Goal: Information Seeking & Learning: Compare options

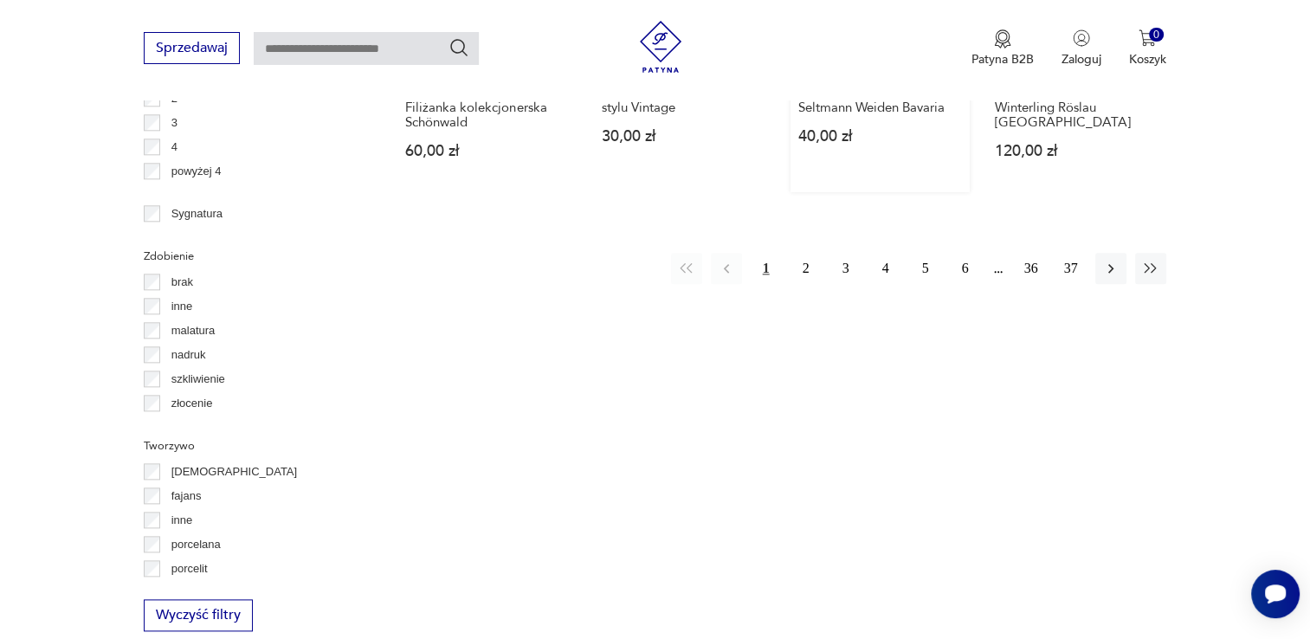
scroll to position [1930, 0]
click at [810, 252] on button "2" at bounding box center [805, 264] width 31 height 31
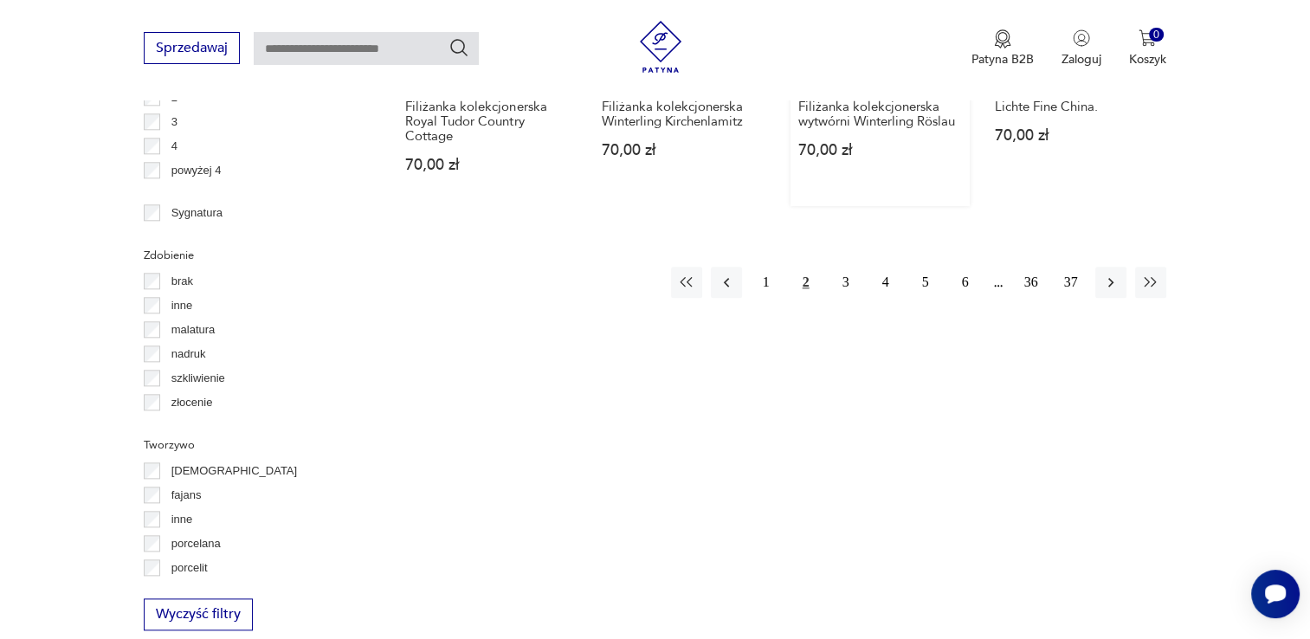
scroll to position [1931, 0]
click at [845, 263] on button "3" at bounding box center [845, 278] width 31 height 31
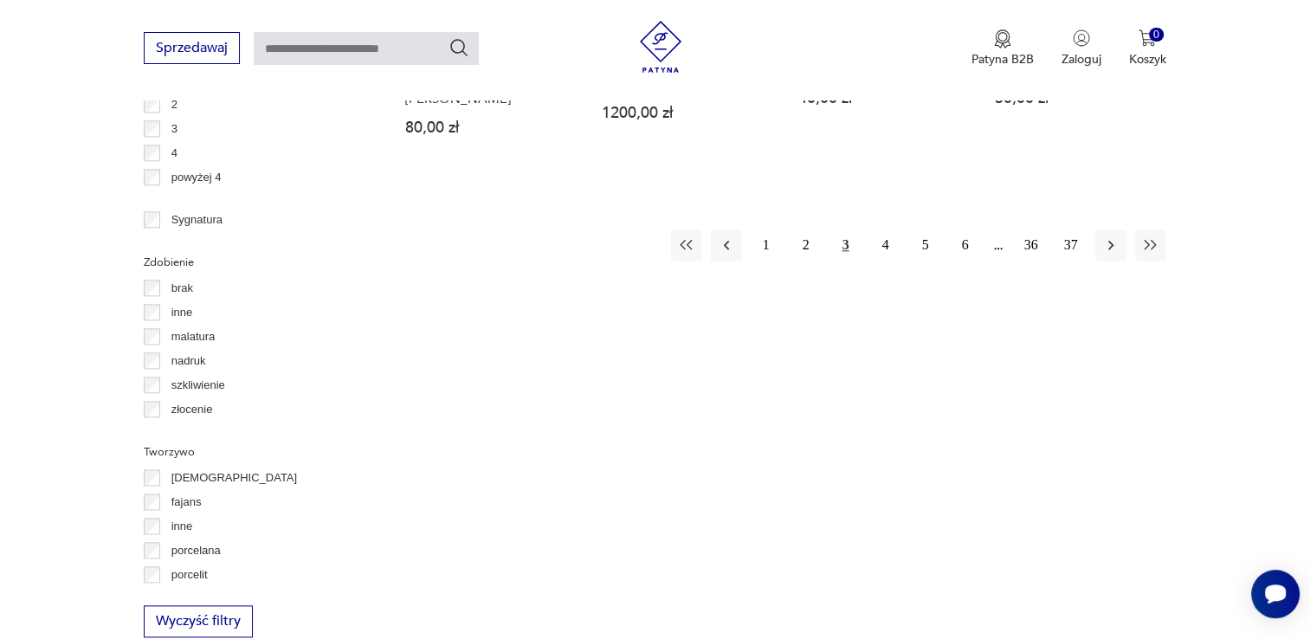
scroll to position [1931, 0]
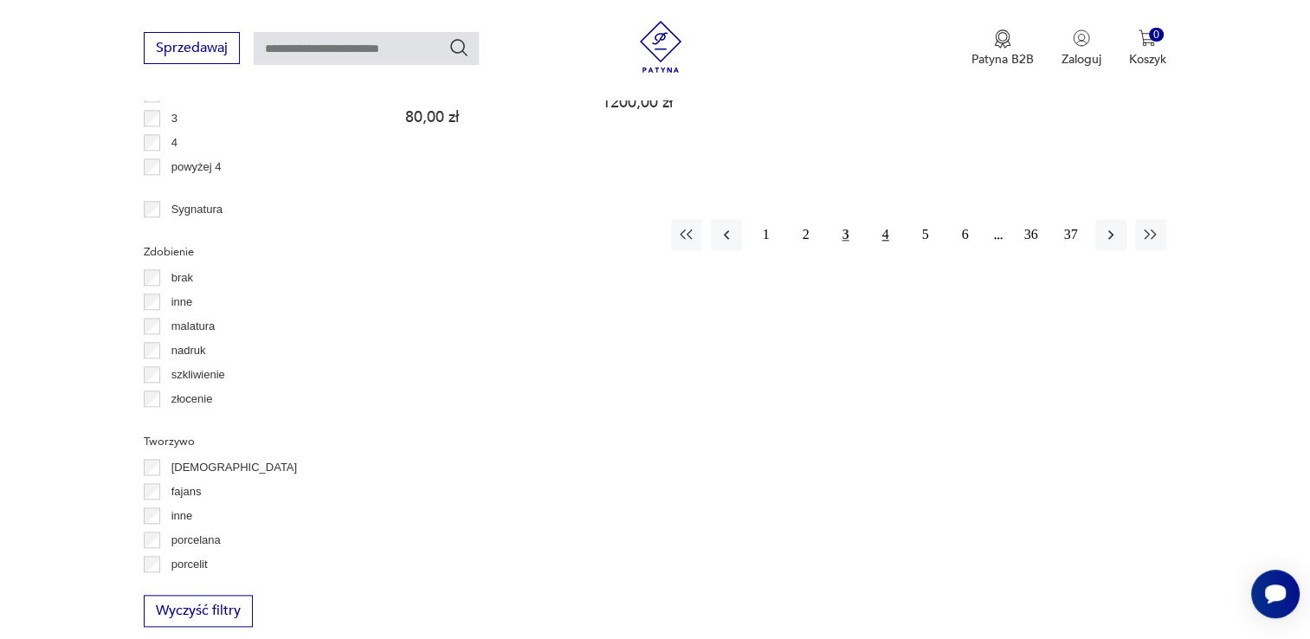
click at [880, 219] on button "4" at bounding box center [885, 234] width 31 height 31
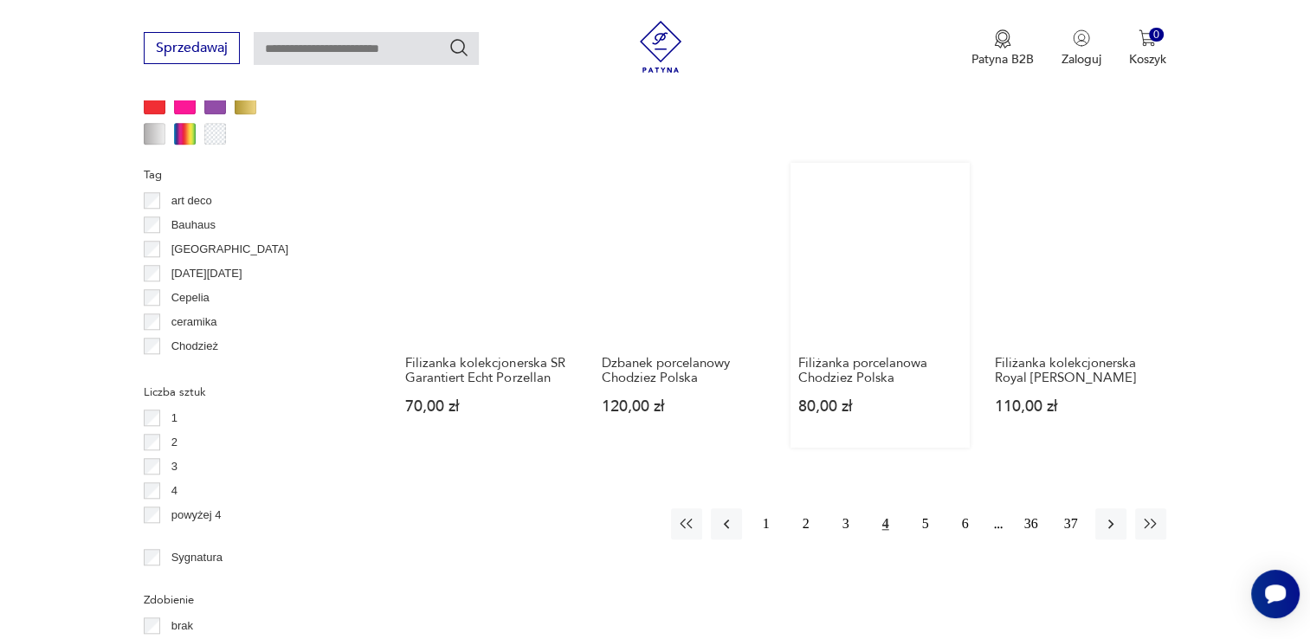
scroll to position [1584, 0]
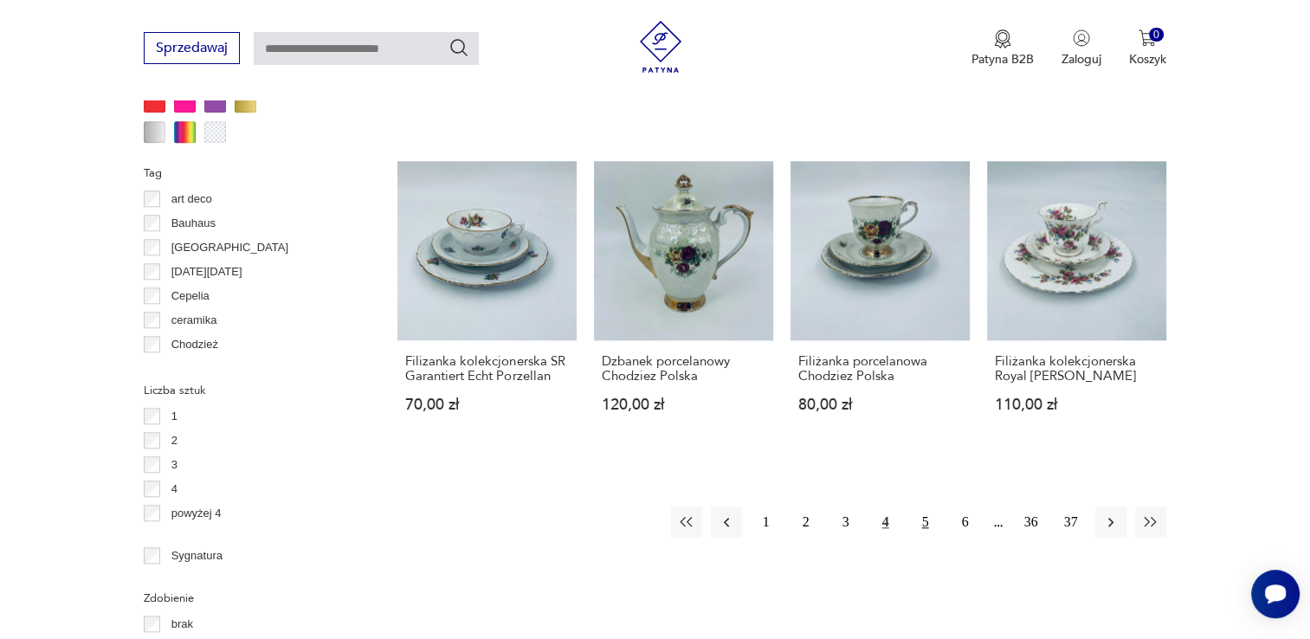
click at [921, 525] on button "5" at bounding box center [925, 521] width 31 height 31
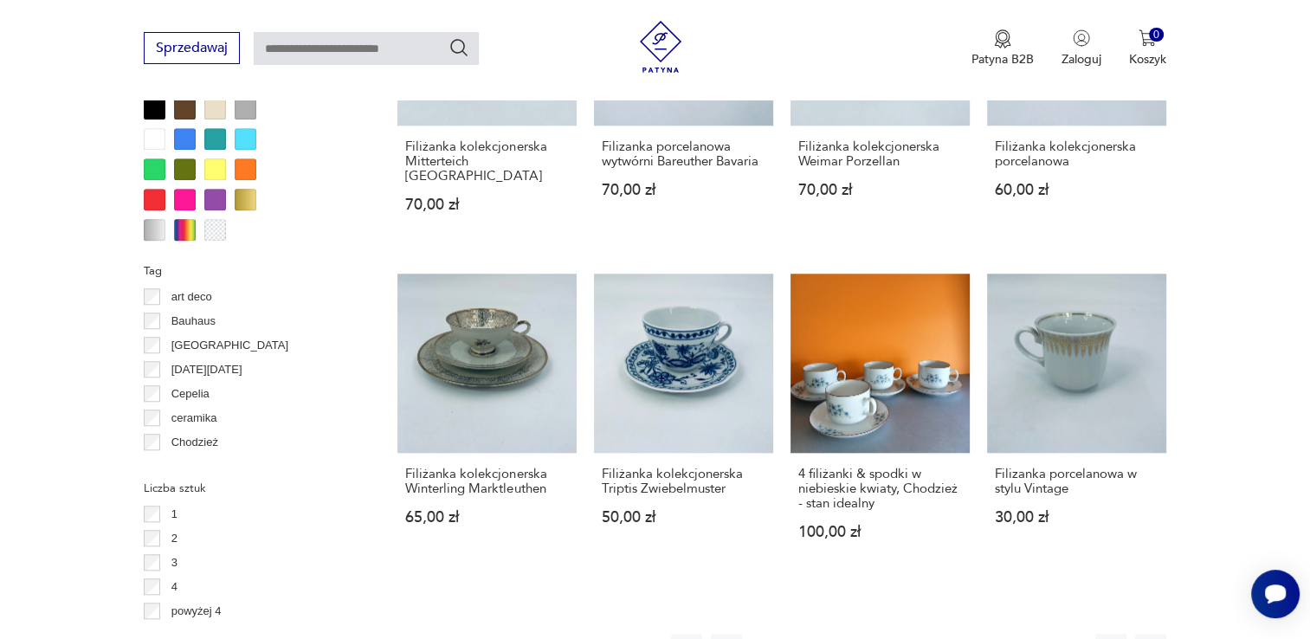
scroll to position [1584, 0]
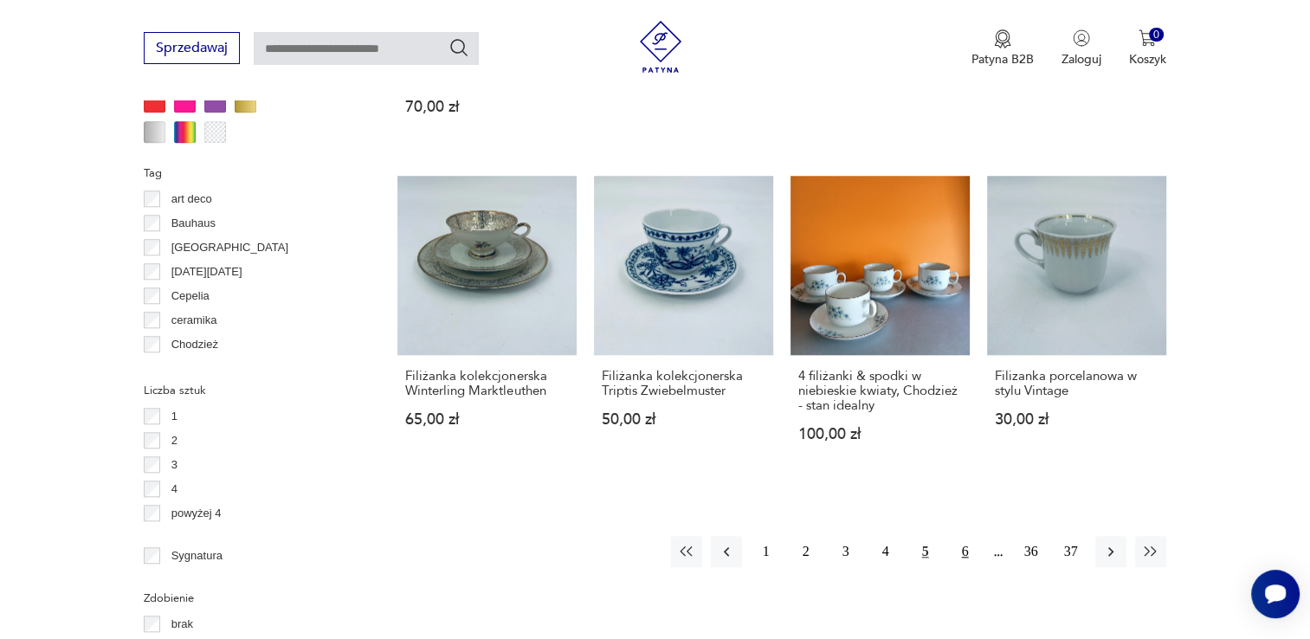
click at [968, 536] on button "6" at bounding box center [965, 551] width 31 height 31
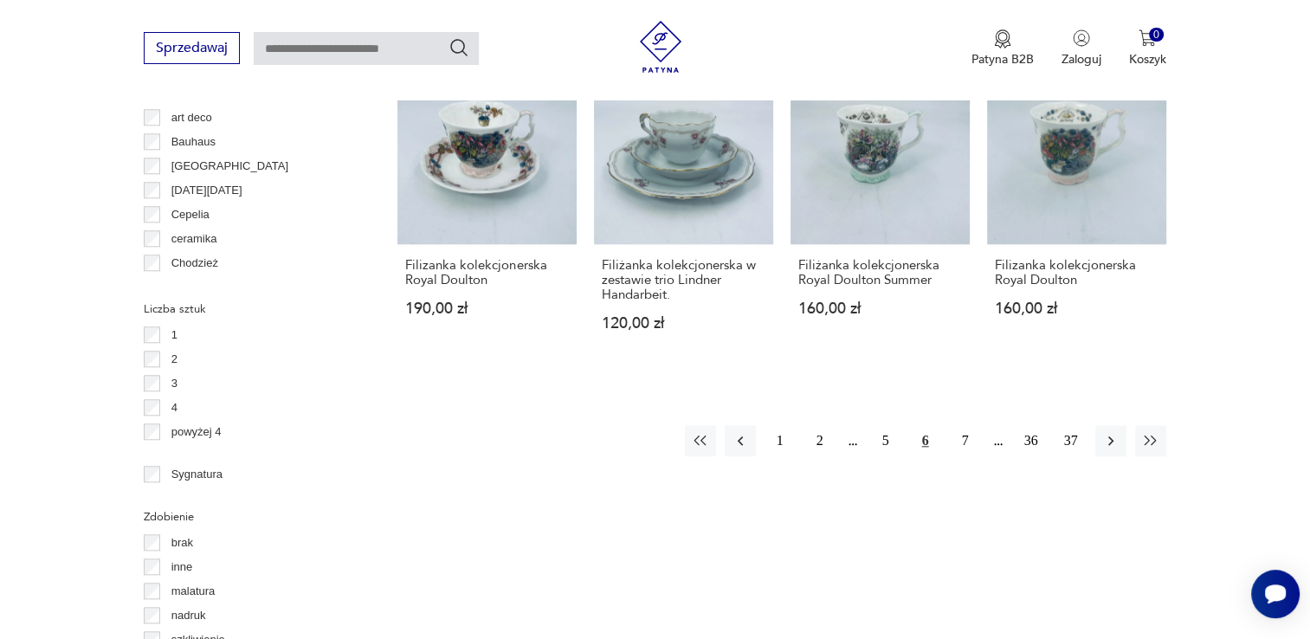
scroll to position [1671, 0]
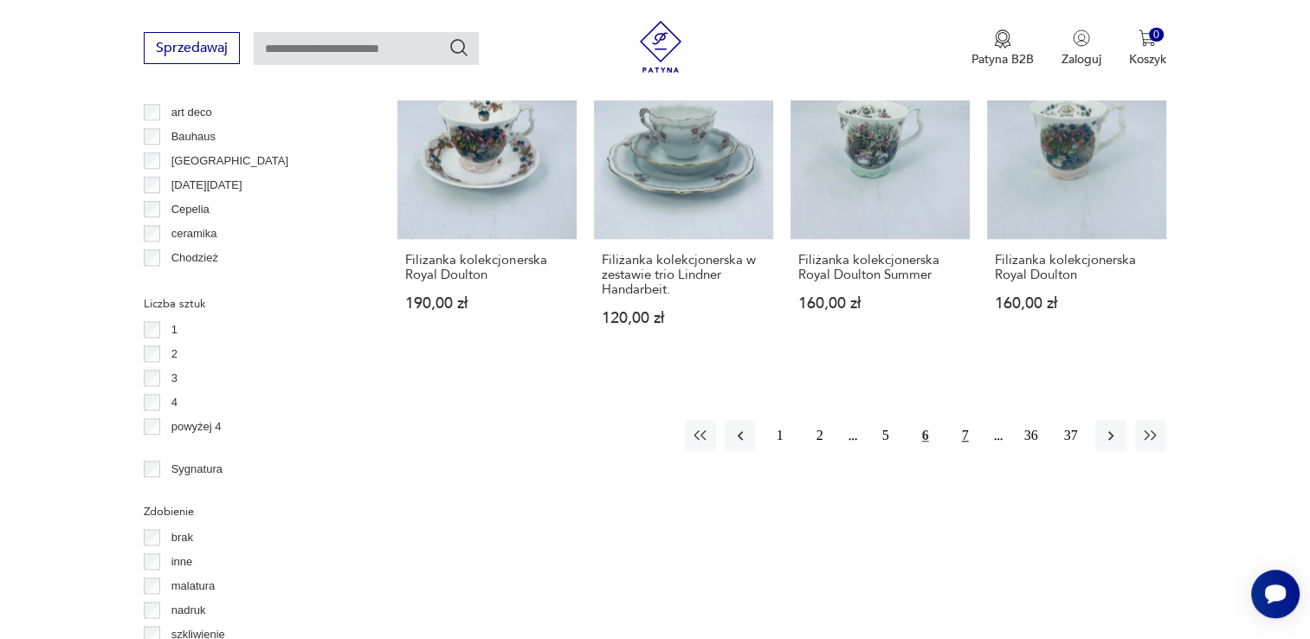
click at [968, 425] on button "7" at bounding box center [965, 435] width 31 height 31
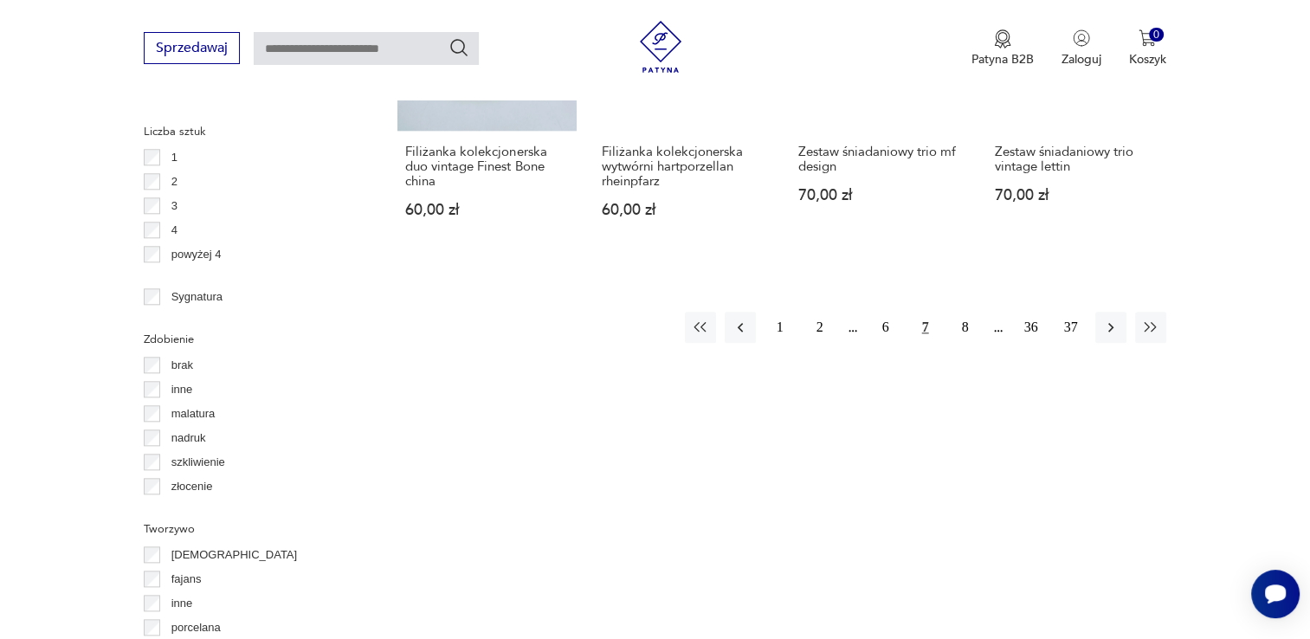
scroll to position [1844, 0]
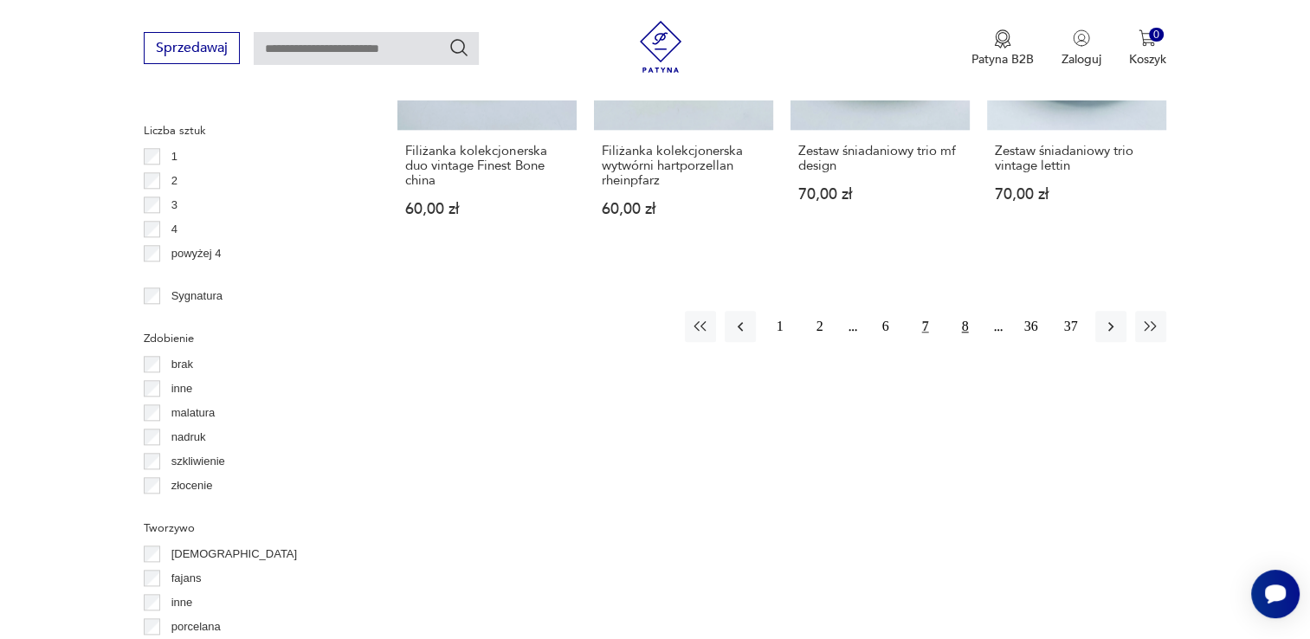
click at [967, 311] on button "8" at bounding box center [965, 326] width 31 height 31
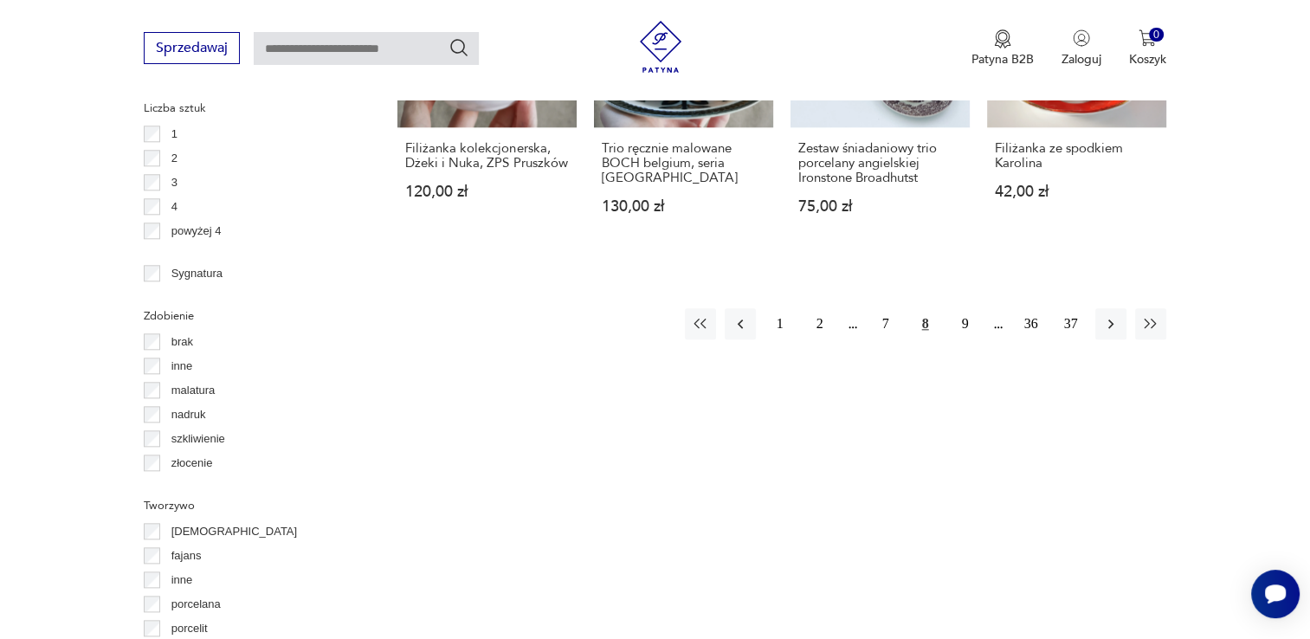
scroll to position [1844, 0]
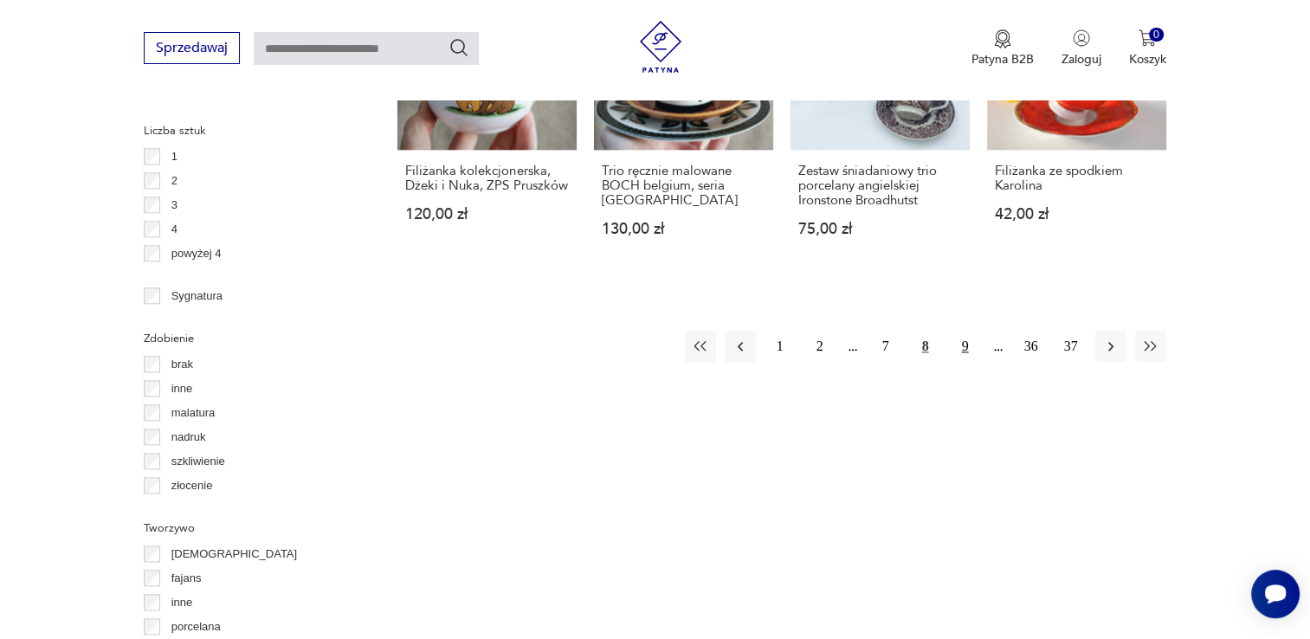
click at [967, 345] on button "9" at bounding box center [965, 346] width 31 height 31
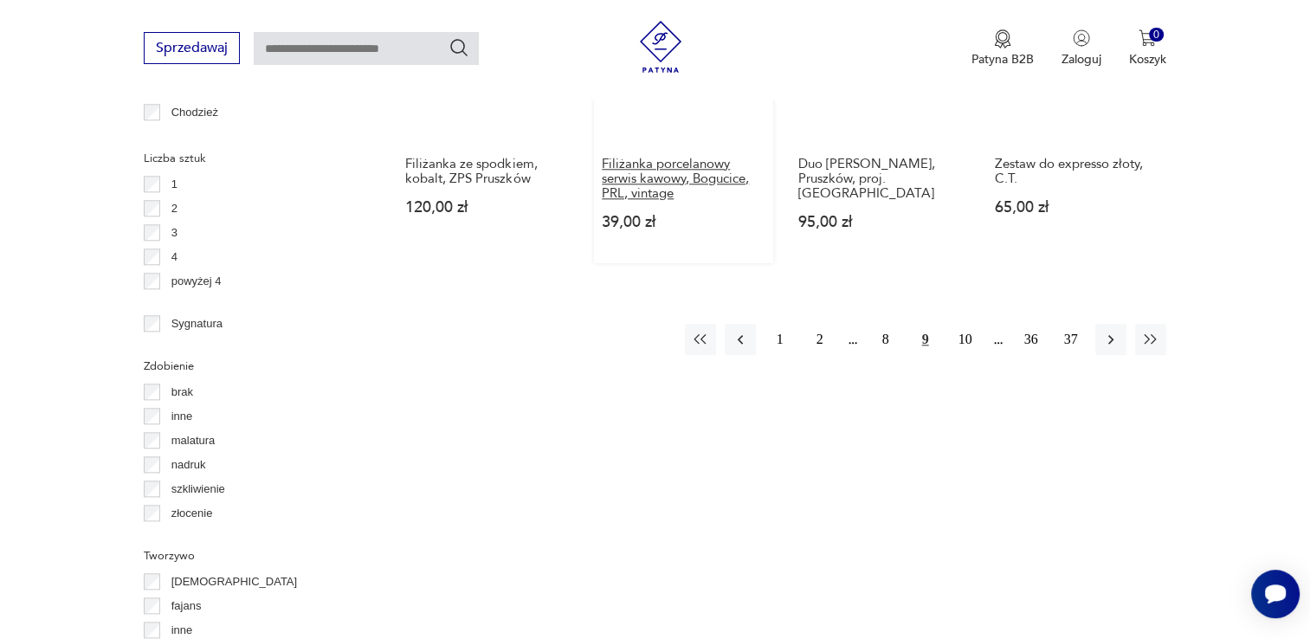
scroll to position [1818, 0]
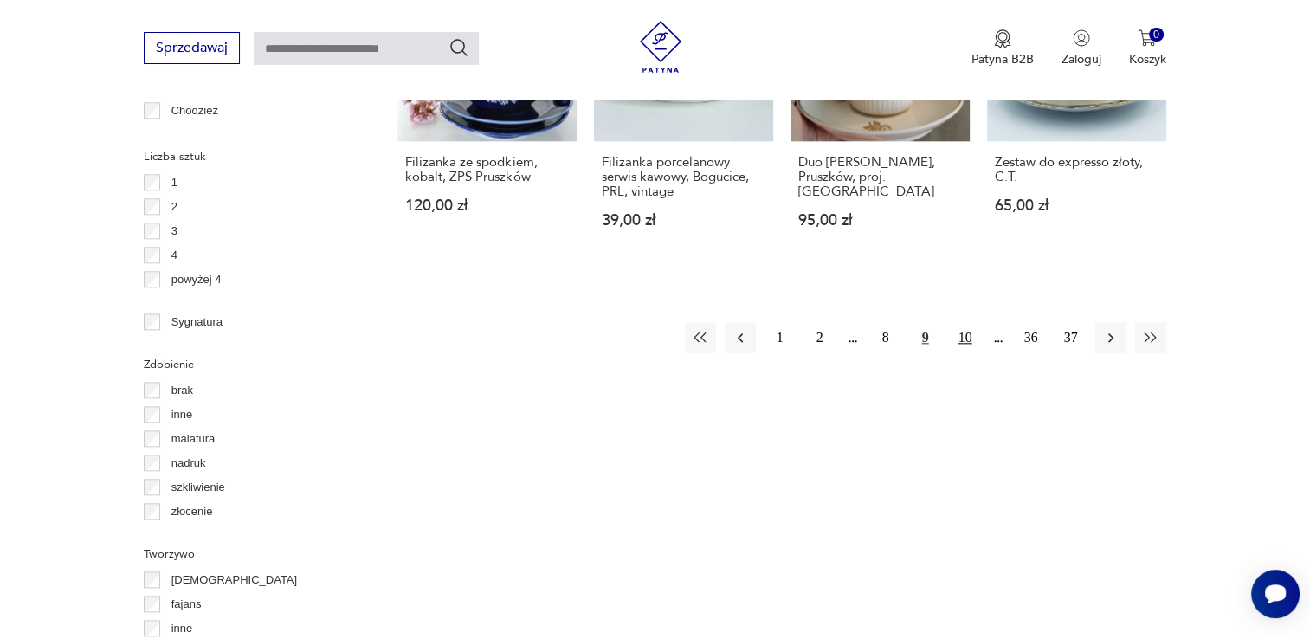
click at [959, 345] on button "10" at bounding box center [965, 337] width 31 height 31
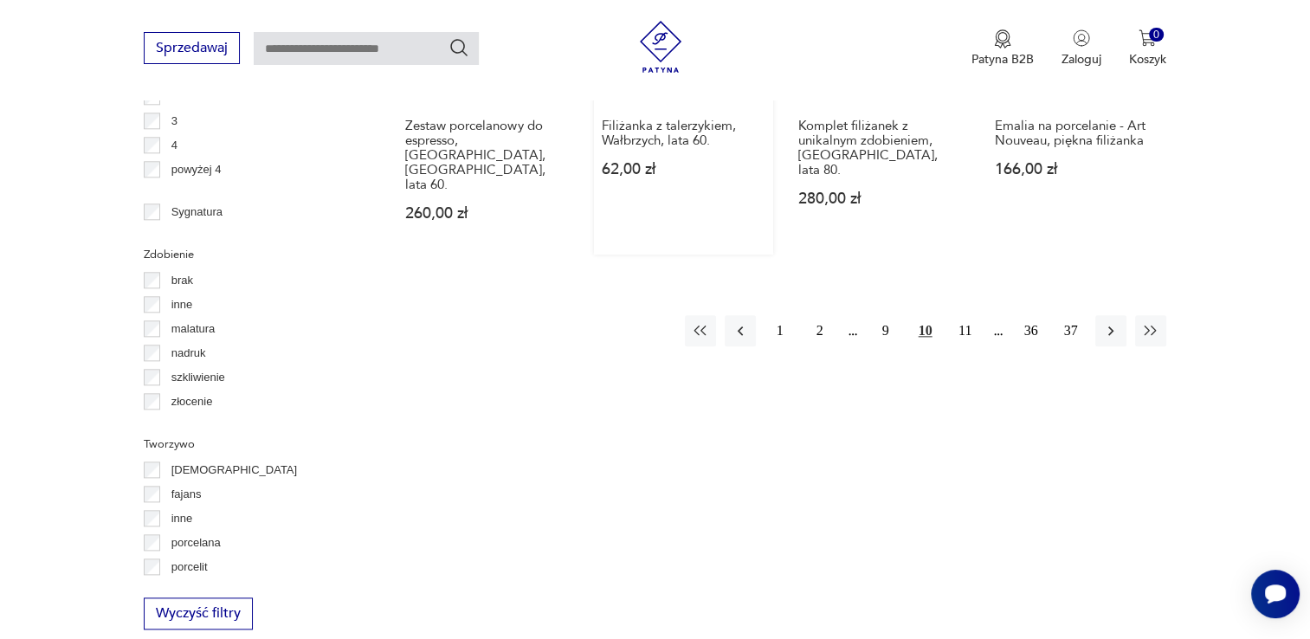
scroll to position [1931, 0]
click at [970, 313] on button "11" at bounding box center [965, 328] width 31 height 31
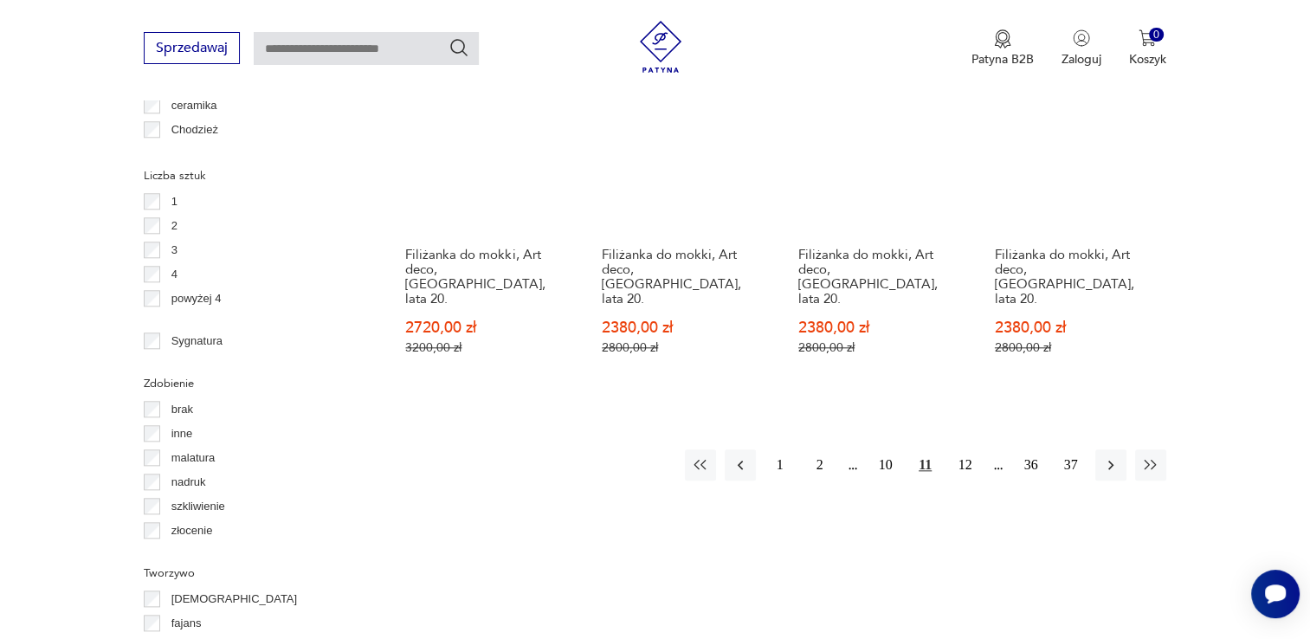
scroll to position [1844, 0]
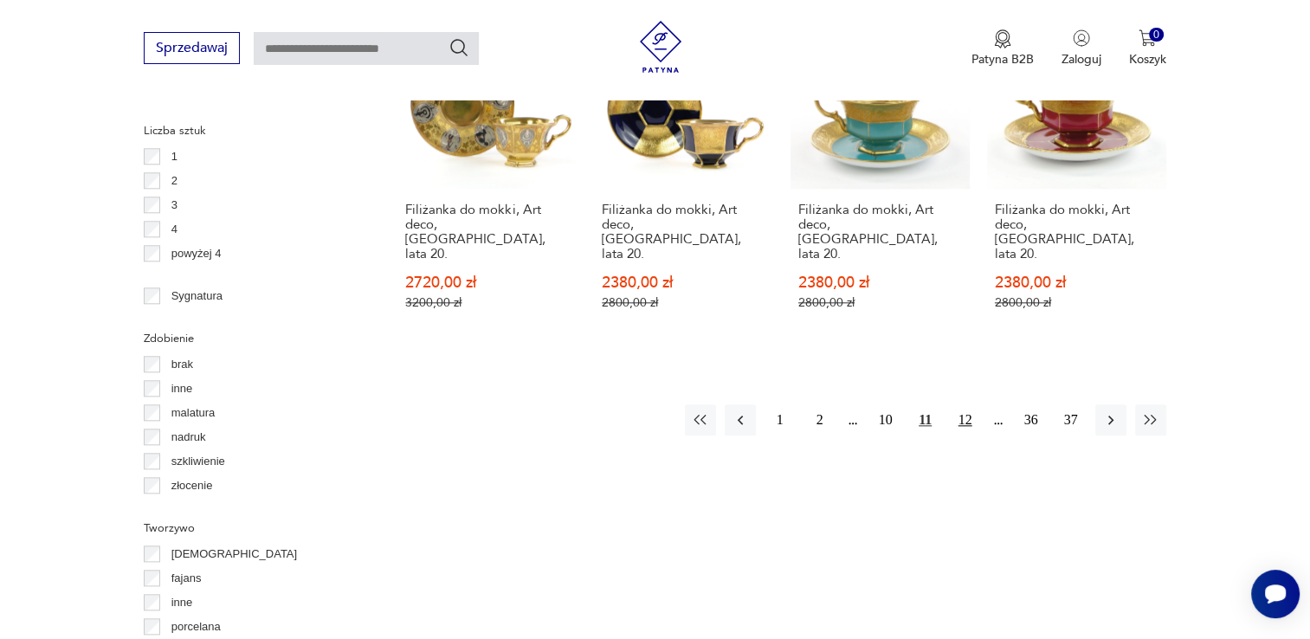
click at [970, 404] on button "12" at bounding box center [965, 419] width 31 height 31
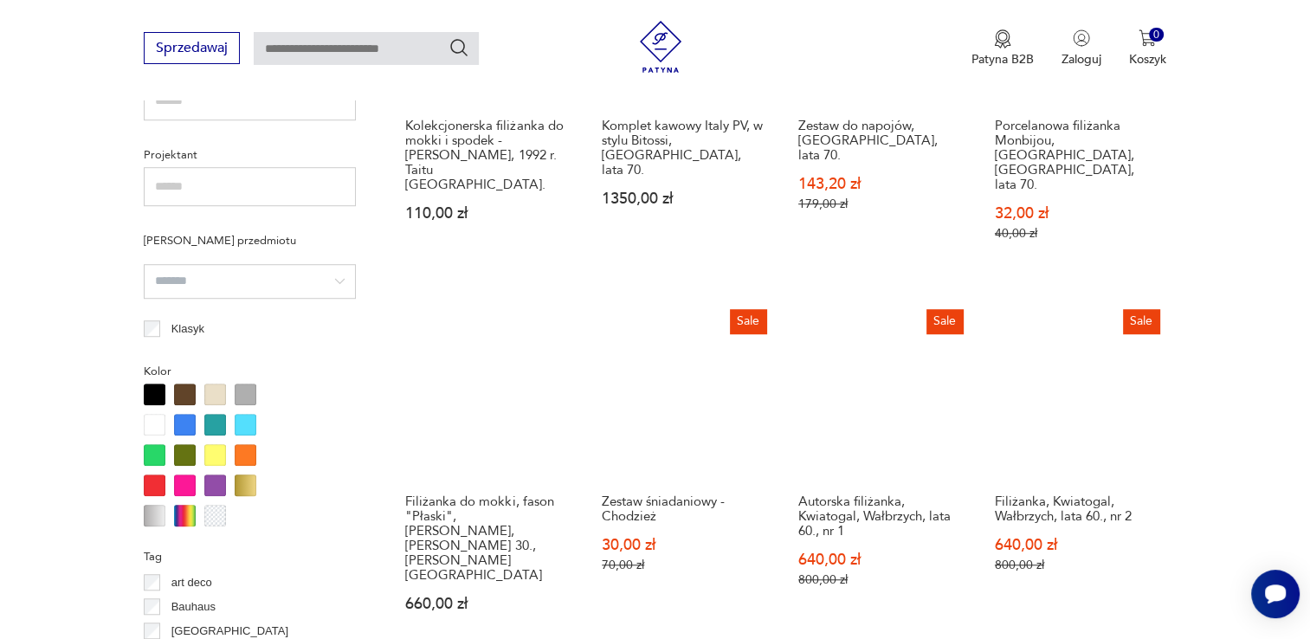
scroll to position [1238, 0]
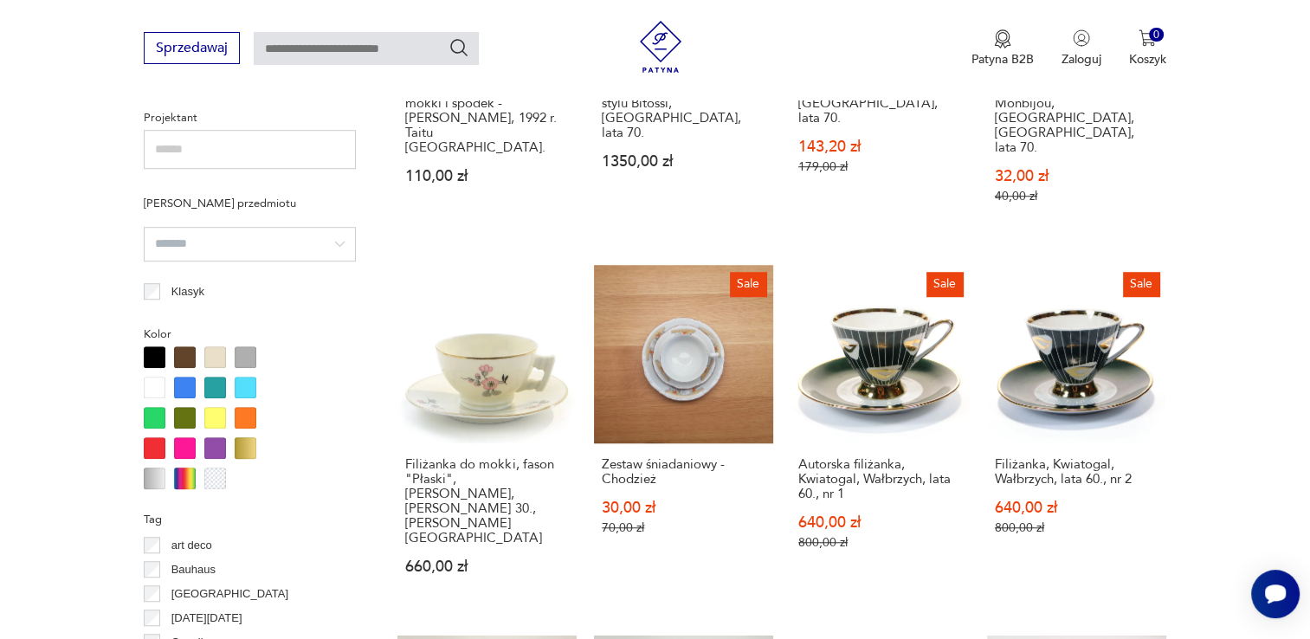
click at [1275, 370] on section "Filtruj produkty Cena MIN MAX OK Promocja Datowanie OK Kraj pochodzenia Polska …" at bounding box center [655, 442] width 1310 height 1920
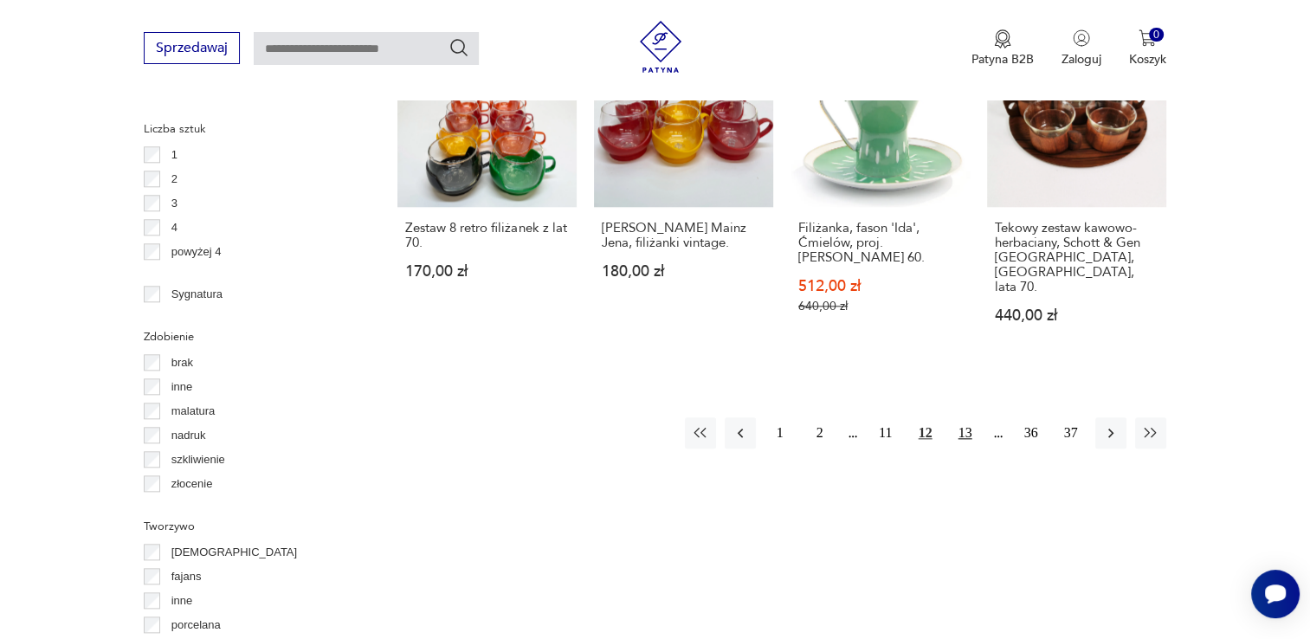
scroll to position [1844, 0]
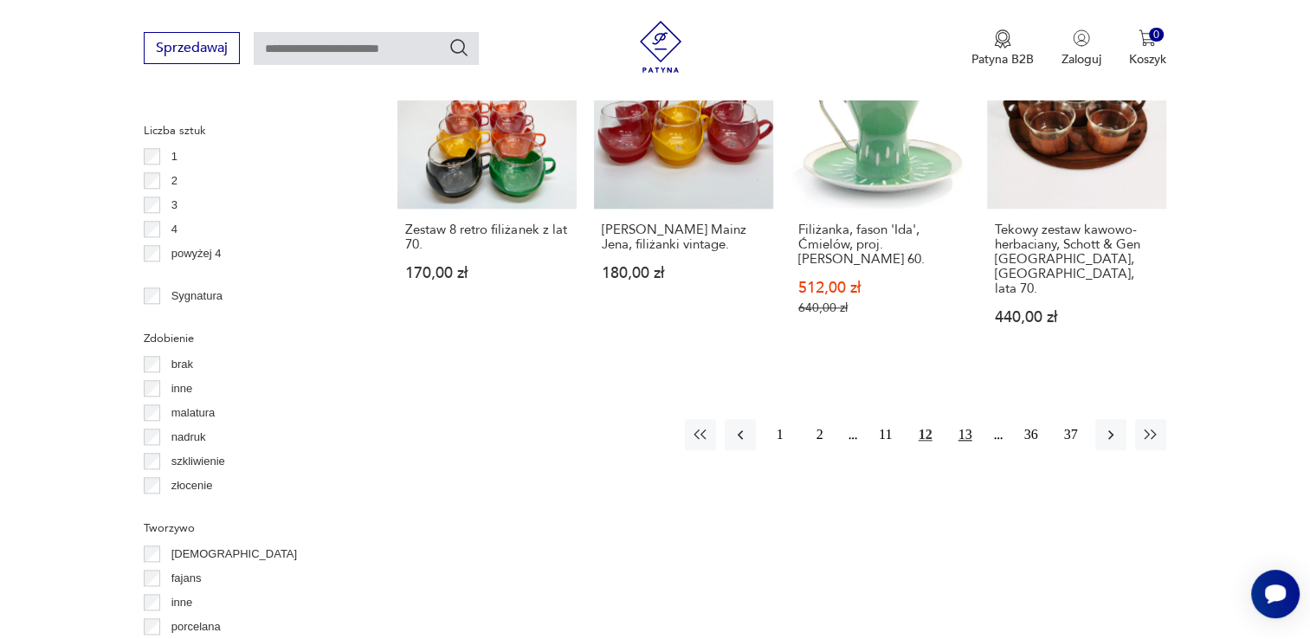
click at [959, 419] on button "13" at bounding box center [965, 434] width 31 height 31
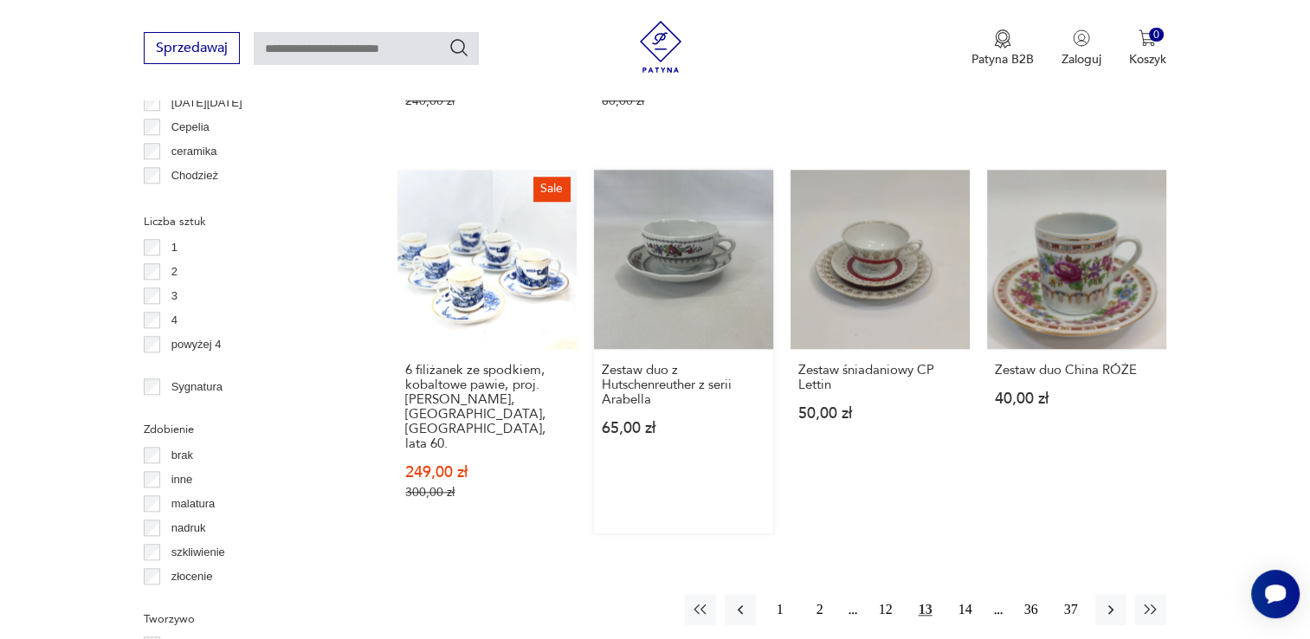
scroll to position [1757, 0]
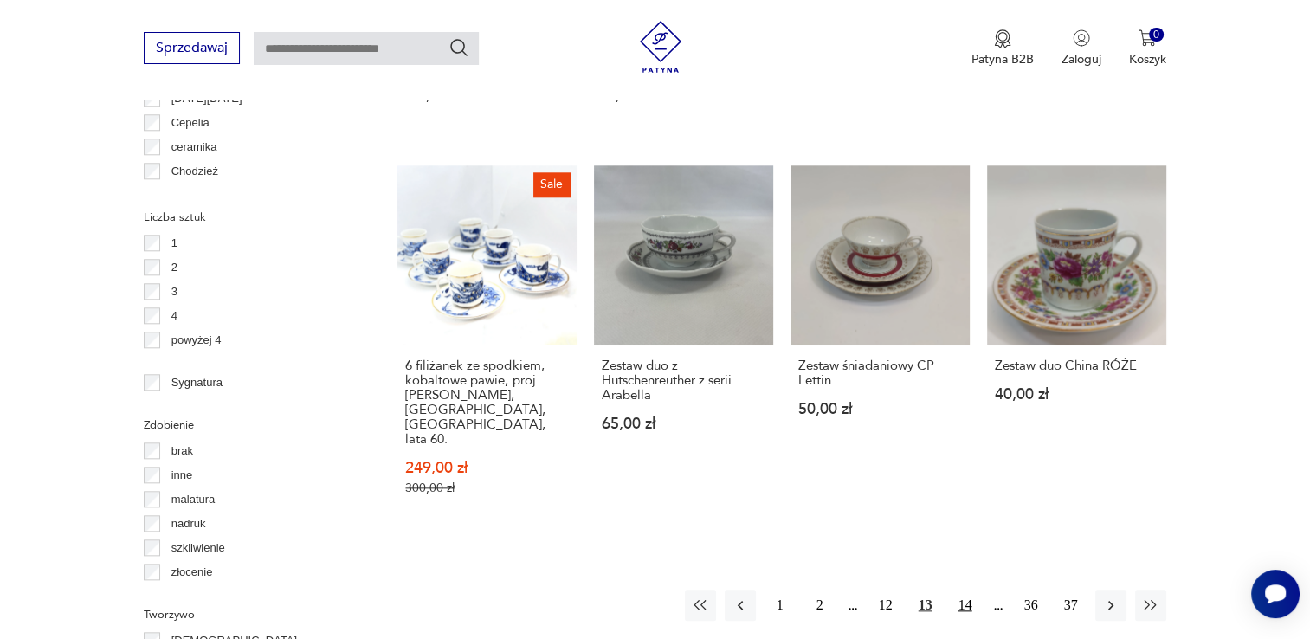
click at [970, 590] on button "14" at bounding box center [965, 605] width 31 height 31
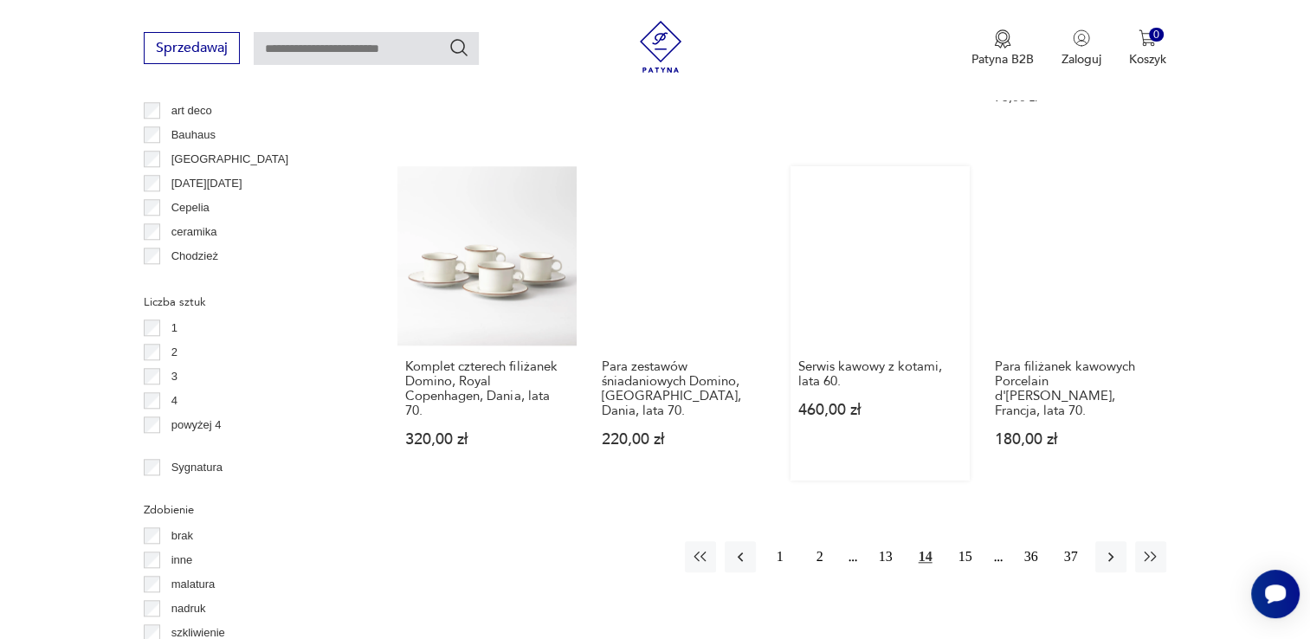
scroll to position [1671, 0]
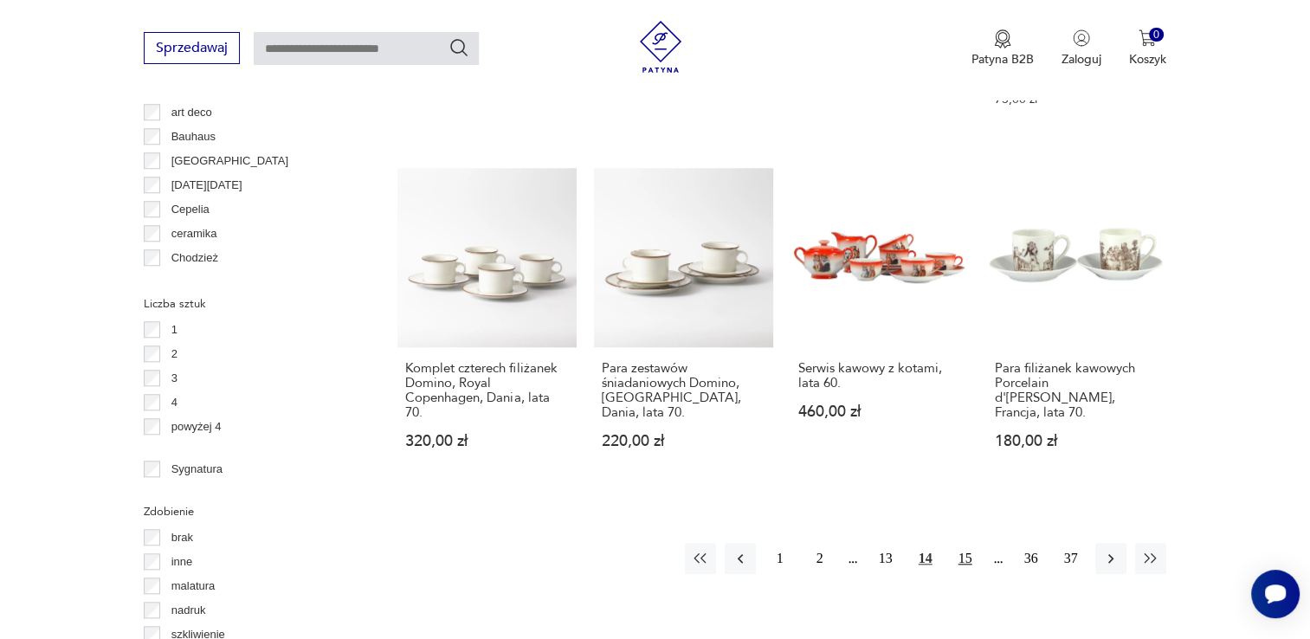
click at [966, 543] on button "15" at bounding box center [965, 558] width 31 height 31
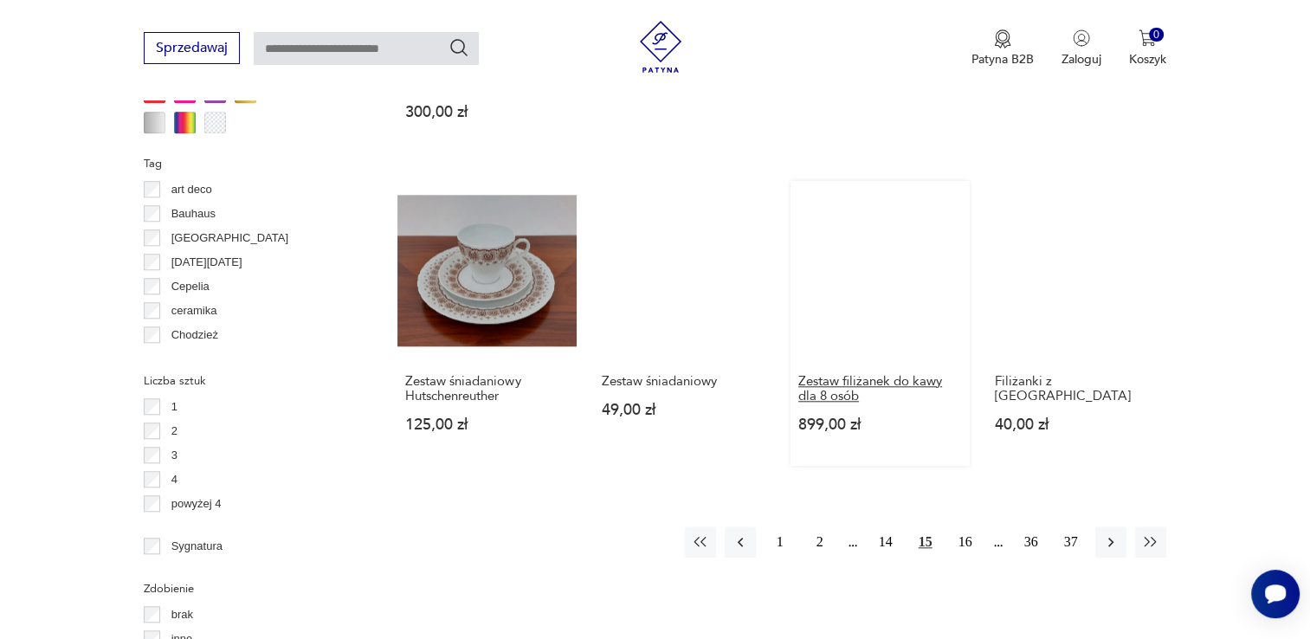
scroll to position [1671, 0]
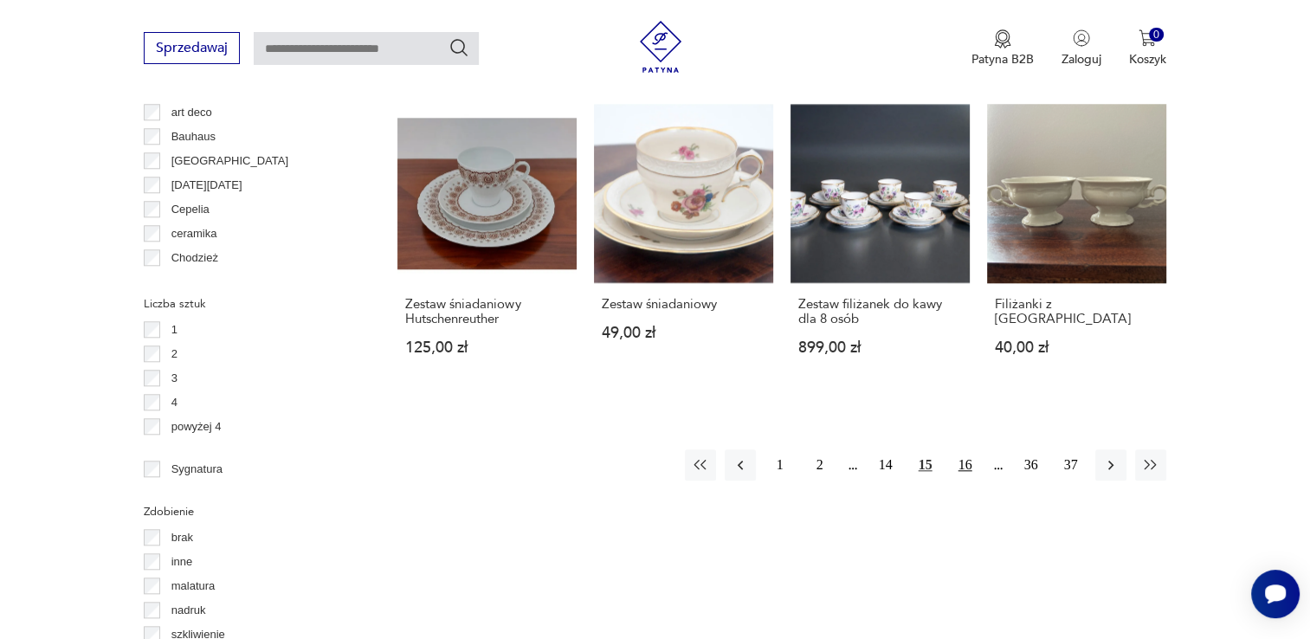
click at [967, 449] on button "16" at bounding box center [965, 464] width 31 height 31
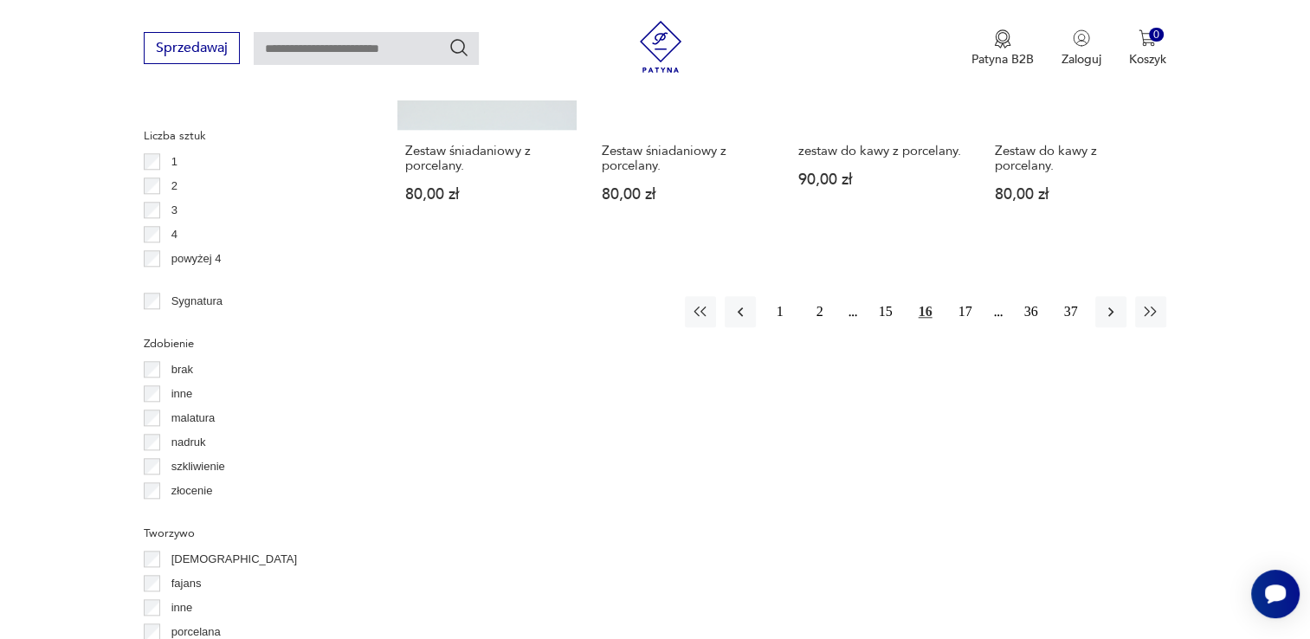
scroll to position [1844, 0]
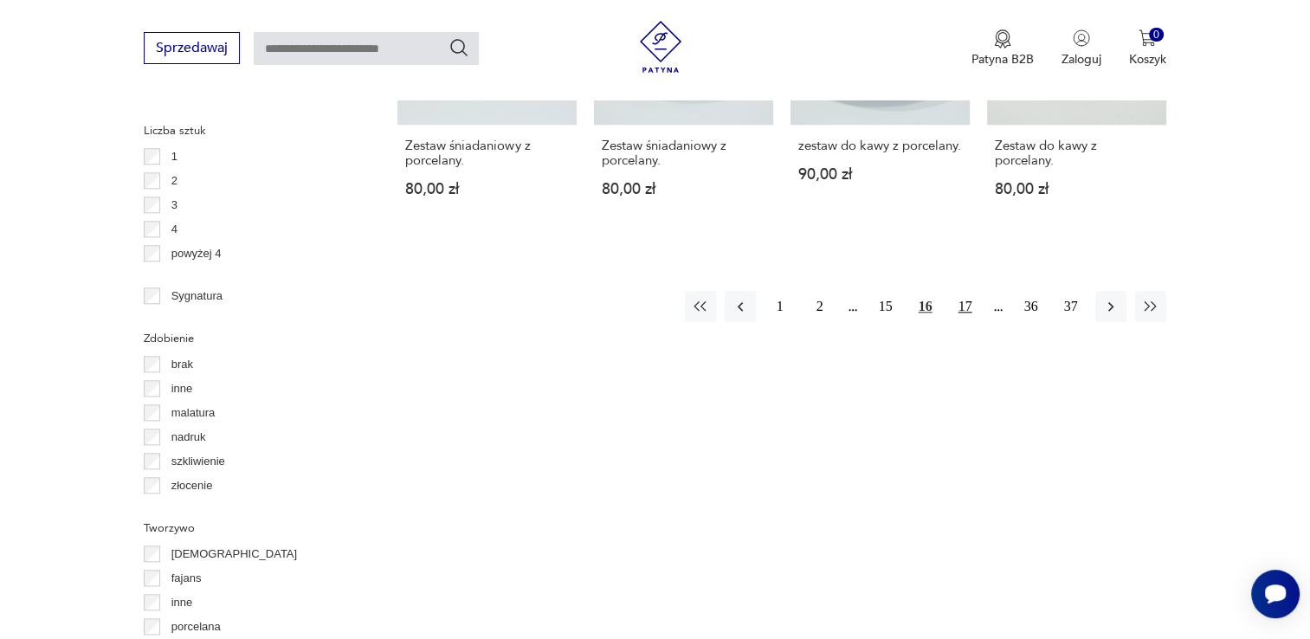
click at [958, 291] on button "17" at bounding box center [965, 306] width 31 height 31
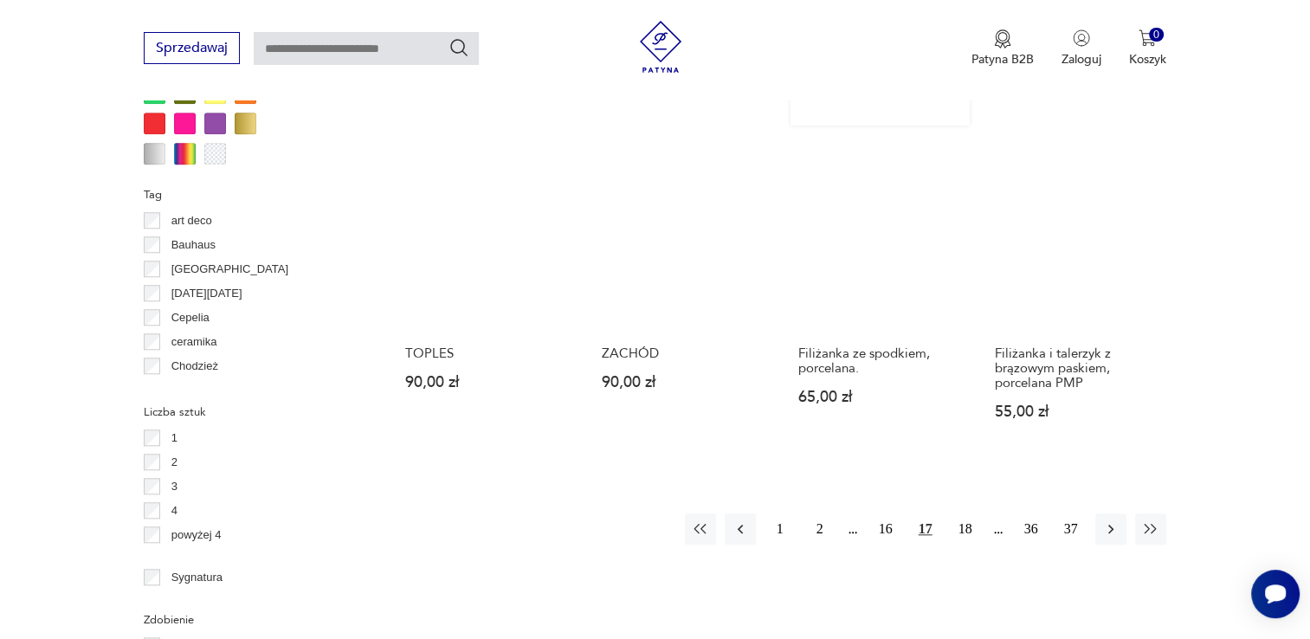
scroll to position [1584, 0]
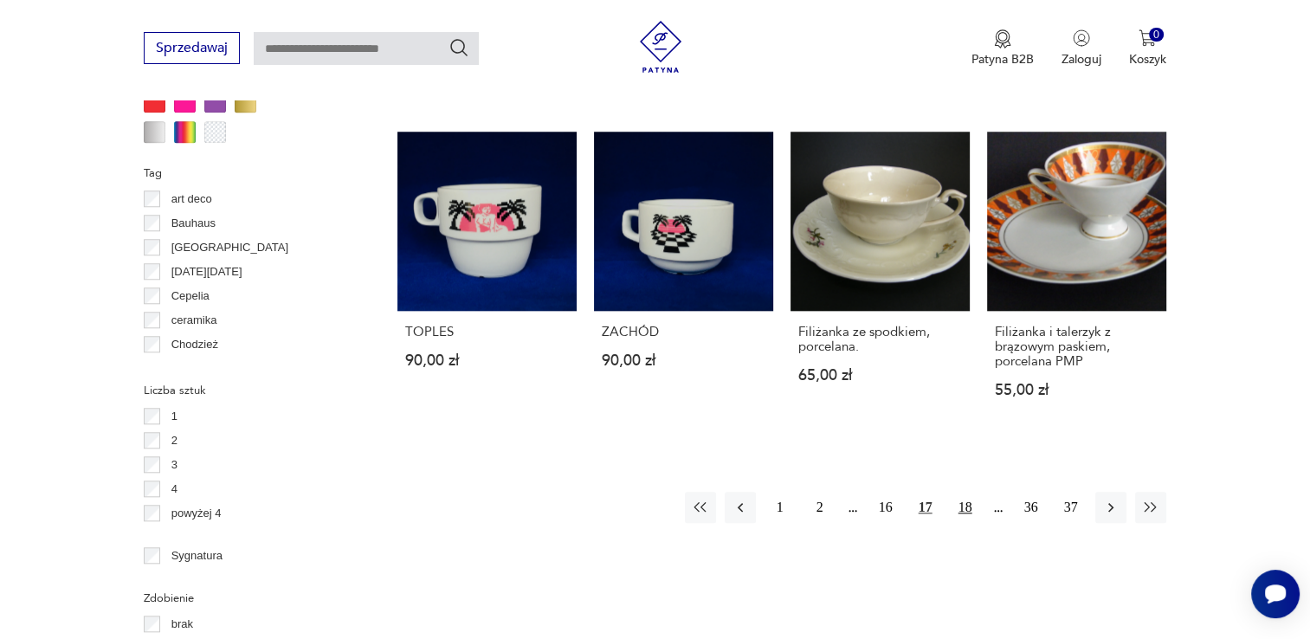
click at [970, 507] on button "18" at bounding box center [965, 507] width 31 height 31
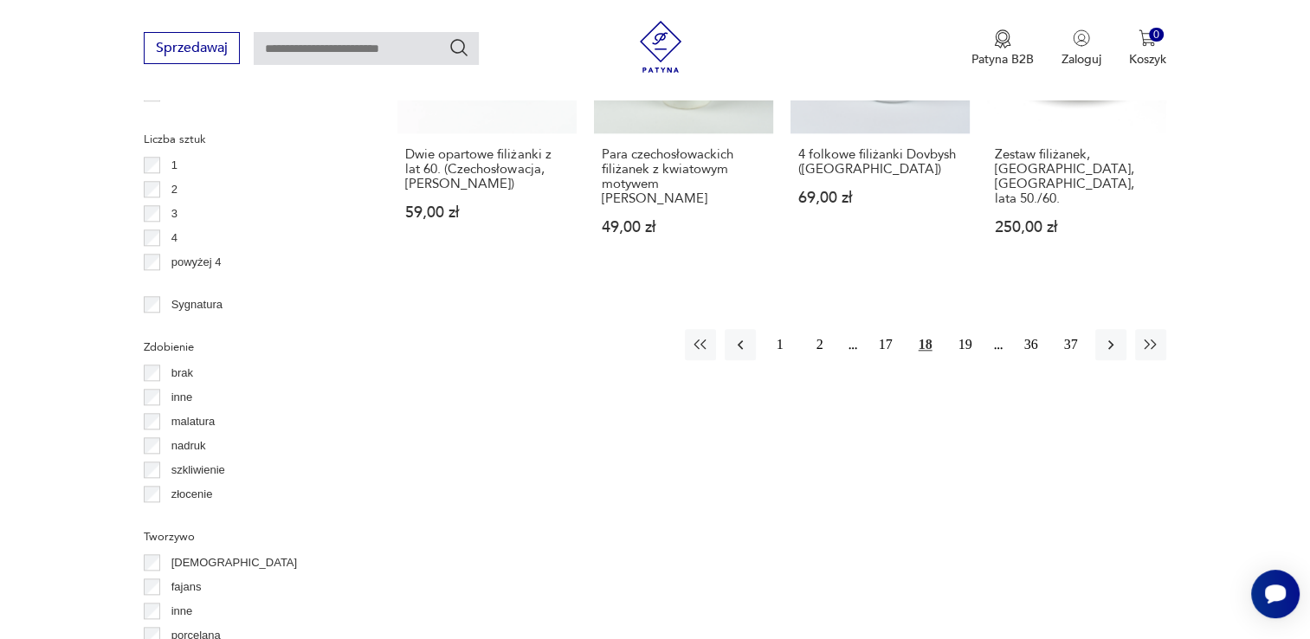
scroll to position [1844, 0]
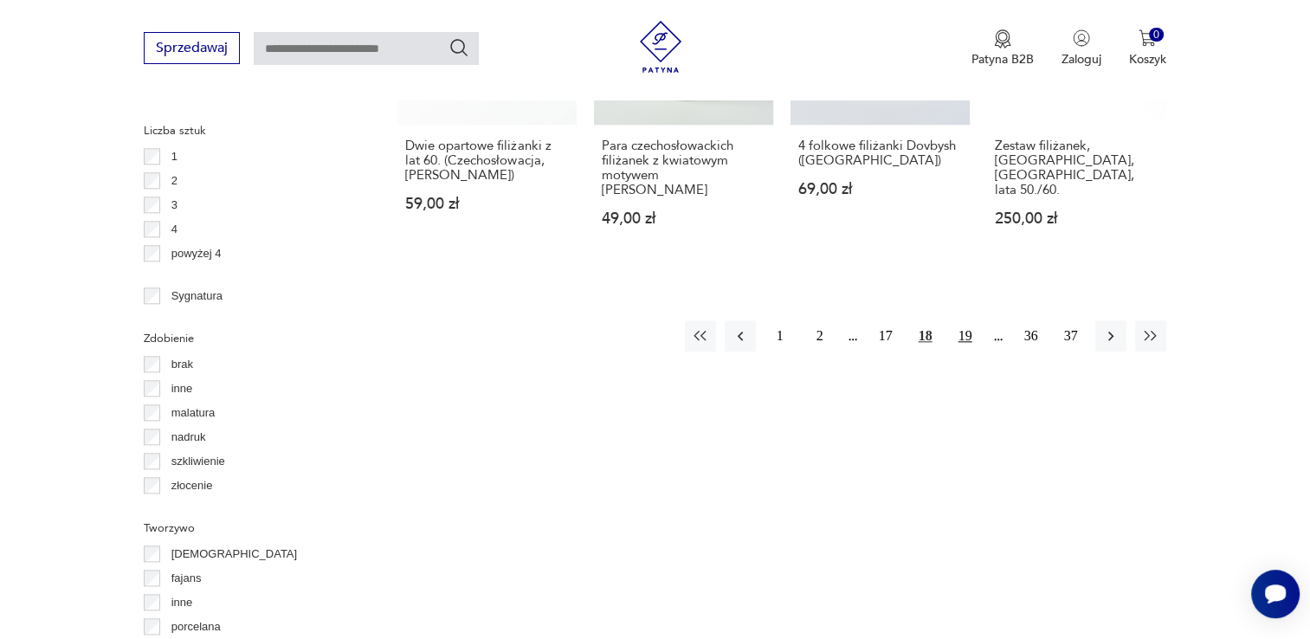
click at [961, 320] on button "19" at bounding box center [965, 335] width 31 height 31
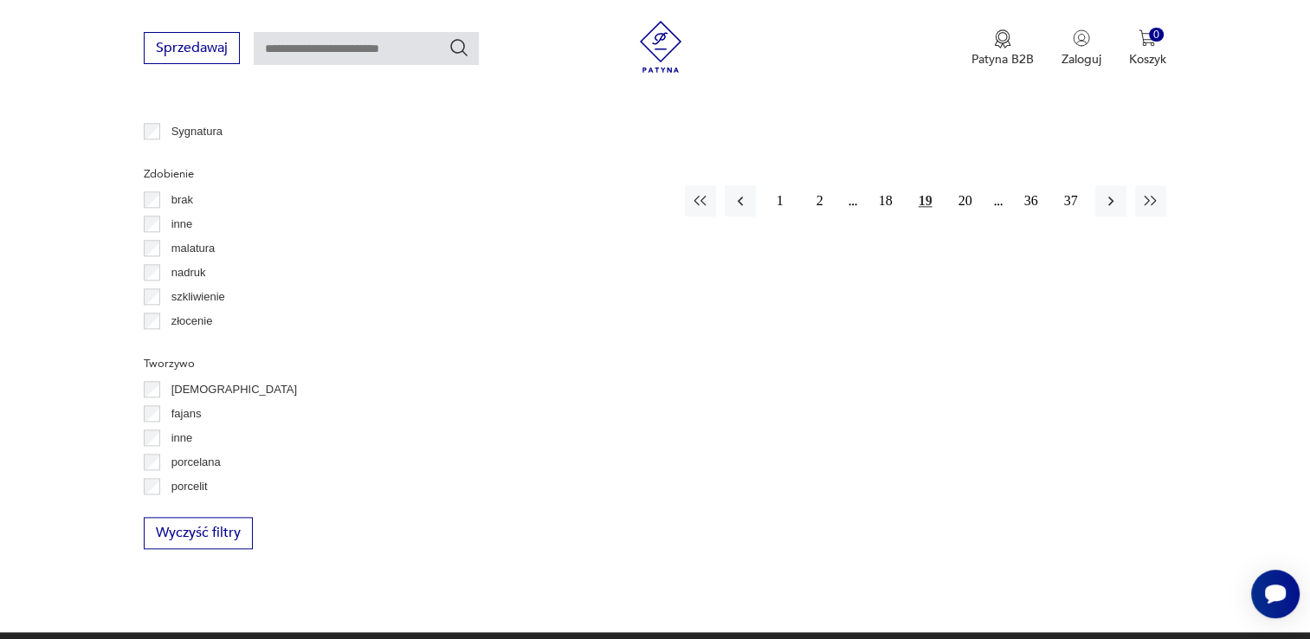
scroll to position [2017, 0]
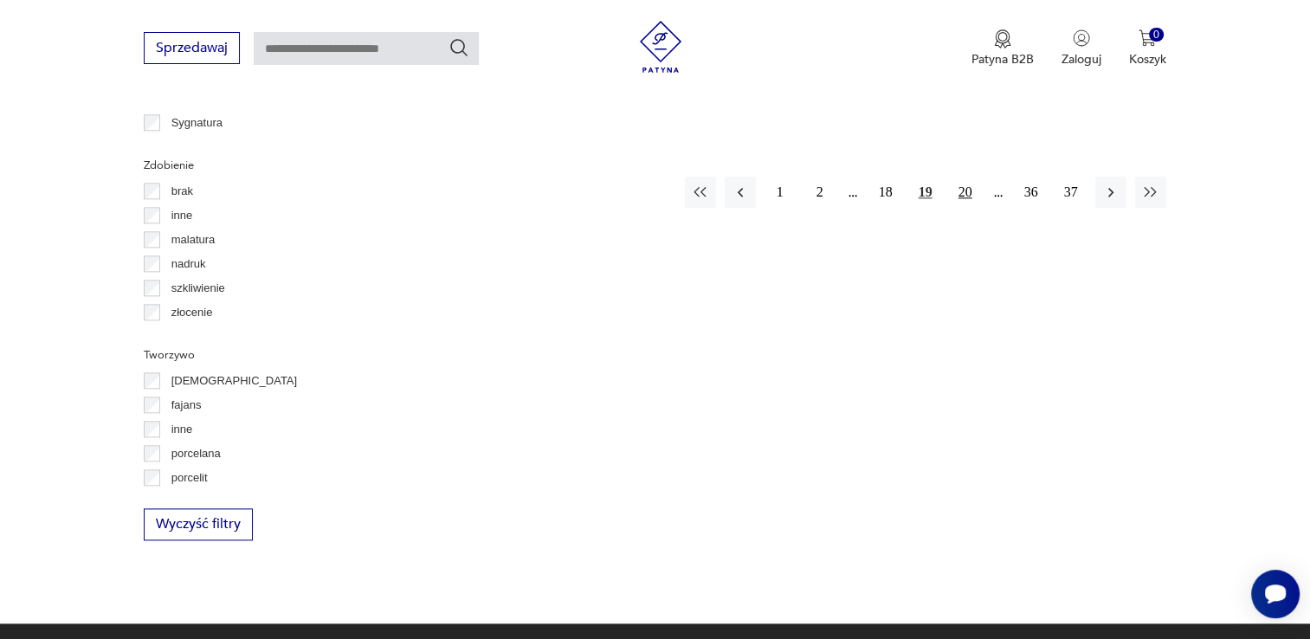
click at [967, 177] on button "20" at bounding box center [965, 192] width 31 height 31
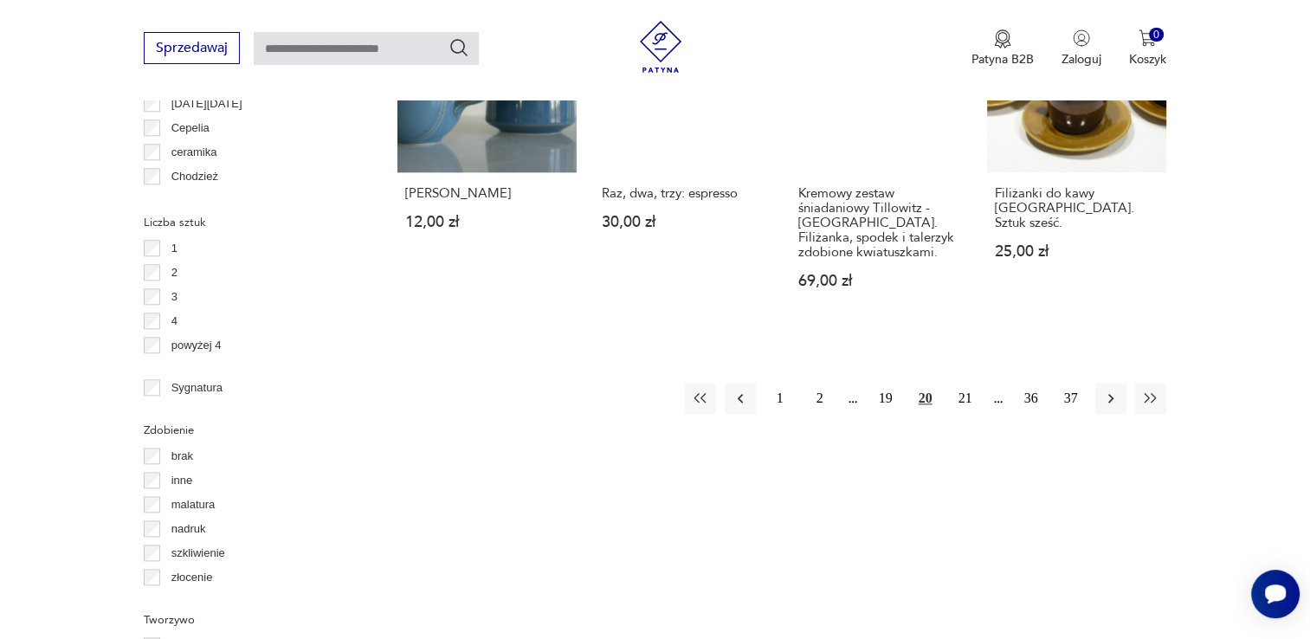
scroll to position [1844, 0]
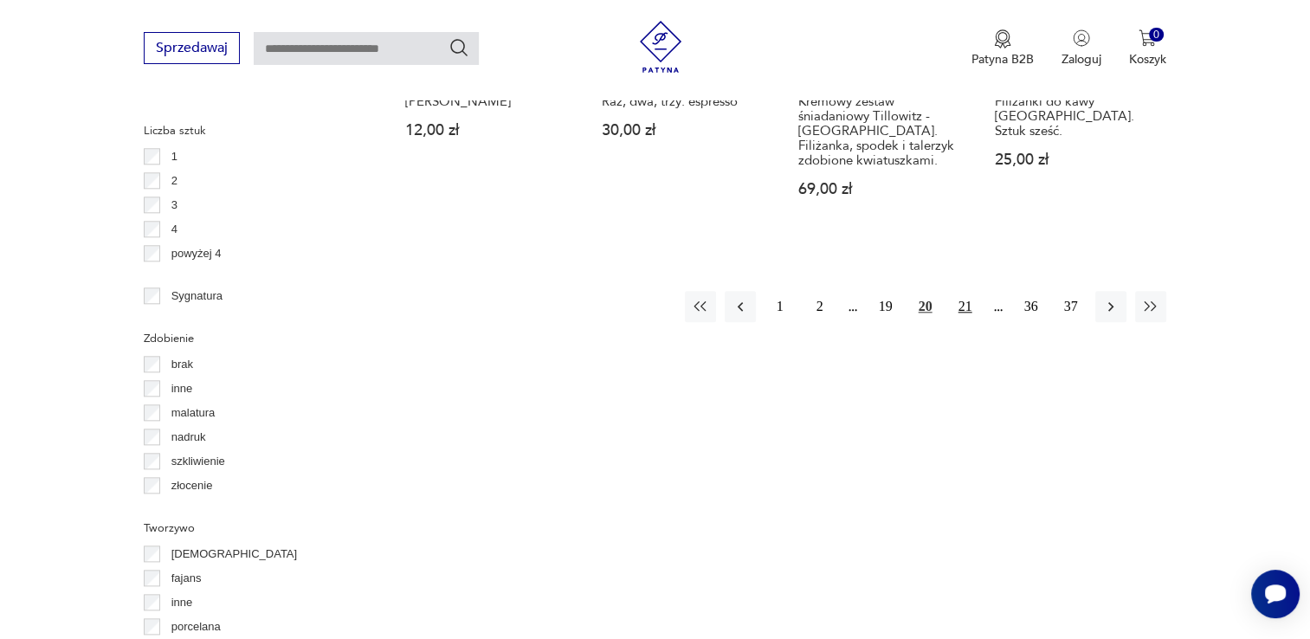
click at [958, 309] on button "21" at bounding box center [965, 306] width 31 height 31
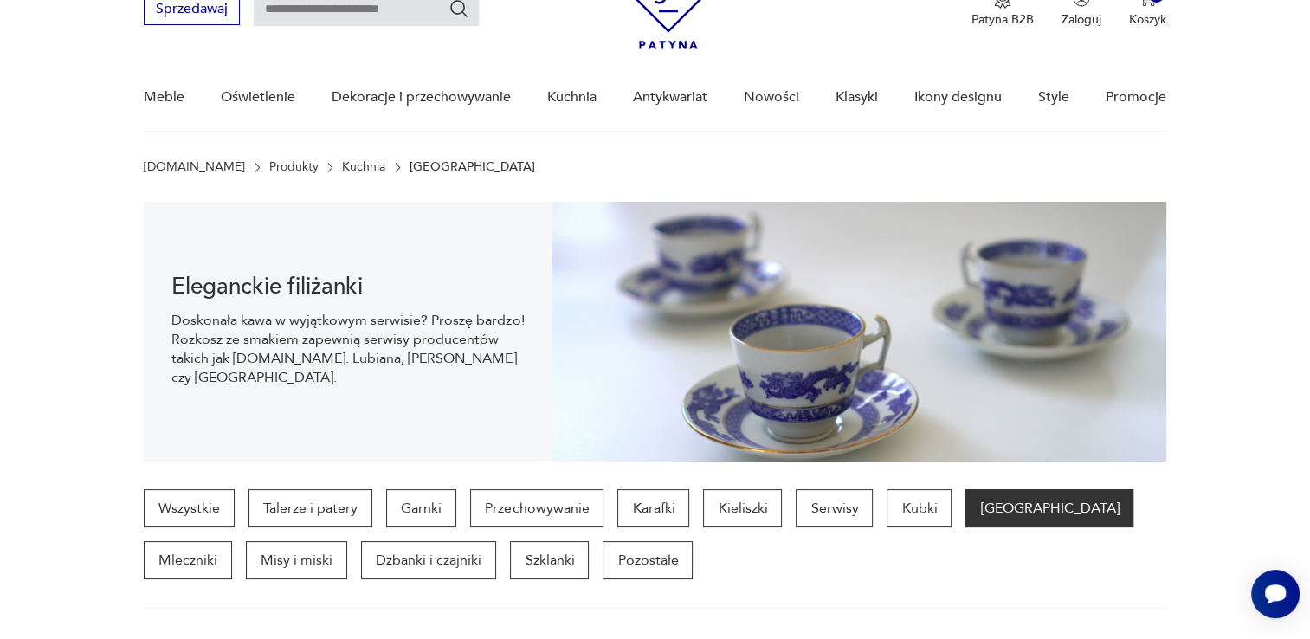
scroll to position [87, 0]
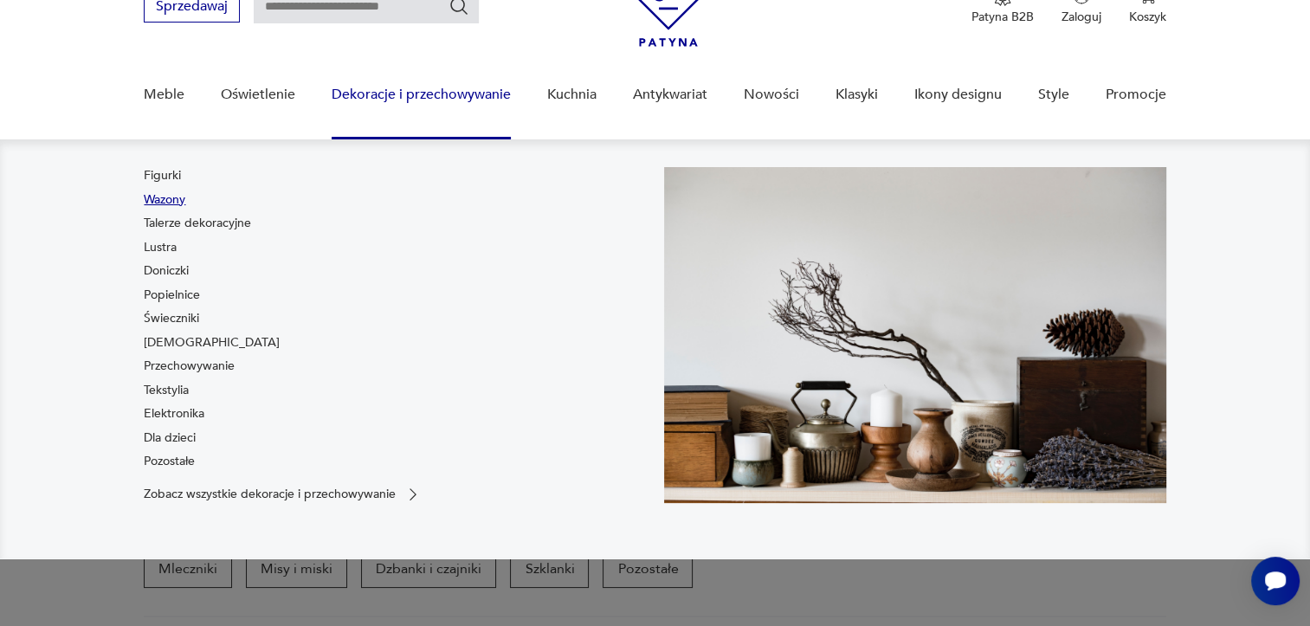
click at [166, 203] on link "Wazony" at bounding box center [165, 199] width 42 height 17
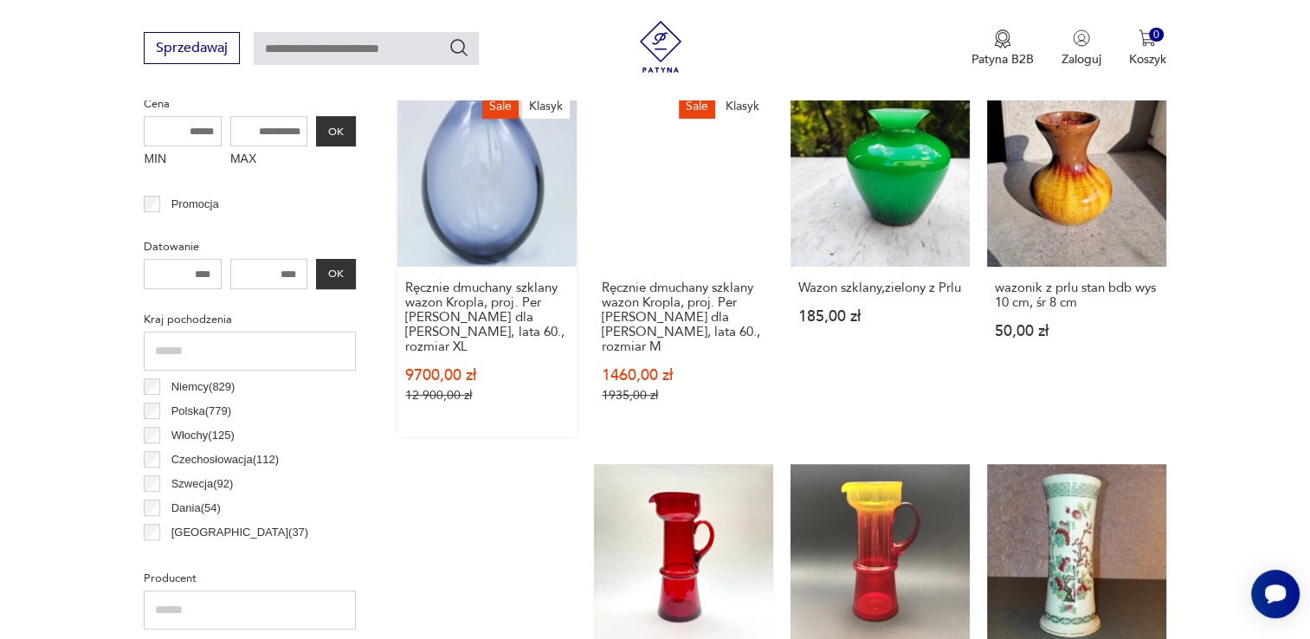
scroll to position [719, 0]
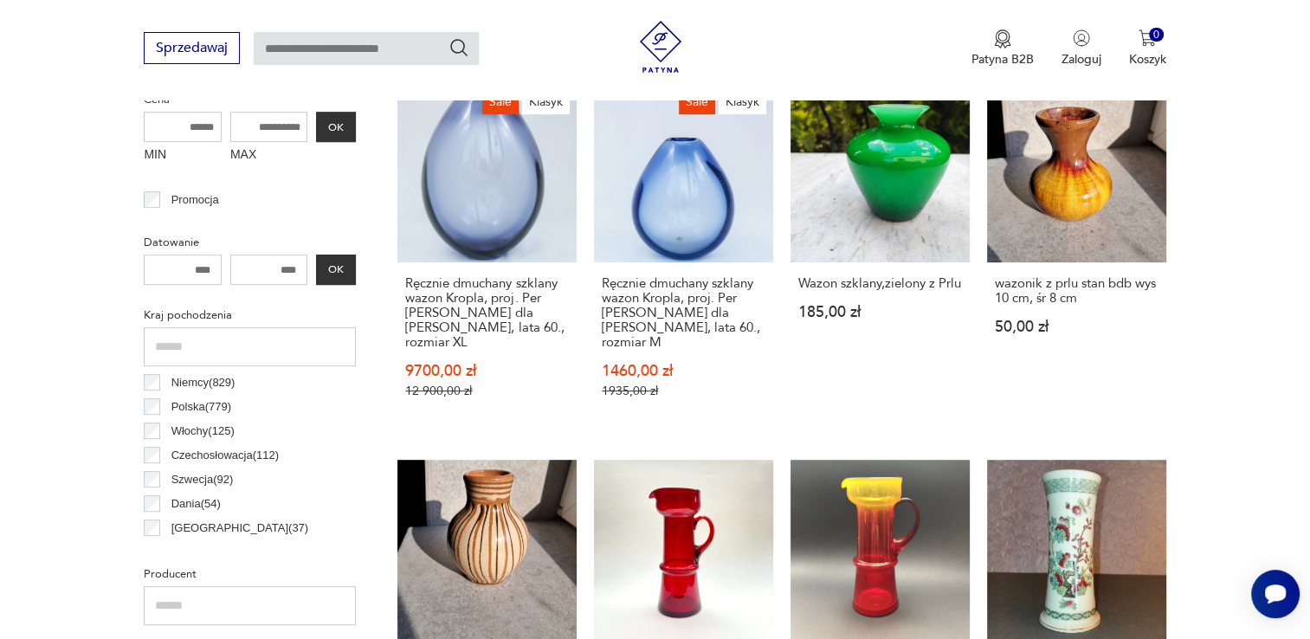
scroll to position [719, 0]
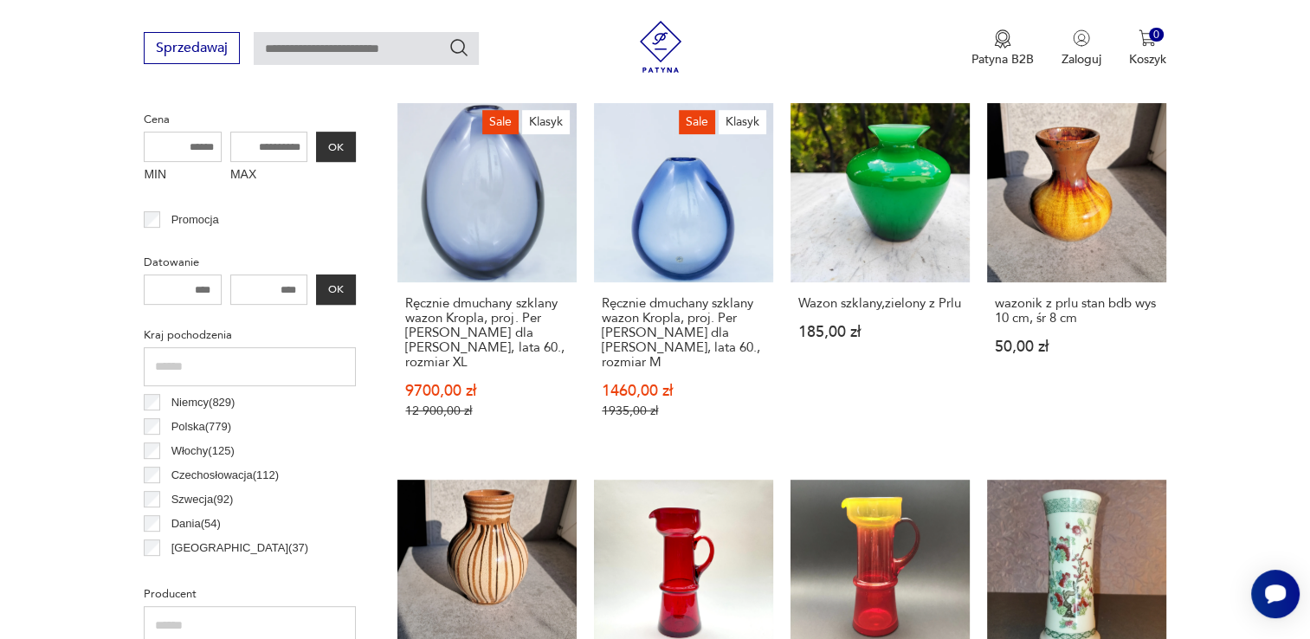
scroll to position [632, 0]
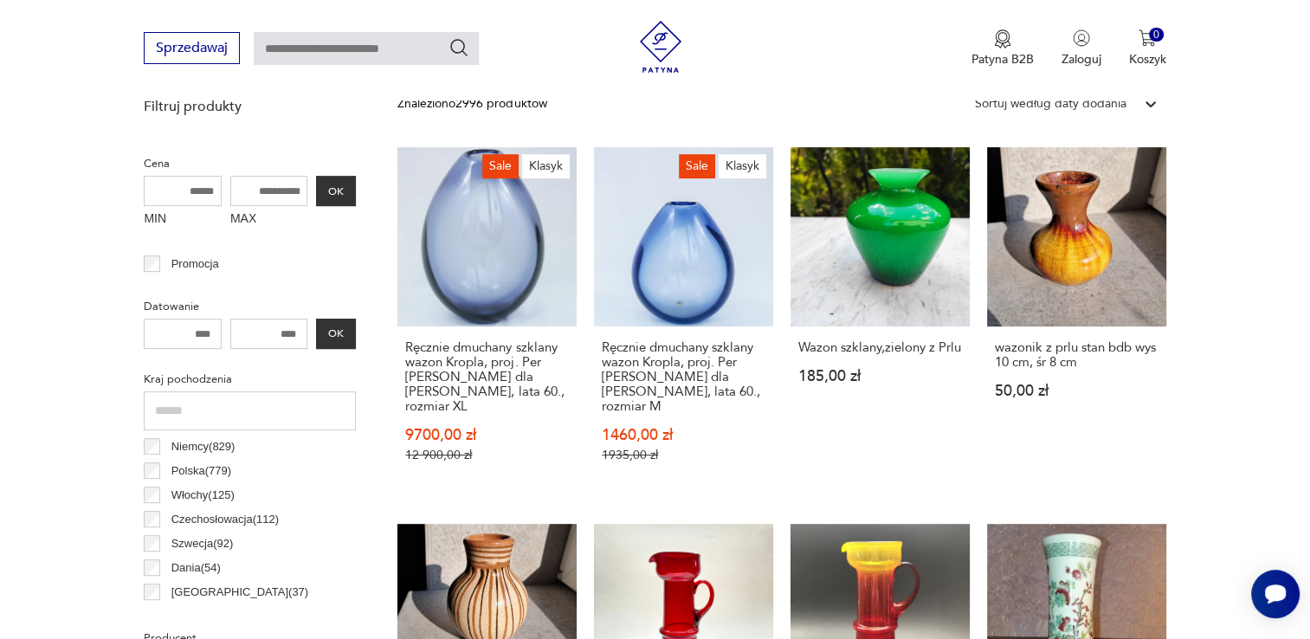
click at [160, 519] on label "Czechosłowacja ( 112 )" at bounding box center [219, 519] width 119 height 24
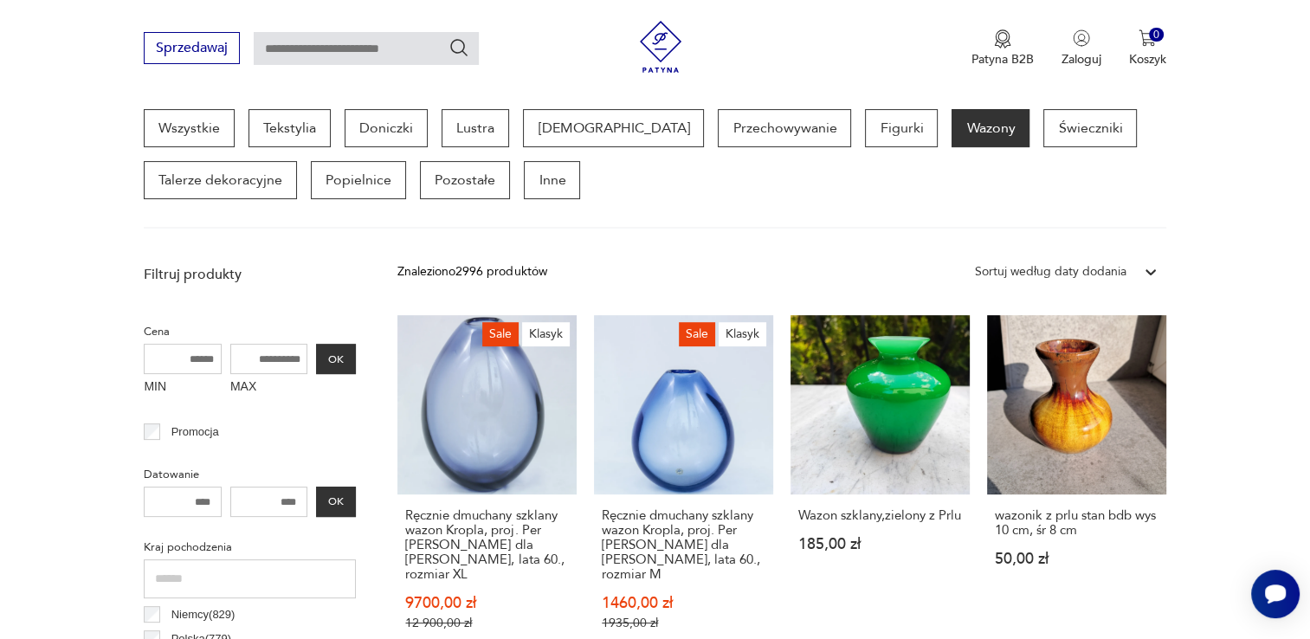
scroll to position [459, 0]
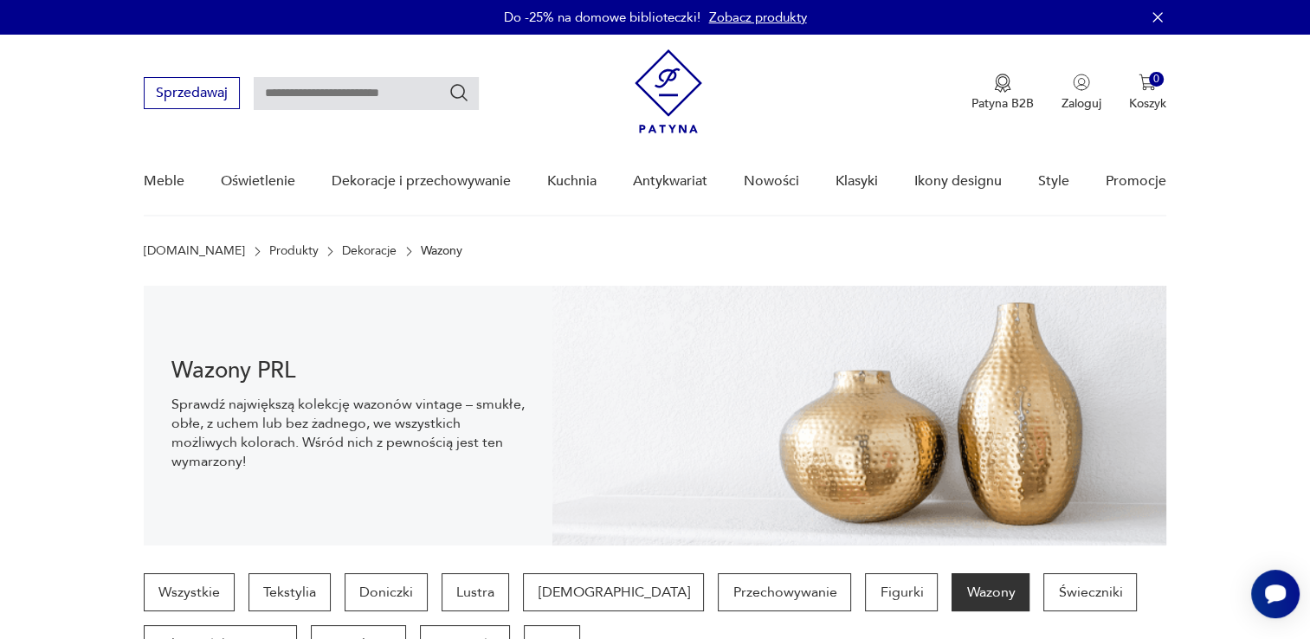
click at [327, 89] on input "text" at bounding box center [366, 93] width 225 height 33
click at [402, 81] on input "text" at bounding box center [366, 93] width 225 height 33
paste input "**********"
type input "**********"
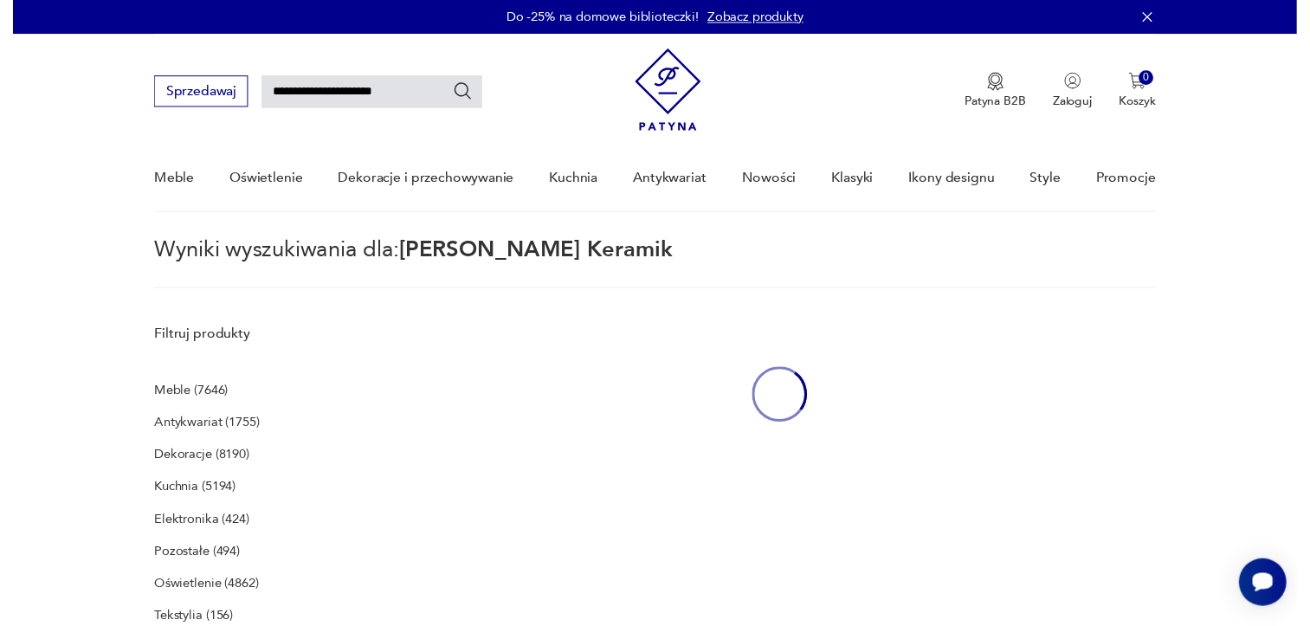
scroll to position [61, 0]
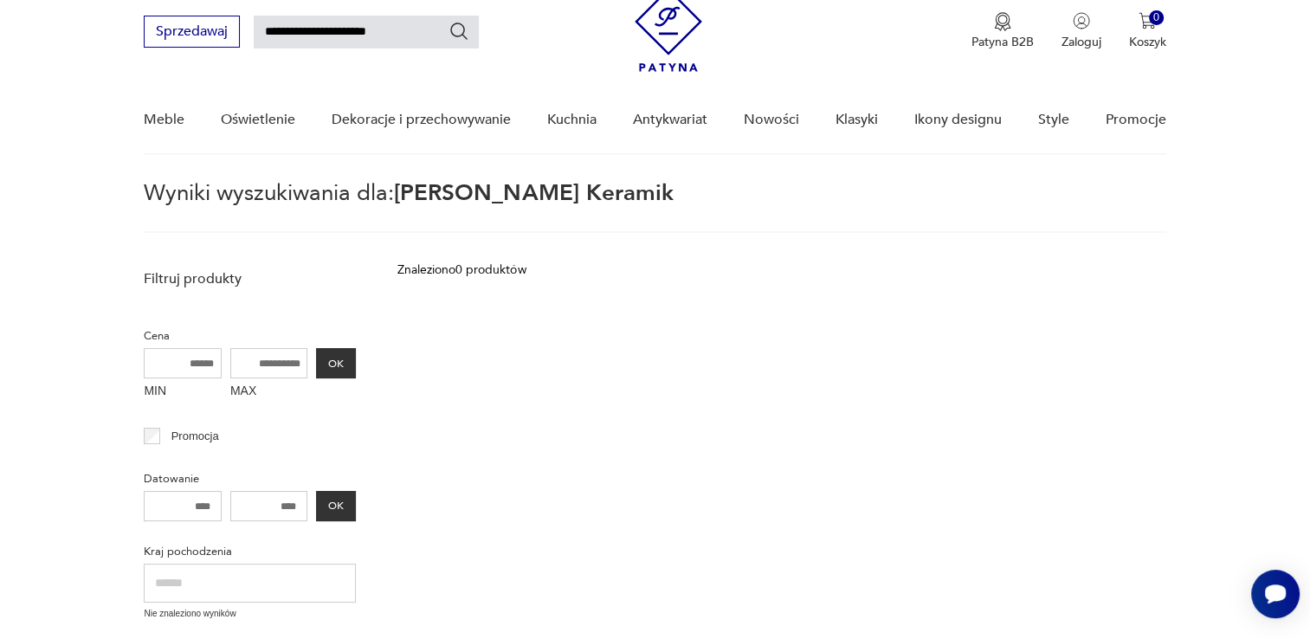
drag, startPoint x: 414, startPoint y: 29, endPoint x: 270, endPoint y: 39, distance: 144.1
click at [270, 39] on input "**********" at bounding box center [366, 32] width 225 height 33
type input "***"
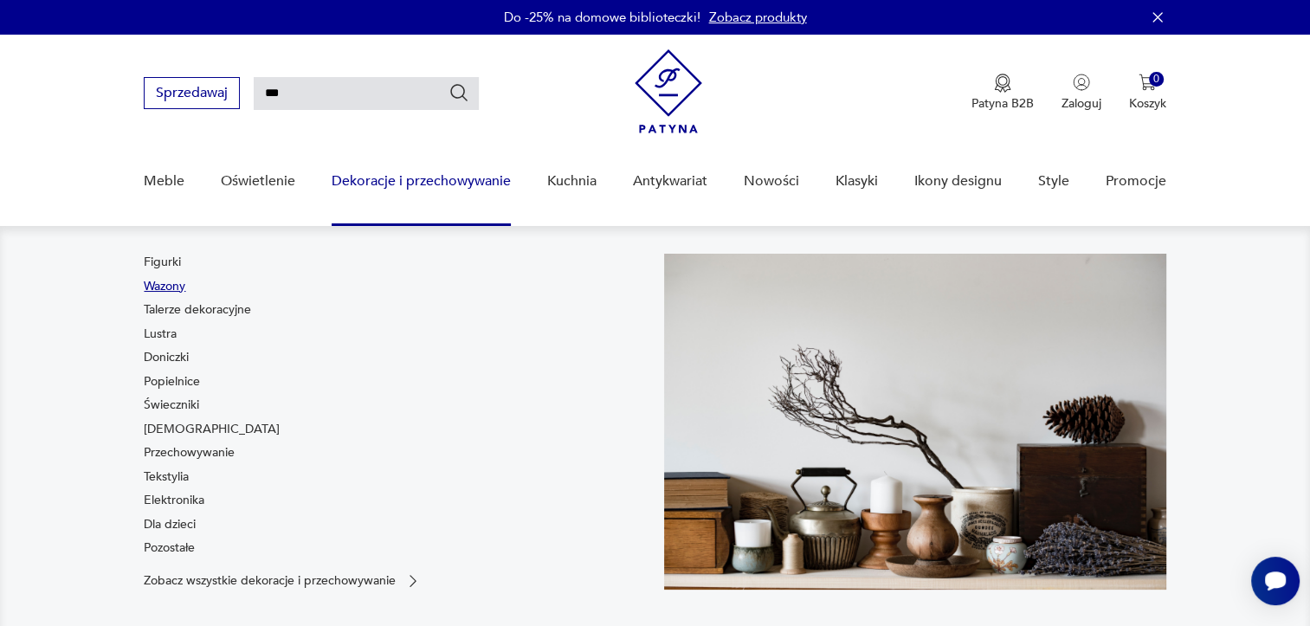
click at [173, 281] on link "Wazony" at bounding box center [165, 286] width 42 height 17
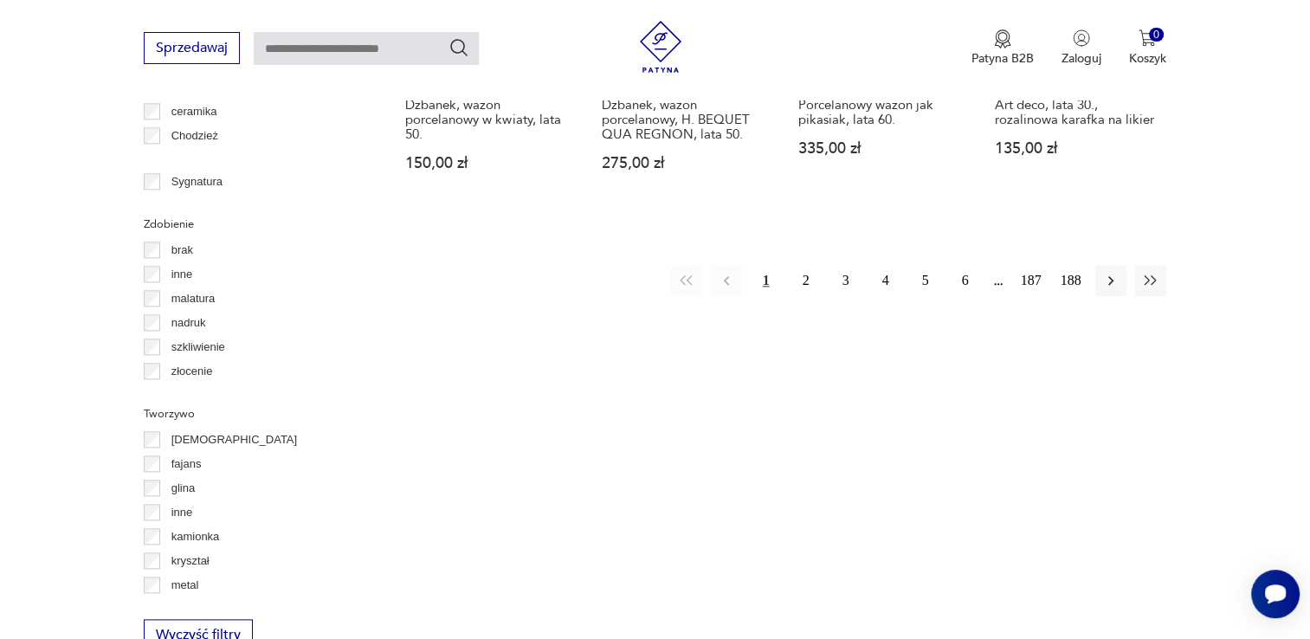
scroll to position [1938, 0]
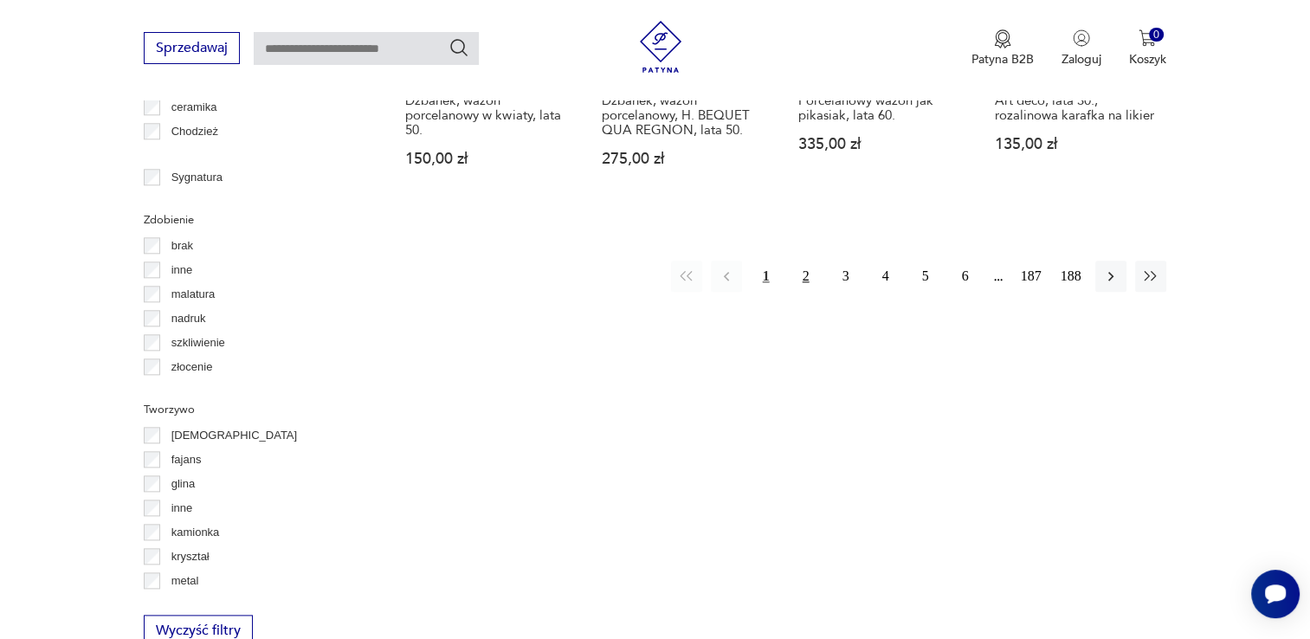
click at [808, 261] on button "2" at bounding box center [805, 276] width 31 height 31
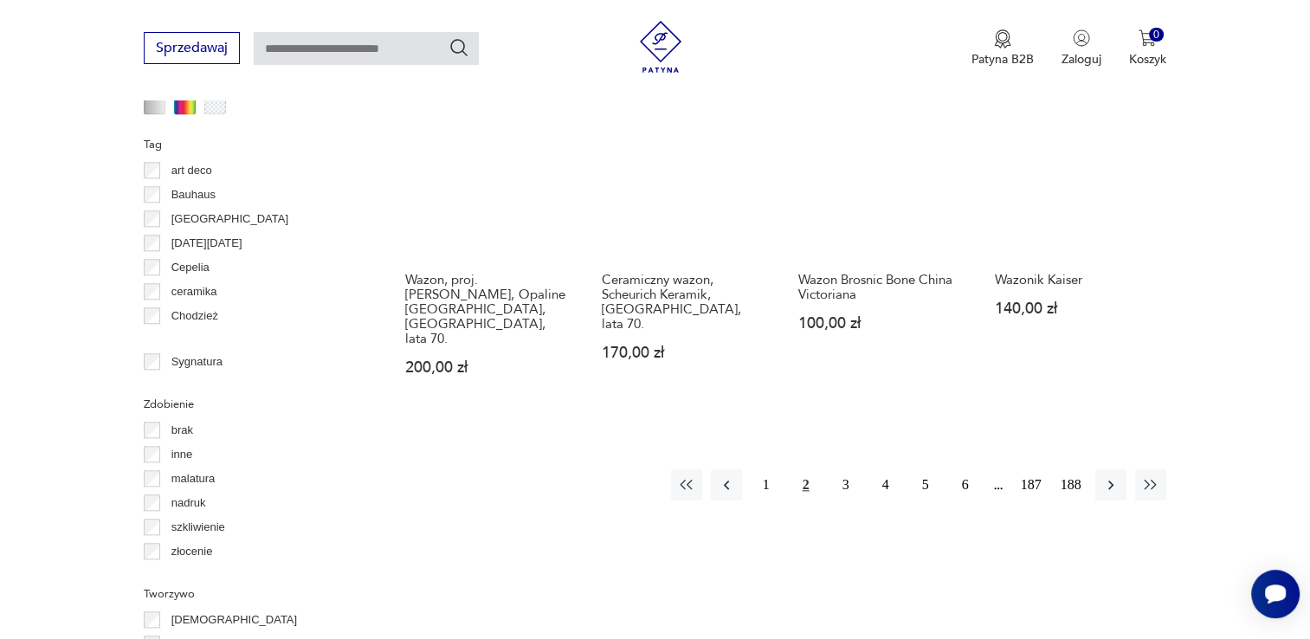
scroll to position [1844, 0]
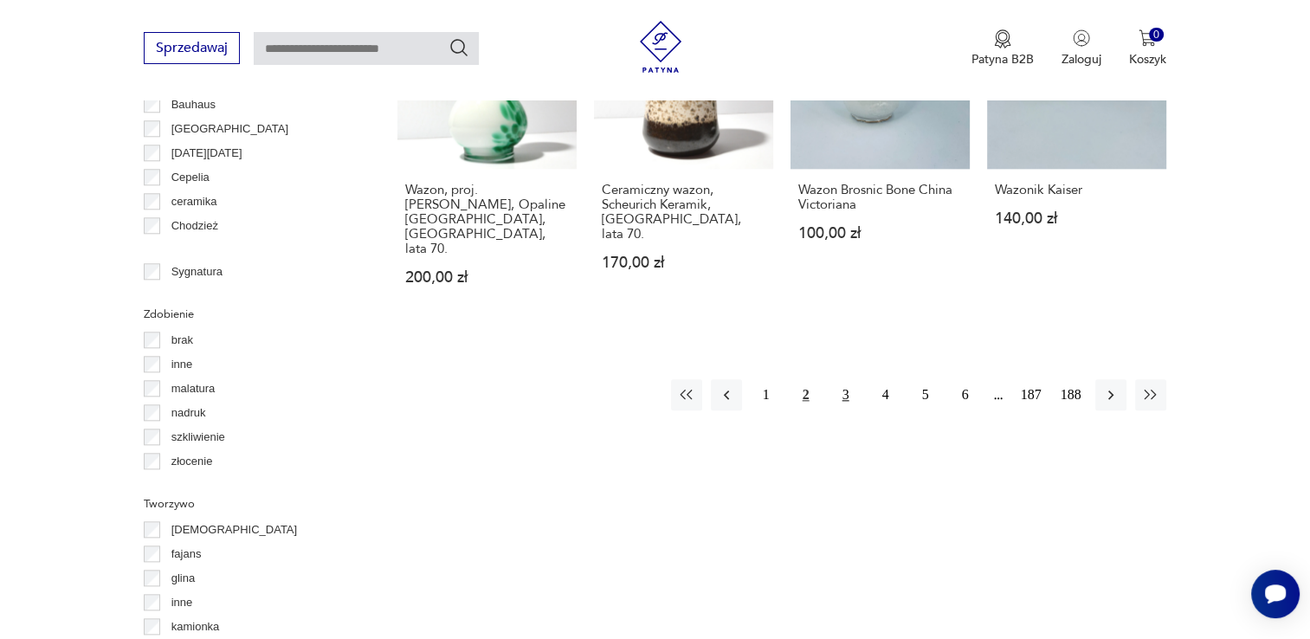
click at [841, 379] on button "3" at bounding box center [845, 394] width 31 height 31
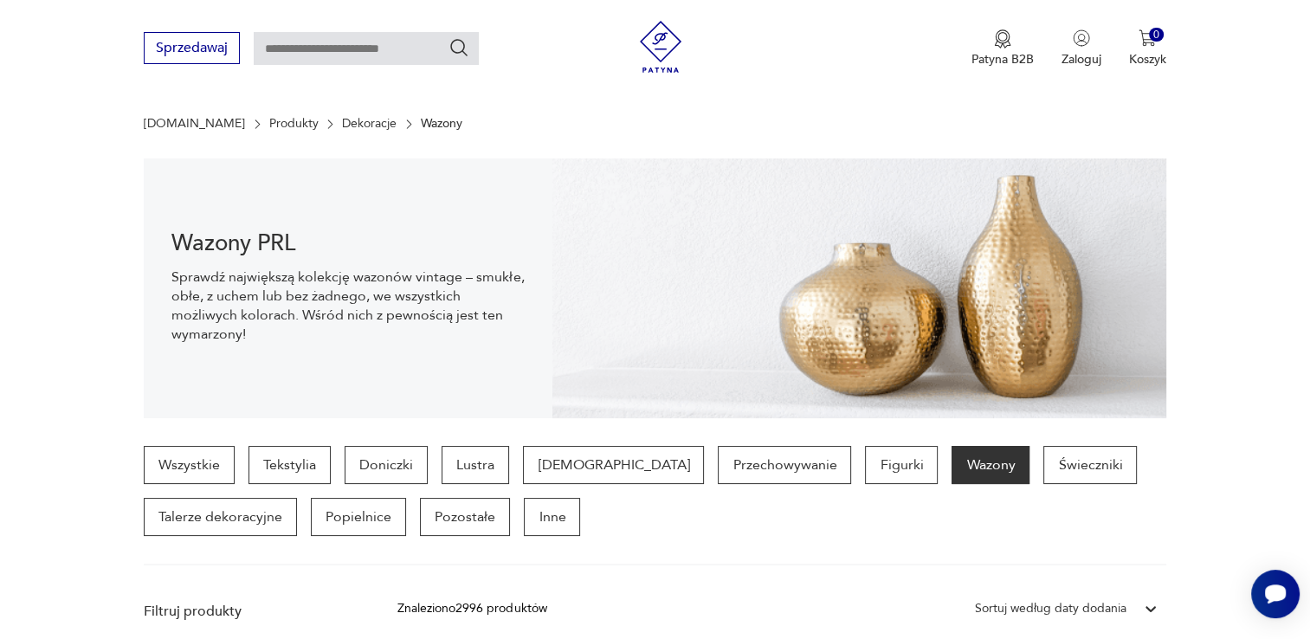
scroll to position [113, 0]
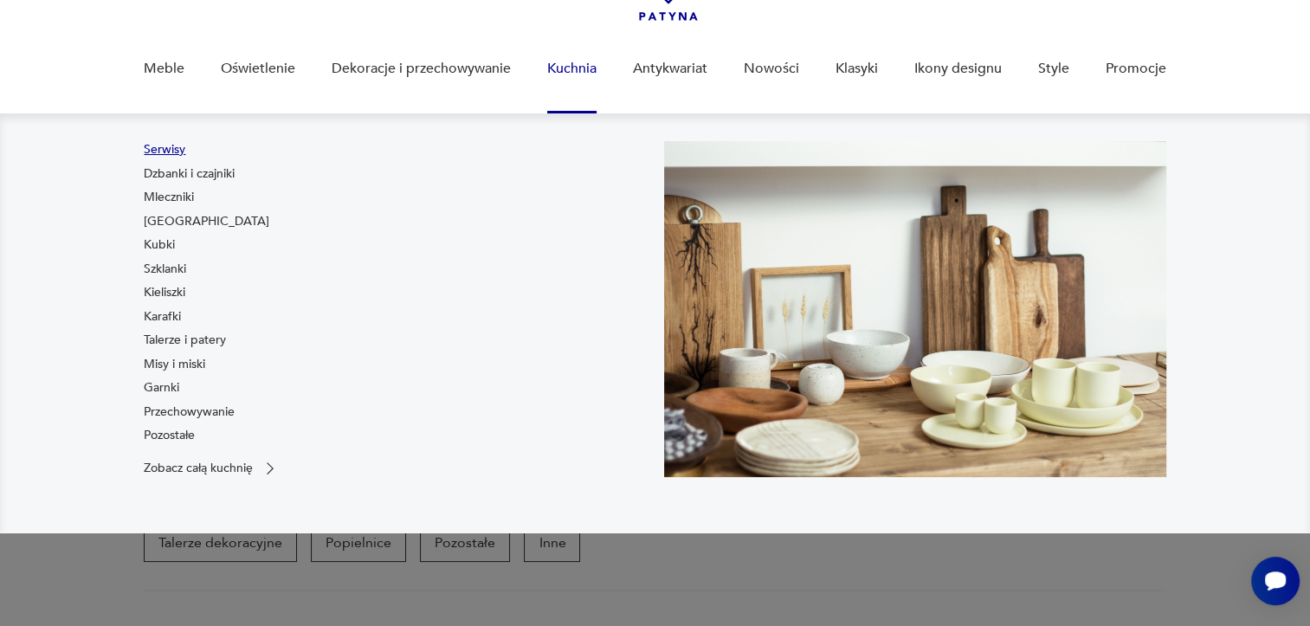
click at [177, 152] on link "Serwisy" at bounding box center [165, 149] width 42 height 17
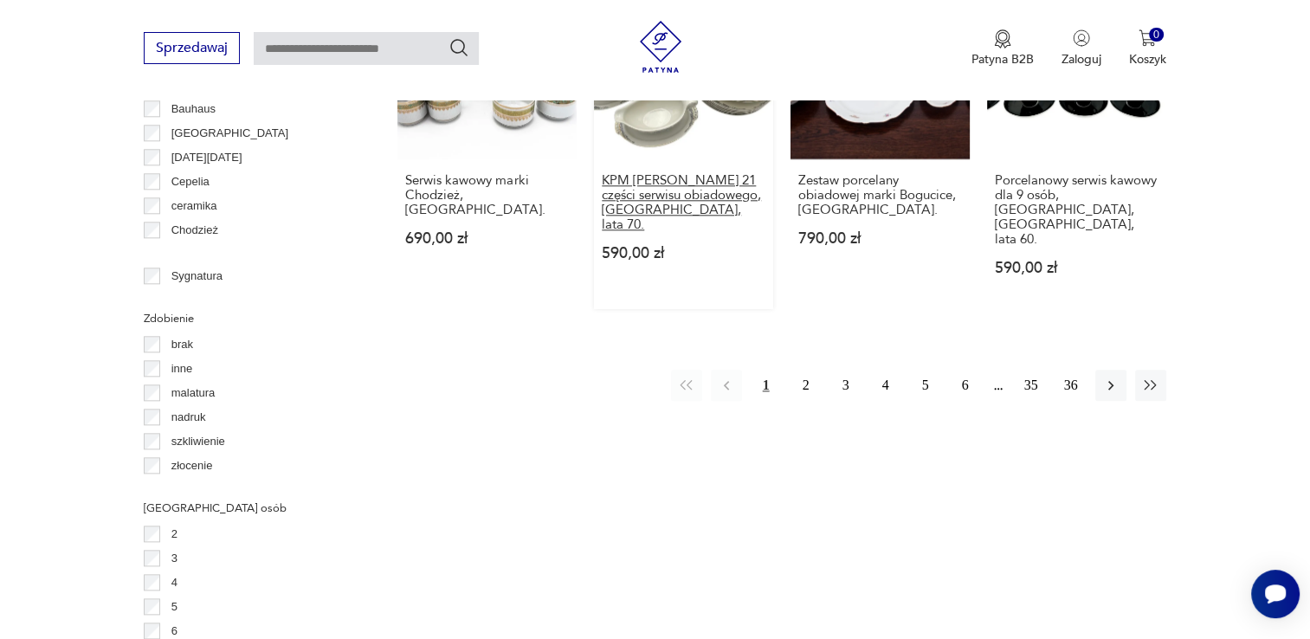
scroll to position [1931, 0]
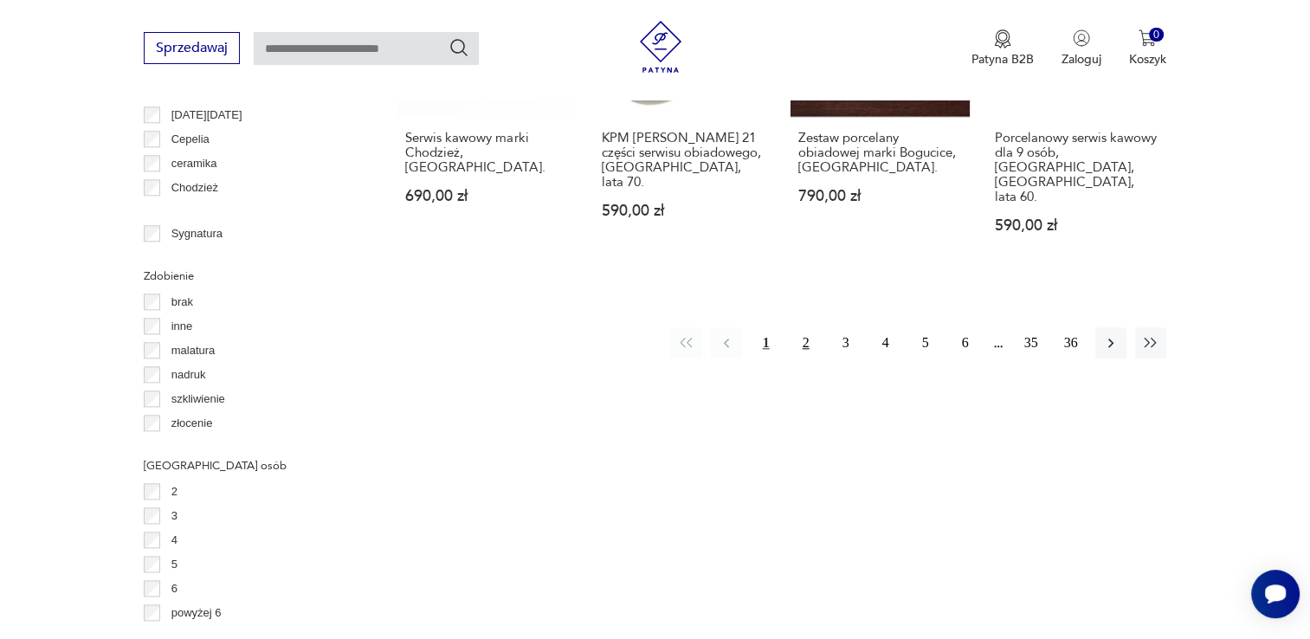
click at [796, 327] on button "2" at bounding box center [805, 342] width 31 height 31
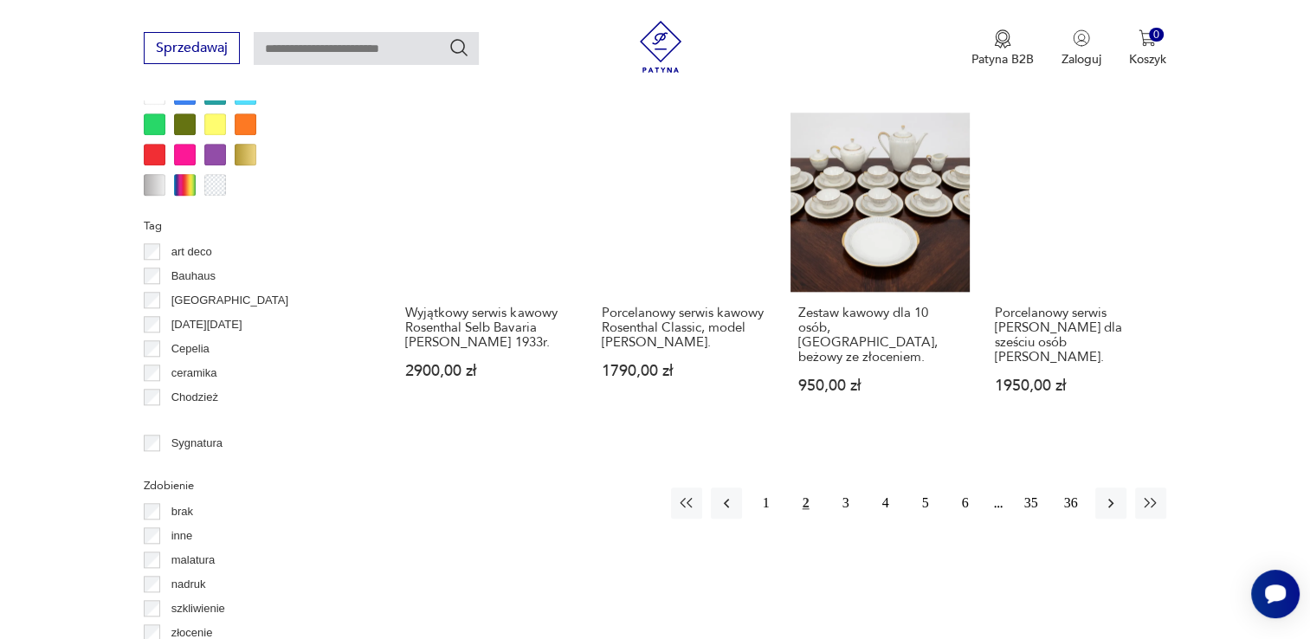
scroll to position [1757, 0]
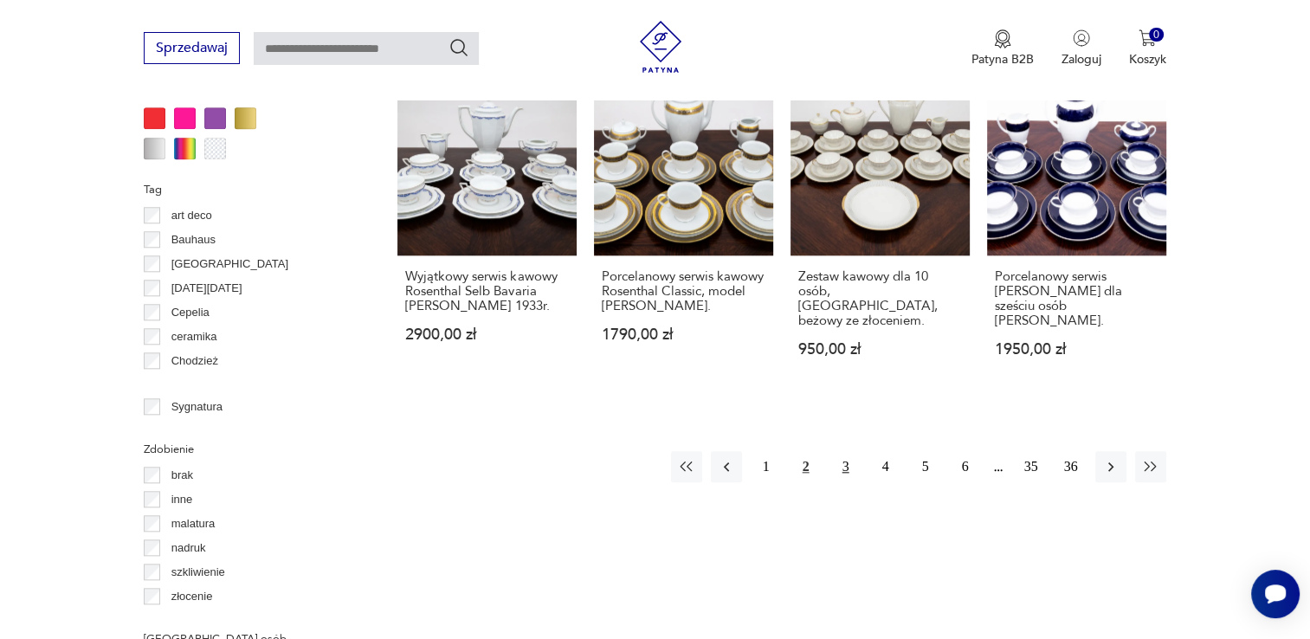
click at [845, 451] on button "3" at bounding box center [845, 466] width 31 height 31
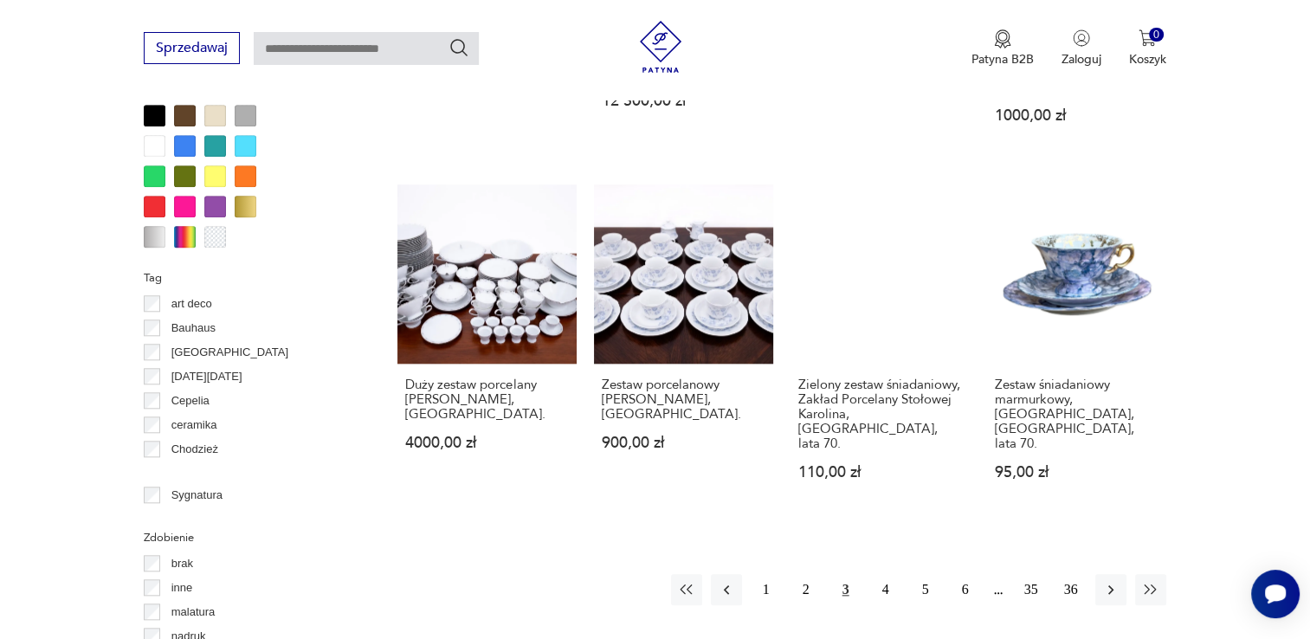
scroll to position [1671, 0]
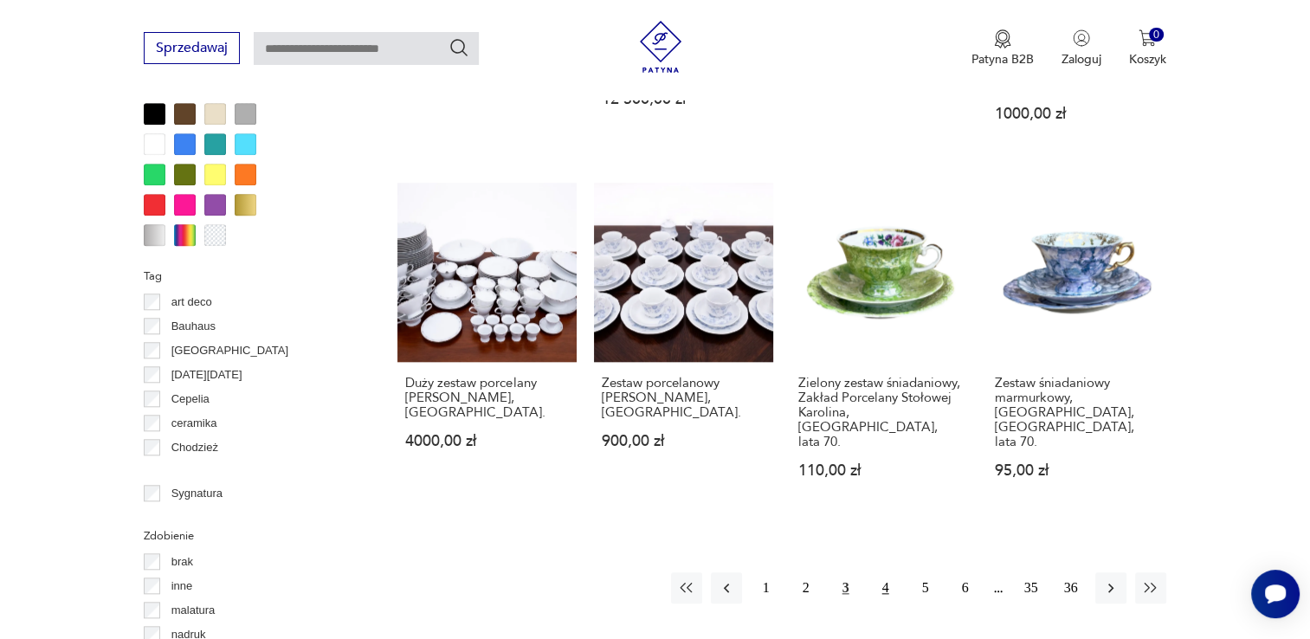
click at [892, 572] on button "4" at bounding box center [885, 587] width 31 height 31
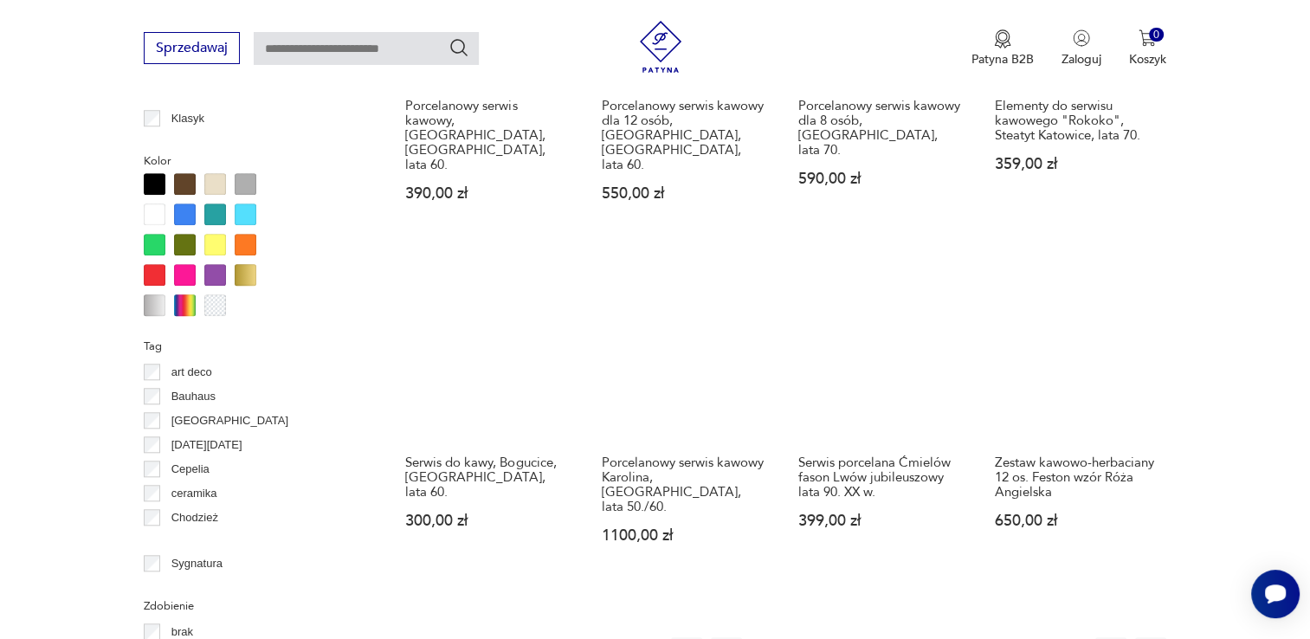
scroll to position [1844, 0]
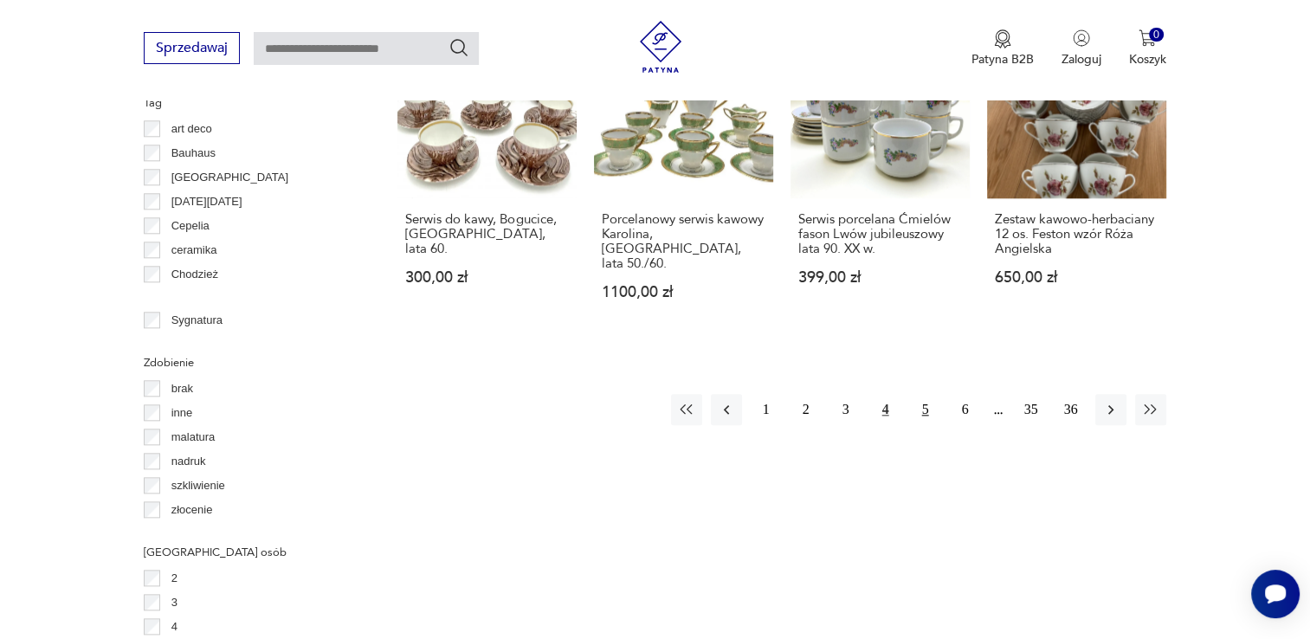
click at [920, 394] on button "5" at bounding box center [925, 409] width 31 height 31
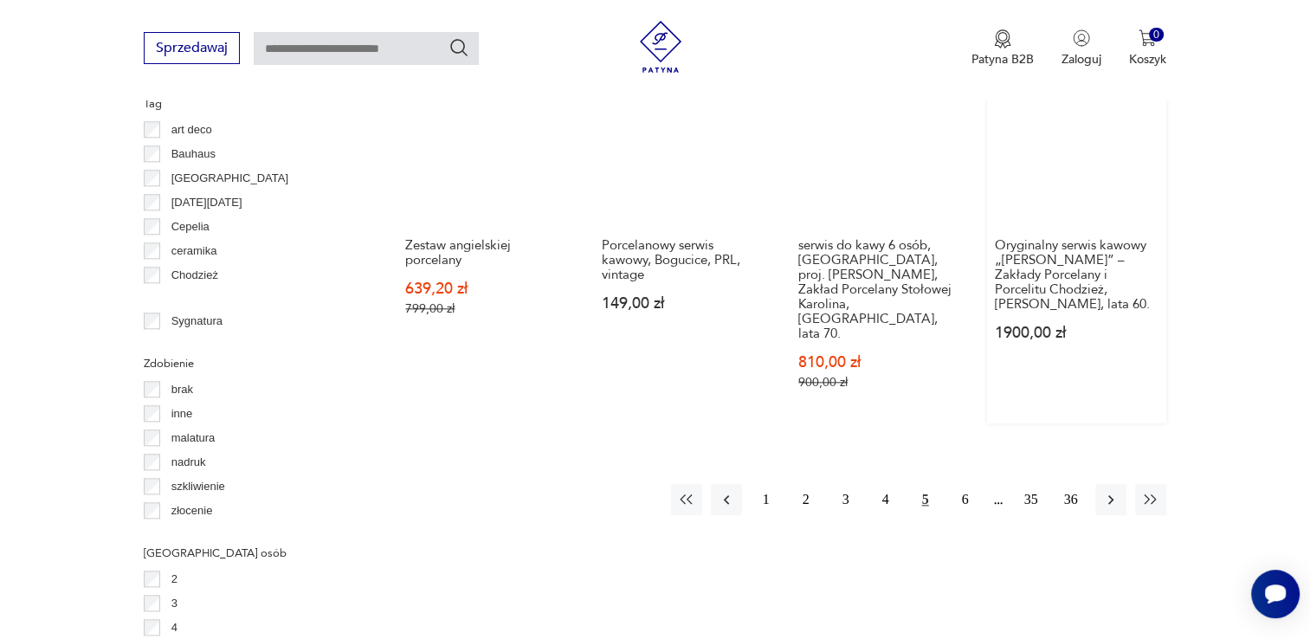
scroll to position [1844, 0]
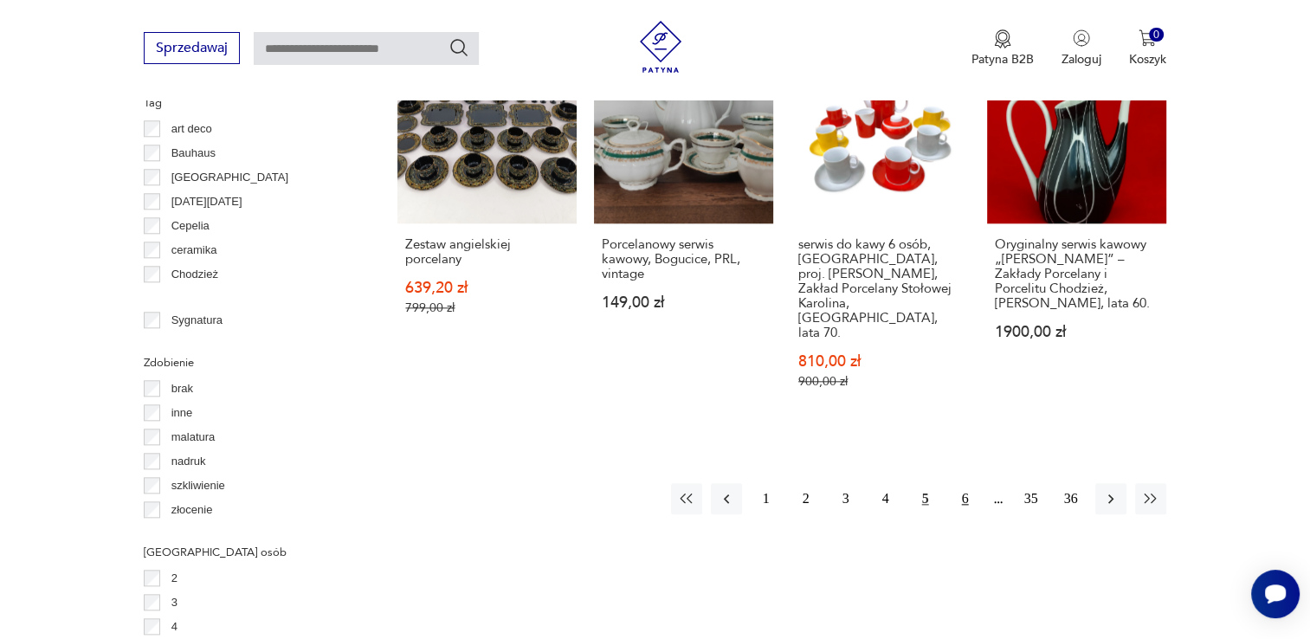
click at [963, 483] on button "6" at bounding box center [965, 498] width 31 height 31
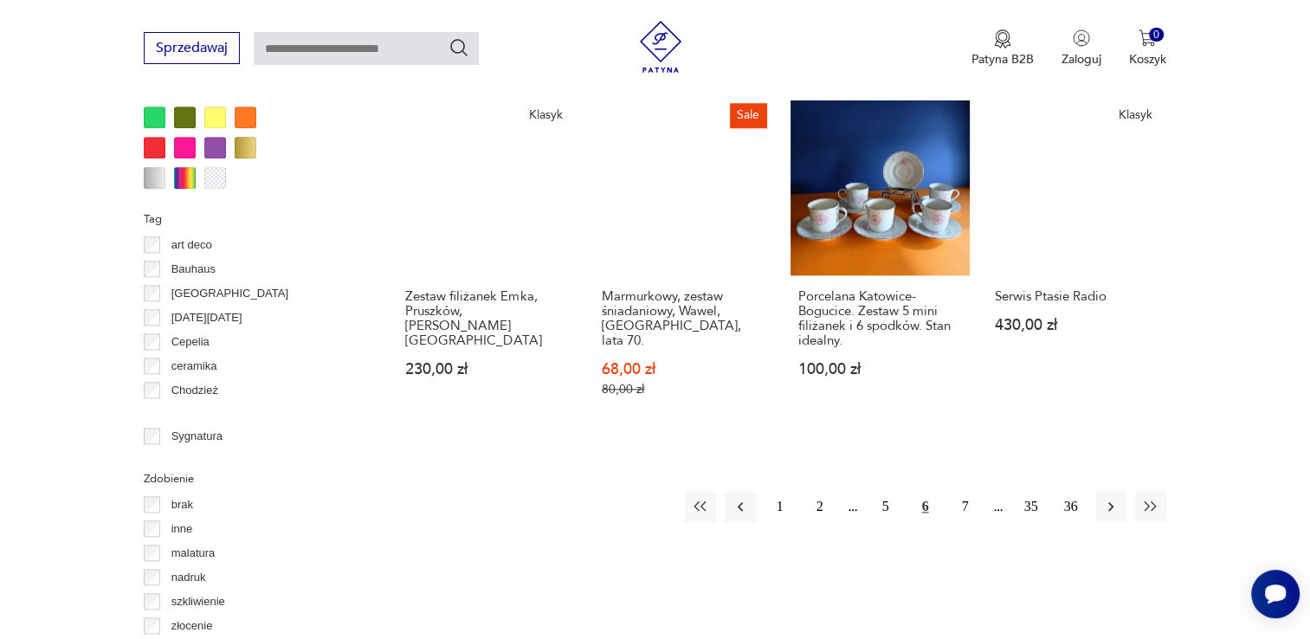
scroll to position [1757, 0]
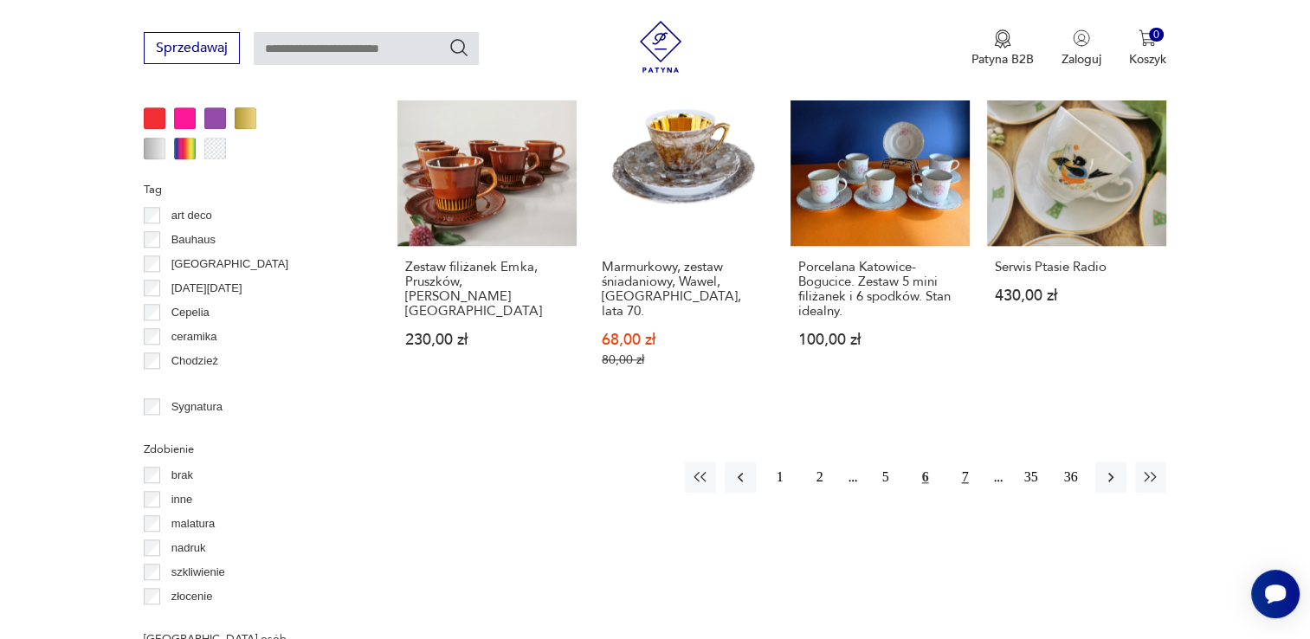
click at [958, 461] on button "7" at bounding box center [965, 476] width 31 height 31
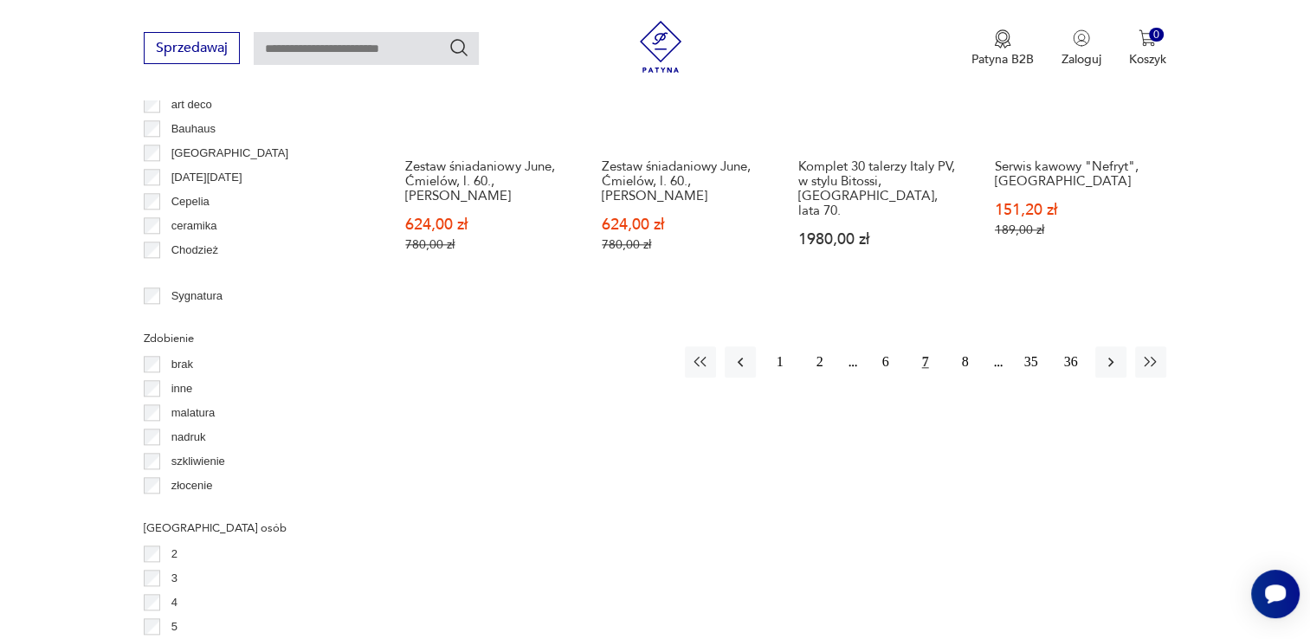
scroll to position [1931, 0]
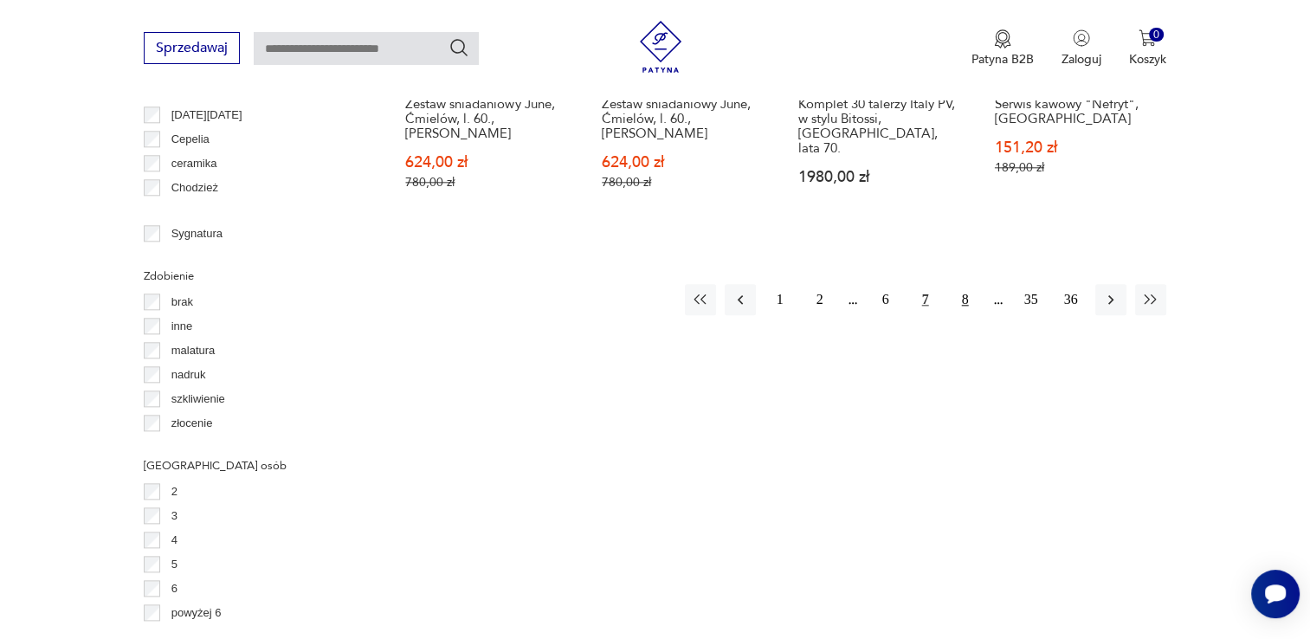
click at [957, 284] on button "8" at bounding box center [965, 299] width 31 height 31
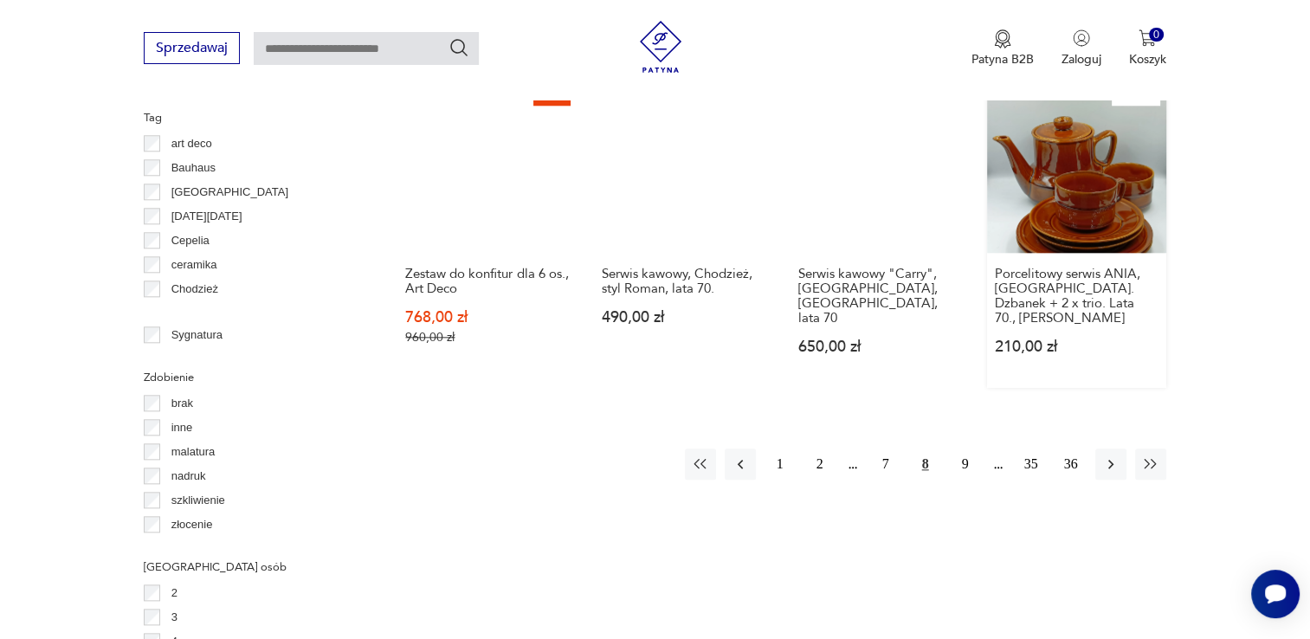
scroll to position [1844, 0]
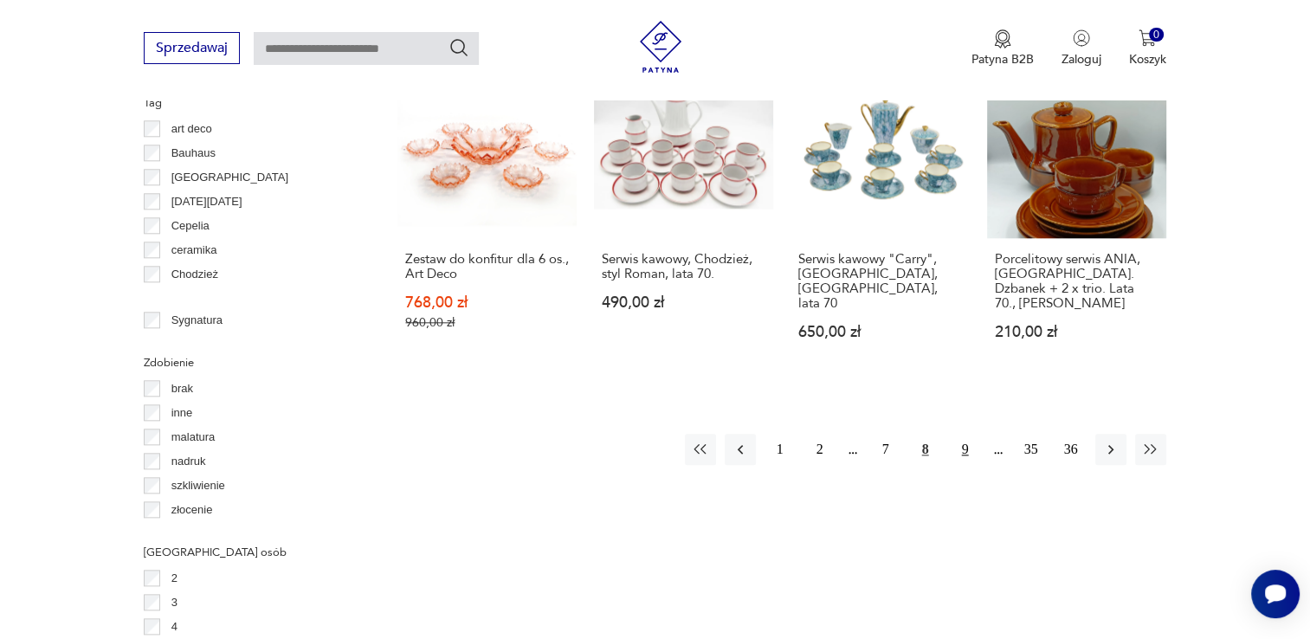
click at [959, 434] on button "9" at bounding box center [965, 449] width 31 height 31
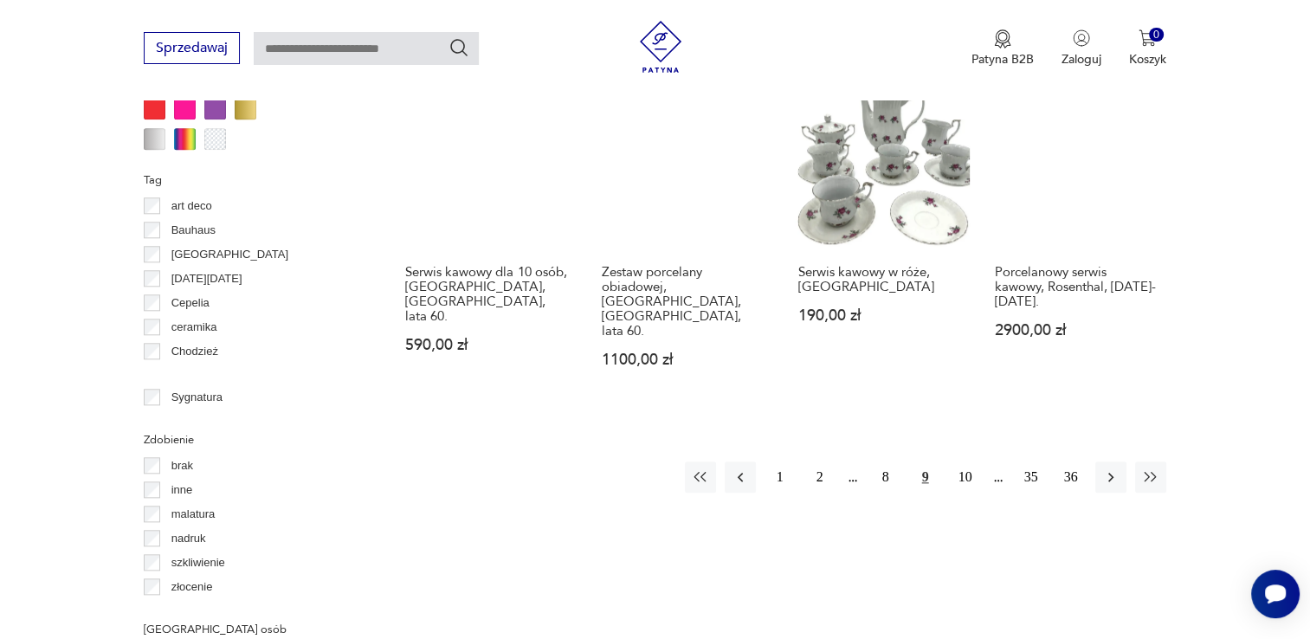
scroll to position [1844, 0]
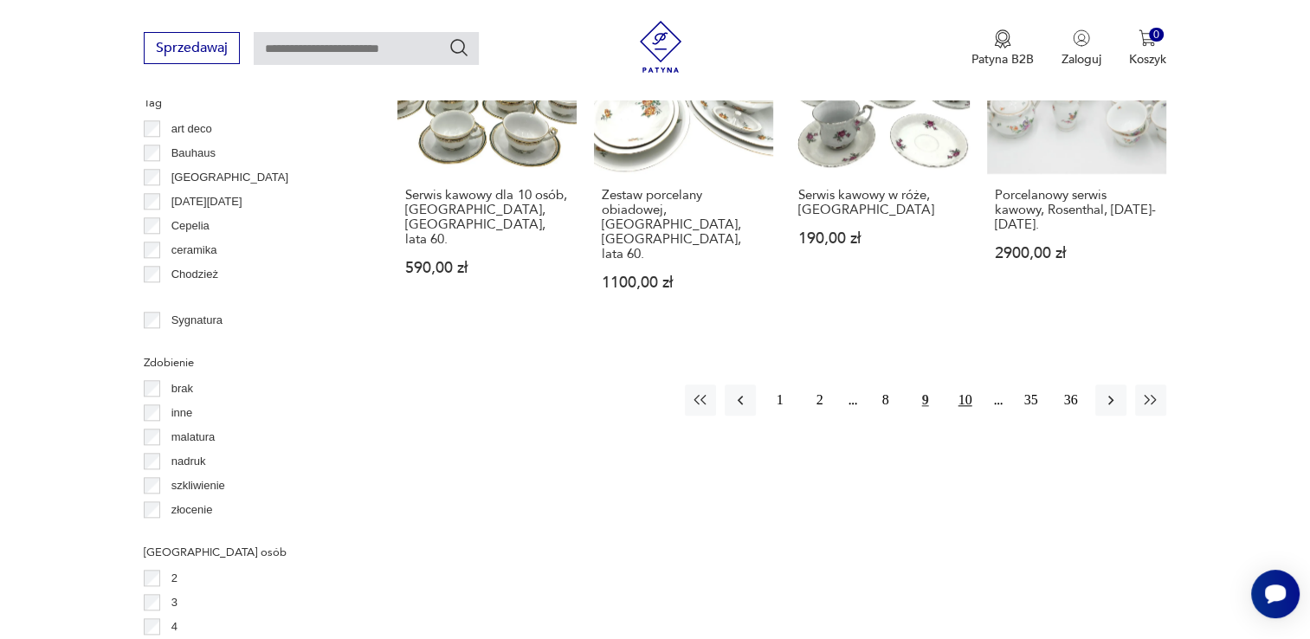
click at [959, 384] on button "10" at bounding box center [965, 399] width 31 height 31
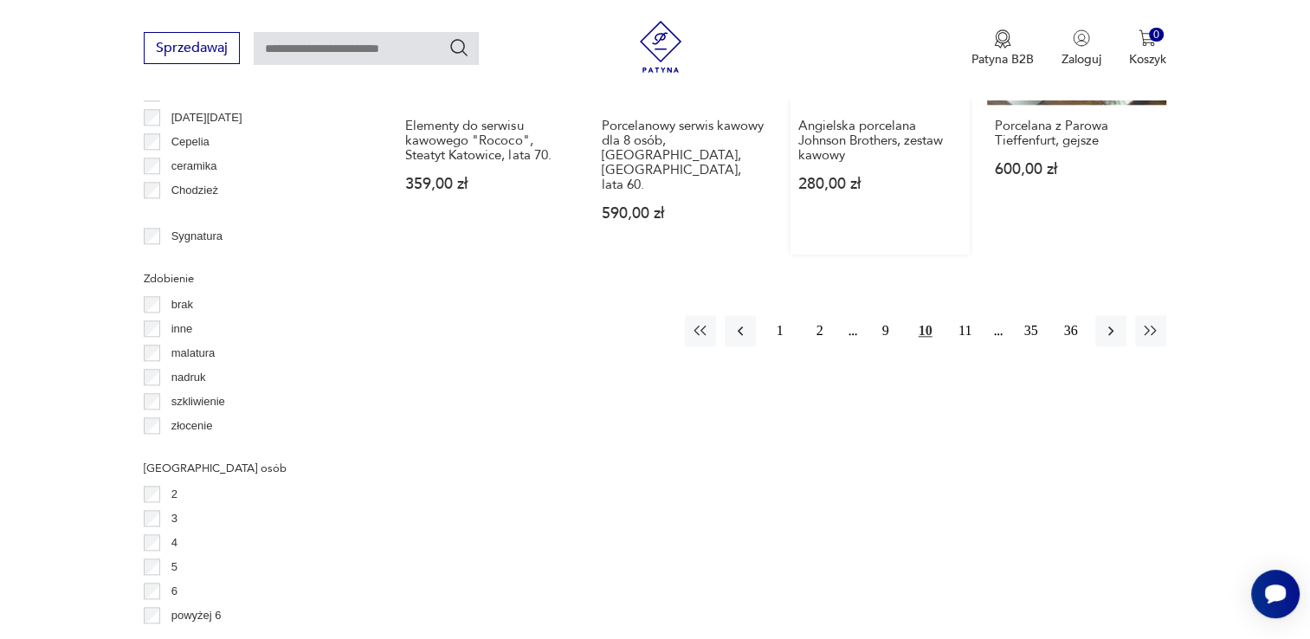
scroll to position [1931, 0]
click at [964, 313] on button "11" at bounding box center [965, 328] width 31 height 31
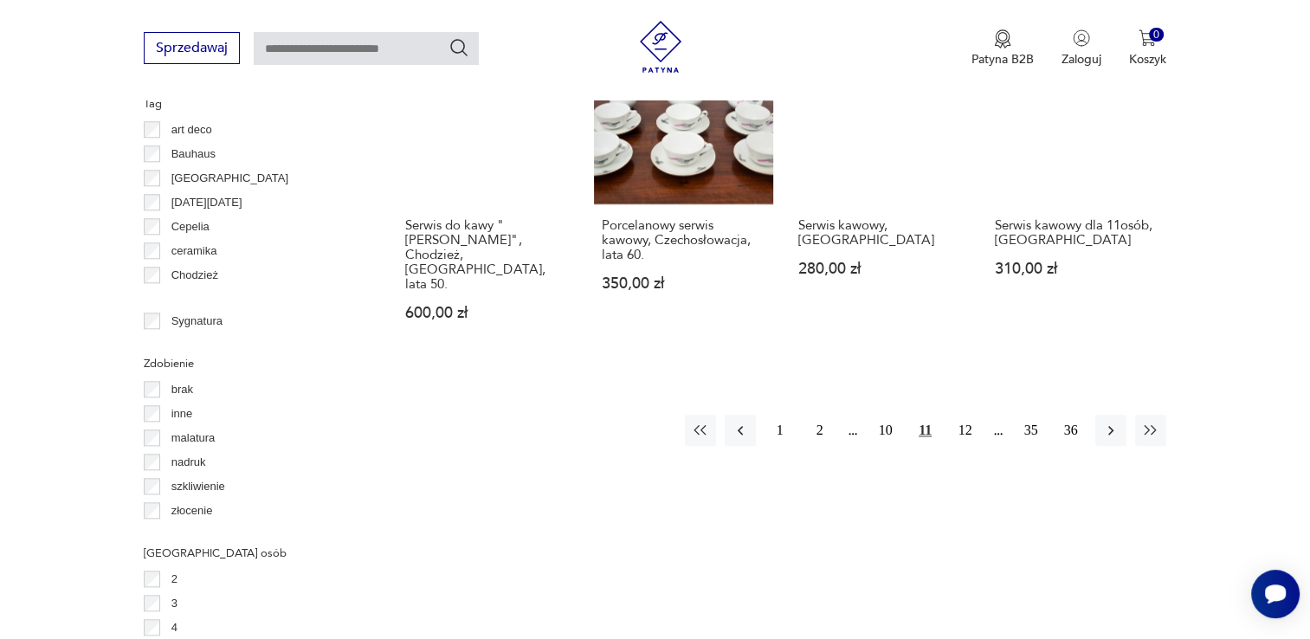
scroll to position [1844, 0]
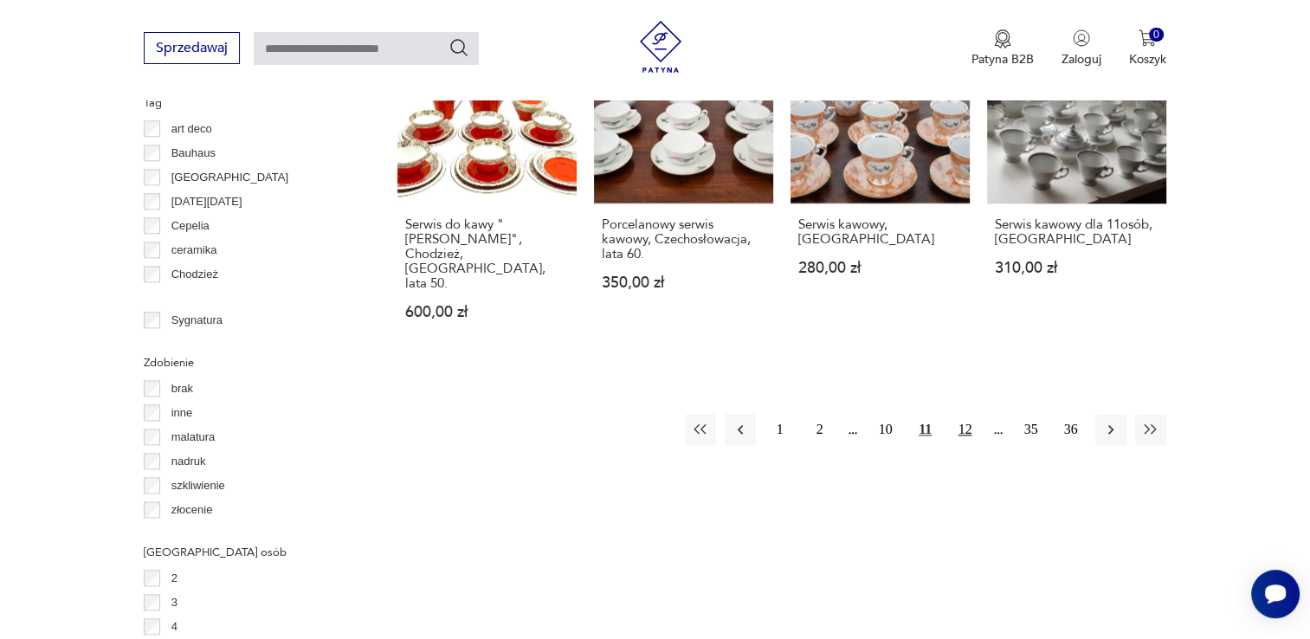
click at [970, 414] on button "12" at bounding box center [965, 429] width 31 height 31
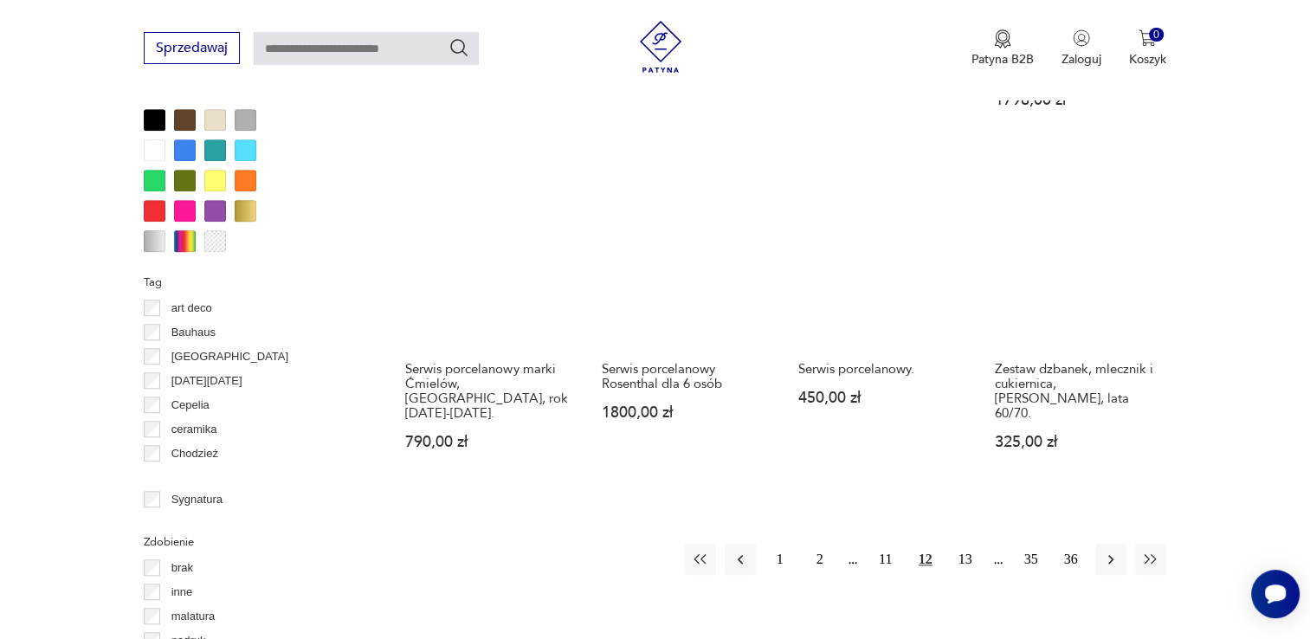
scroll to position [1584, 0]
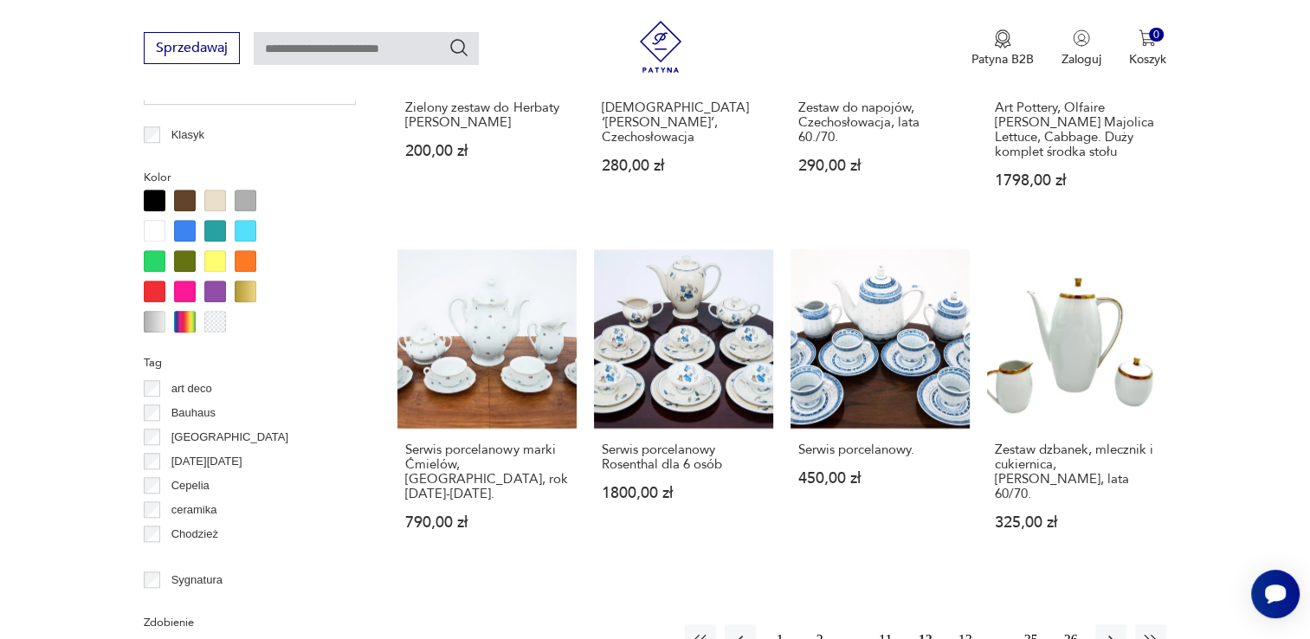
click at [957, 624] on button "13" at bounding box center [965, 639] width 31 height 31
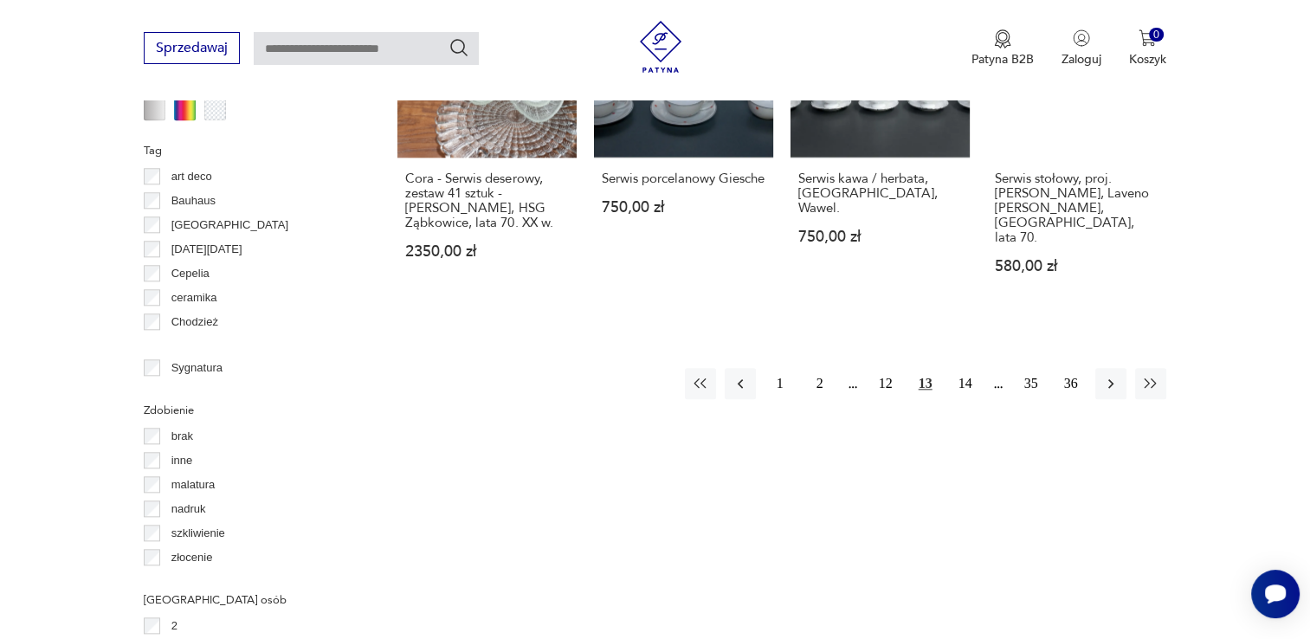
scroll to position [1844, 0]
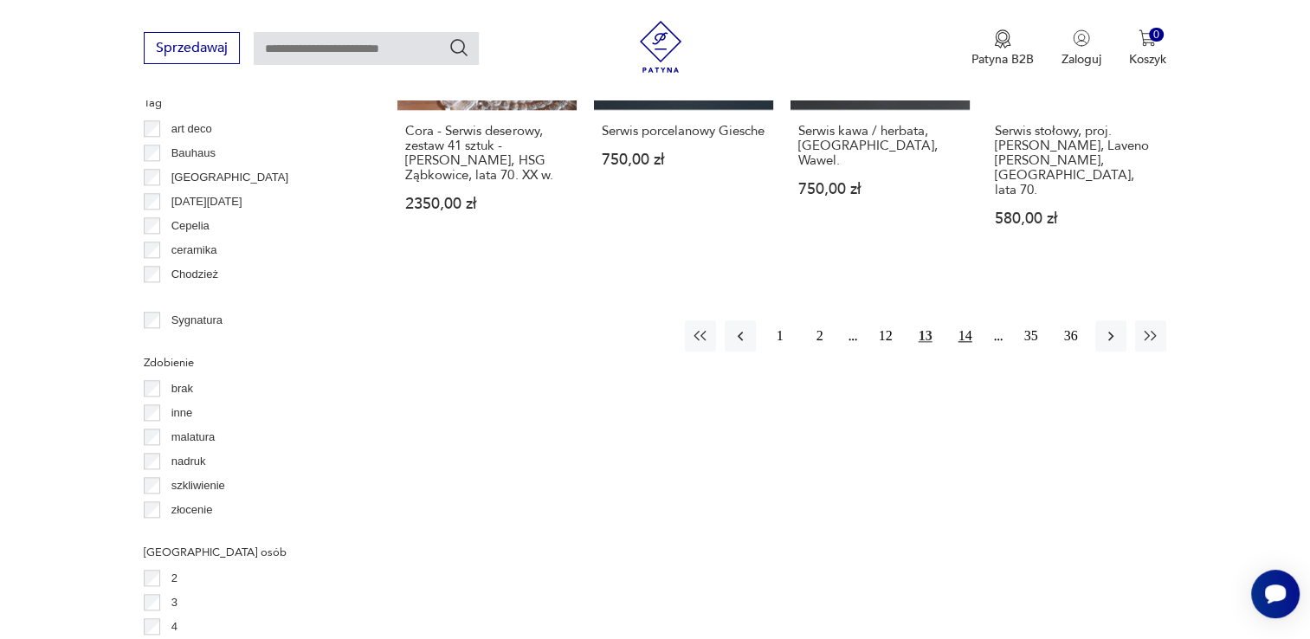
click at [971, 320] on button "14" at bounding box center [965, 335] width 31 height 31
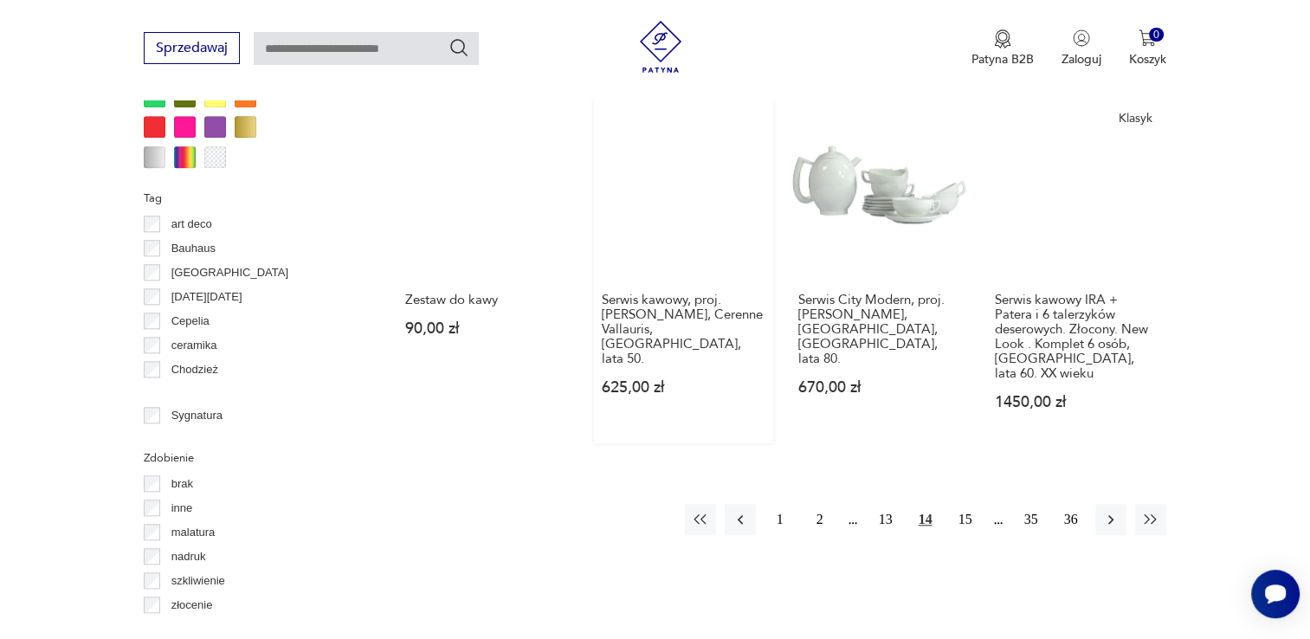
scroll to position [1844, 0]
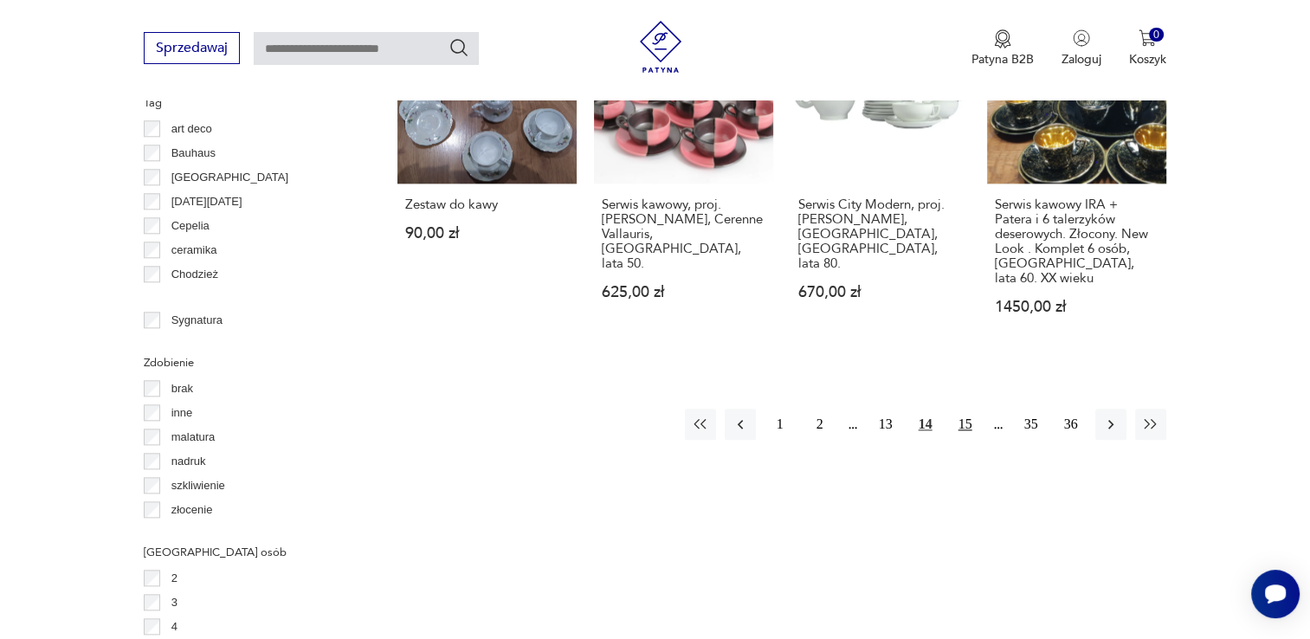
click at [967, 409] on button "15" at bounding box center [965, 424] width 31 height 31
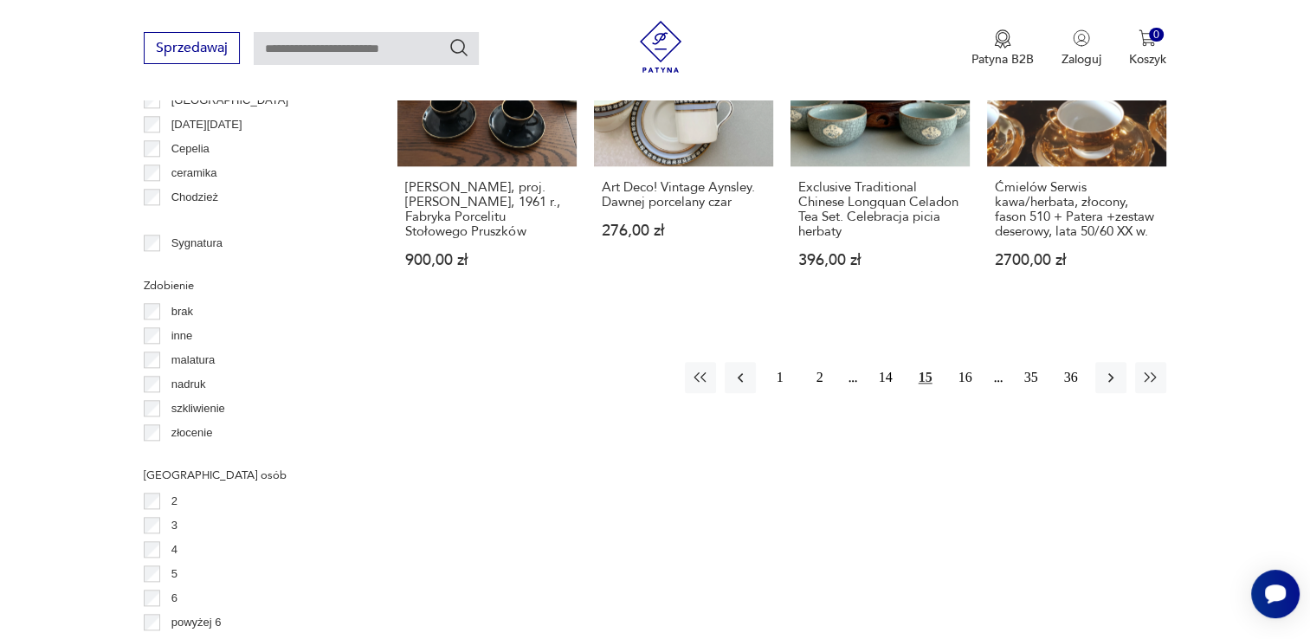
scroll to position [1931, 0]
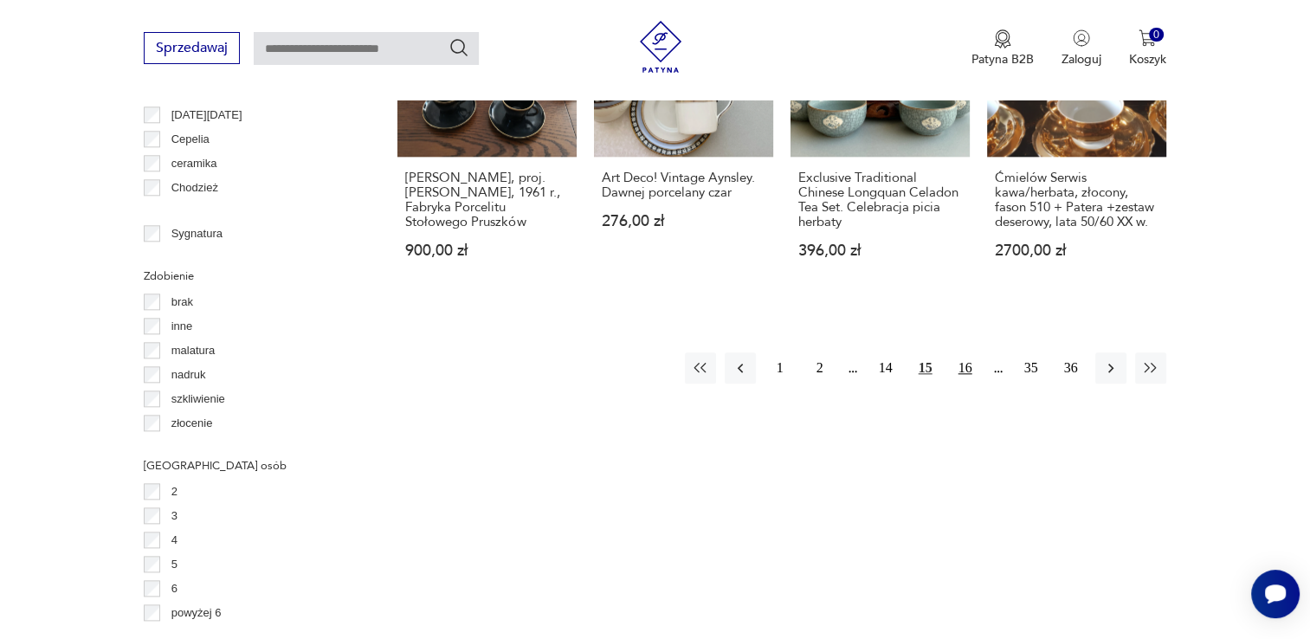
click at [967, 352] on button "16" at bounding box center [965, 367] width 31 height 31
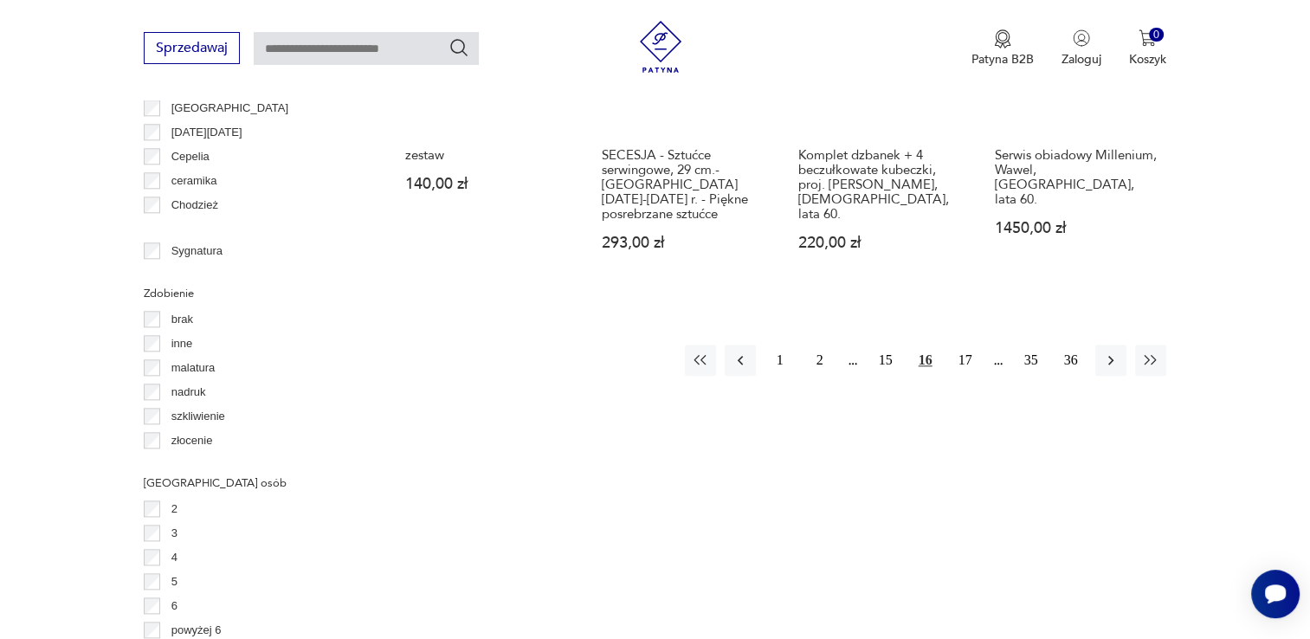
scroll to position [1931, 0]
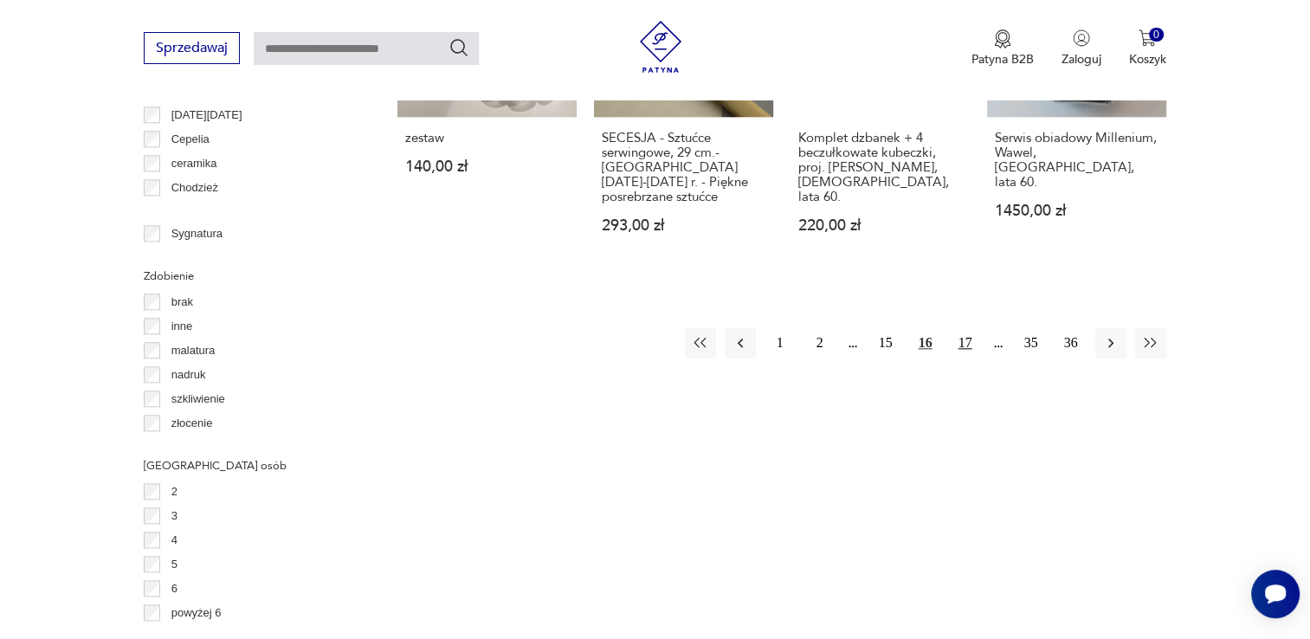
click at [965, 327] on button "17" at bounding box center [965, 342] width 31 height 31
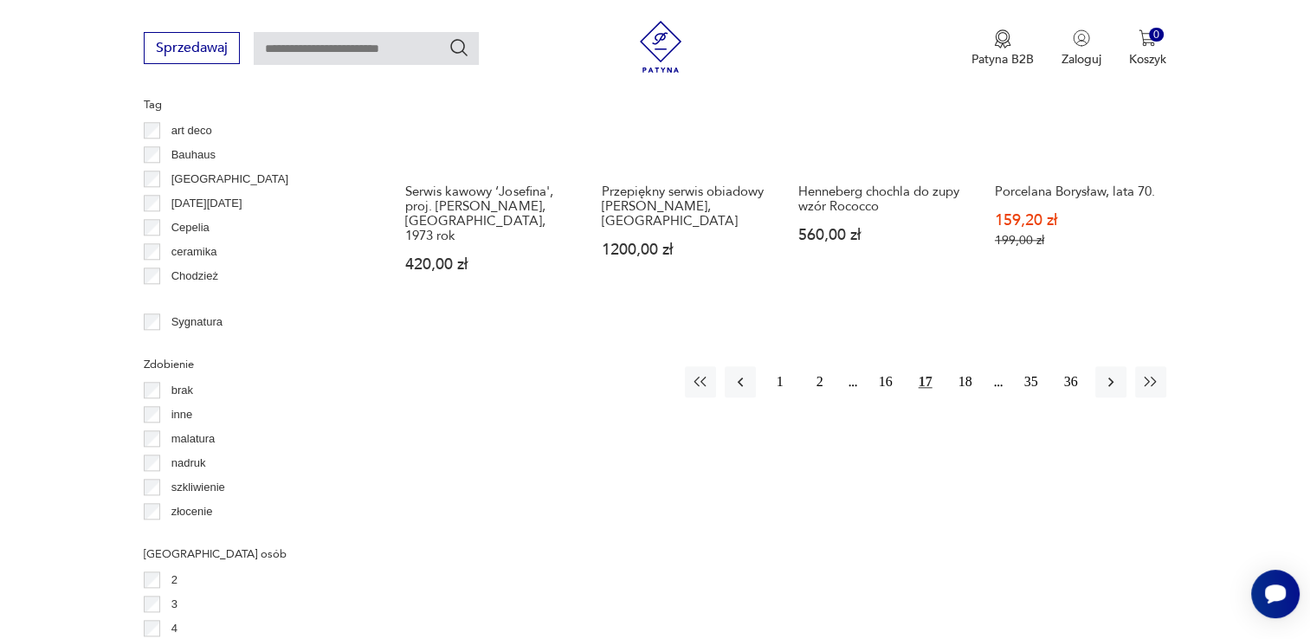
scroll to position [1844, 0]
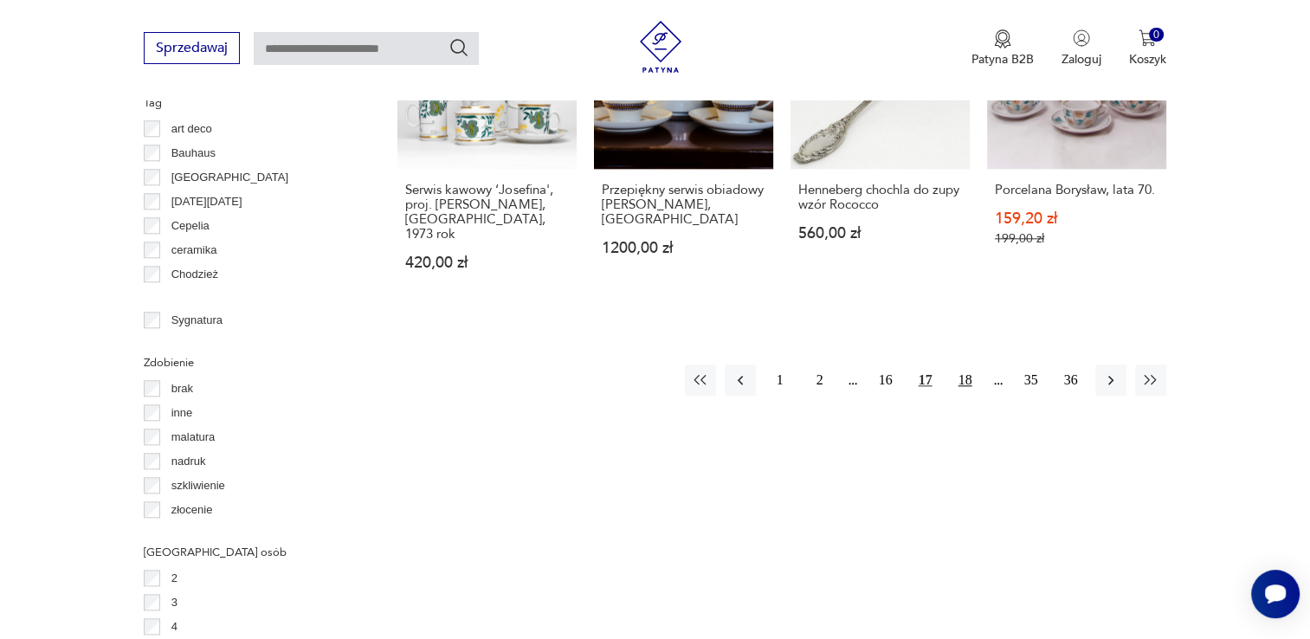
click at [970, 364] on button "18" at bounding box center [965, 379] width 31 height 31
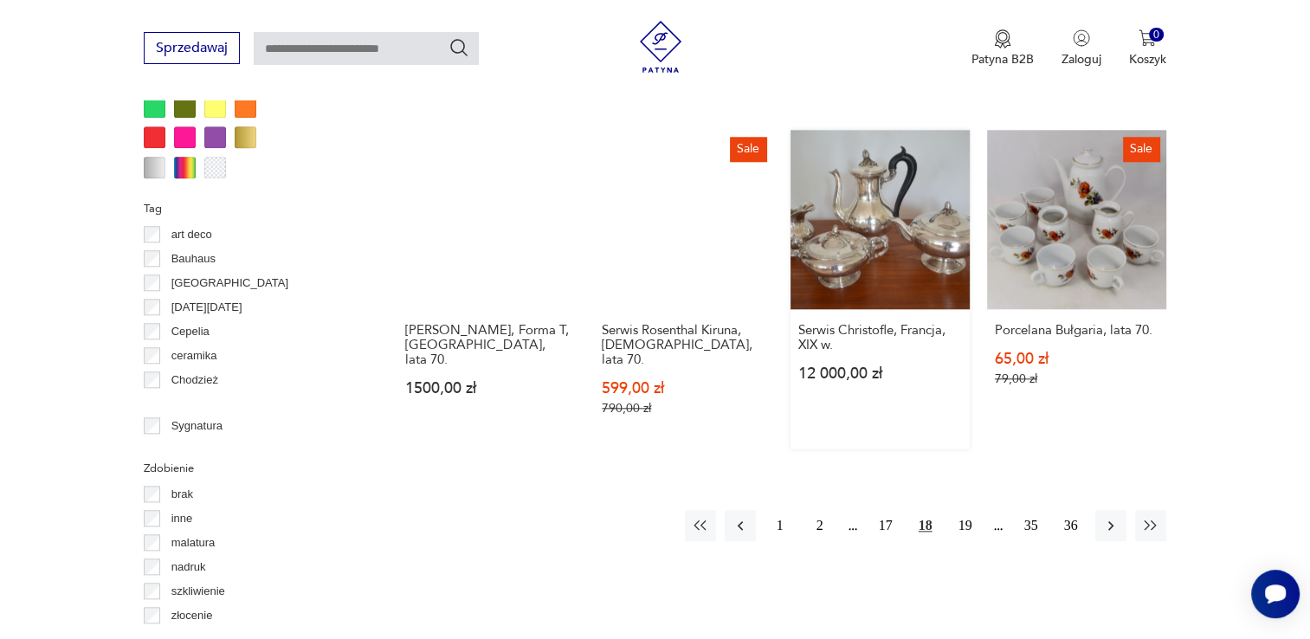
scroll to position [1844, 0]
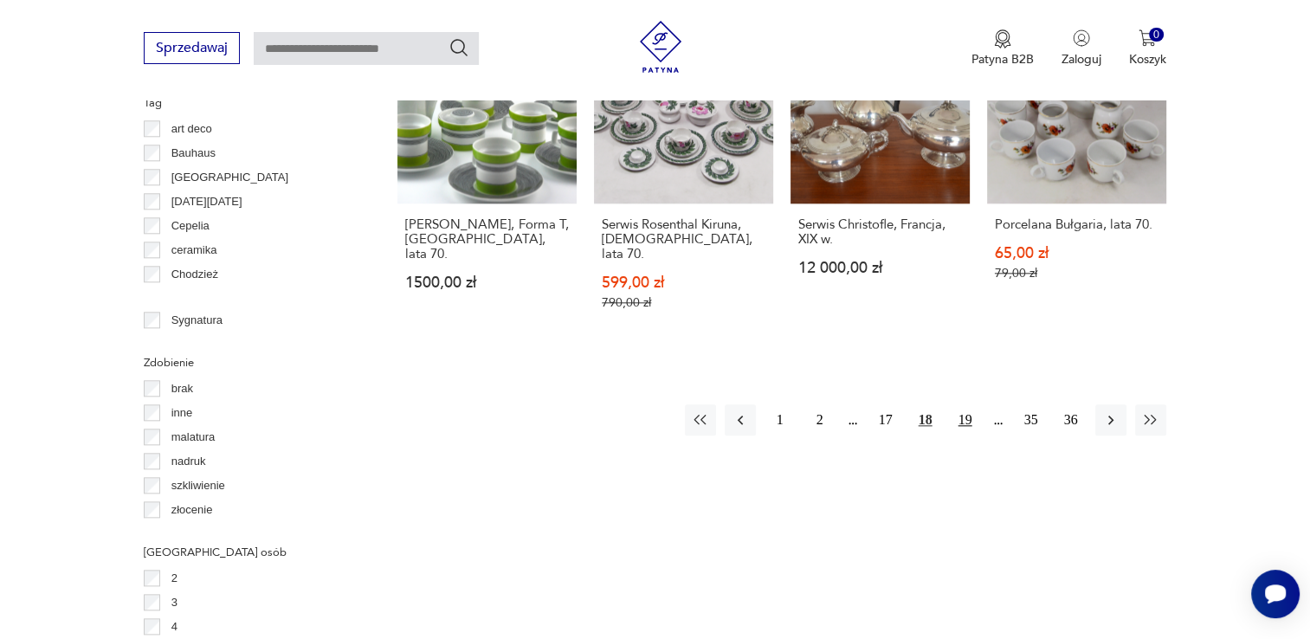
click at [960, 404] on button "19" at bounding box center [965, 419] width 31 height 31
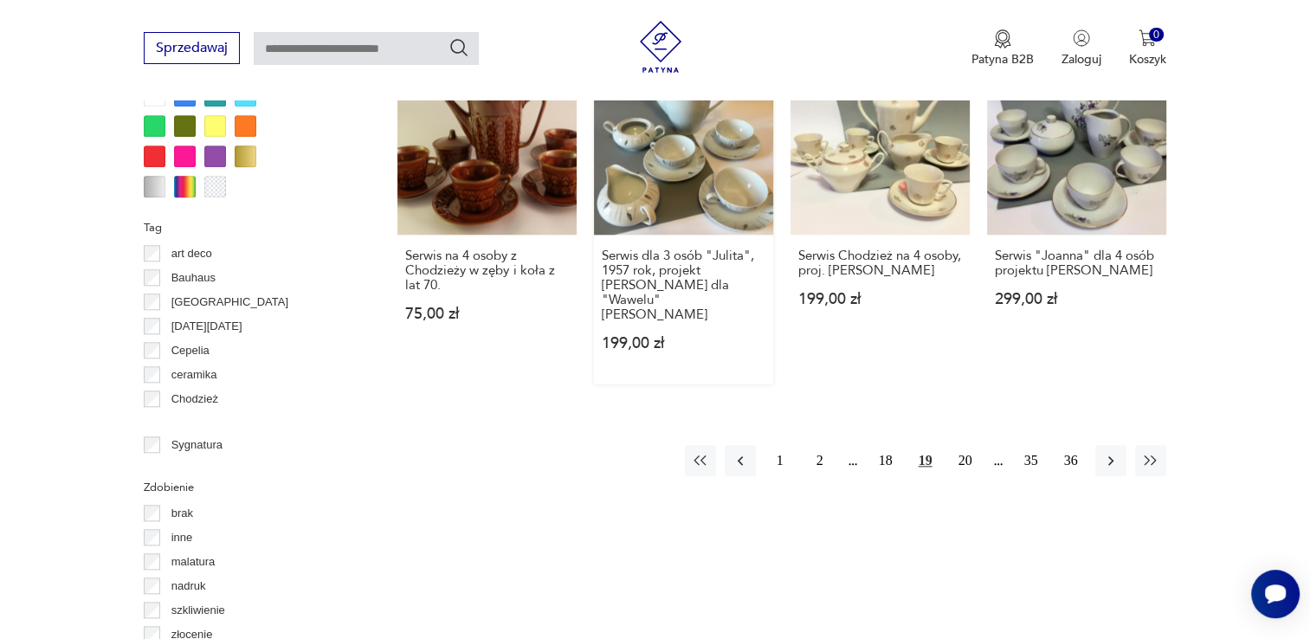
scroll to position [1844, 0]
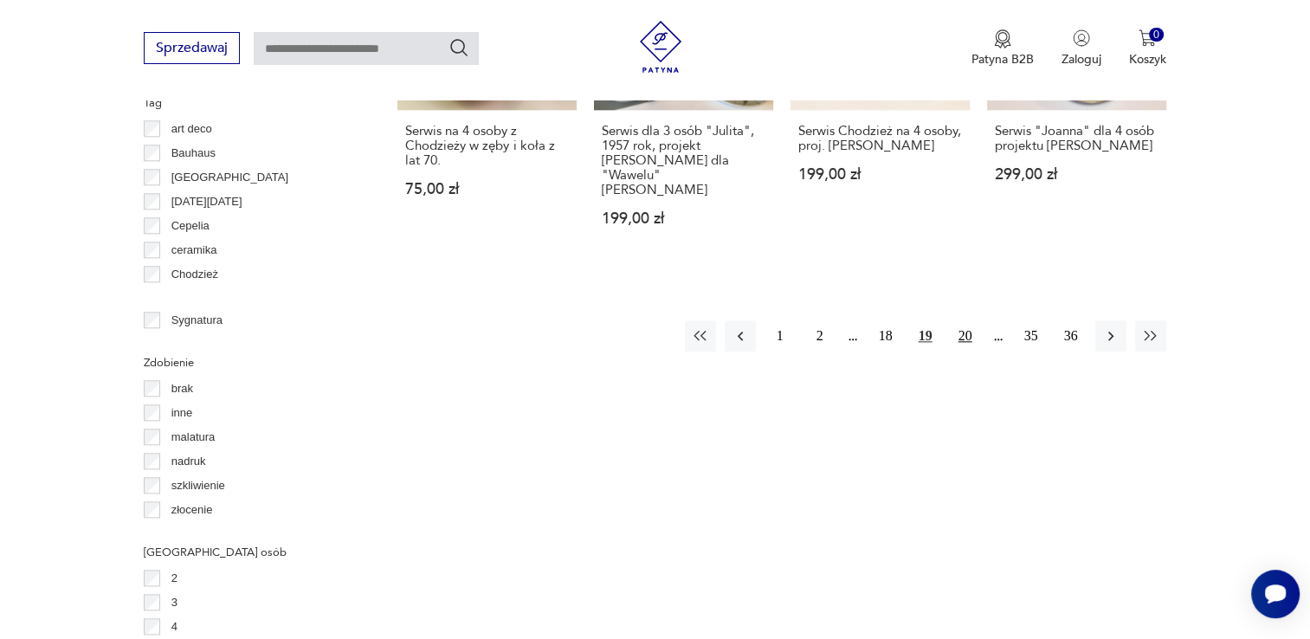
click at [957, 320] on button "20" at bounding box center [965, 335] width 31 height 31
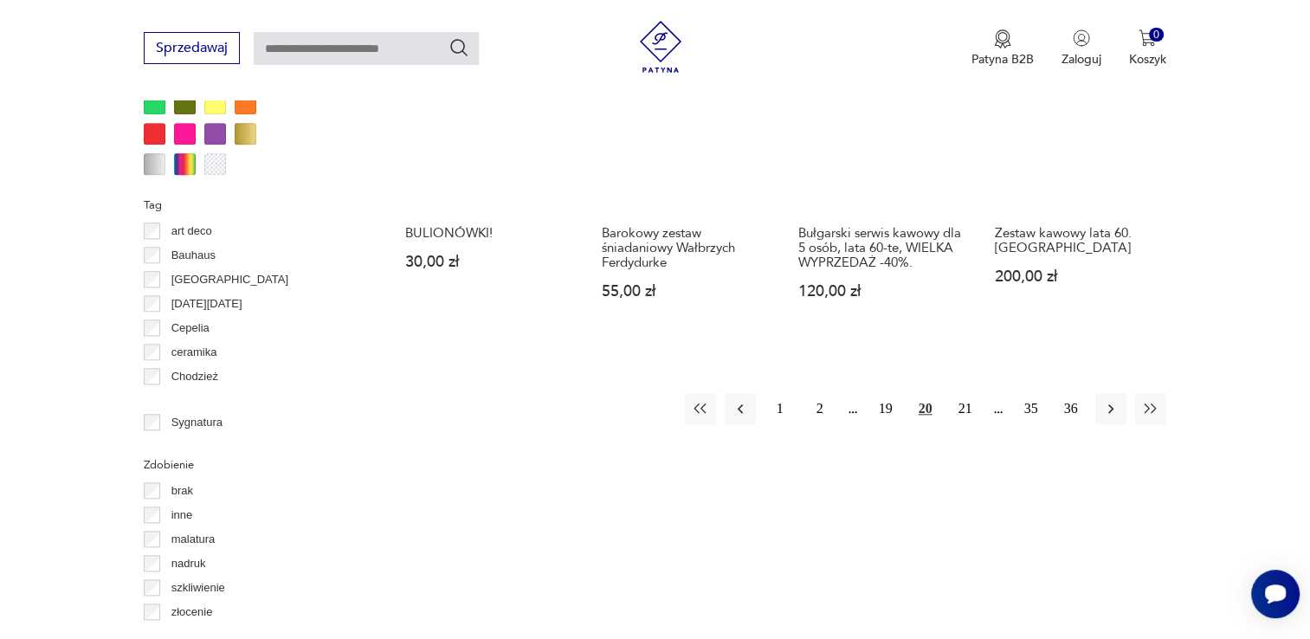
scroll to position [1757, 0]
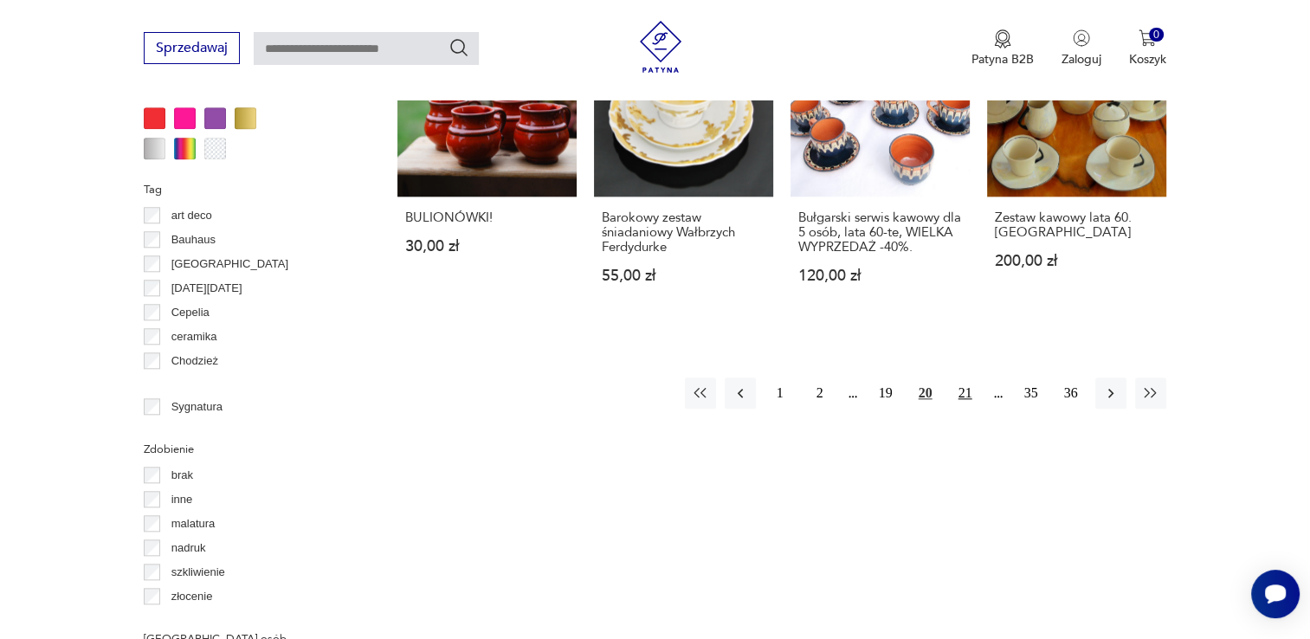
click at [970, 402] on button "21" at bounding box center [965, 392] width 31 height 31
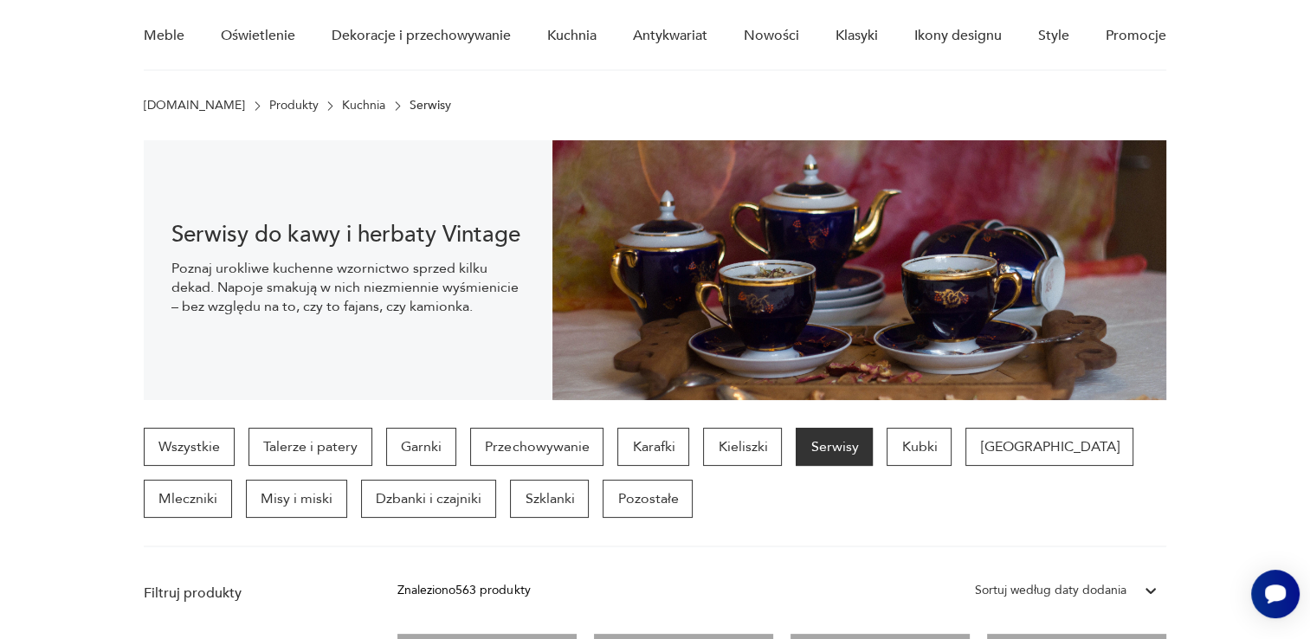
scroll to position [173, 0]
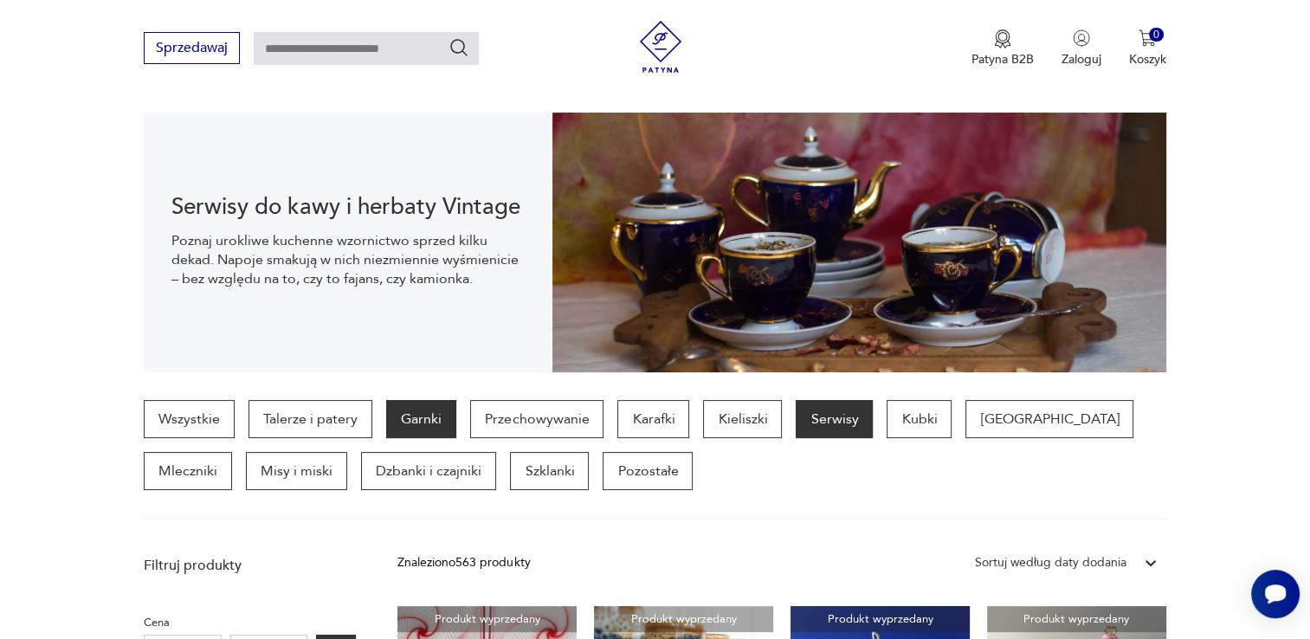
click at [412, 420] on p "Garnki" at bounding box center [421, 419] width 70 height 38
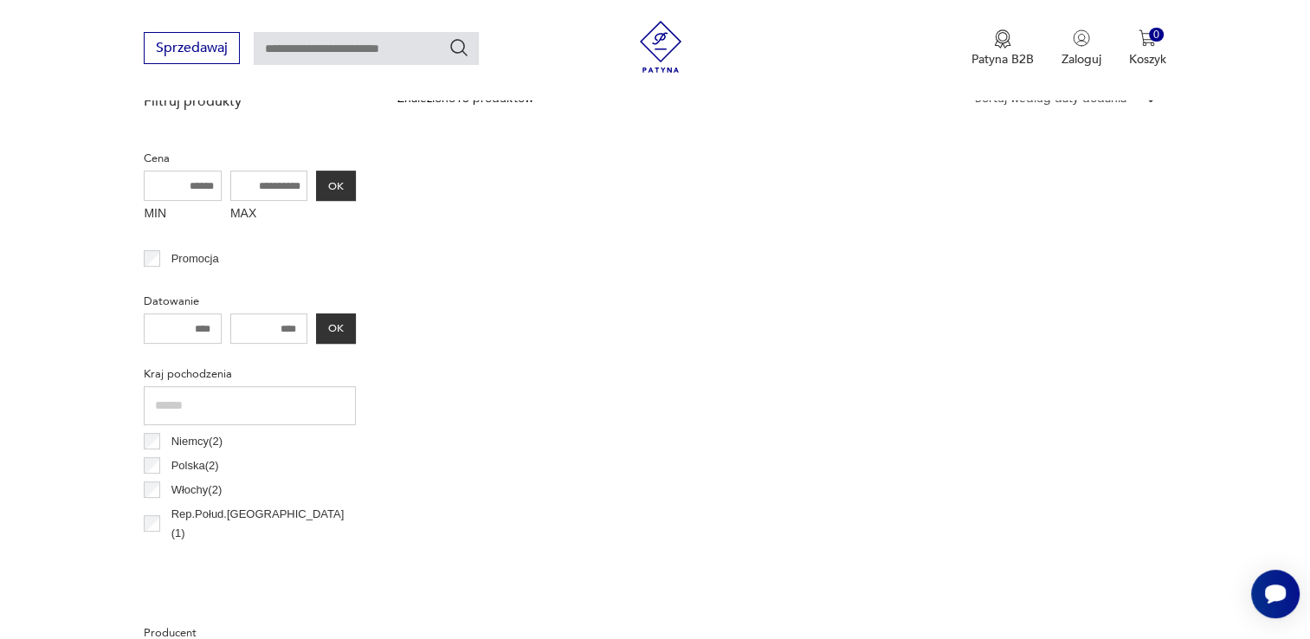
scroll to position [632, 0]
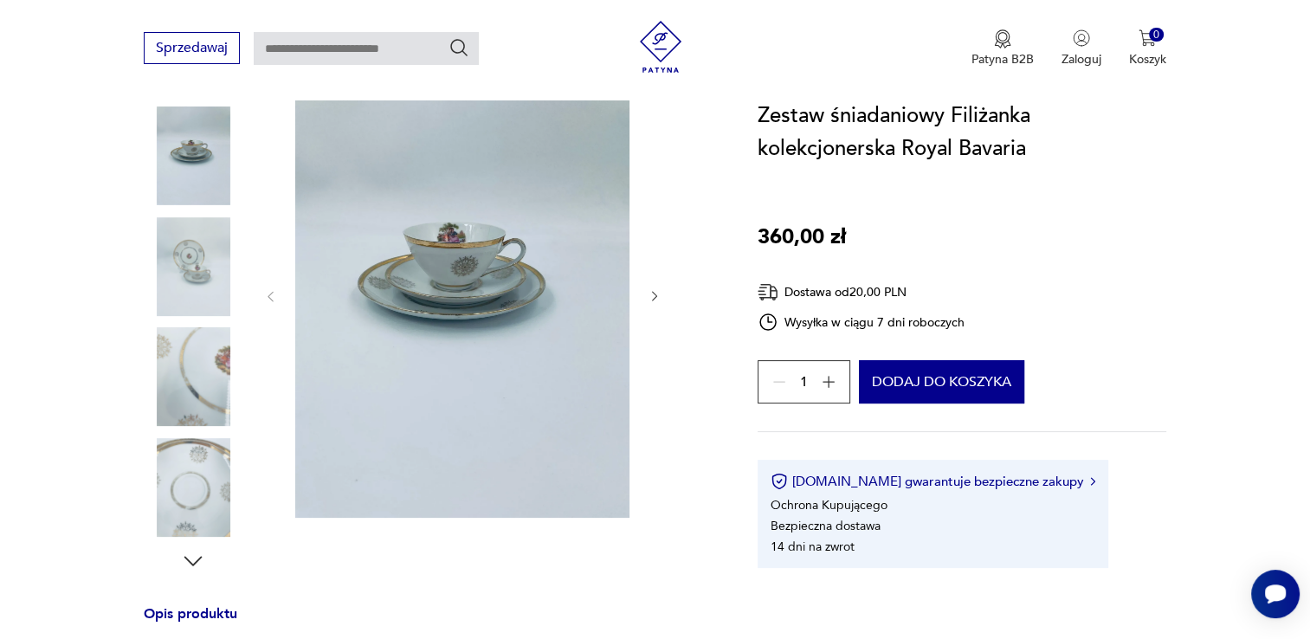
scroll to position [260, 0]
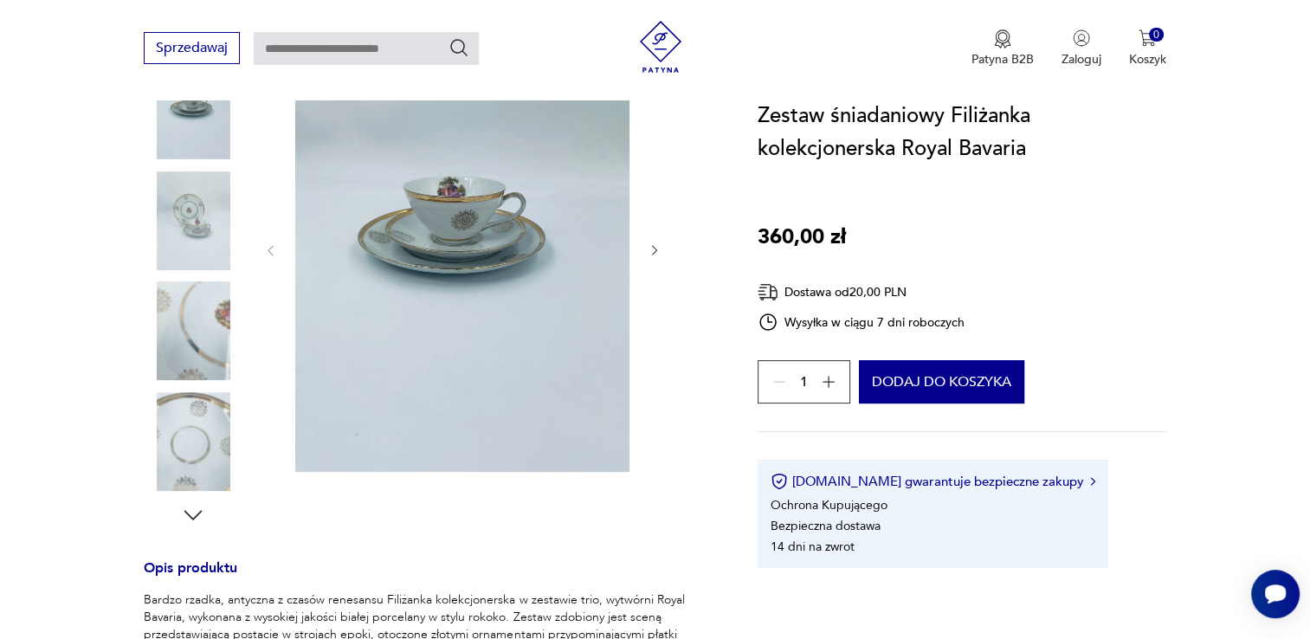
click at [651, 248] on icon "button" at bounding box center [655, 250] width 15 height 15
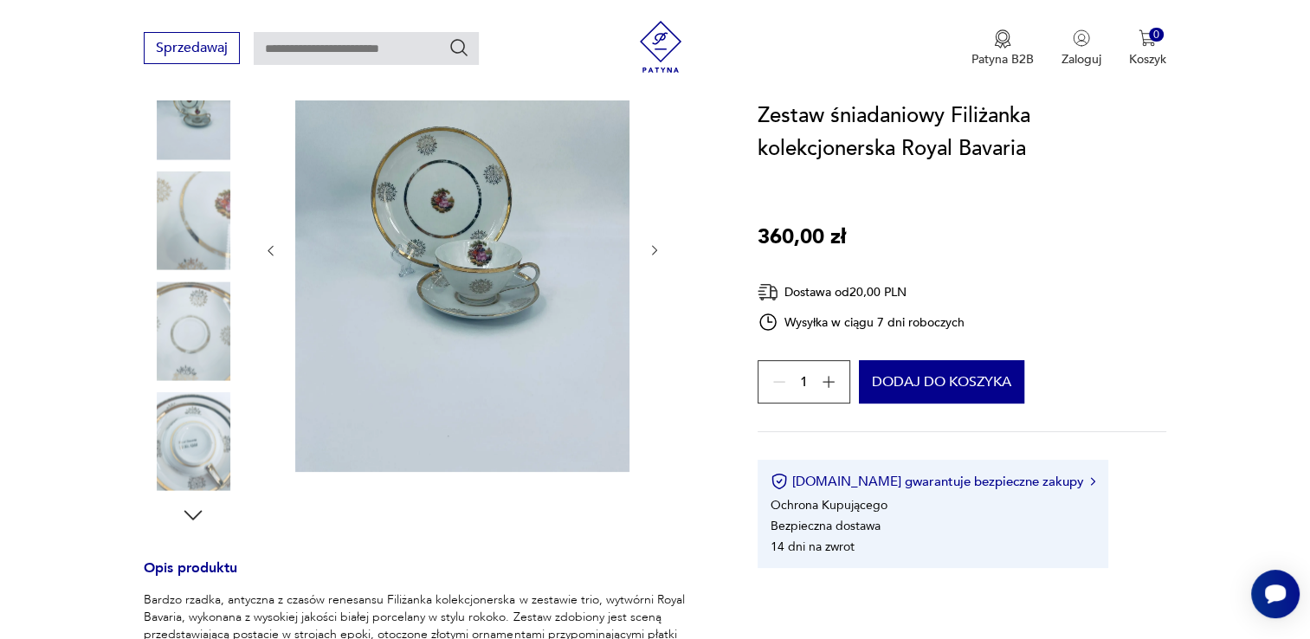
click at [651, 248] on icon "button" at bounding box center [655, 250] width 15 height 15
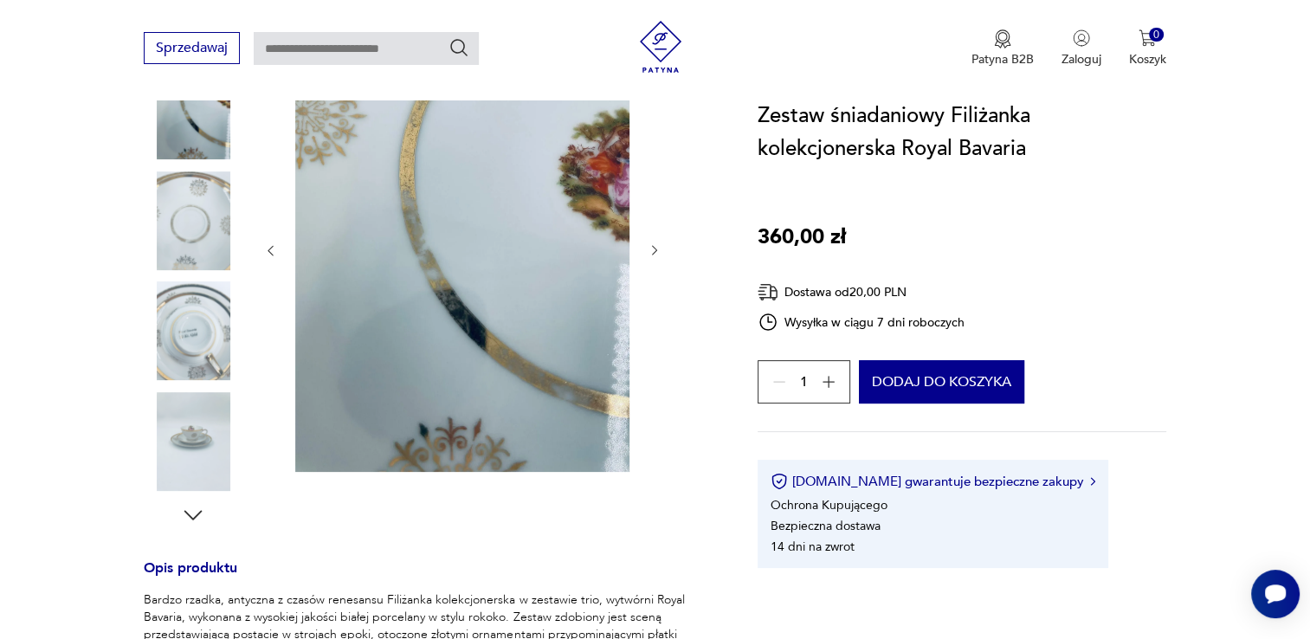
click at [651, 248] on icon "button" at bounding box center [655, 250] width 15 height 15
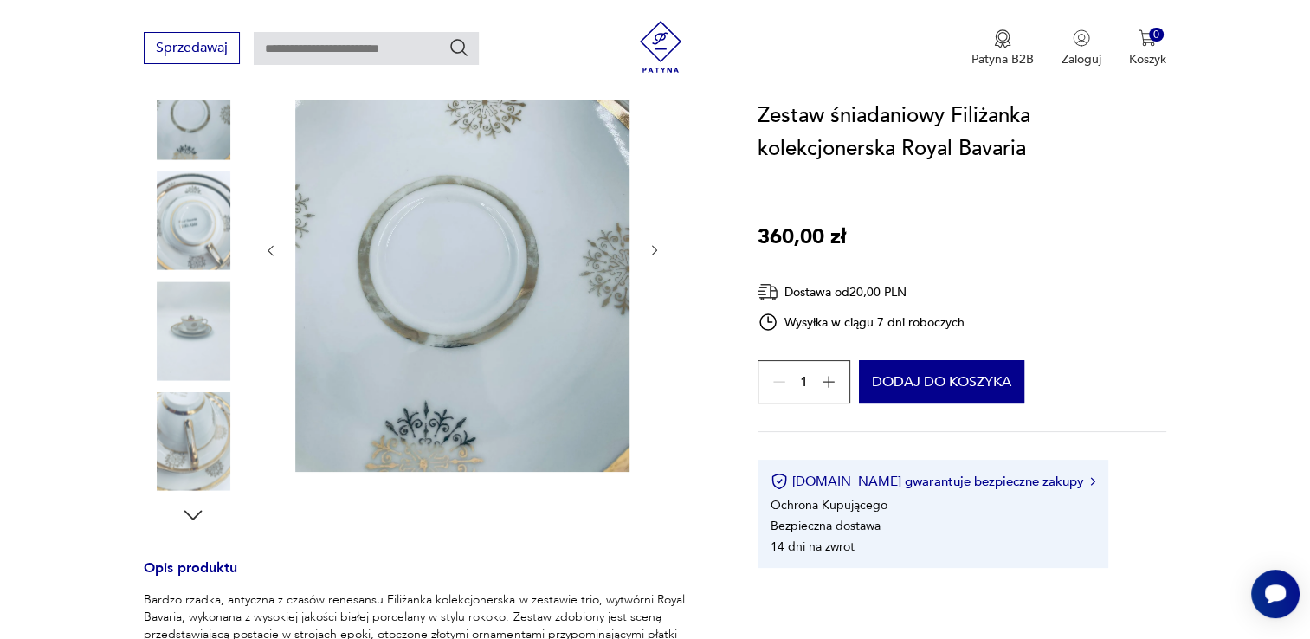
click at [651, 248] on icon "button" at bounding box center [655, 250] width 15 height 15
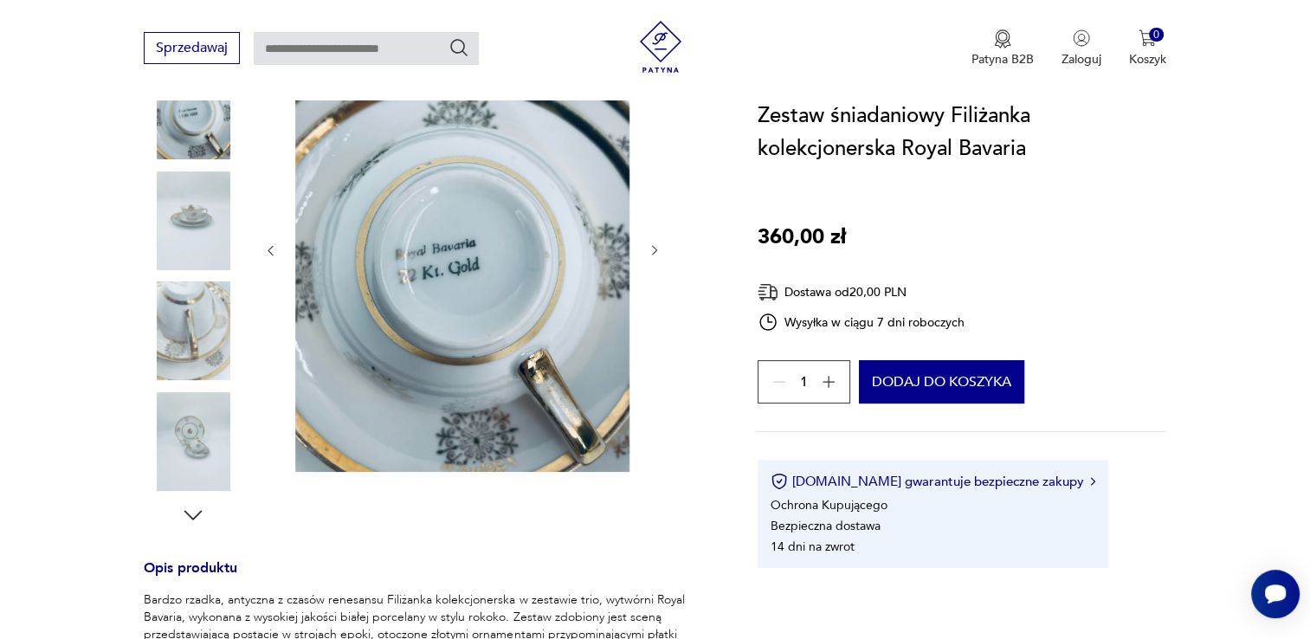
click at [651, 248] on icon "button" at bounding box center [655, 250] width 15 height 15
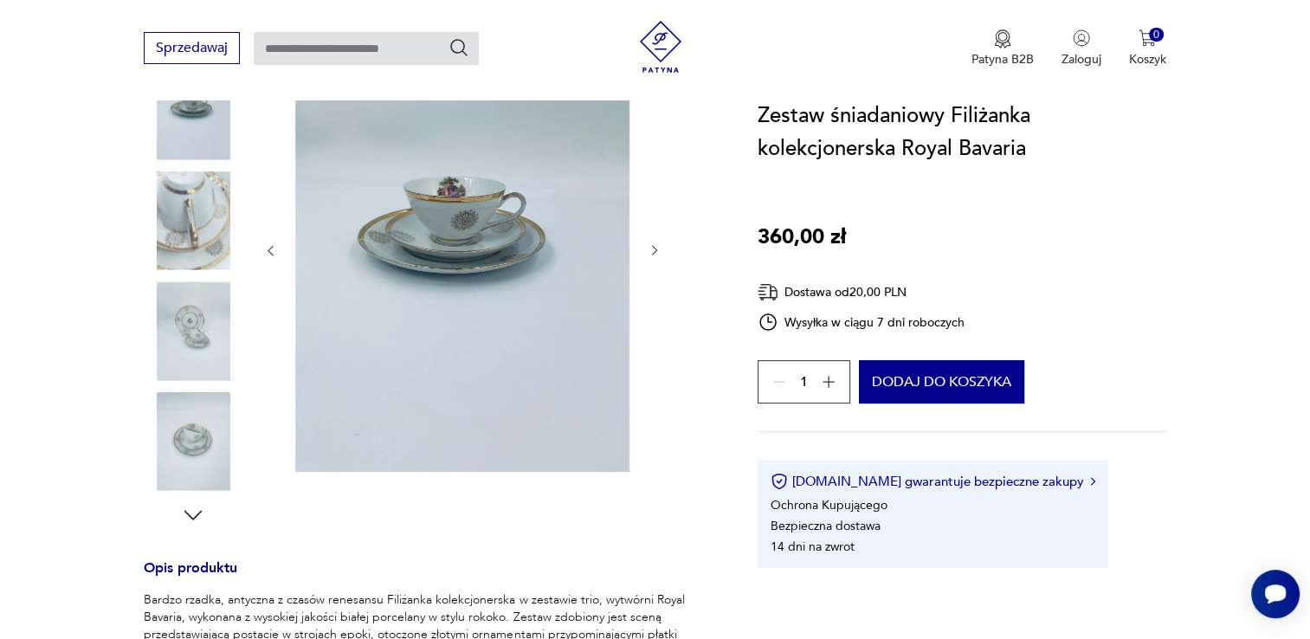
click at [651, 248] on icon "button" at bounding box center [655, 250] width 15 height 15
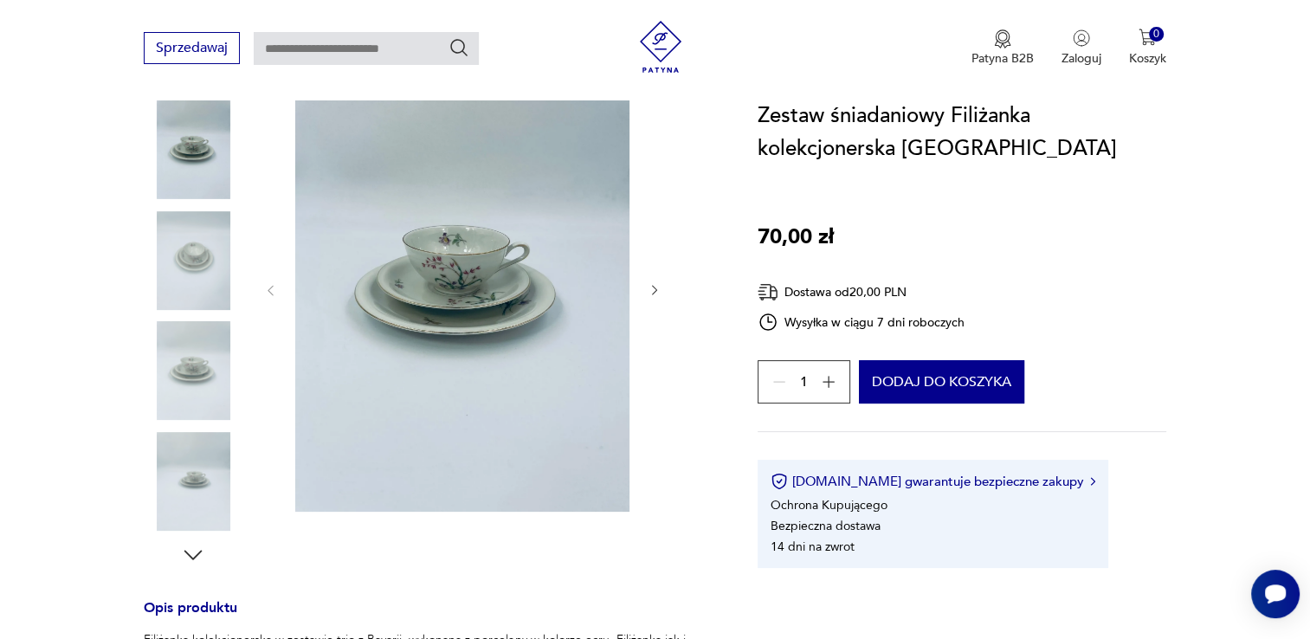
scroll to position [260, 0]
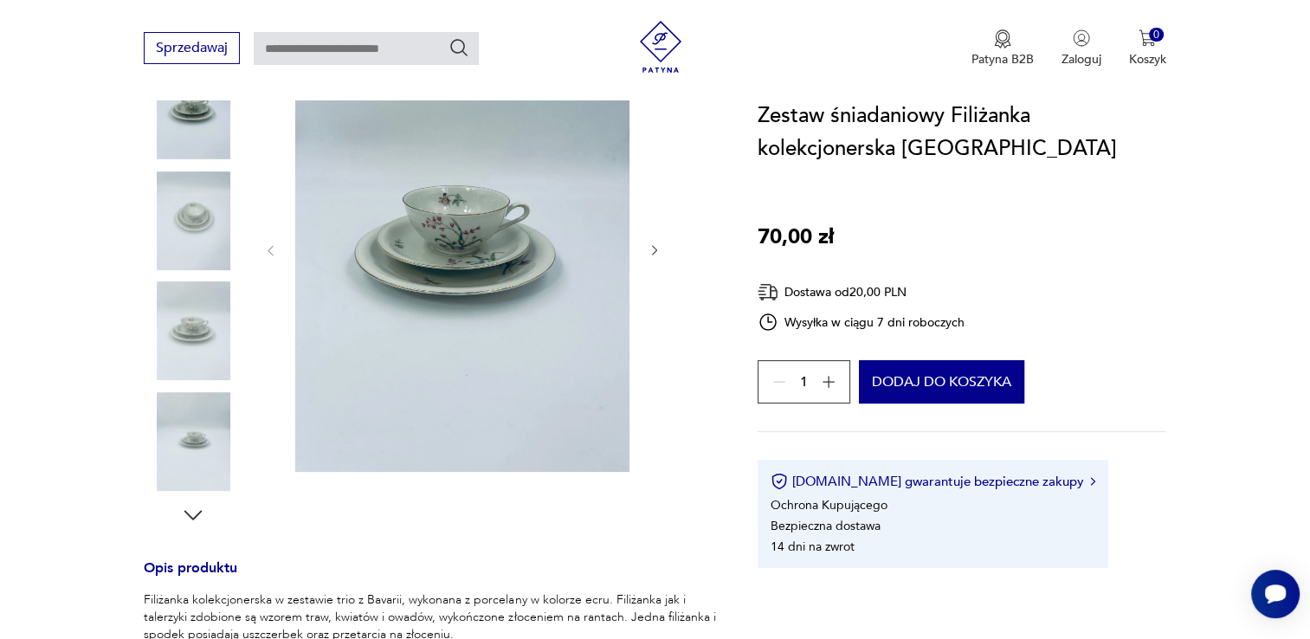
click at [655, 256] on icon "button" at bounding box center [655, 250] width 15 height 15
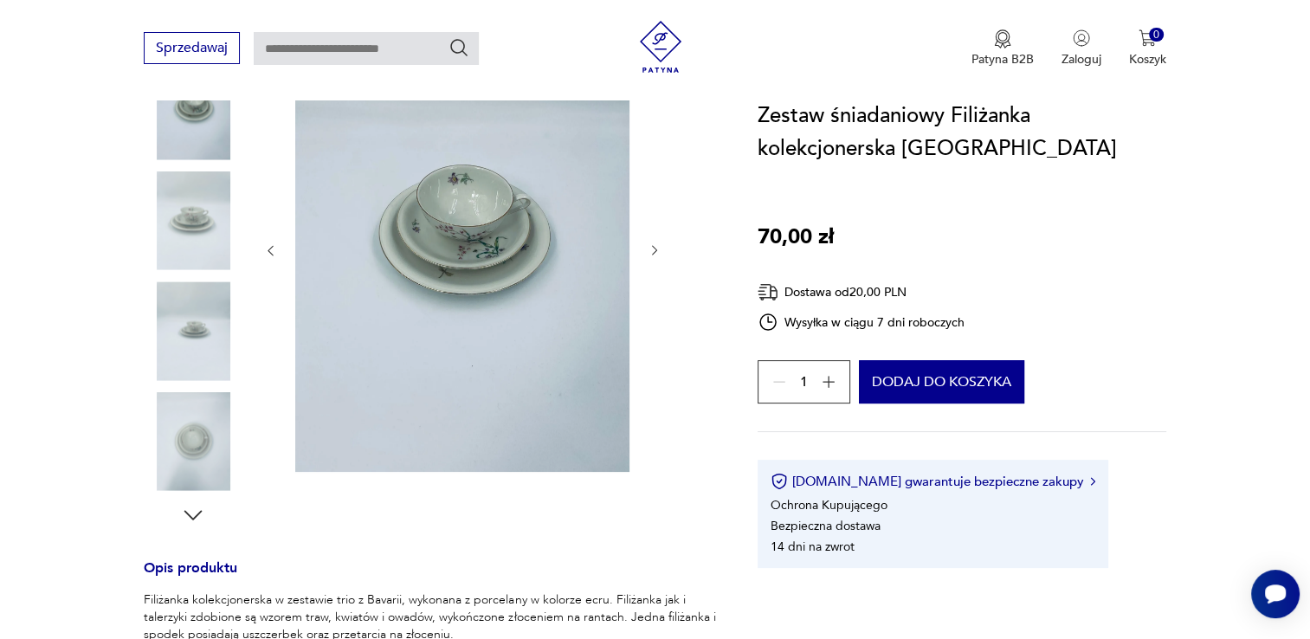
click at [655, 256] on icon "button" at bounding box center [655, 250] width 15 height 15
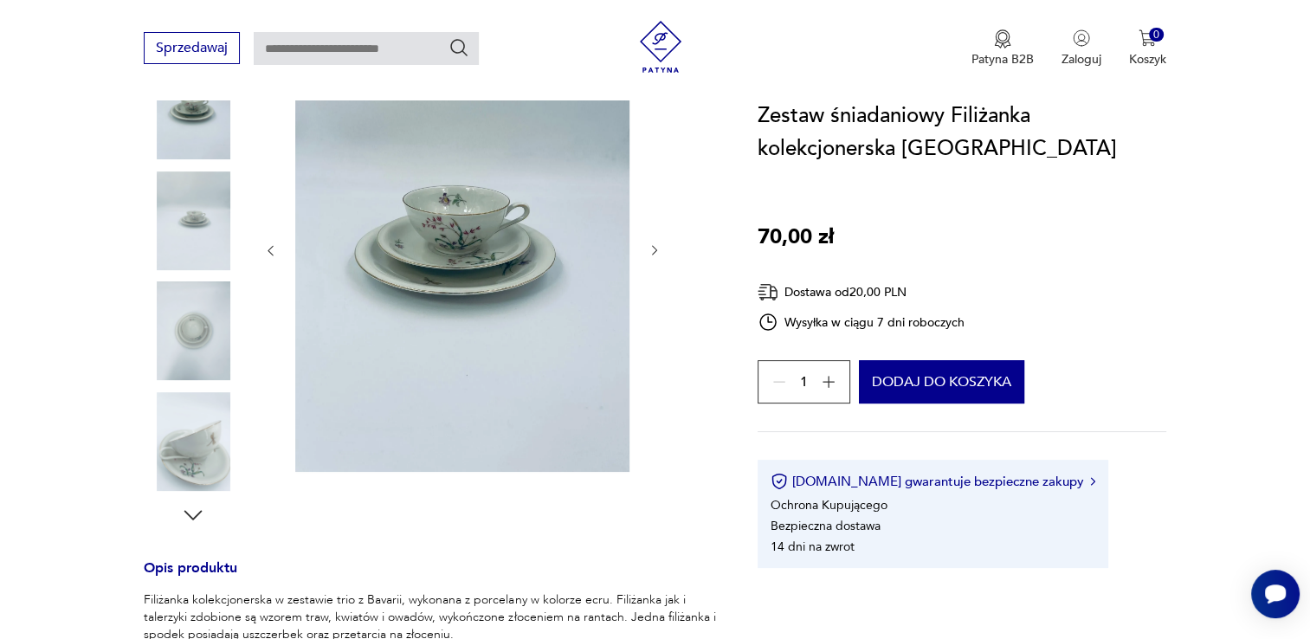
click at [655, 256] on icon "button" at bounding box center [655, 250] width 15 height 15
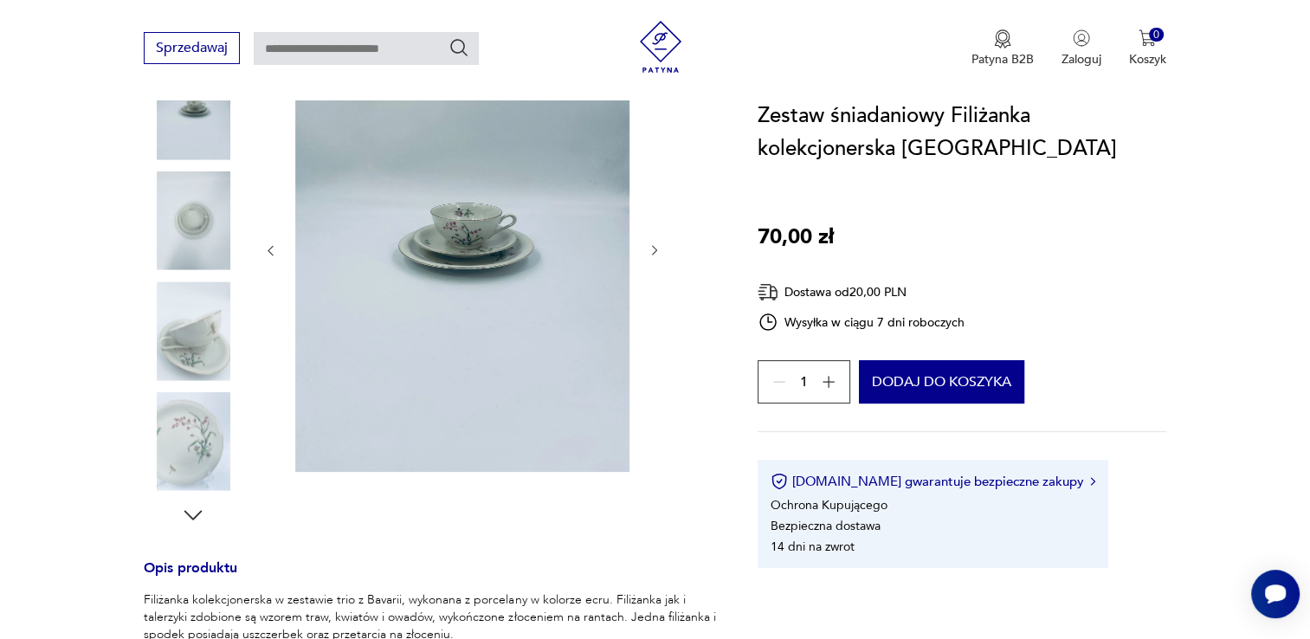
click at [655, 256] on icon "button" at bounding box center [655, 250] width 15 height 15
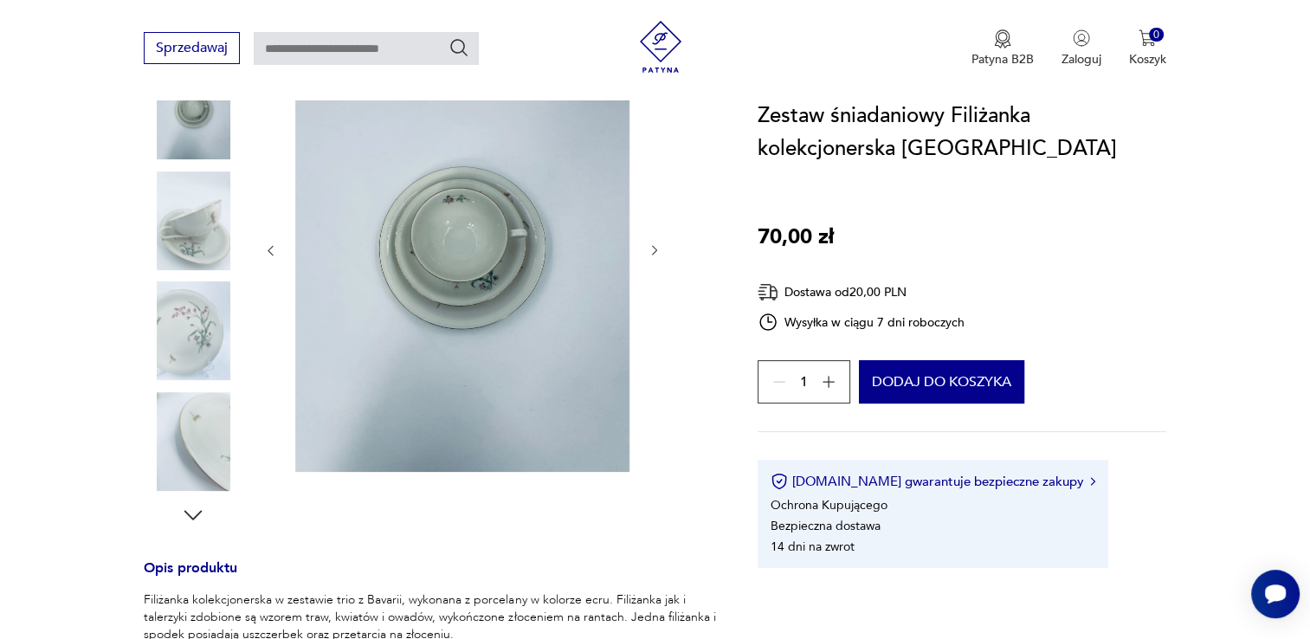
click at [655, 256] on icon "button" at bounding box center [655, 250] width 15 height 15
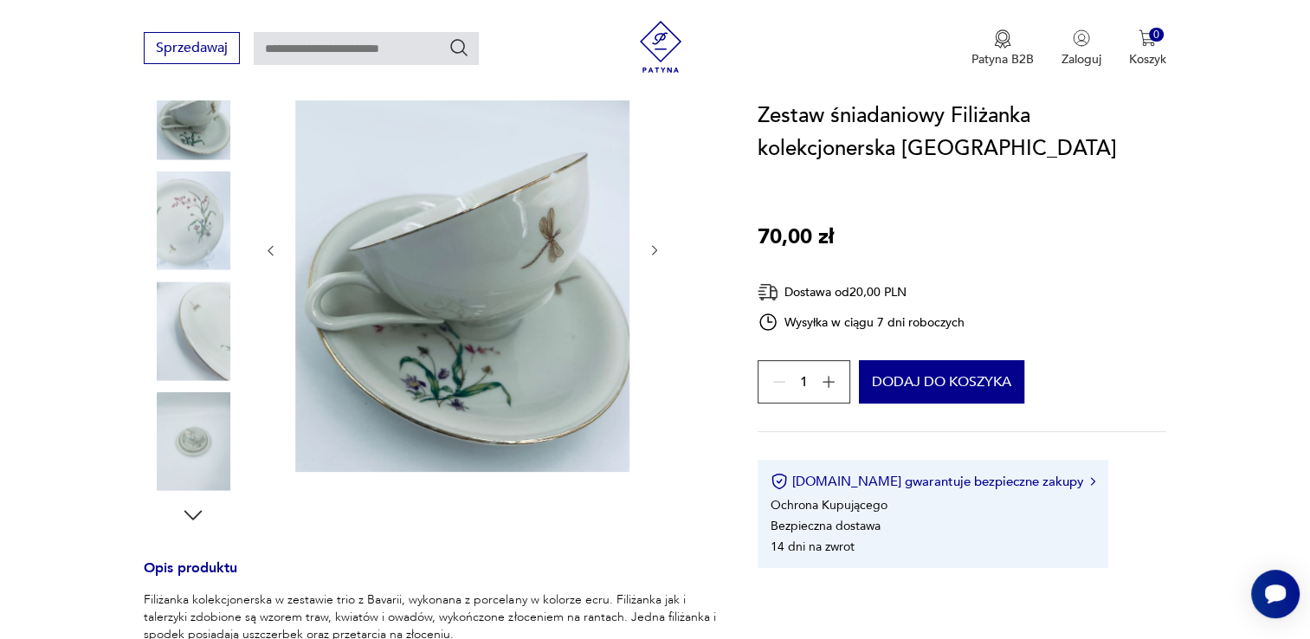
click at [655, 256] on icon "button" at bounding box center [655, 250] width 15 height 15
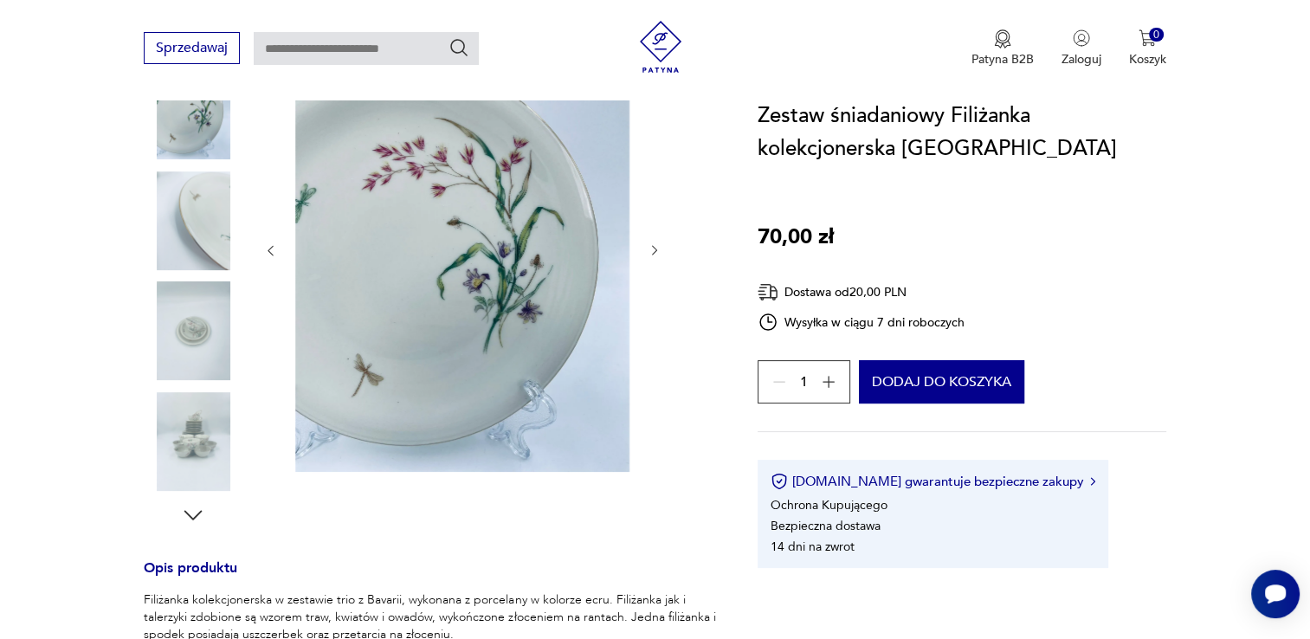
click at [655, 256] on icon "button" at bounding box center [655, 250] width 15 height 15
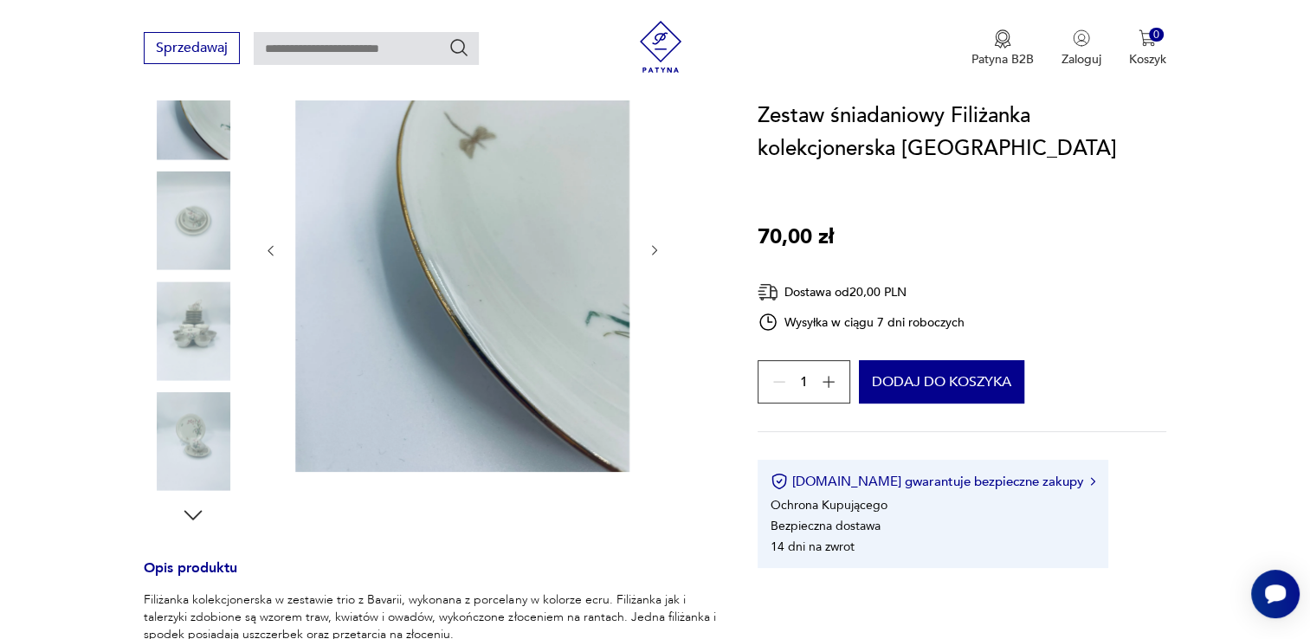
click at [655, 256] on icon "button" at bounding box center [655, 250] width 15 height 15
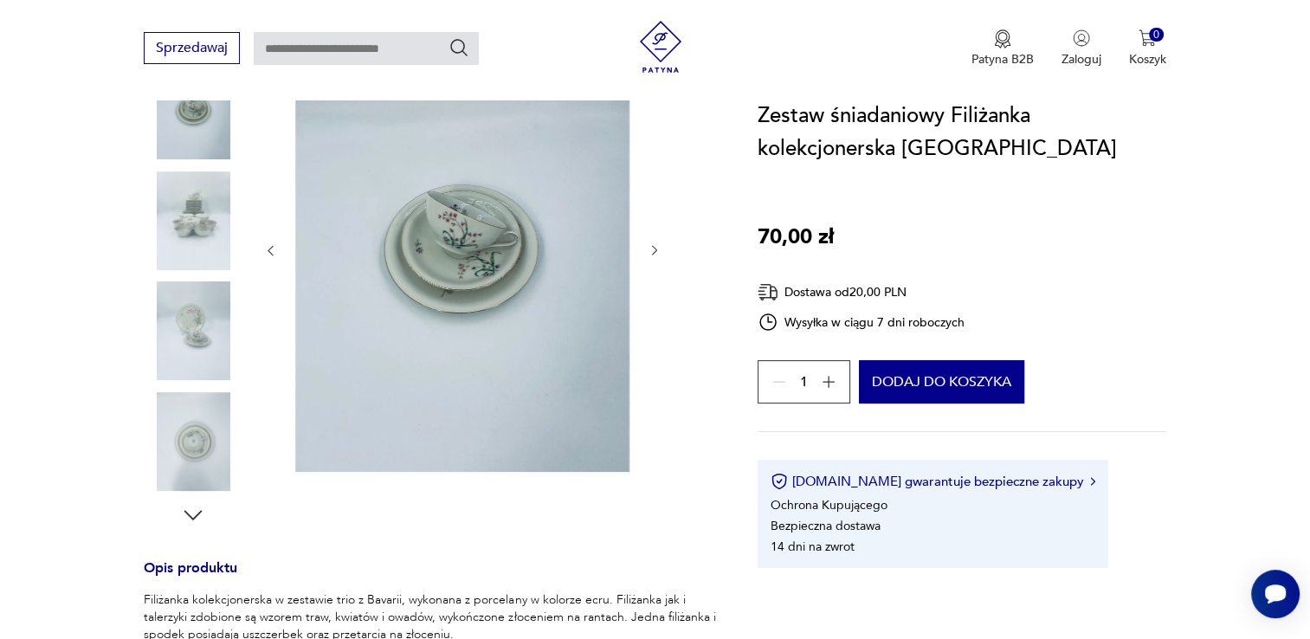
click at [656, 251] on icon "button" at bounding box center [654, 251] width 5 height 10
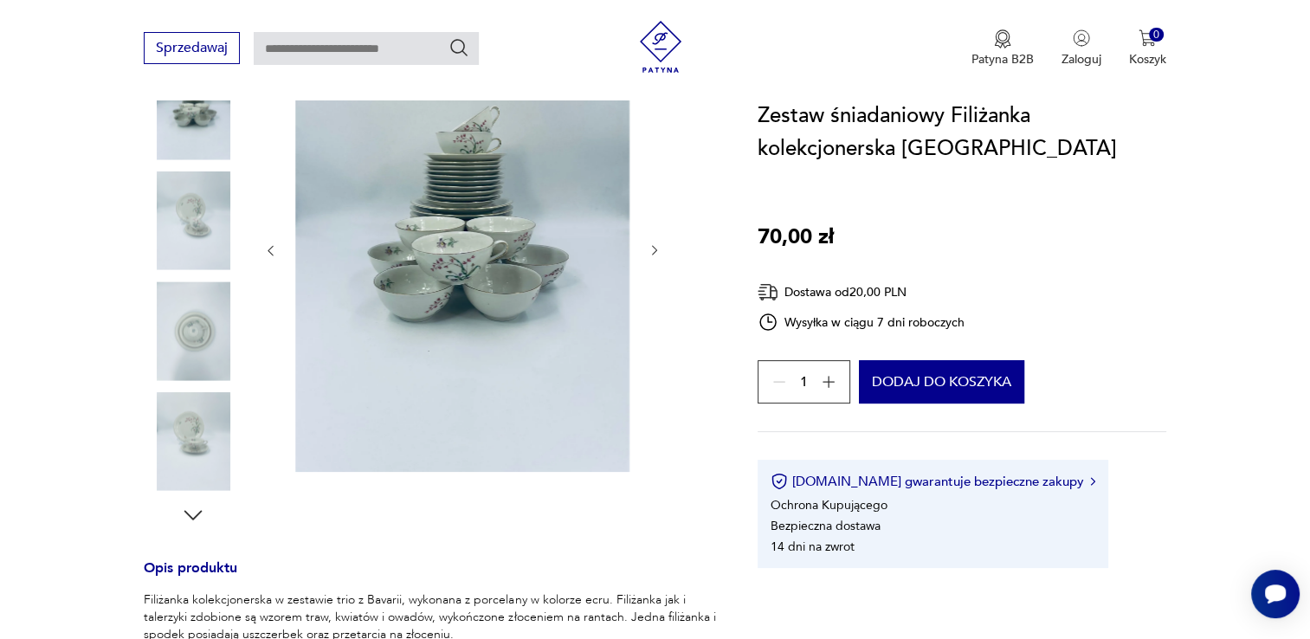
click at [656, 251] on icon "button" at bounding box center [654, 251] width 5 height 10
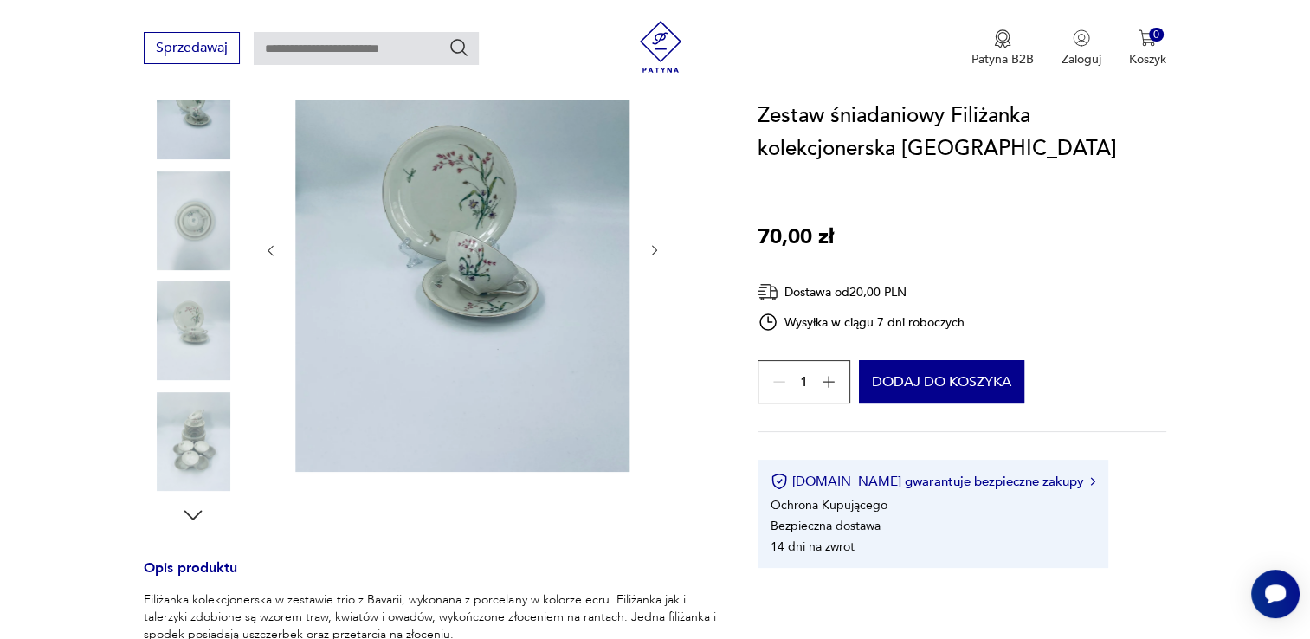
click at [656, 251] on icon "button" at bounding box center [654, 251] width 5 height 10
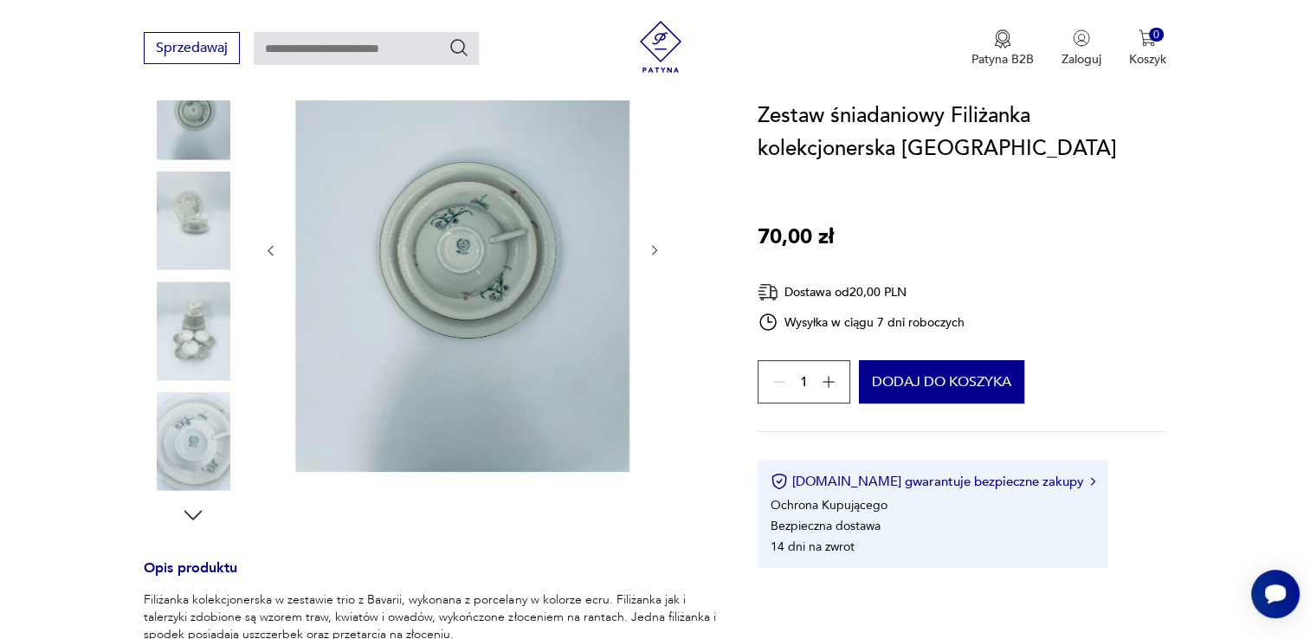
click at [656, 251] on icon "button" at bounding box center [654, 251] width 5 height 10
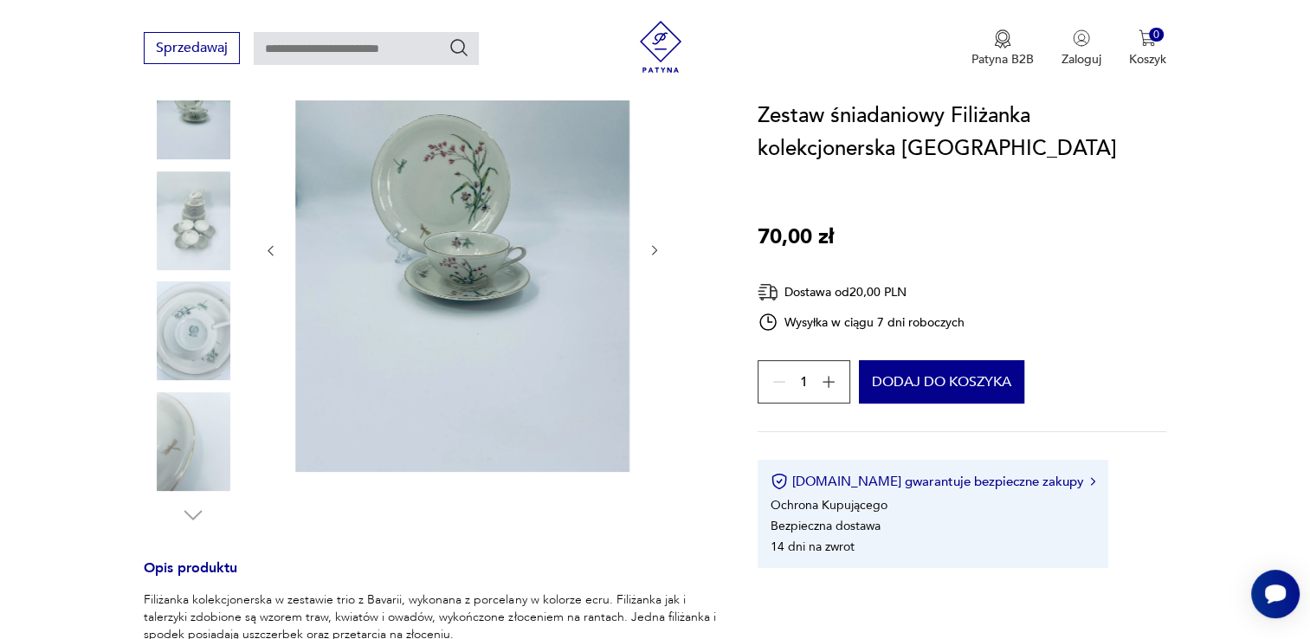
click at [656, 251] on icon "button" at bounding box center [654, 251] width 5 height 10
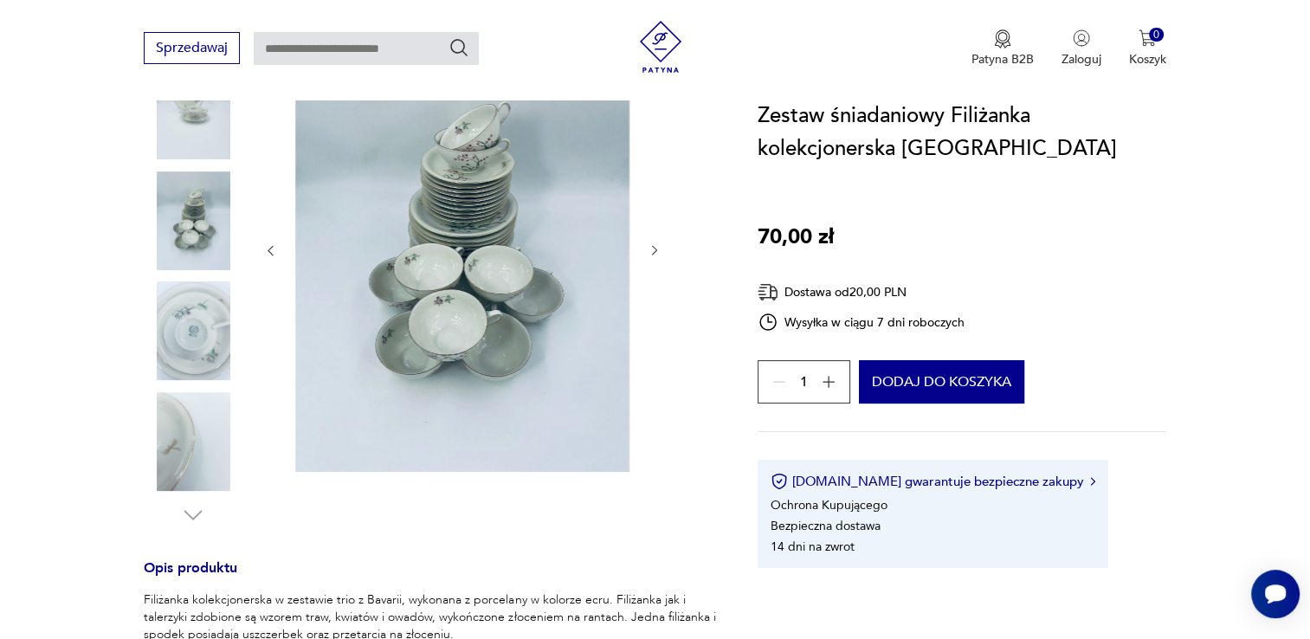
click at [656, 251] on icon "button" at bounding box center [654, 251] width 5 height 10
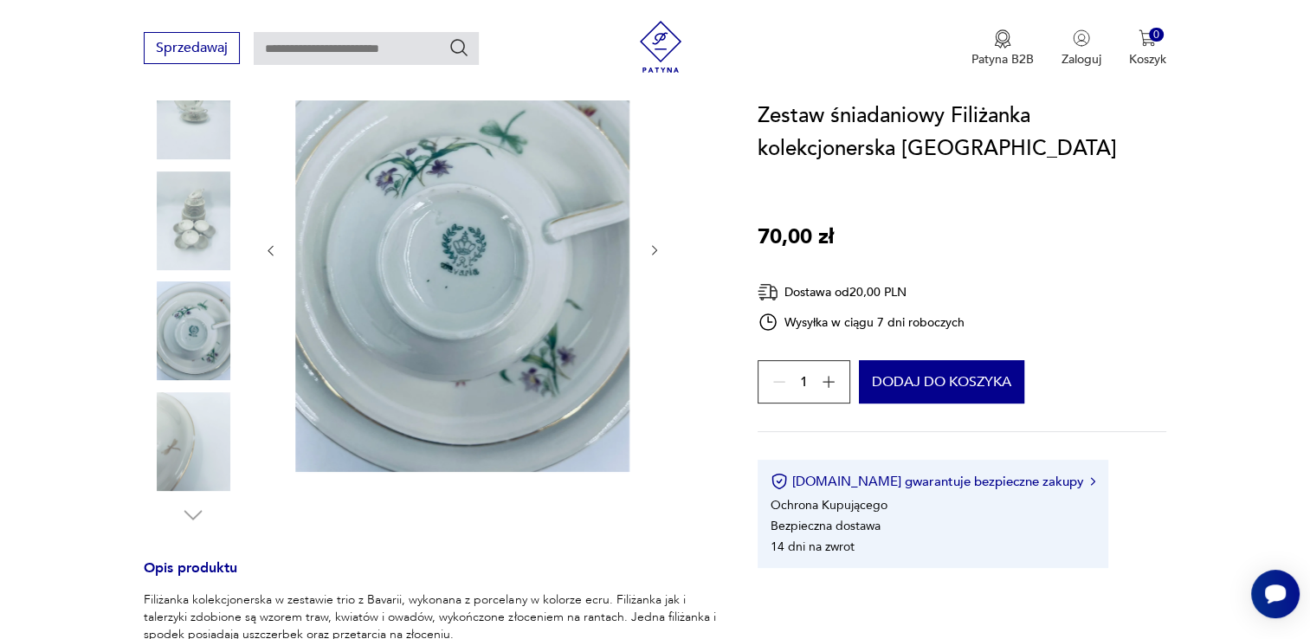
click at [654, 248] on icon "button" at bounding box center [655, 250] width 15 height 15
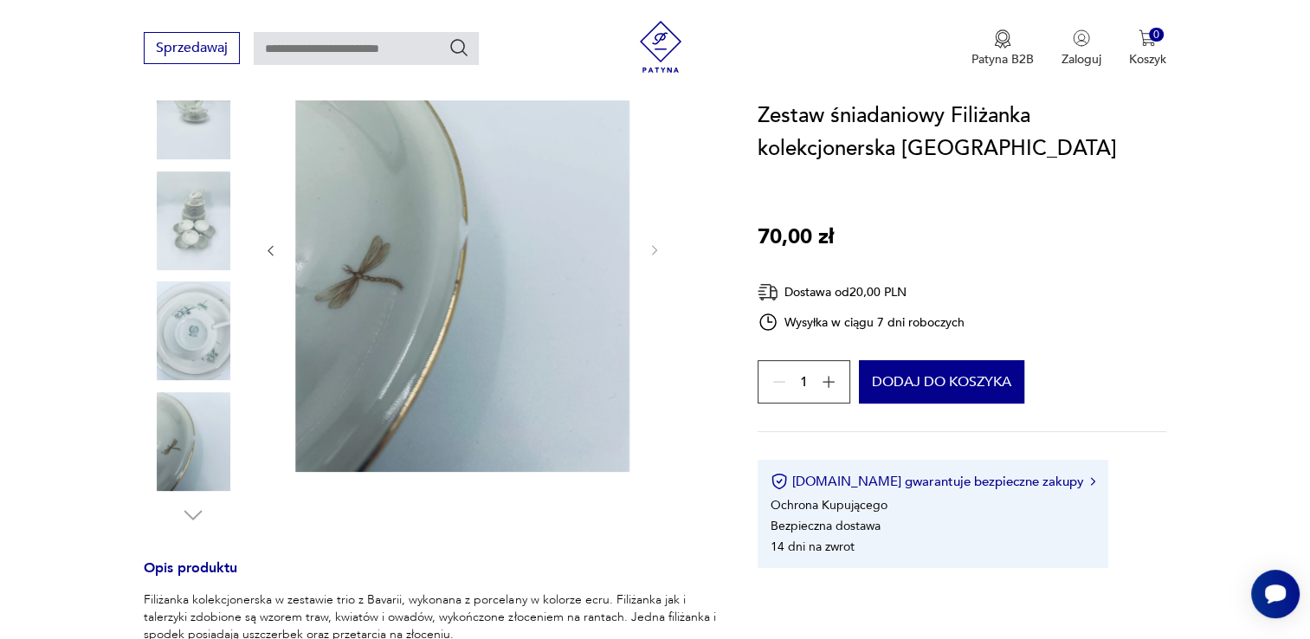
click at [267, 251] on icon "button" at bounding box center [270, 250] width 15 height 15
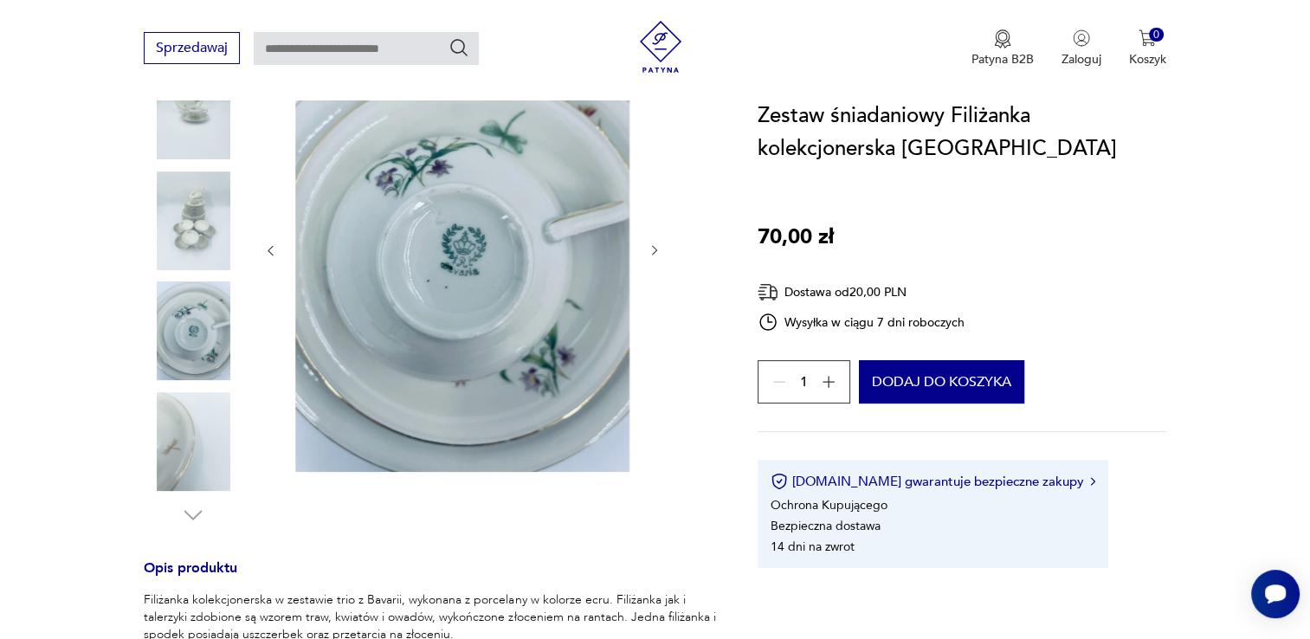
click at [267, 251] on icon "button" at bounding box center [270, 250] width 15 height 15
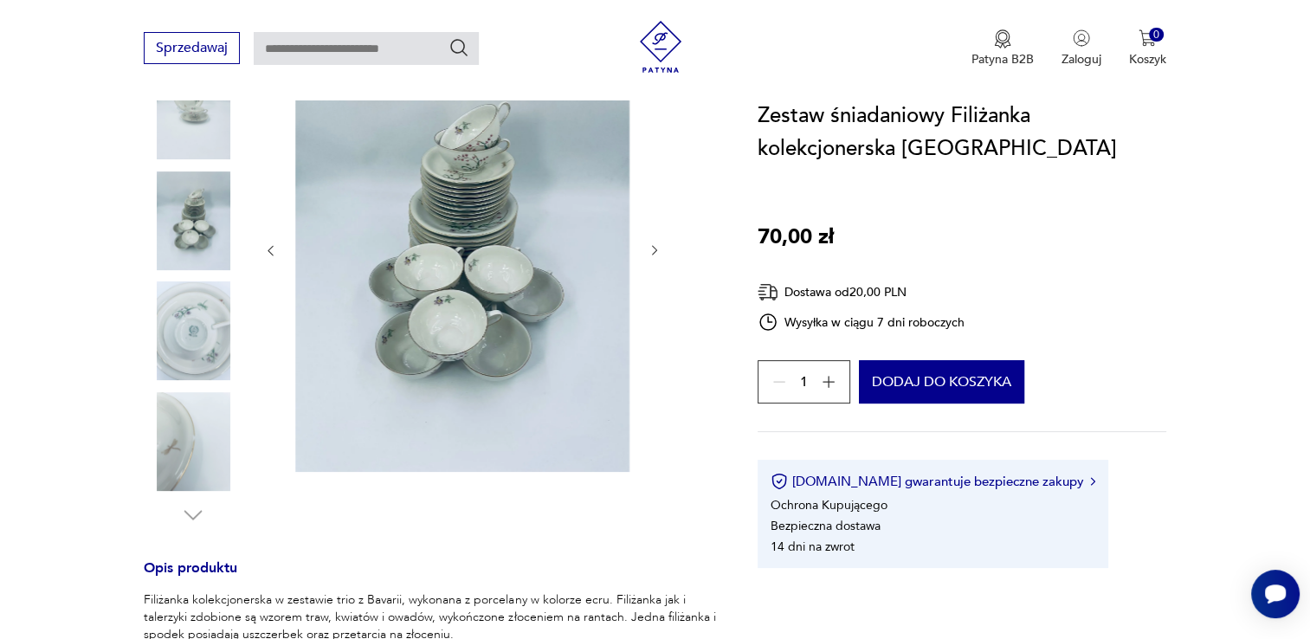
click at [264, 251] on icon "button" at bounding box center [270, 250] width 15 height 15
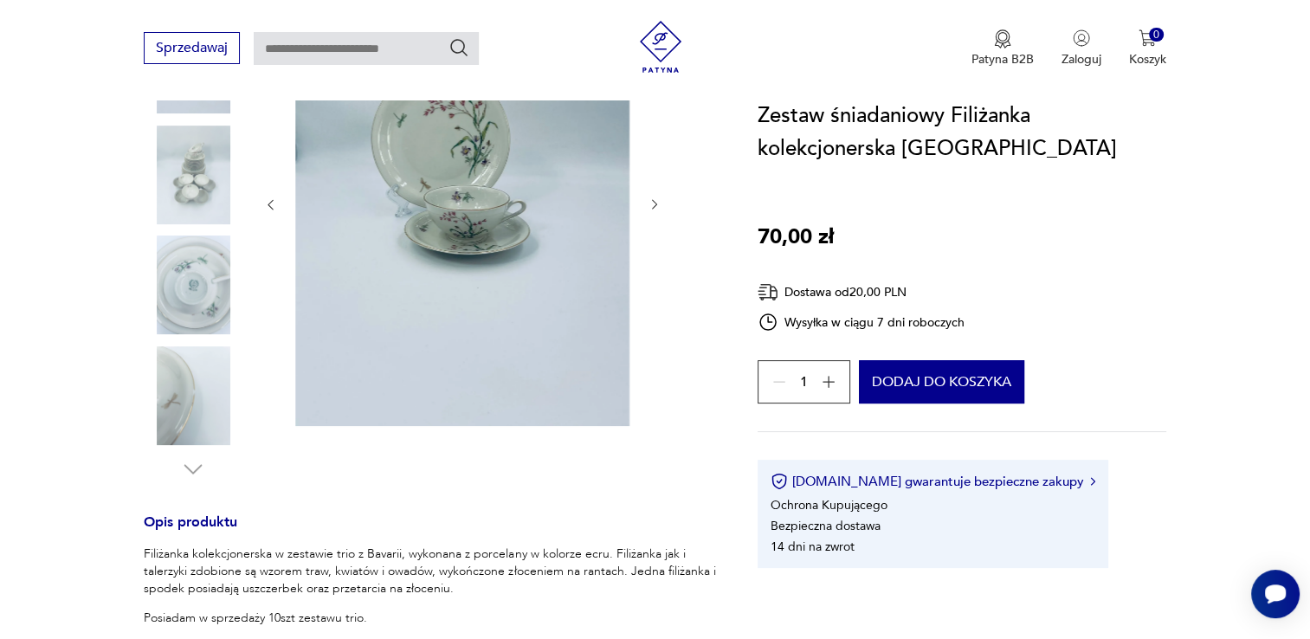
scroll to position [519, 0]
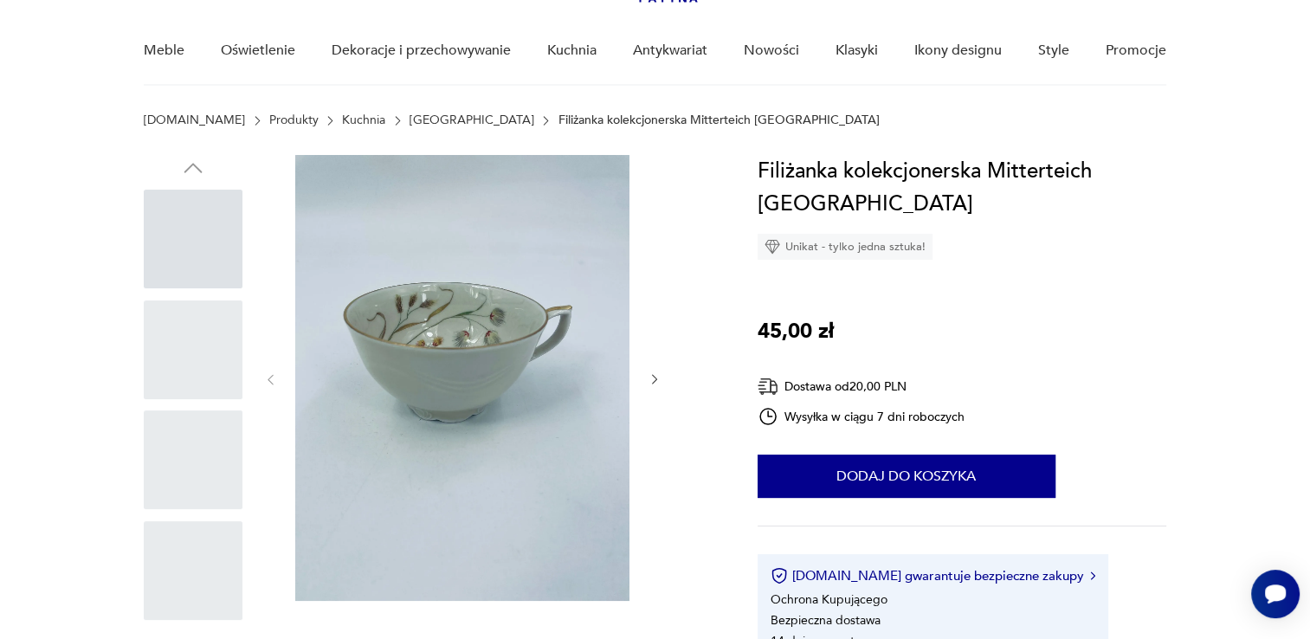
scroll to position [173, 0]
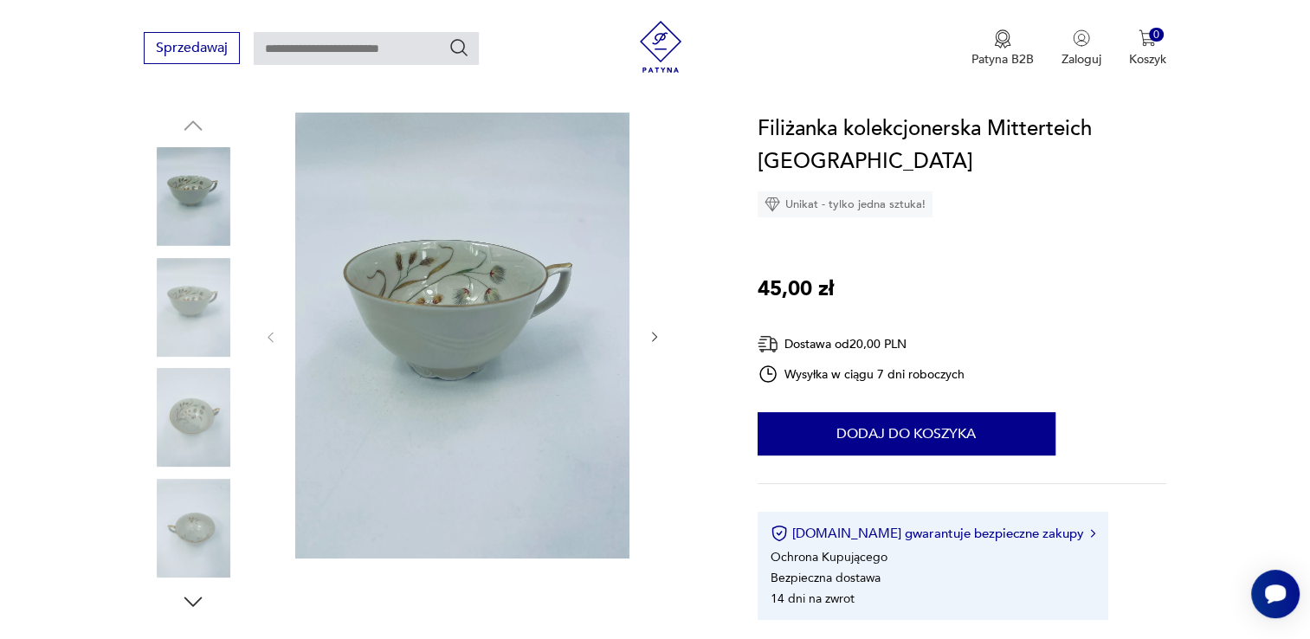
click at [654, 336] on icon "button" at bounding box center [655, 337] width 15 height 15
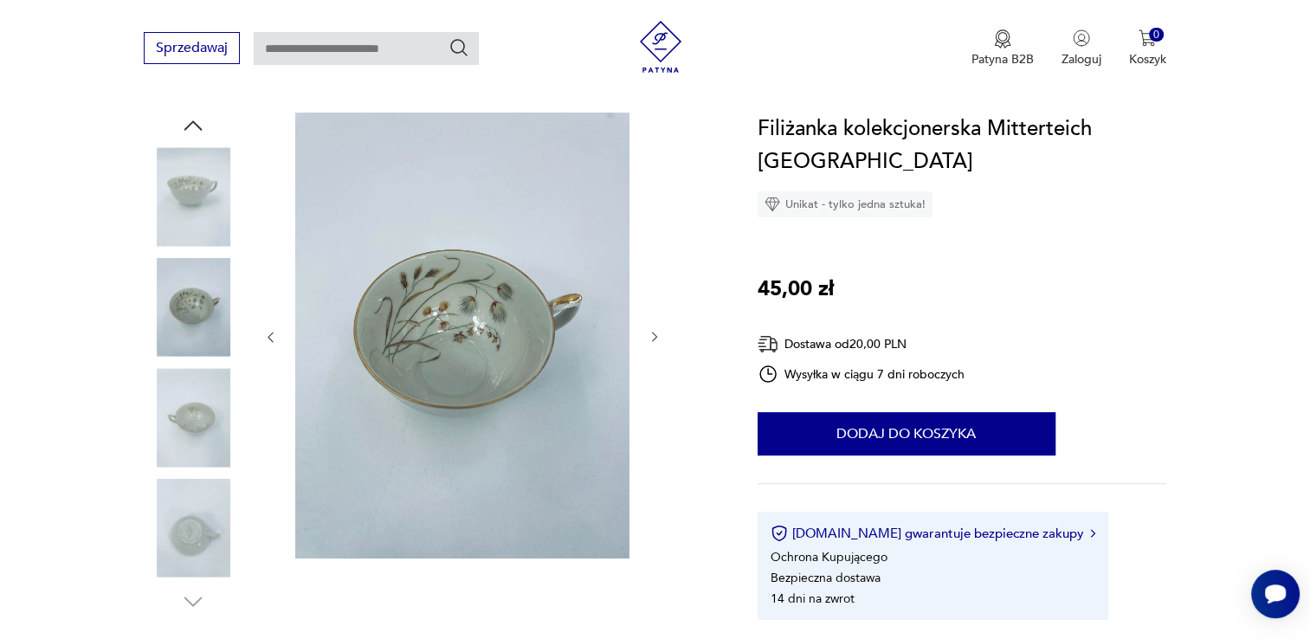
click at [654, 336] on icon "button" at bounding box center [655, 337] width 15 height 15
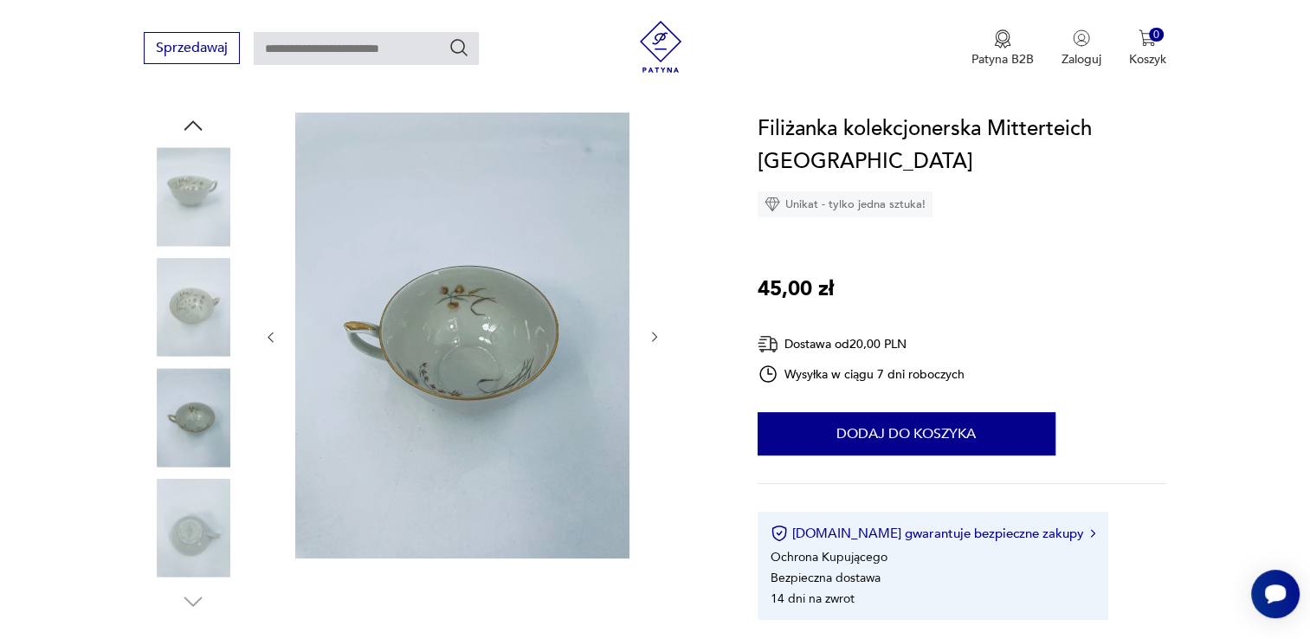
click at [654, 336] on icon "button" at bounding box center [655, 337] width 15 height 15
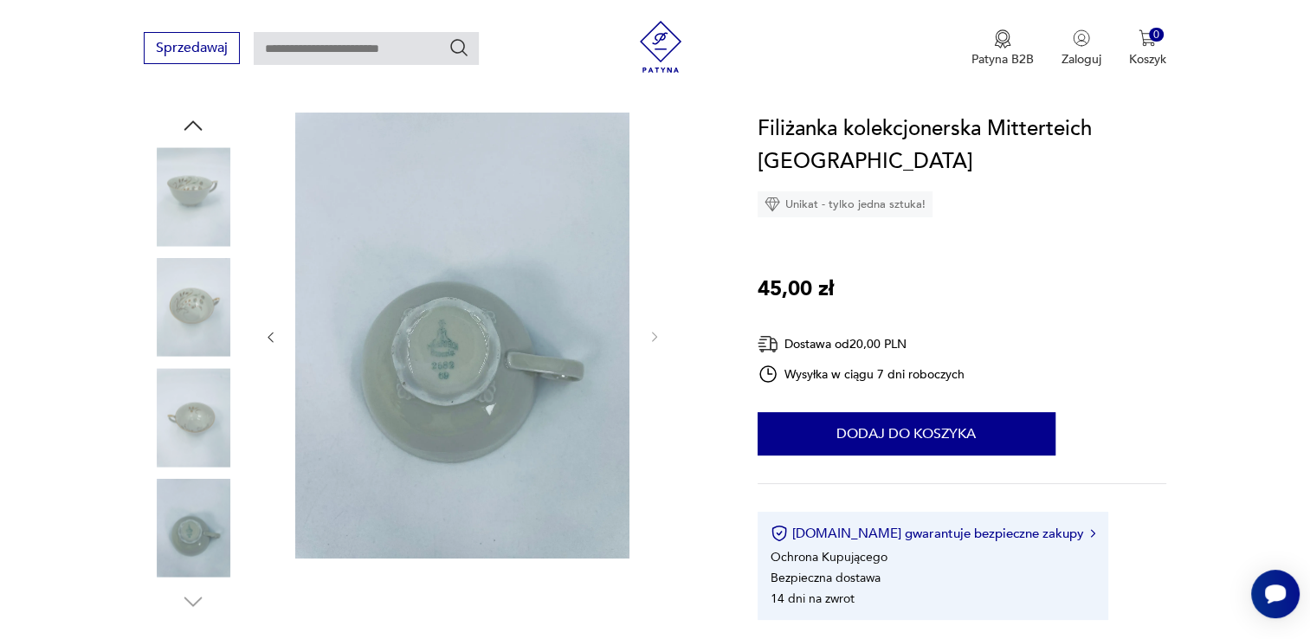
click at [270, 338] on icon "button" at bounding box center [270, 337] width 15 height 15
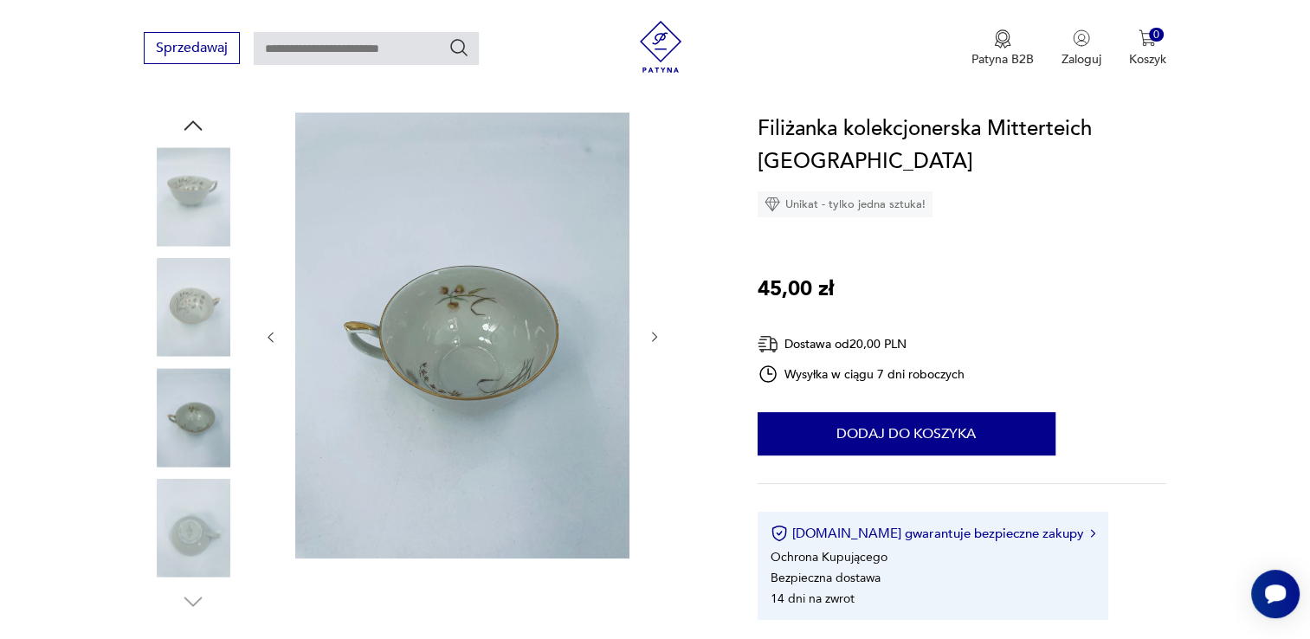
click at [270, 338] on icon "button" at bounding box center [270, 337] width 15 height 15
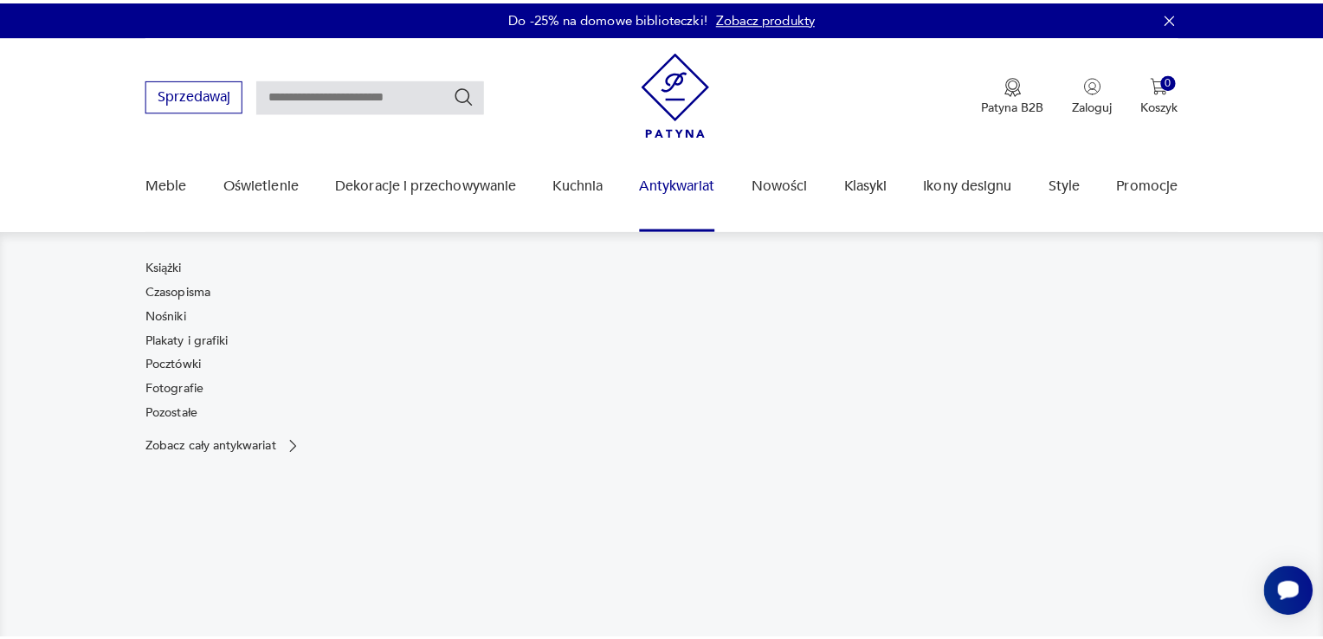
scroll to position [173, 0]
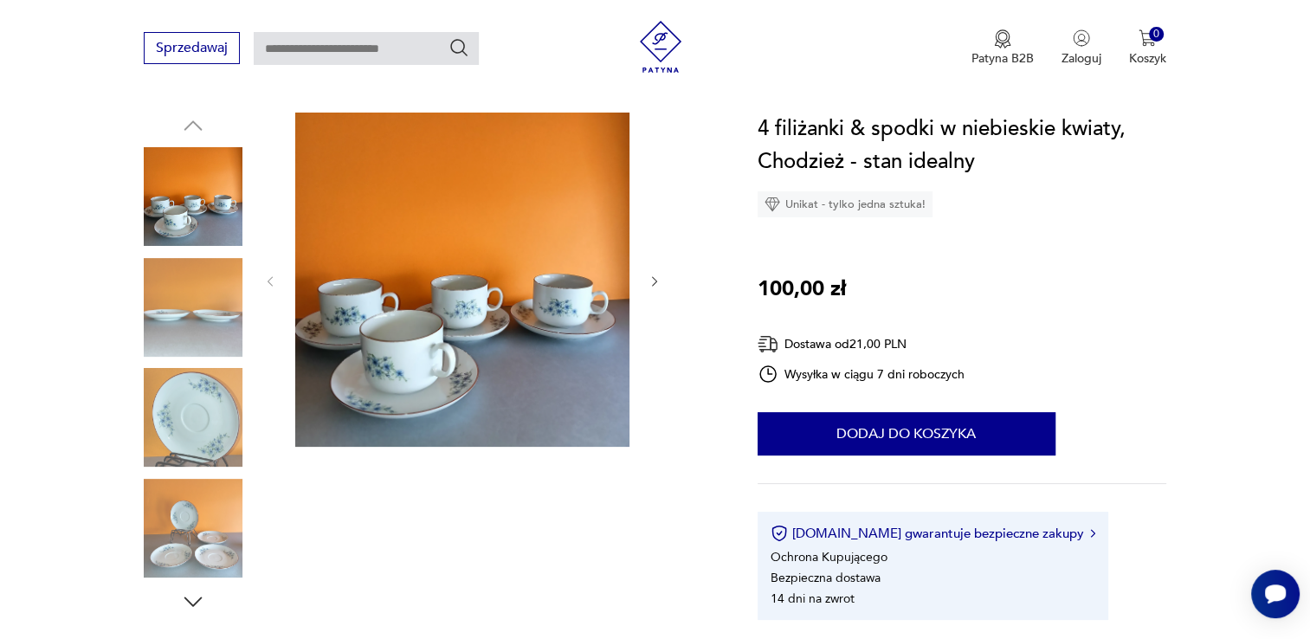
click at [476, 272] on img at bounding box center [462, 280] width 334 height 334
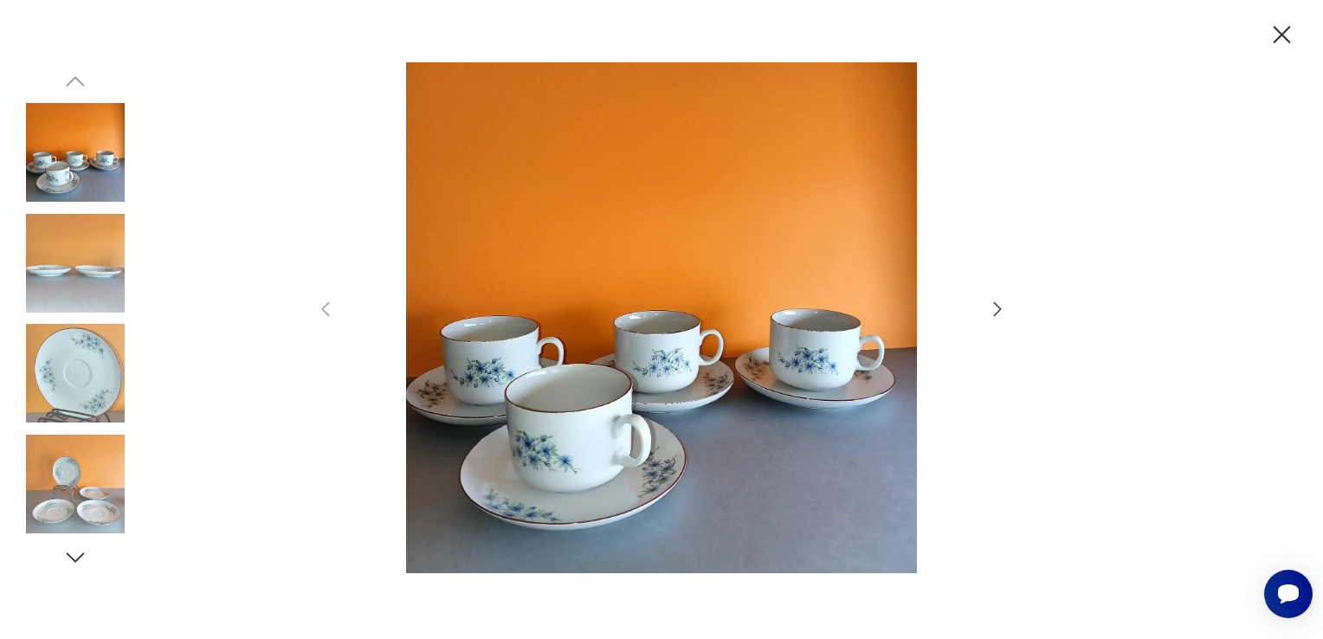
click at [998, 309] on icon "button" at bounding box center [997, 309] width 21 height 21
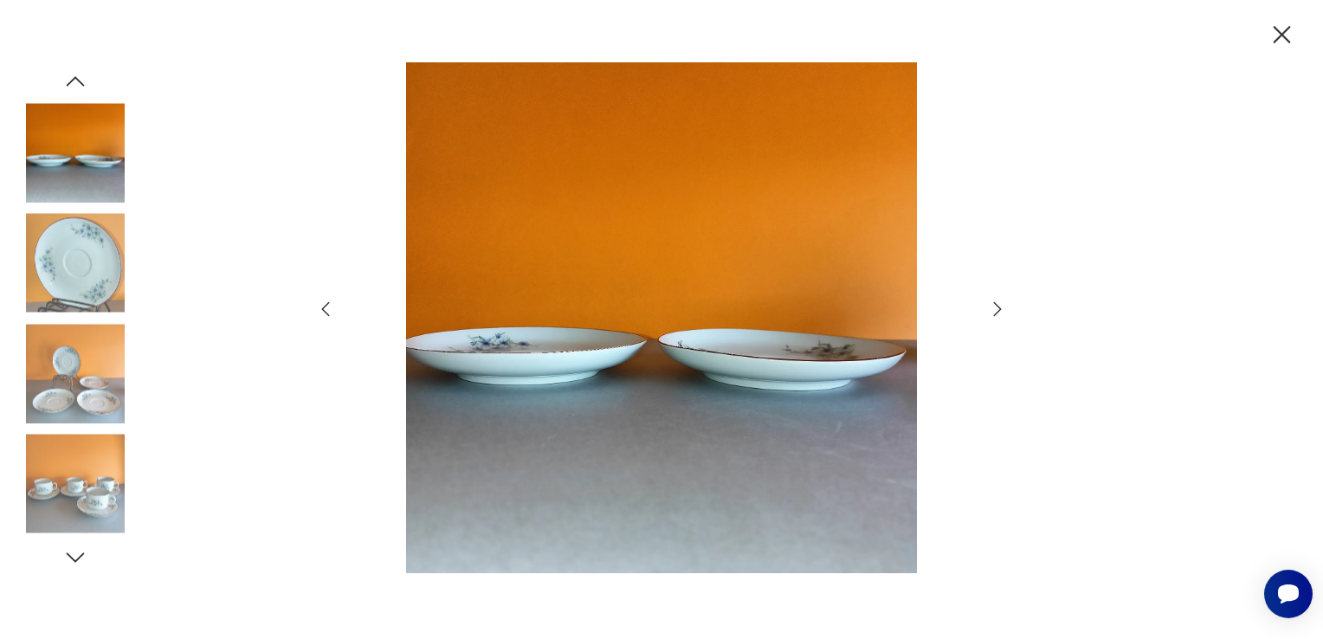
click at [998, 309] on icon "button" at bounding box center [997, 309] width 21 height 21
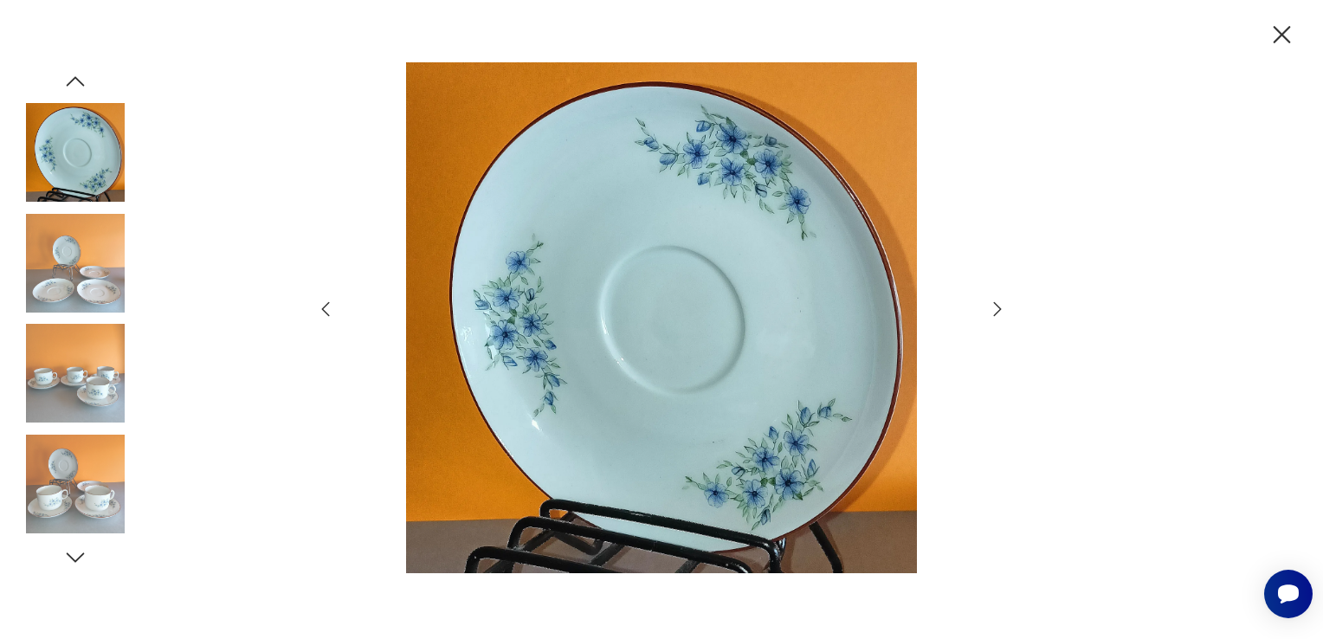
click at [996, 309] on icon "button" at bounding box center [997, 309] width 21 height 21
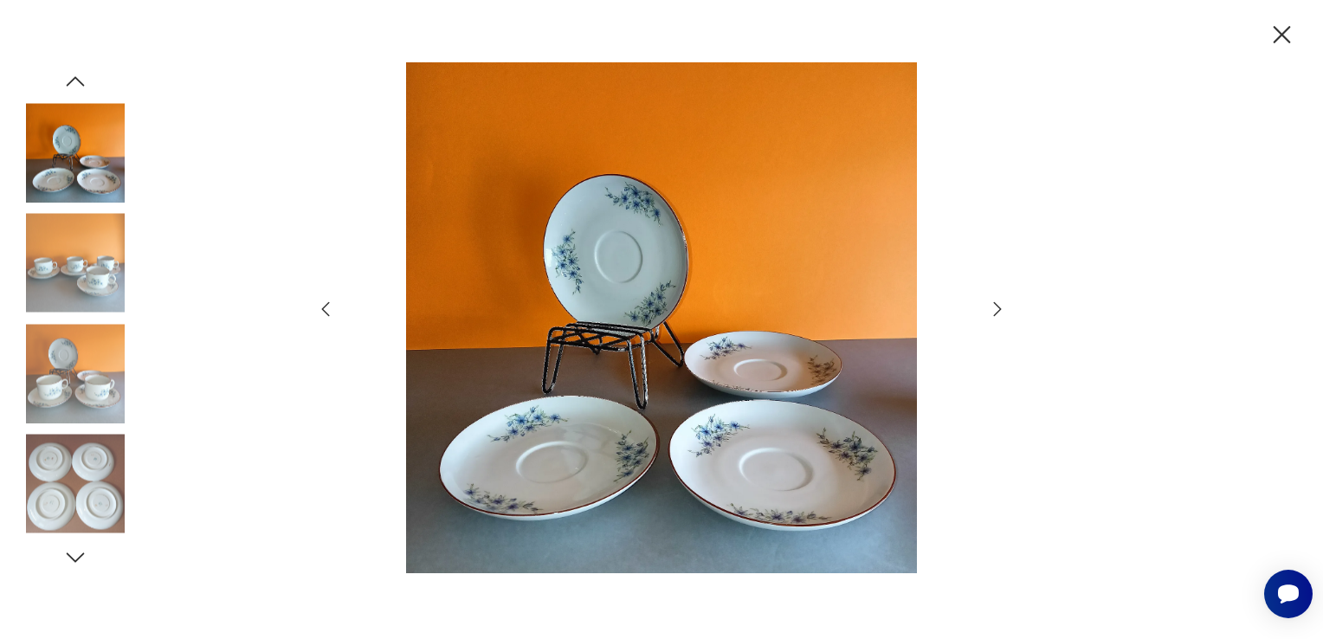
click at [996, 309] on icon "button" at bounding box center [997, 309] width 21 height 21
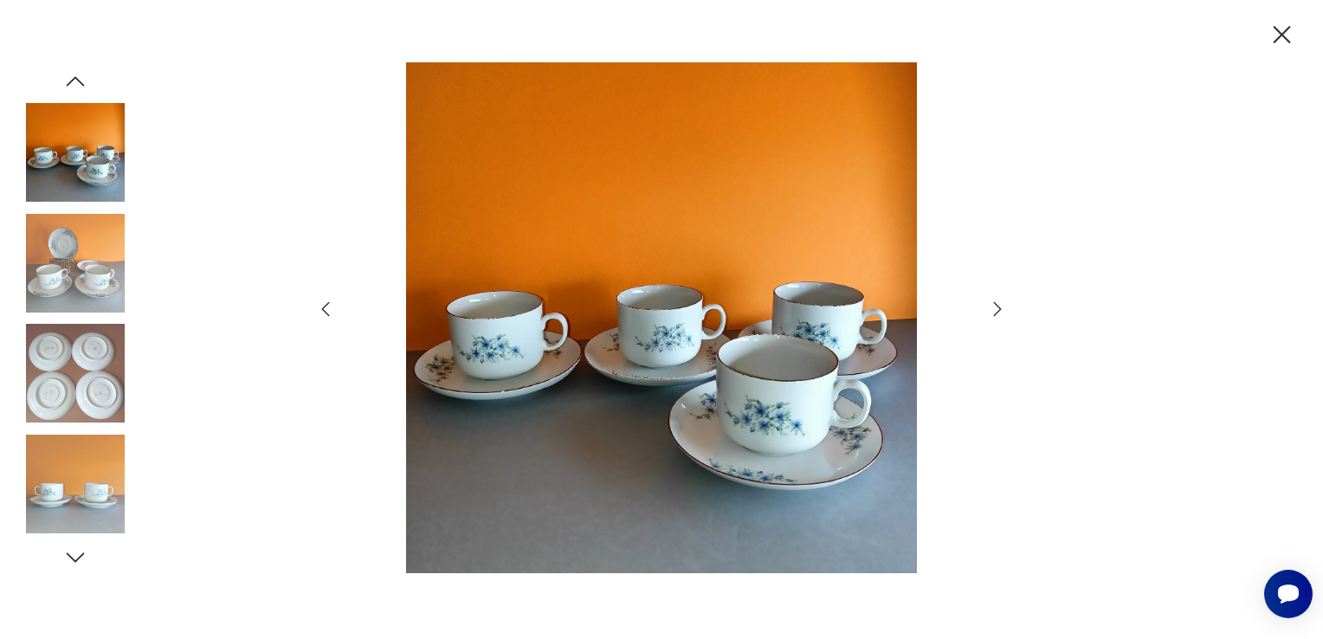
click at [996, 309] on icon "button" at bounding box center [997, 309] width 21 height 21
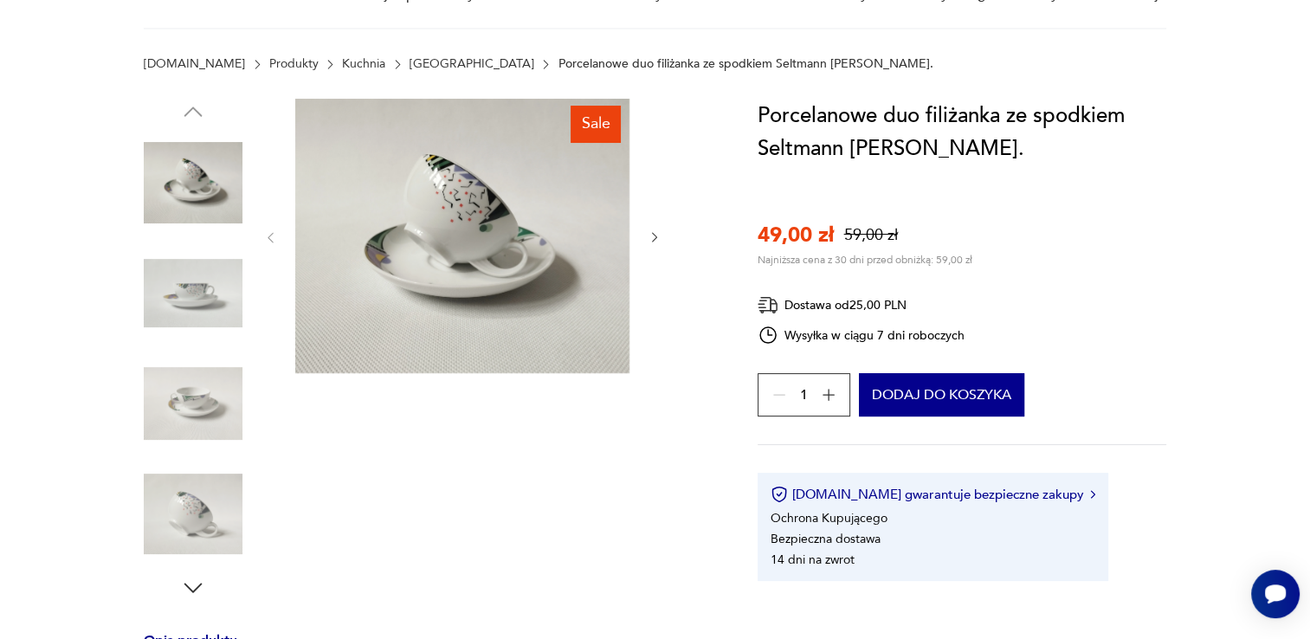
scroll to position [260, 0]
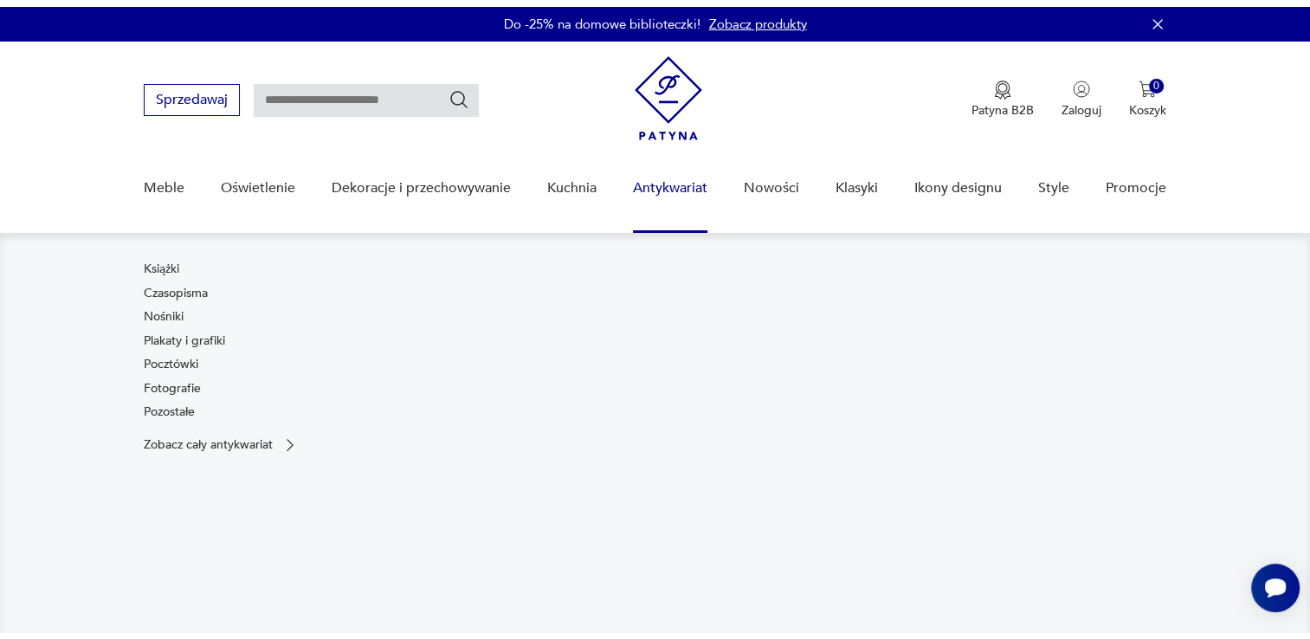
scroll to position [260, 0]
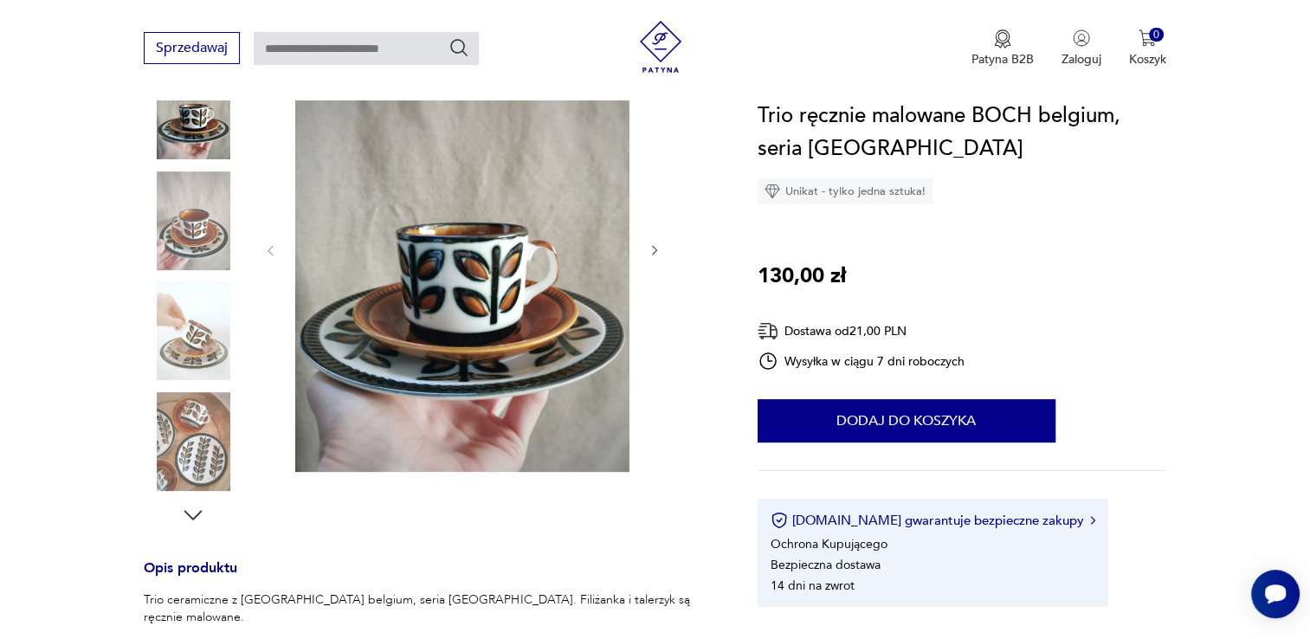
click at [655, 247] on icon "button" at bounding box center [655, 250] width 15 height 15
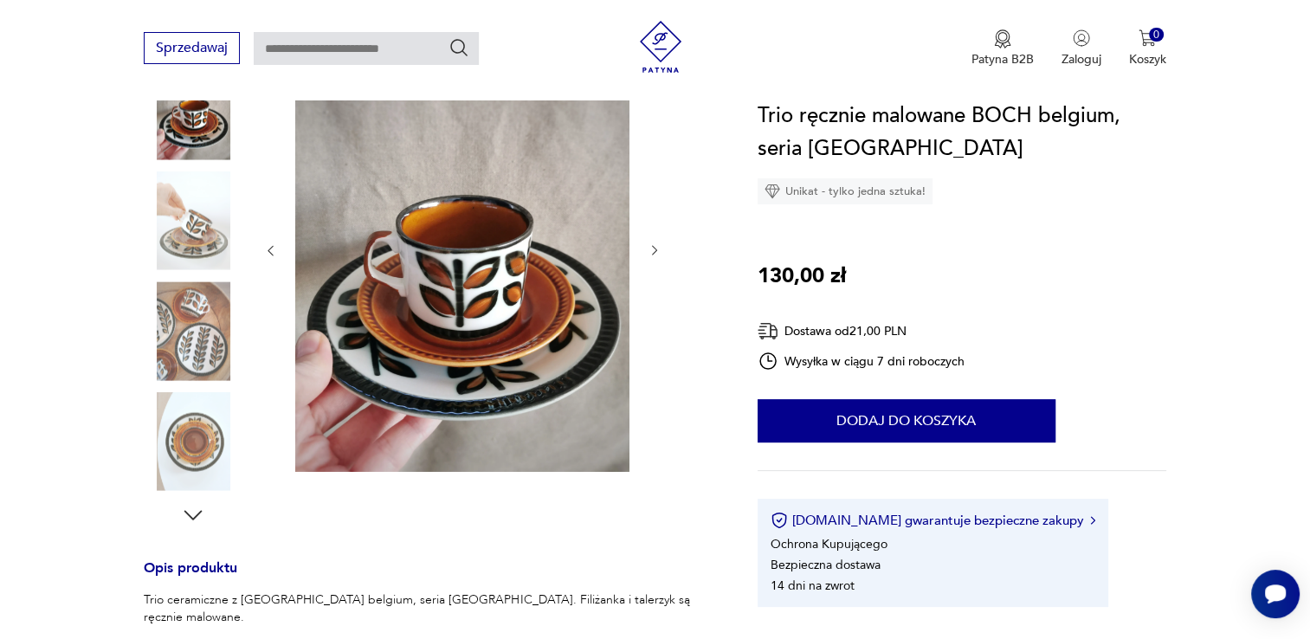
click at [658, 247] on icon "button" at bounding box center [655, 250] width 15 height 15
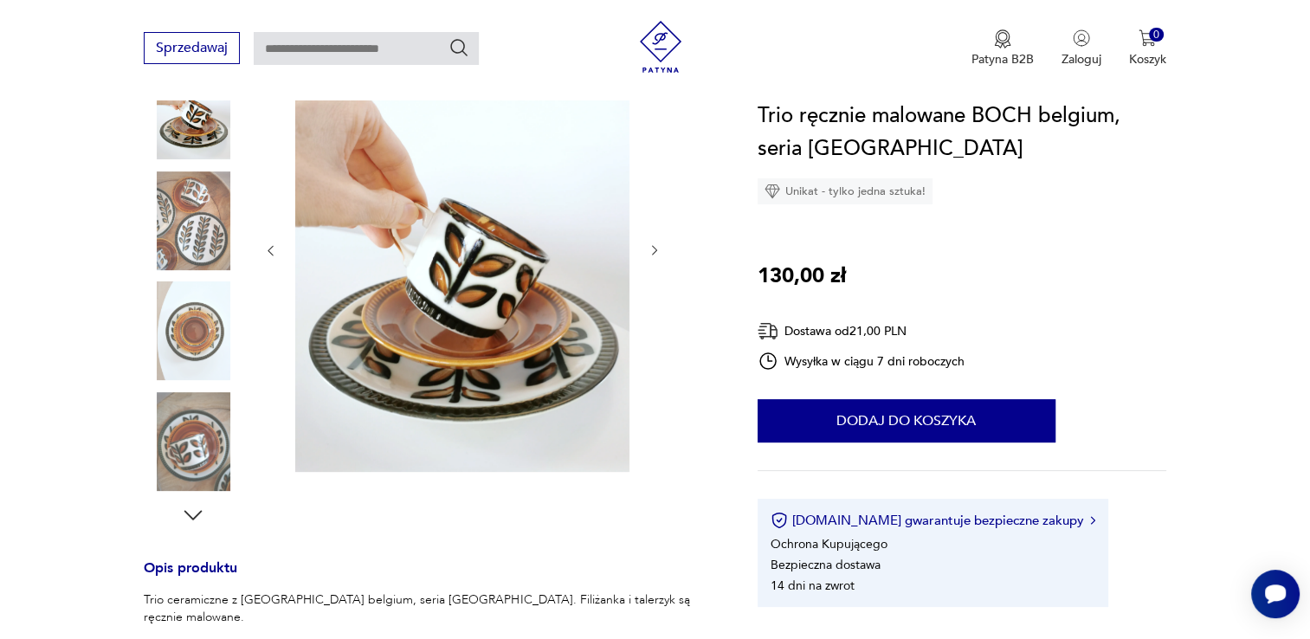
click at [658, 247] on icon "button" at bounding box center [655, 250] width 15 height 15
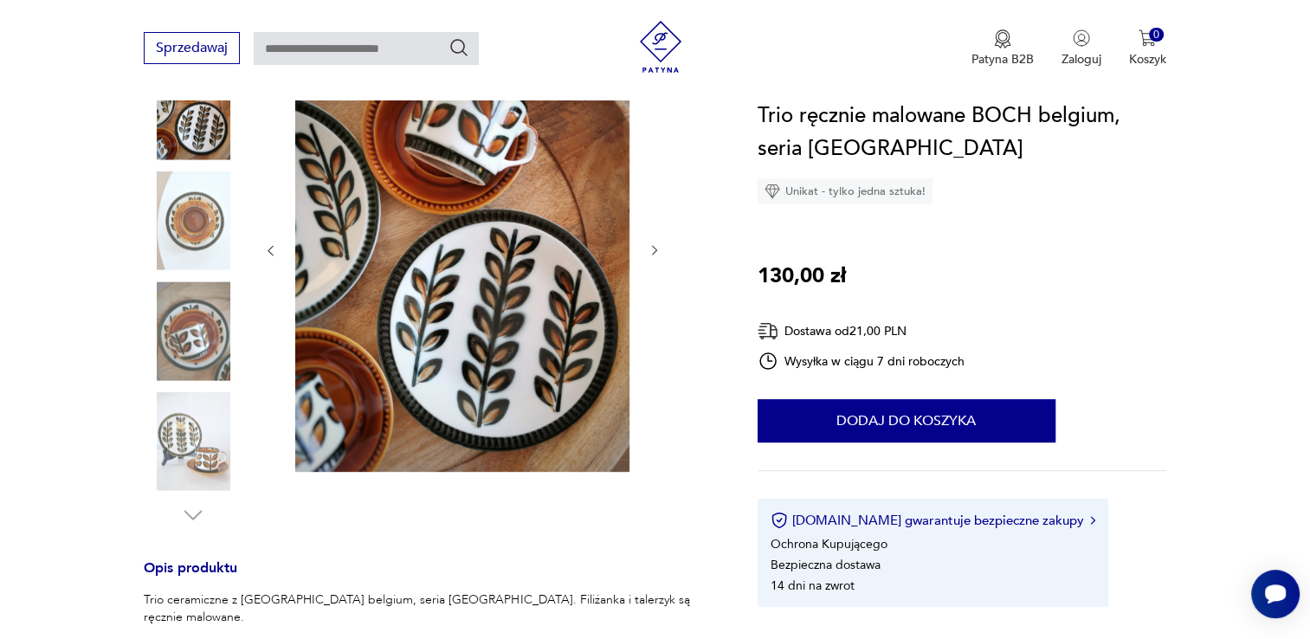
click at [658, 247] on icon "button" at bounding box center [655, 250] width 15 height 15
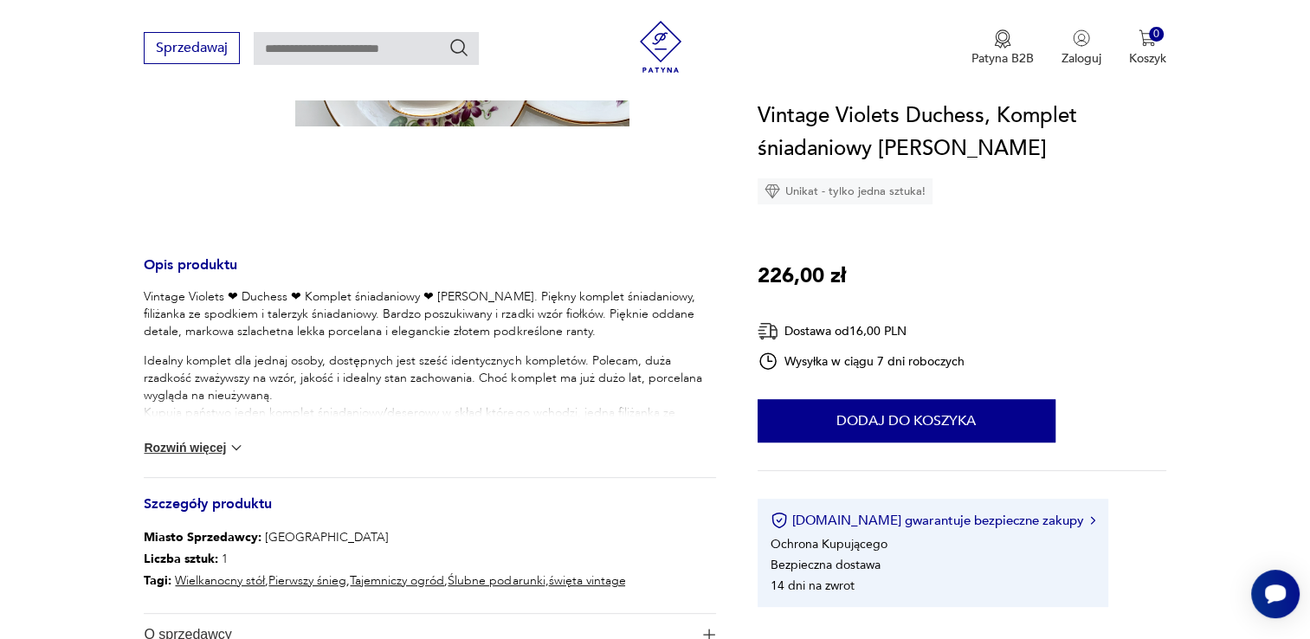
scroll to position [519, 0]
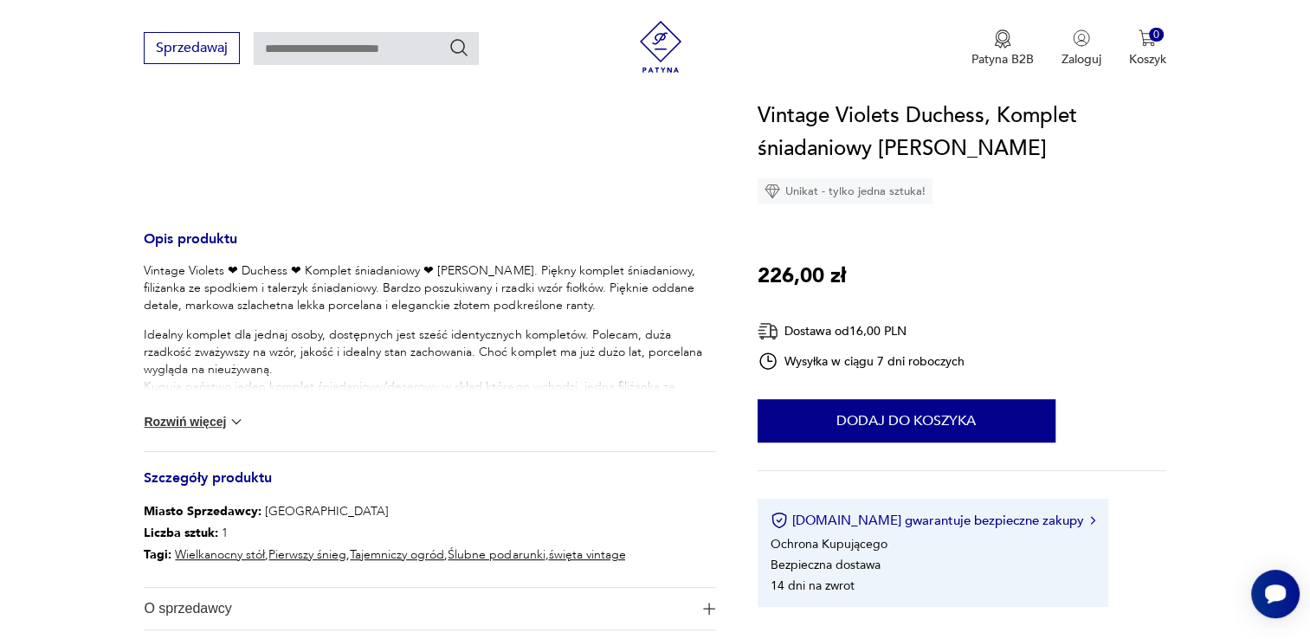
click at [201, 416] on button "Rozwiń więcej" at bounding box center [194, 421] width 100 height 17
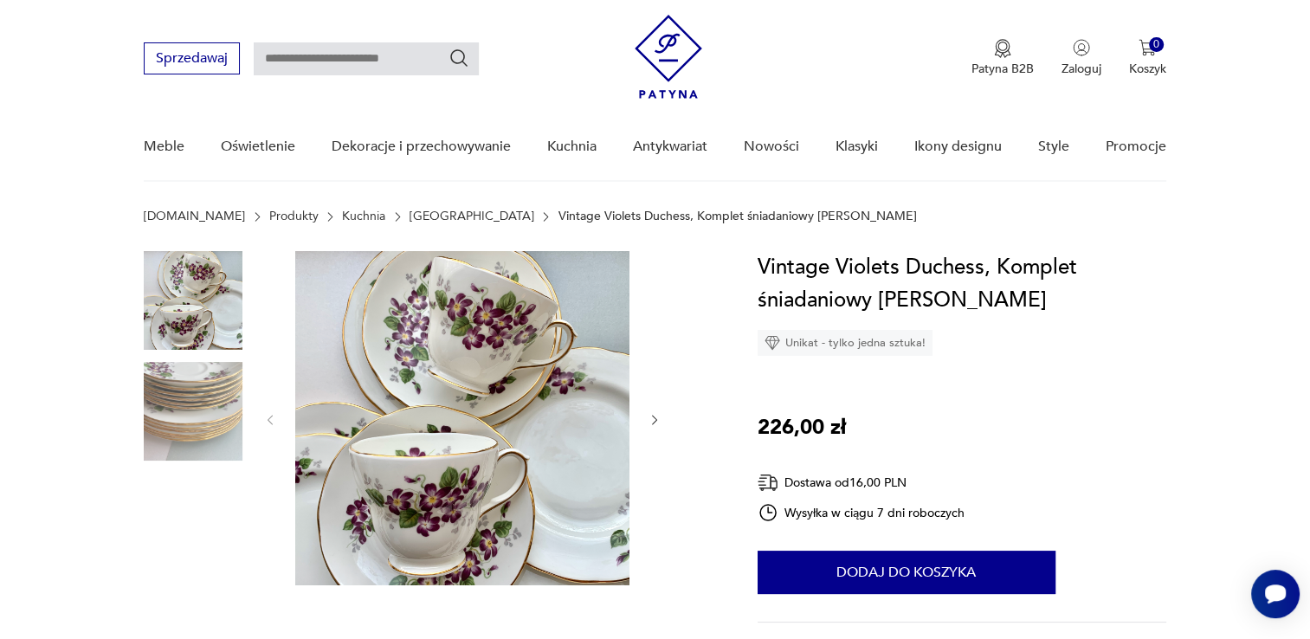
scroll to position [0, 0]
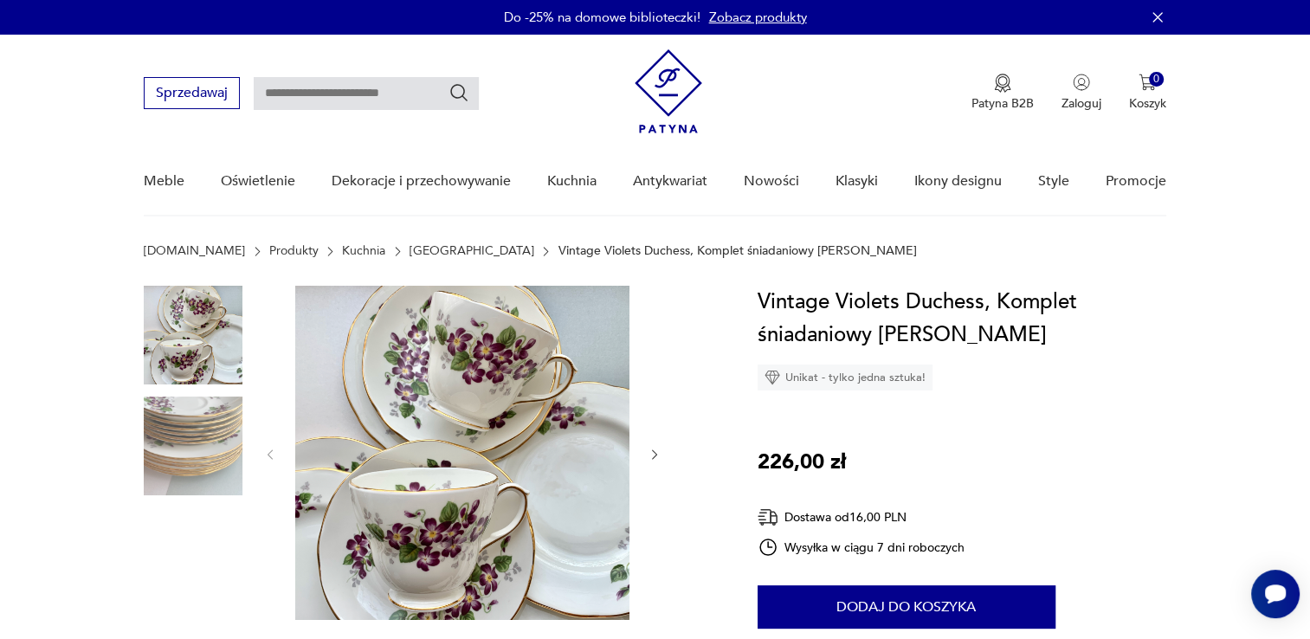
click at [219, 435] on img at bounding box center [193, 445] width 99 height 99
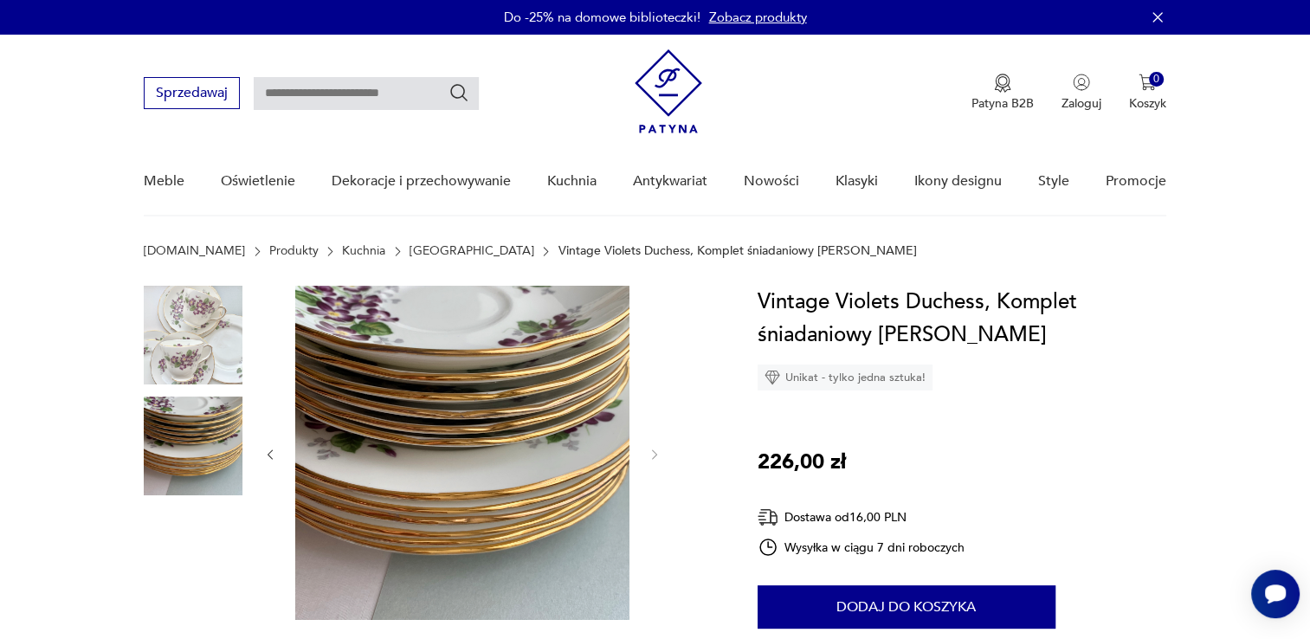
click at [184, 354] on img at bounding box center [193, 335] width 99 height 99
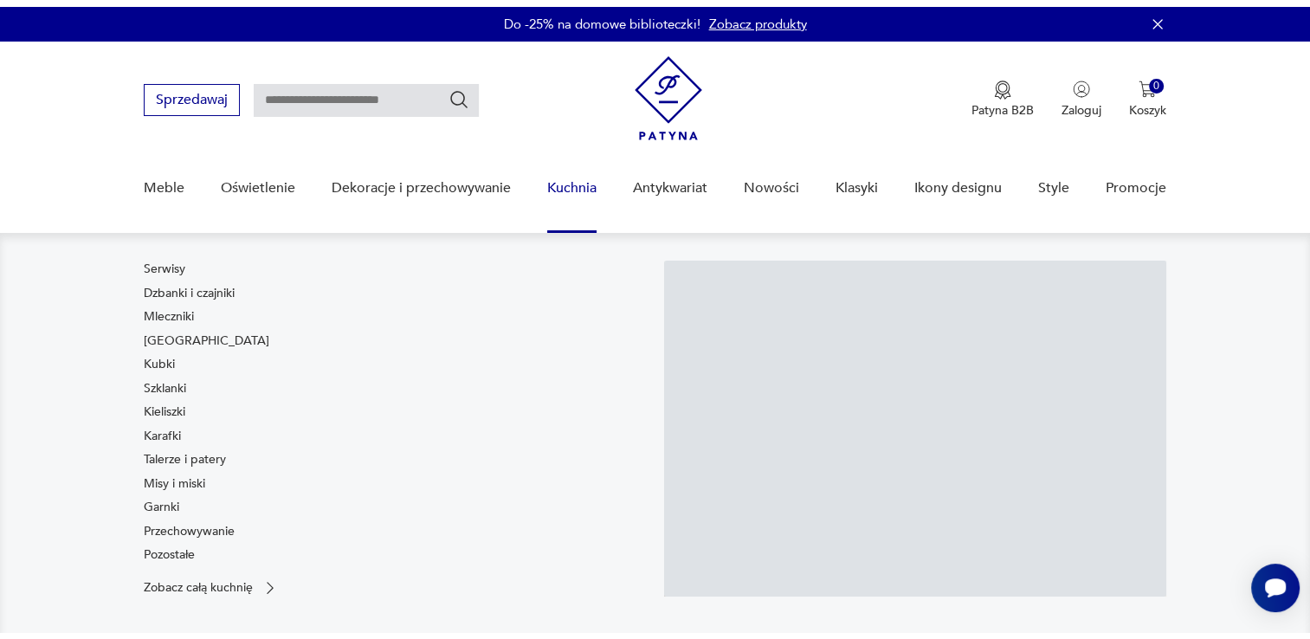
scroll to position [173, 0]
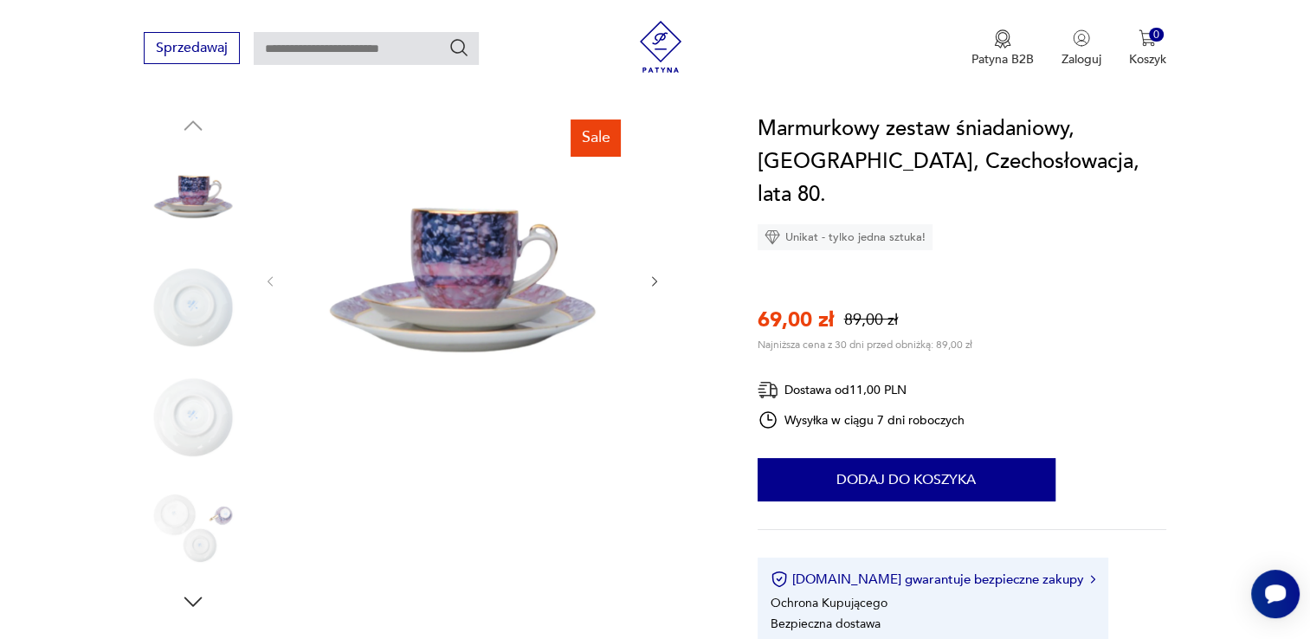
click at [654, 282] on icon "button" at bounding box center [655, 281] width 15 height 15
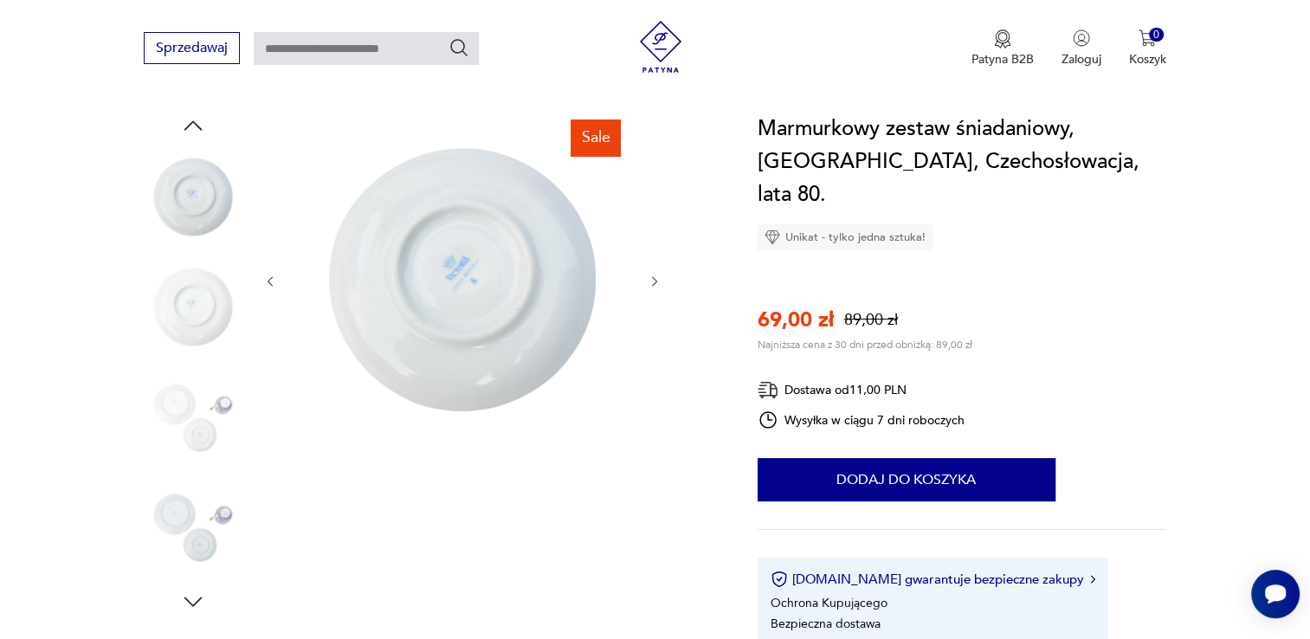
click at [654, 282] on icon "button" at bounding box center [654, 281] width 5 height 10
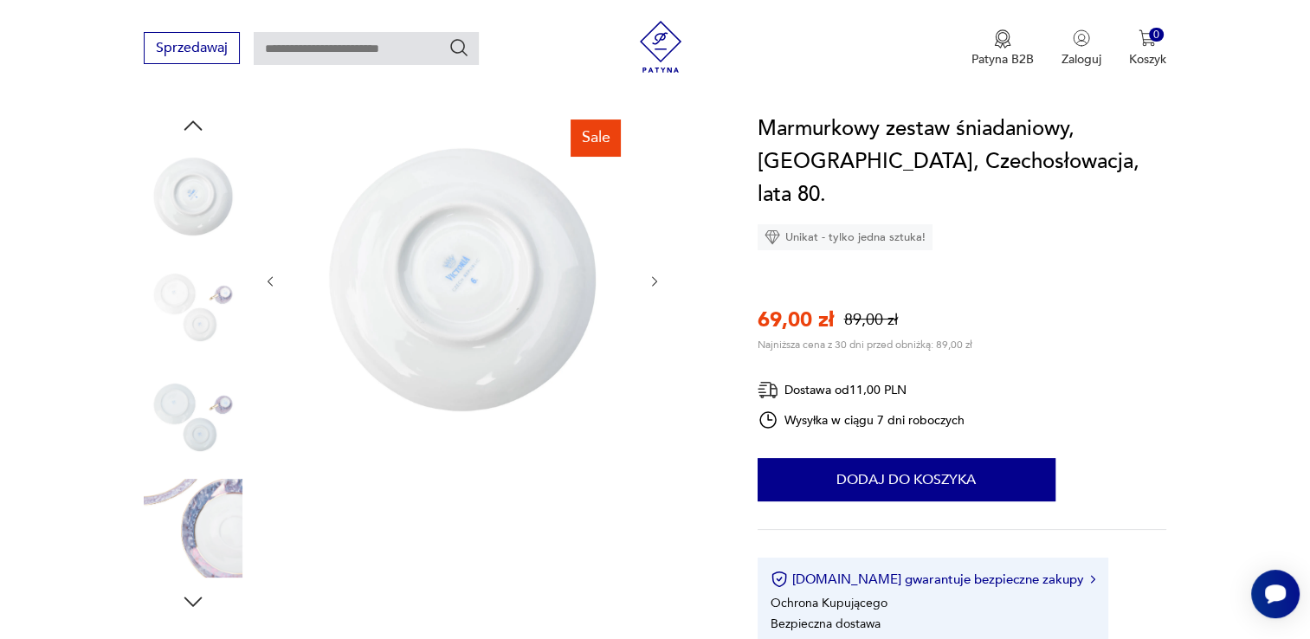
click at [654, 282] on icon "button" at bounding box center [654, 281] width 5 height 10
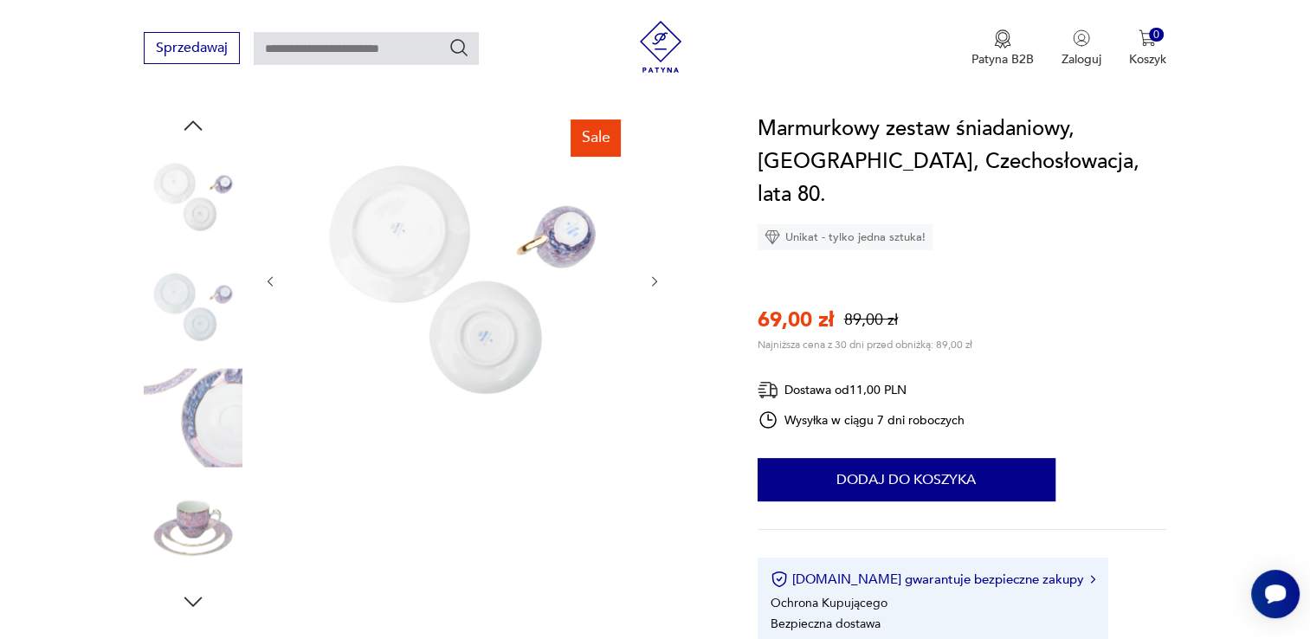
click at [654, 282] on icon "button" at bounding box center [654, 281] width 5 height 10
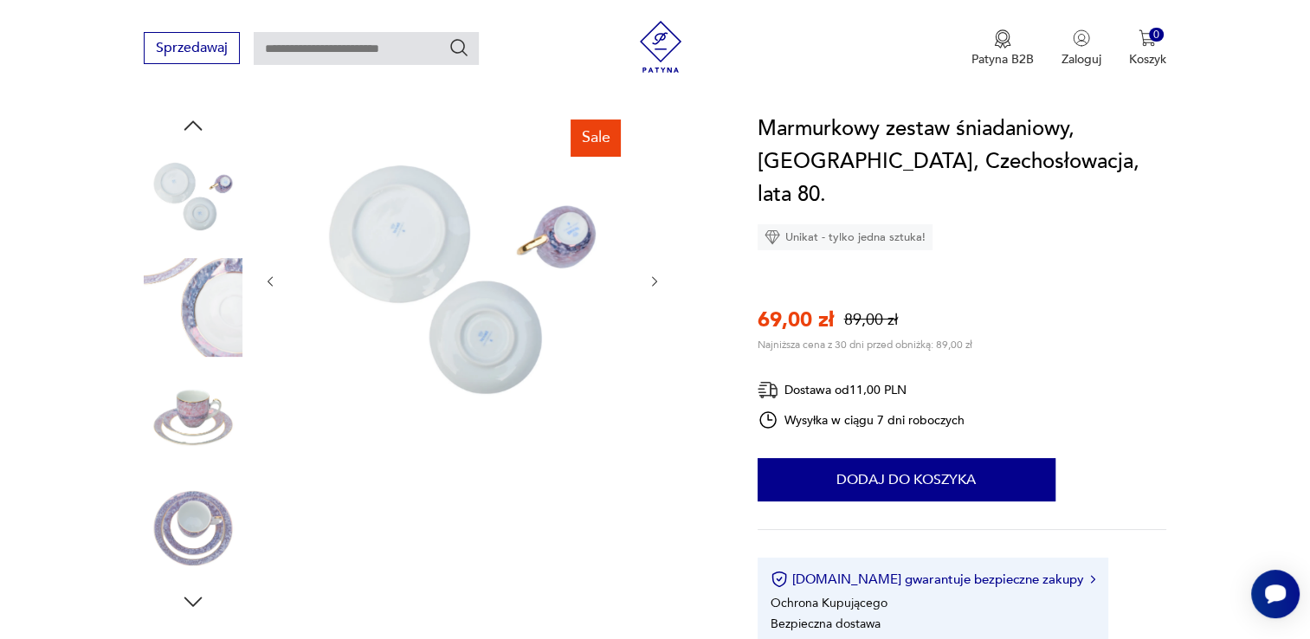
click at [654, 282] on icon "button" at bounding box center [654, 281] width 5 height 10
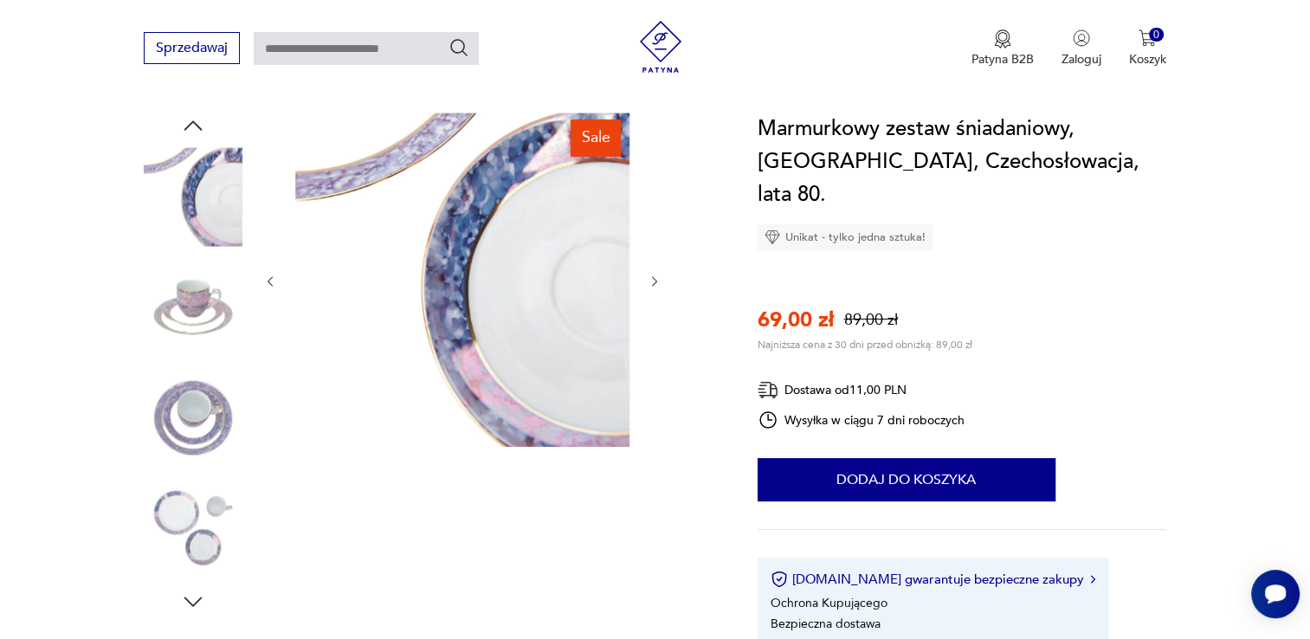
click at [654, 282] on icon "button" at bounding box center [654, 281] width 5 height 10
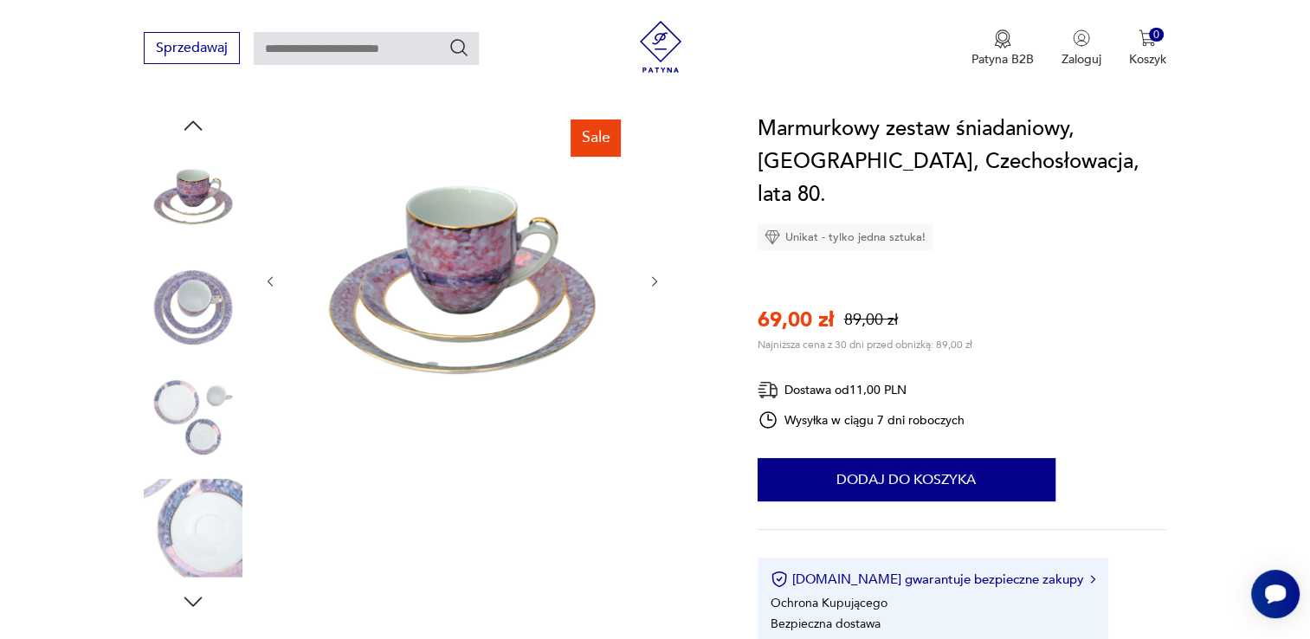
click at [654, 282] on icon "button" at bounding box center [654, 281] width 5 height 10
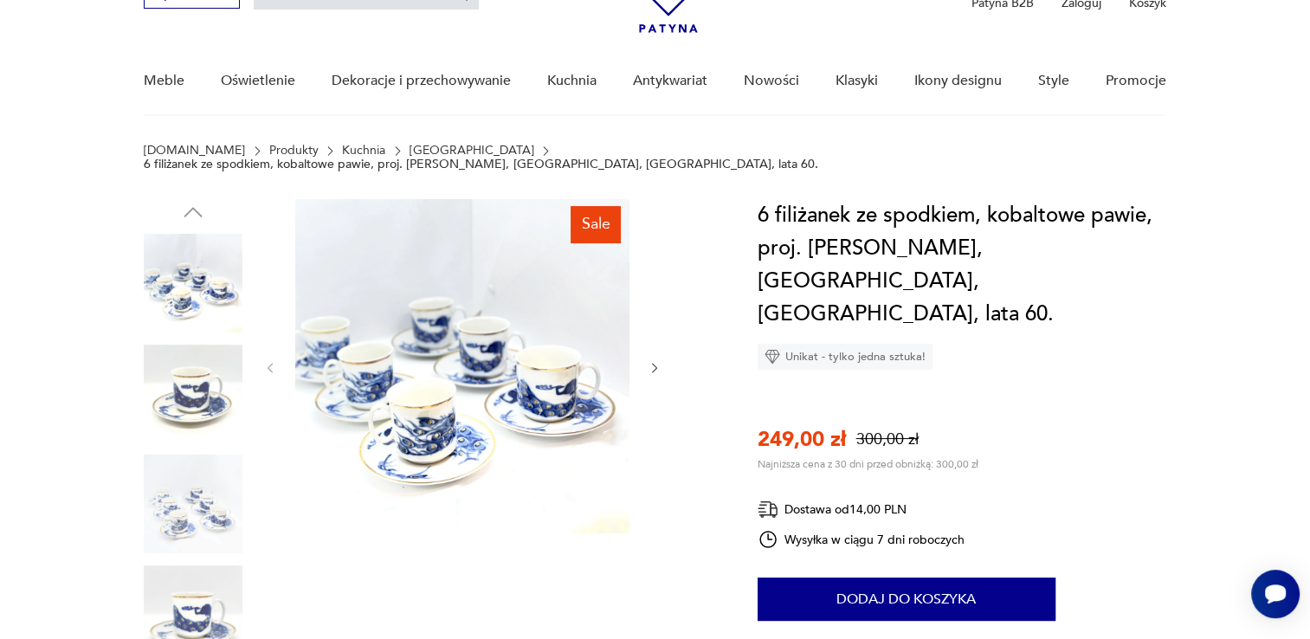
scroll to position [173, 0]
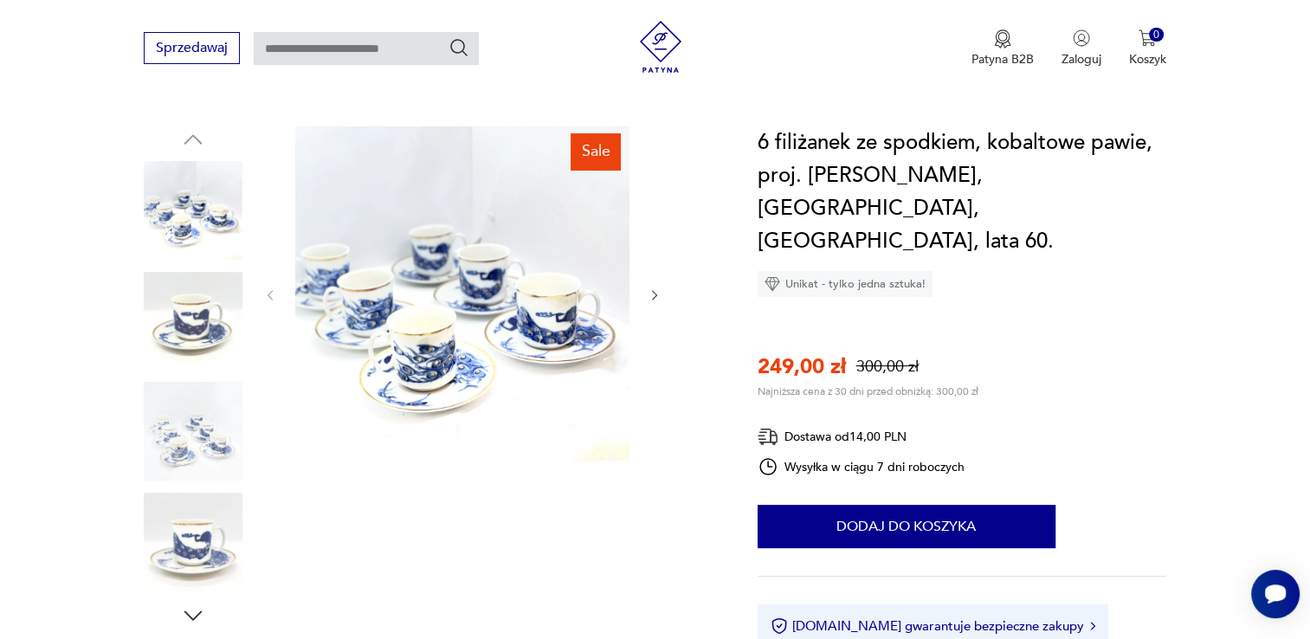
click at [654, 288] on icon "button" at bounding box center [655, 295] width 15 height 15
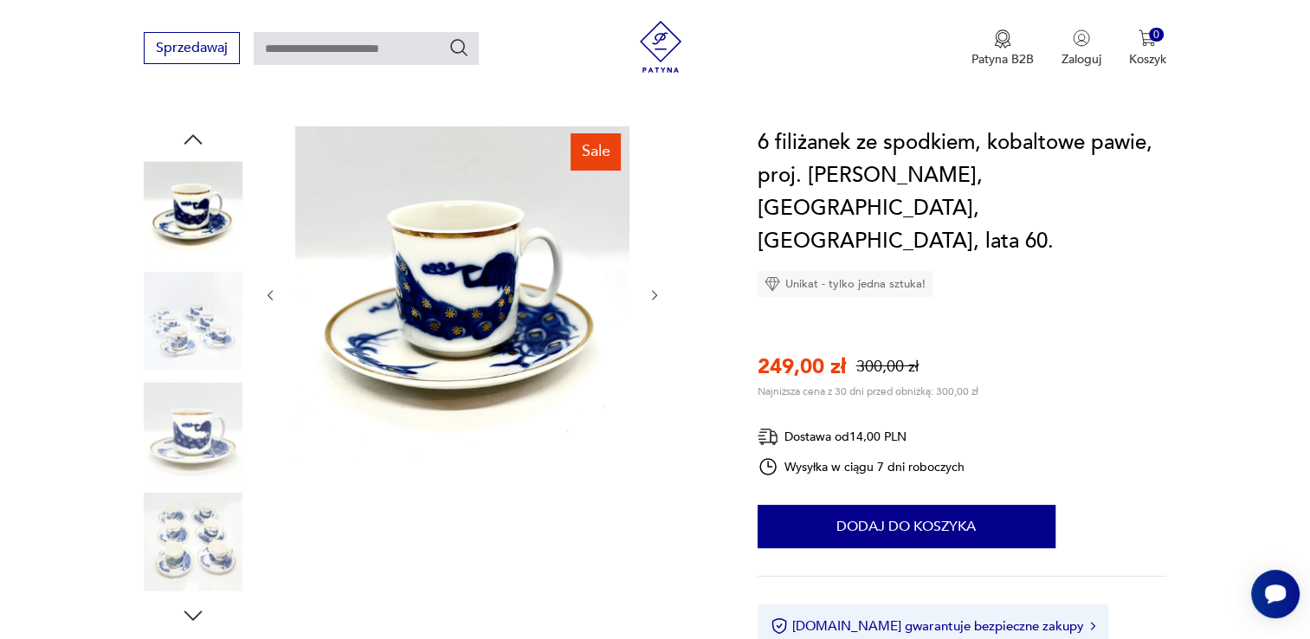
click at [654, 288] on icon "button" at bounding box center [655, 295] width 15 height 15
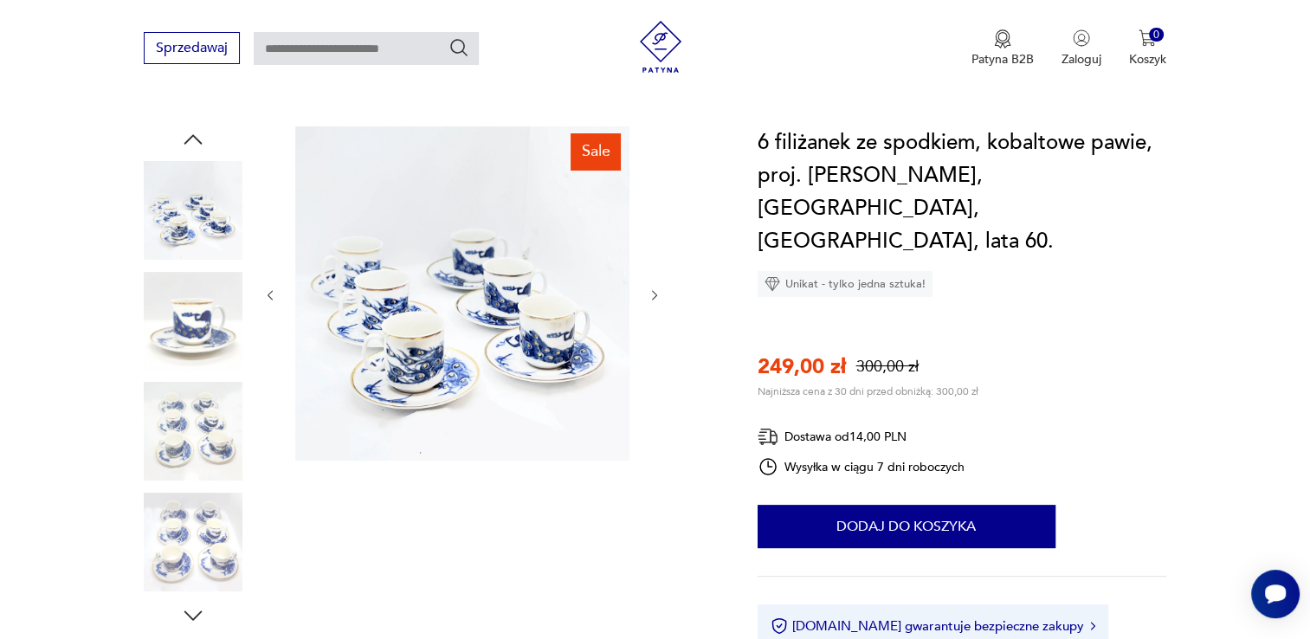
click at [658, 288] on icon "button" at bounding box center [655, 295] width 15 height 15
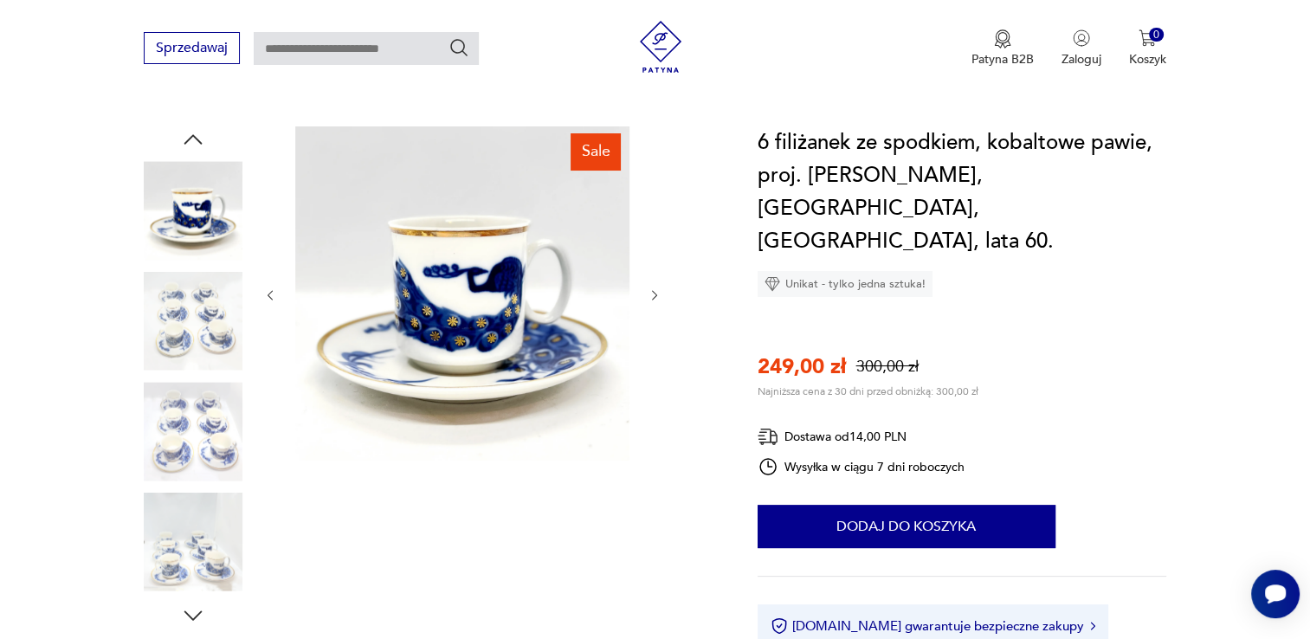
click at [658, 288] on icon "button" at bounding box center [655, 295] width 15 height 15
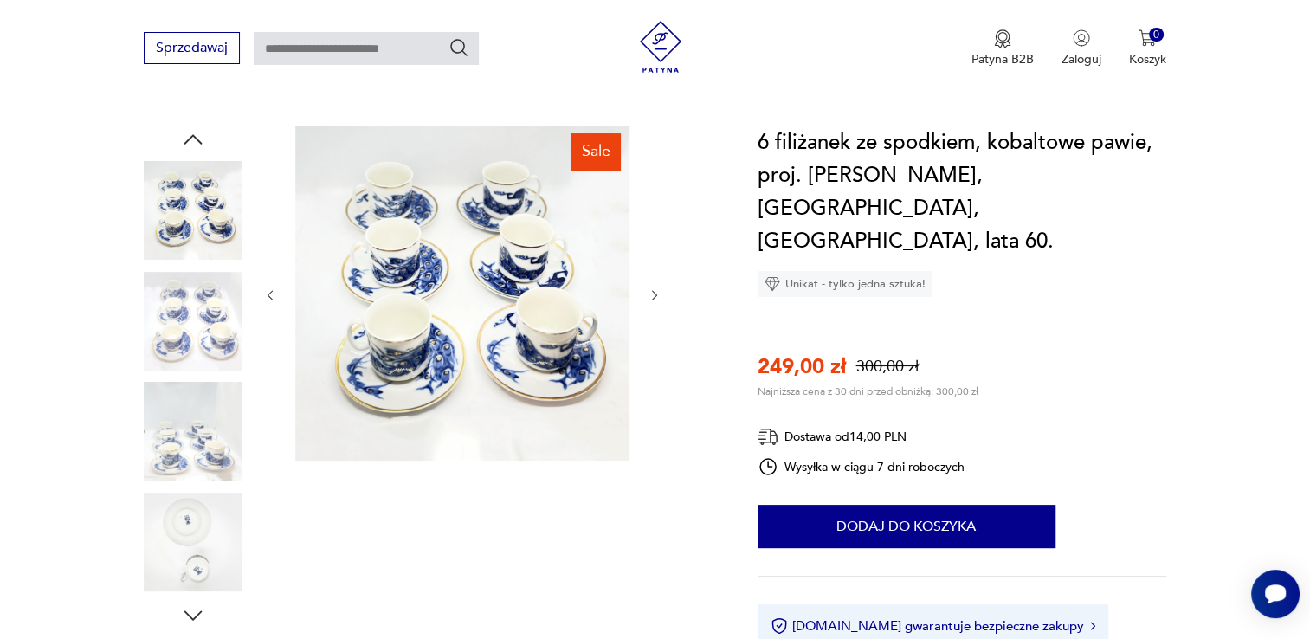
click at [658, 288] on icon "button" at bounding box center [655, 295] width 15 height 15
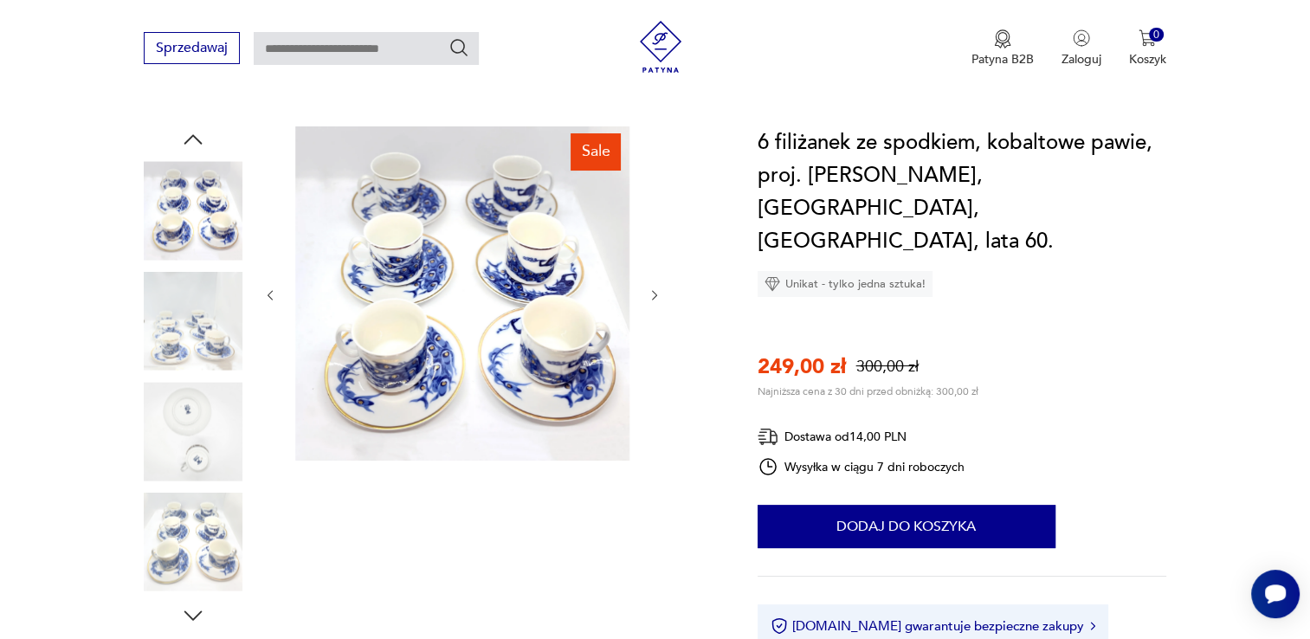
click at [658, 288] on icon "button" at bounding box center [655, 295] width 15 height 15
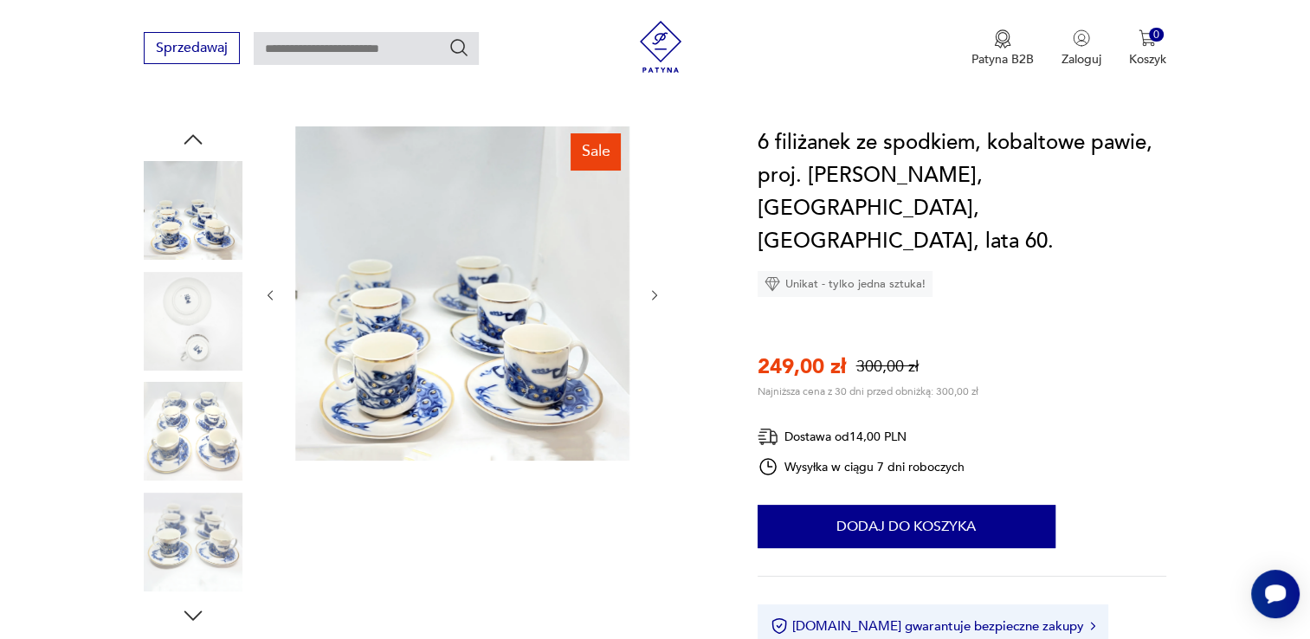
click at [658, 288] on icon "button" at bounding box center [655, 295] width 15 height 15
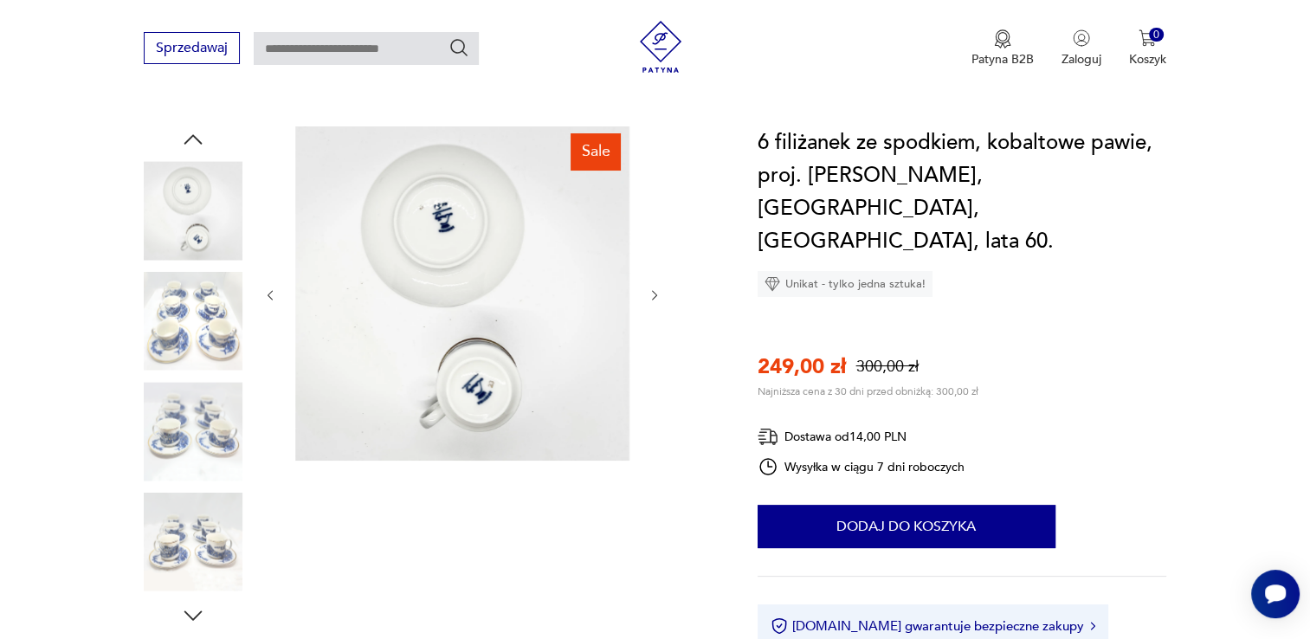
click at [224, 312] on img at bounding box center [193, 321] width 99 height 99
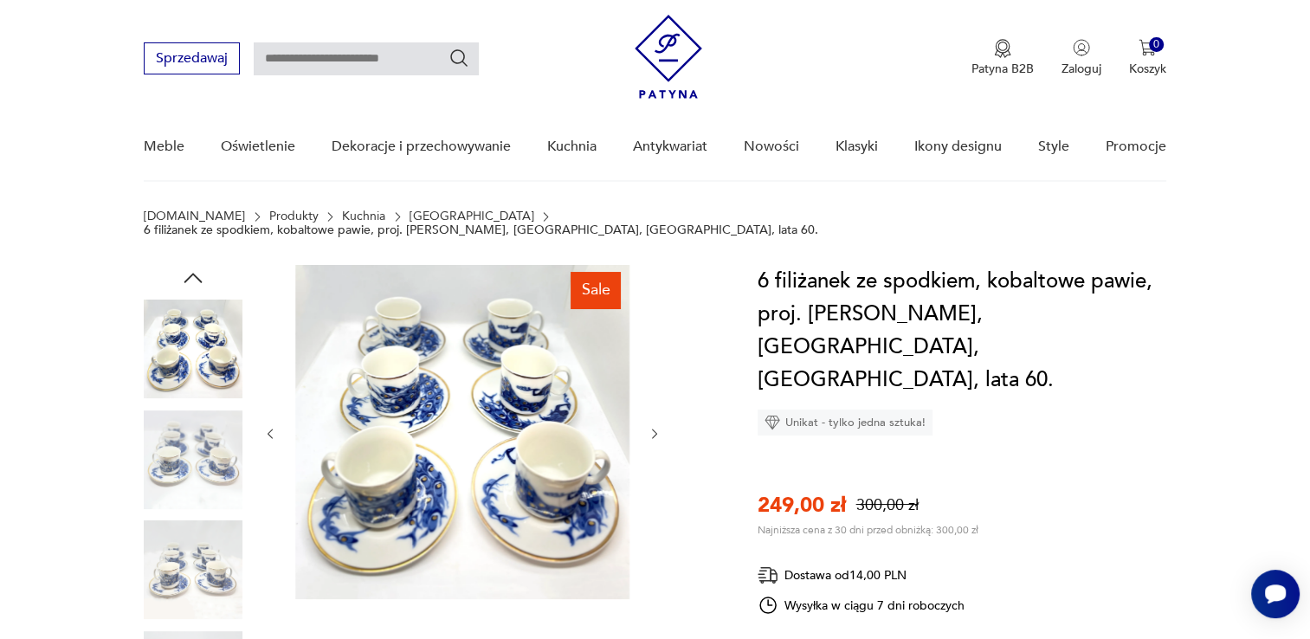
scroll to position [0, 0]
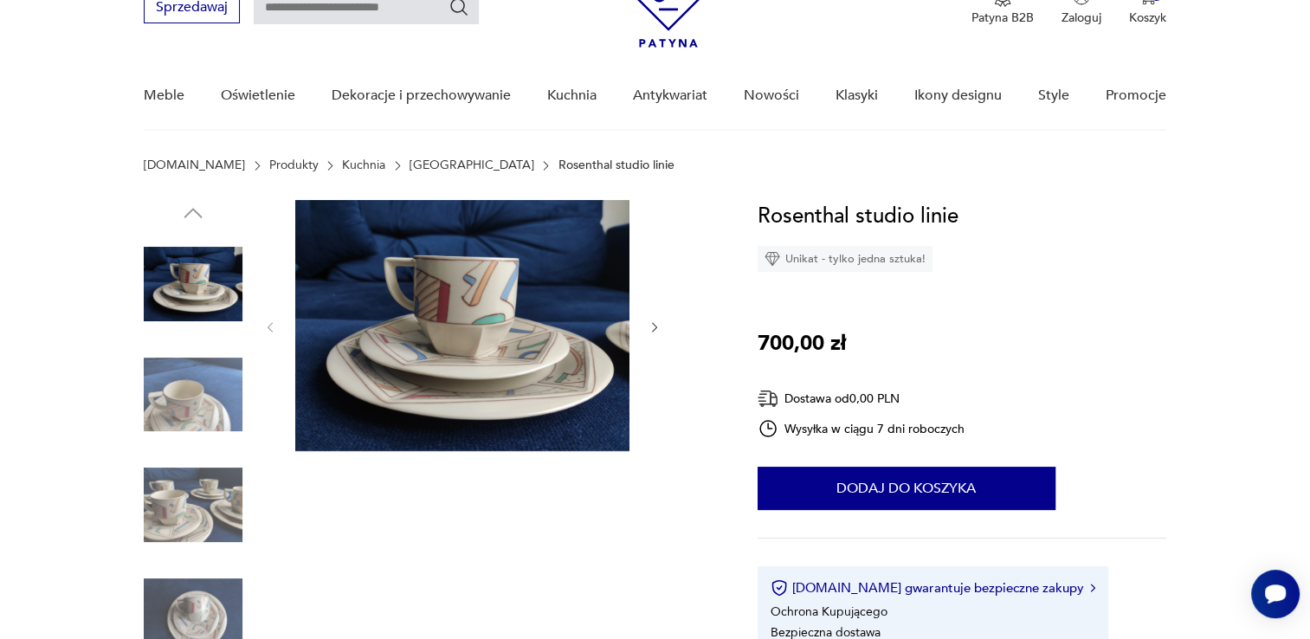
scroll to position [87, 0]
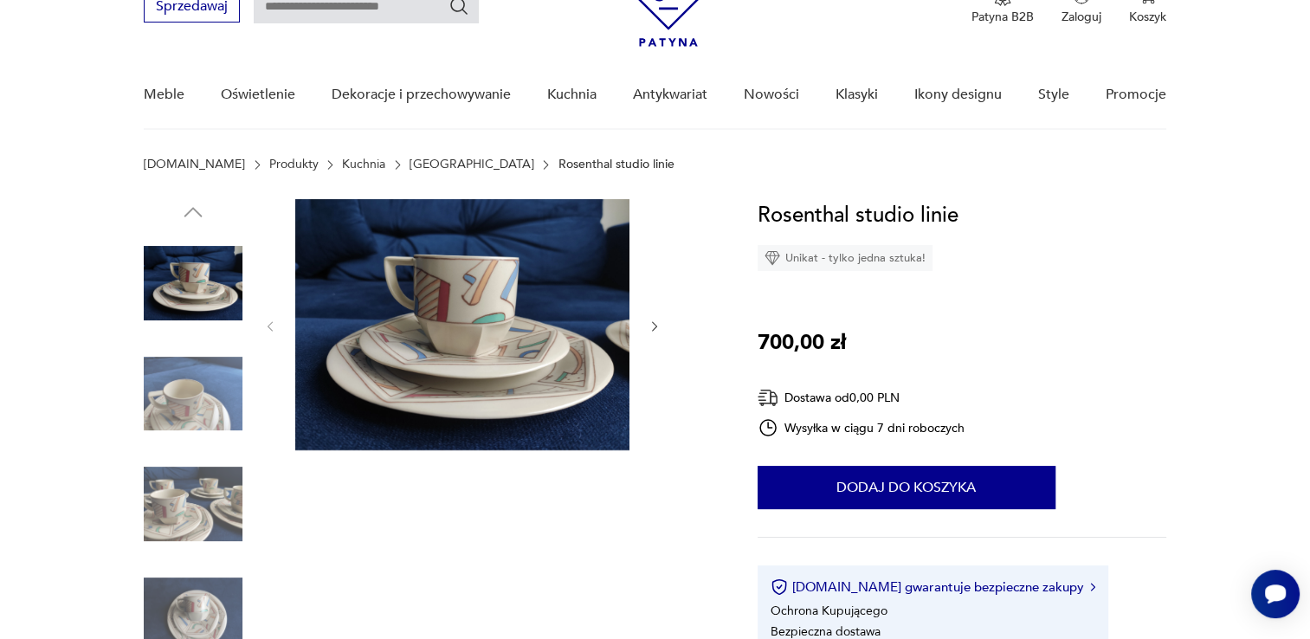
click at [654, 326] on icon "button" at bounding box center [655, 326] width 15 height 15
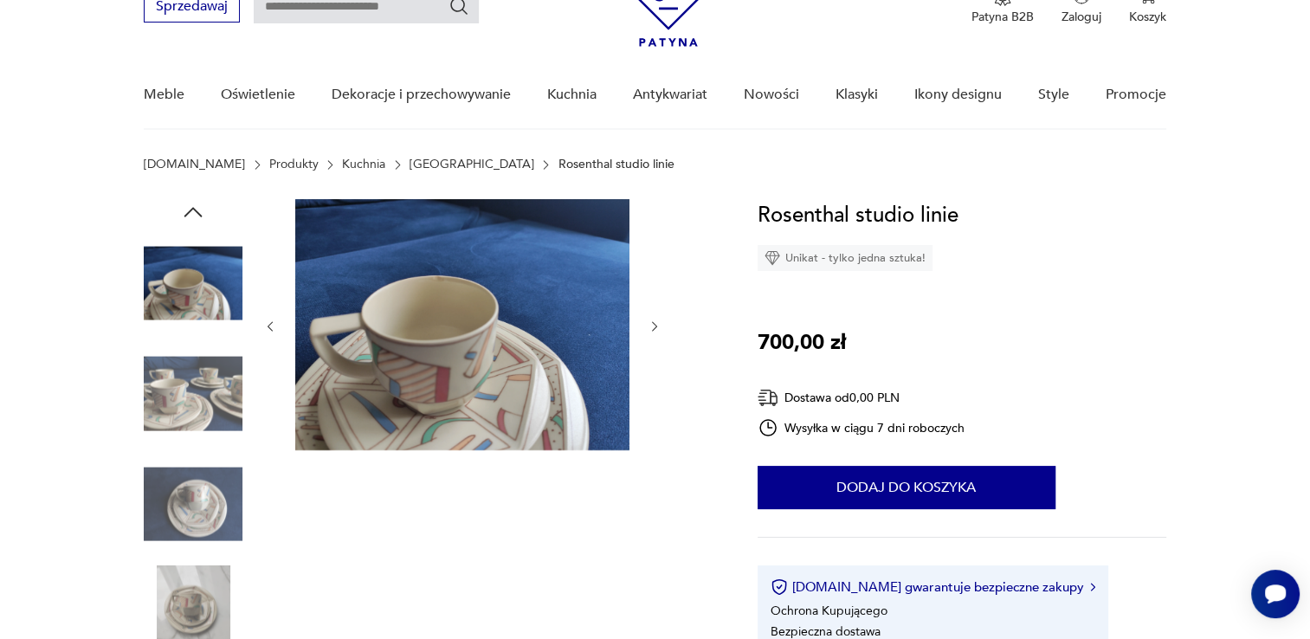
click at [654, 326] on icon "button" at bounding box center [655, 326] width 15 height 15
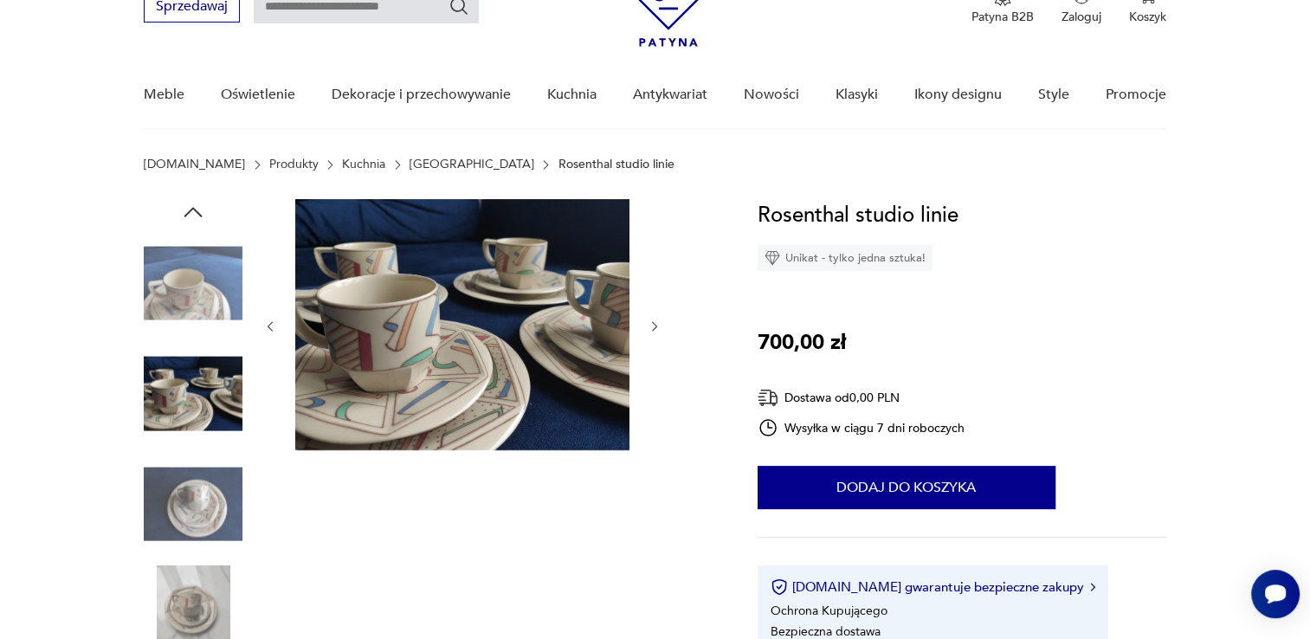
click at [654, 326] on icon "button" at bounding box center [655, 326] width 15 height 15
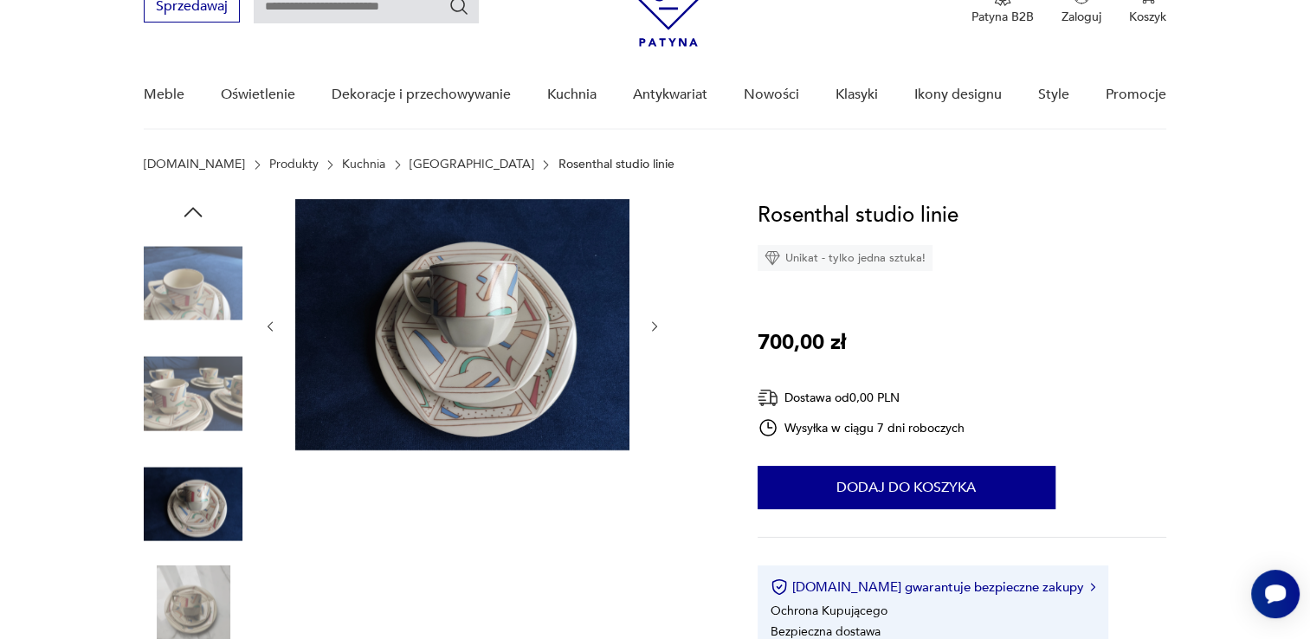
click at [654, 326] on icon "button" at bounding box center [655, 326] width 15 height 15
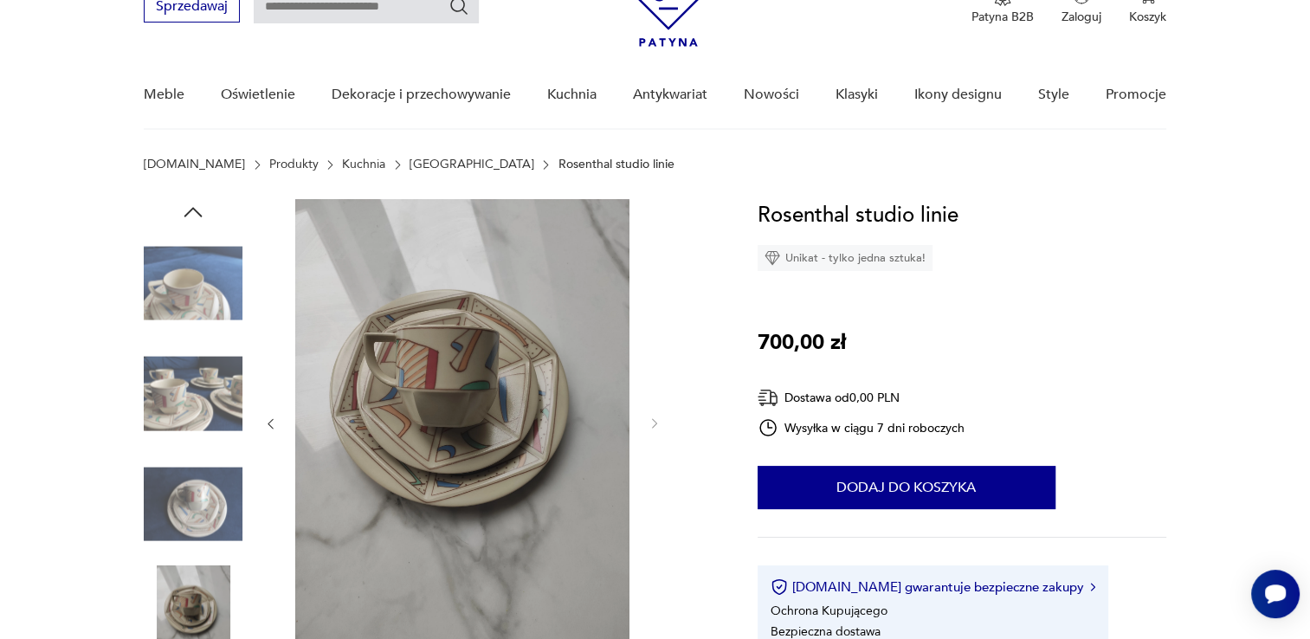
click at [654, 326] on div at bounding box center [462, 423] width 398 height 449
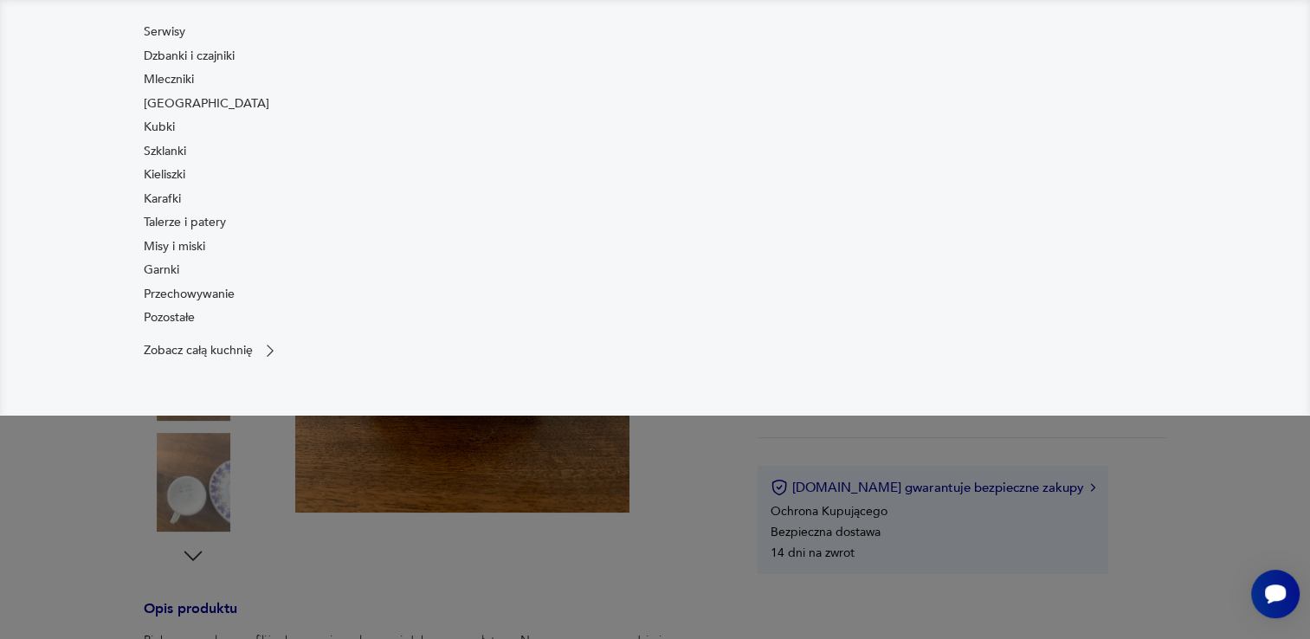
scroll to position [260, 0]
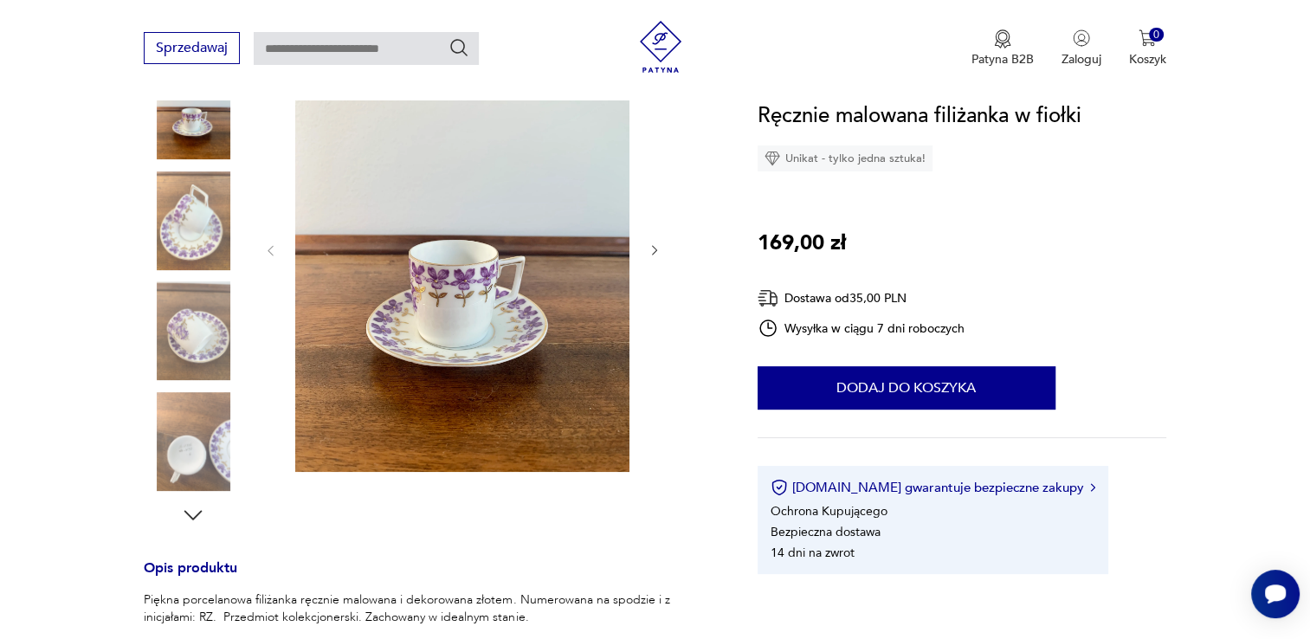
click at [660, 251] on icon "button" at bounding box center [655, 250] width 15 height 15
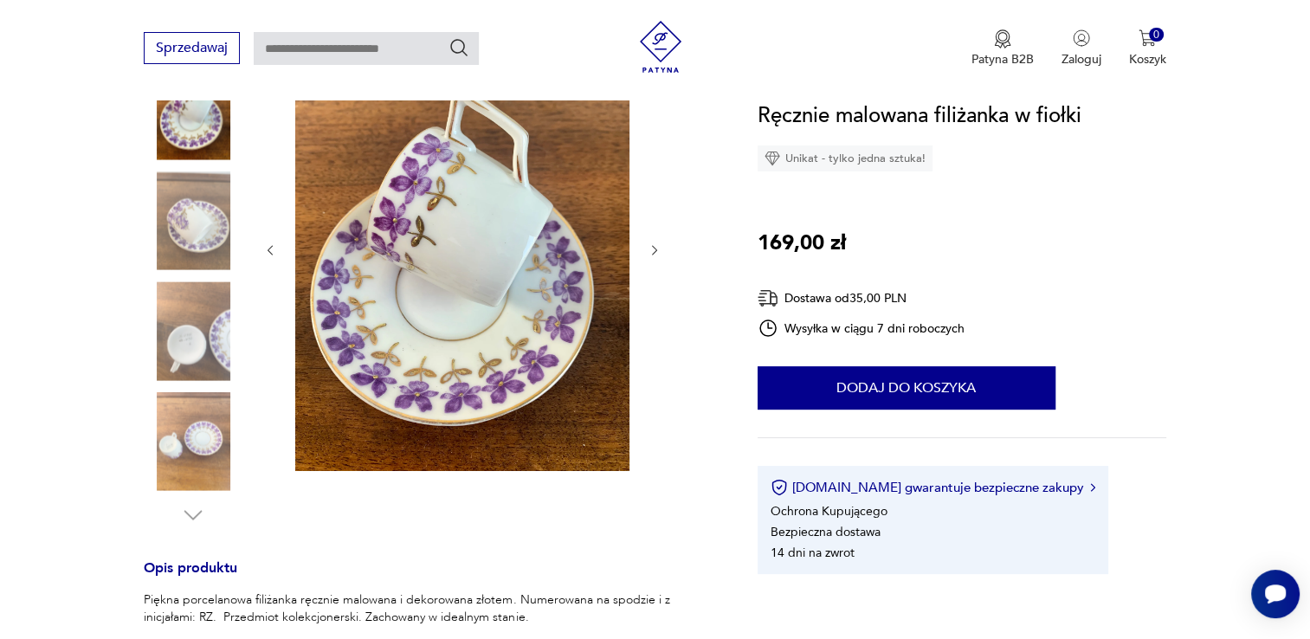
click at [660, 251] on icon "button" at bounding box center [655, 250] width 15 height 15
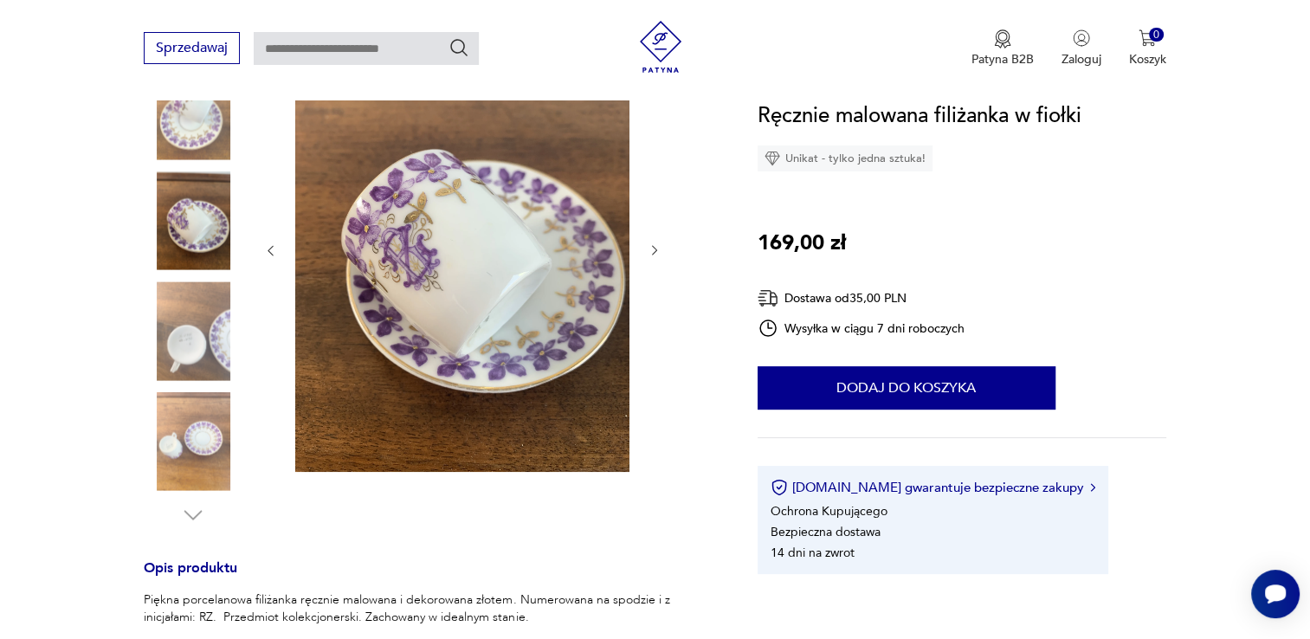
click at [660, 251] on icon "button" at bounding box center [655, 250] width 15 height 15
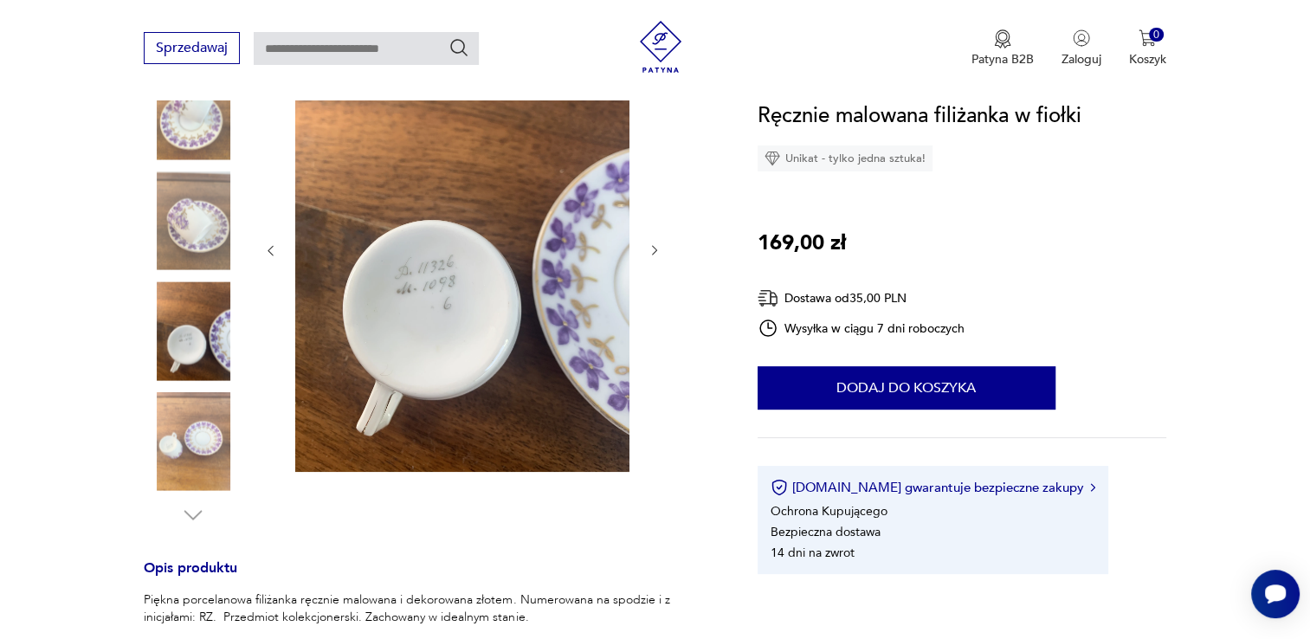
click at [660, 251] on icon "button" at bounding box center [655, 250] width 15 height 15
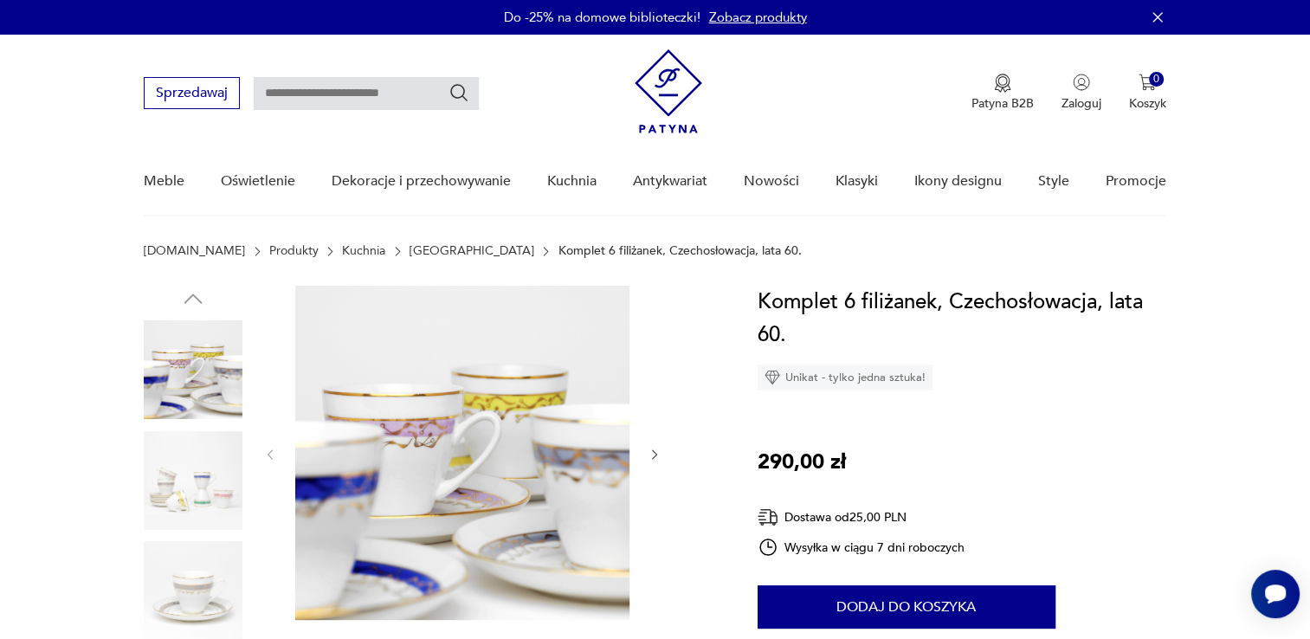
click at [655, 455] on icon "button" at bounding box center [654, 454] width 5 height 10
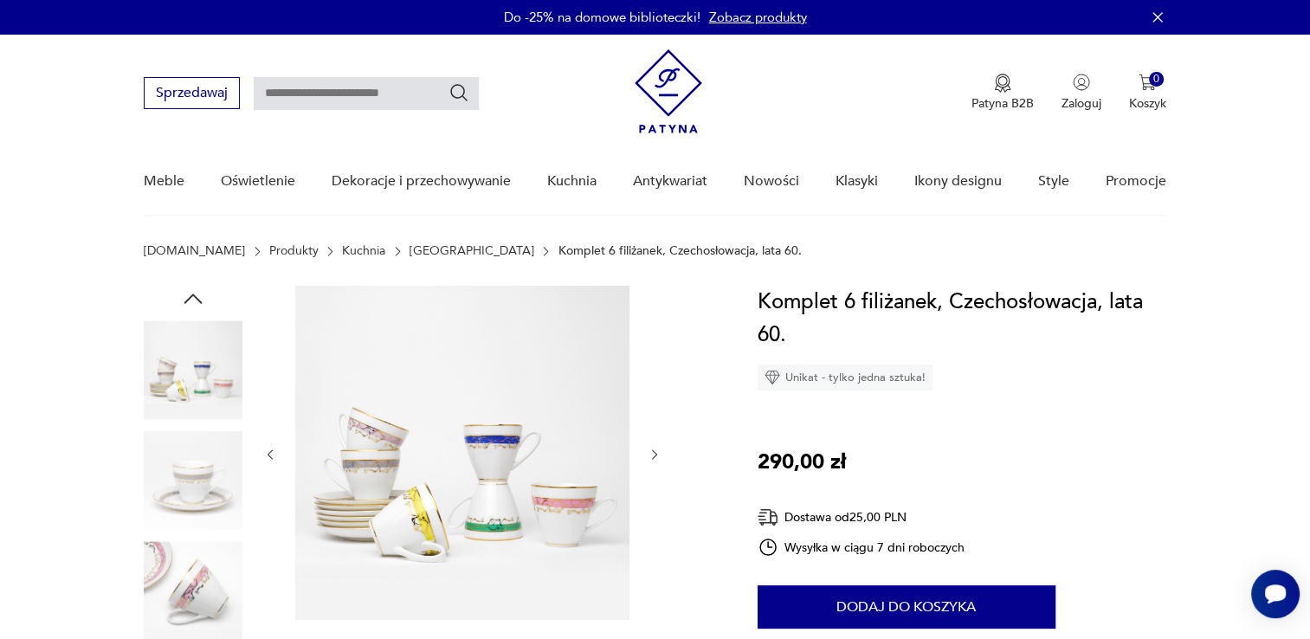
click at [655, 455] on icon "button" at bounding box center [654, 454] width 5 height 10
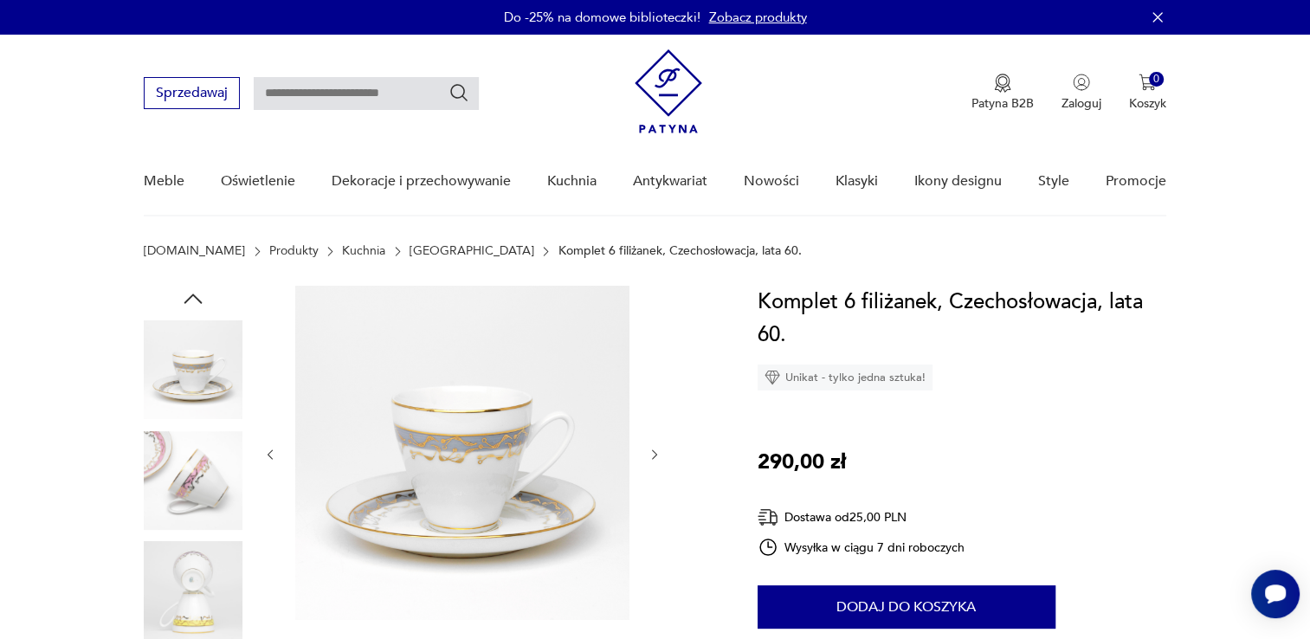
click at [655, 455] on icon "button" at bounding box center [654, 454] width 5 height 10
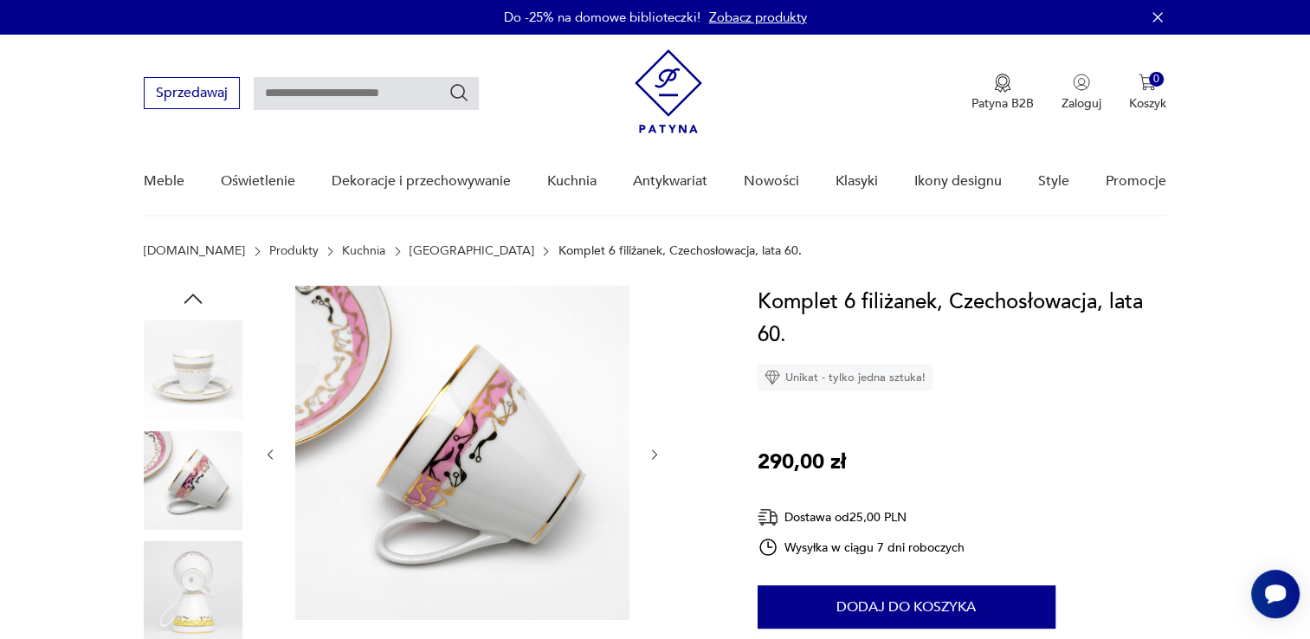
click at [655, 455] on icon "button" at bounding box center [654, 454] width 5 height 10
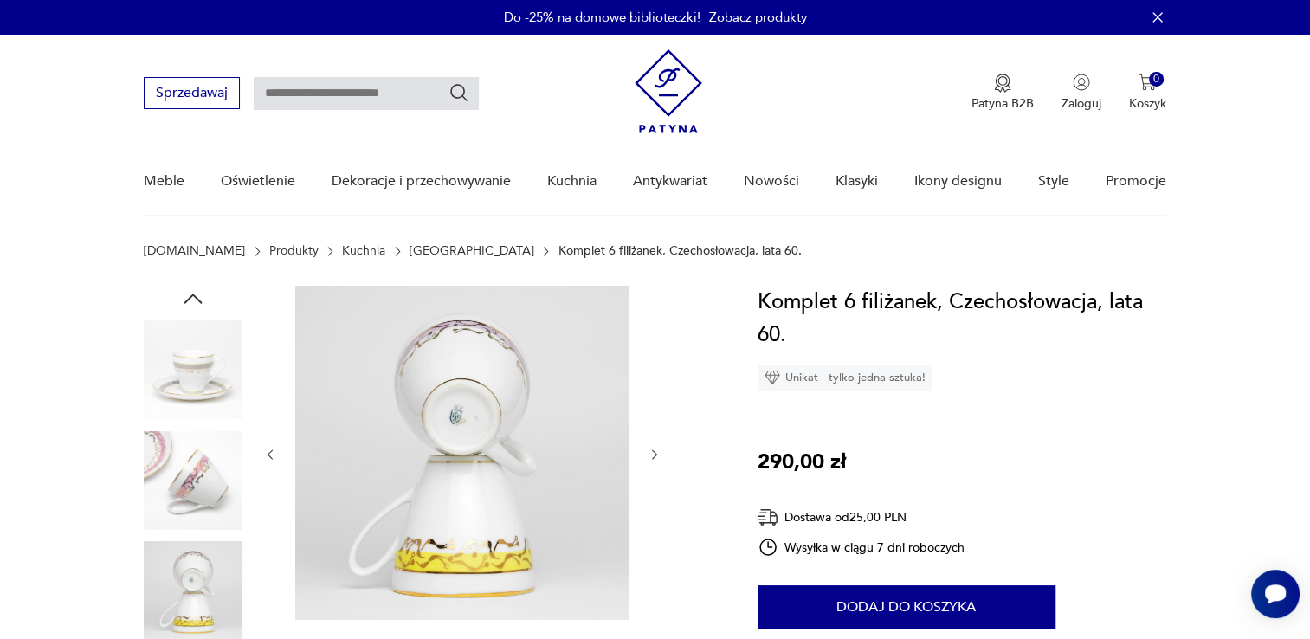
click at [655, 455] on icon "button" at bounding box center [654, 454] width 5 height 10
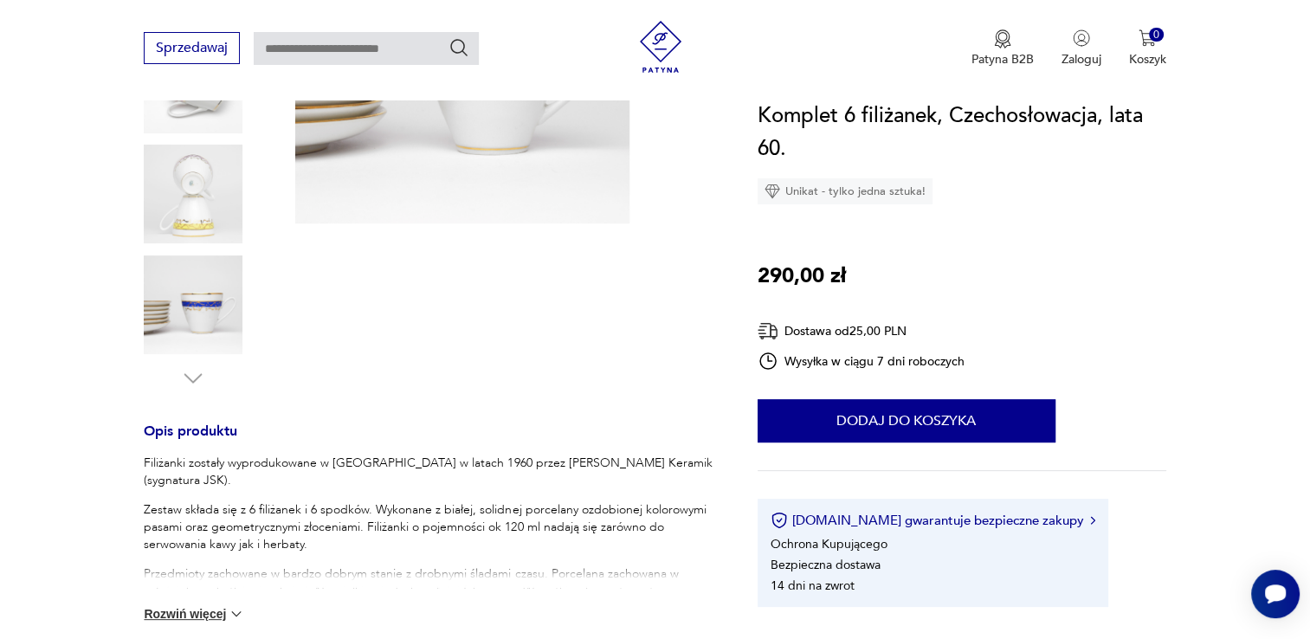
scroll to position [433, 0]
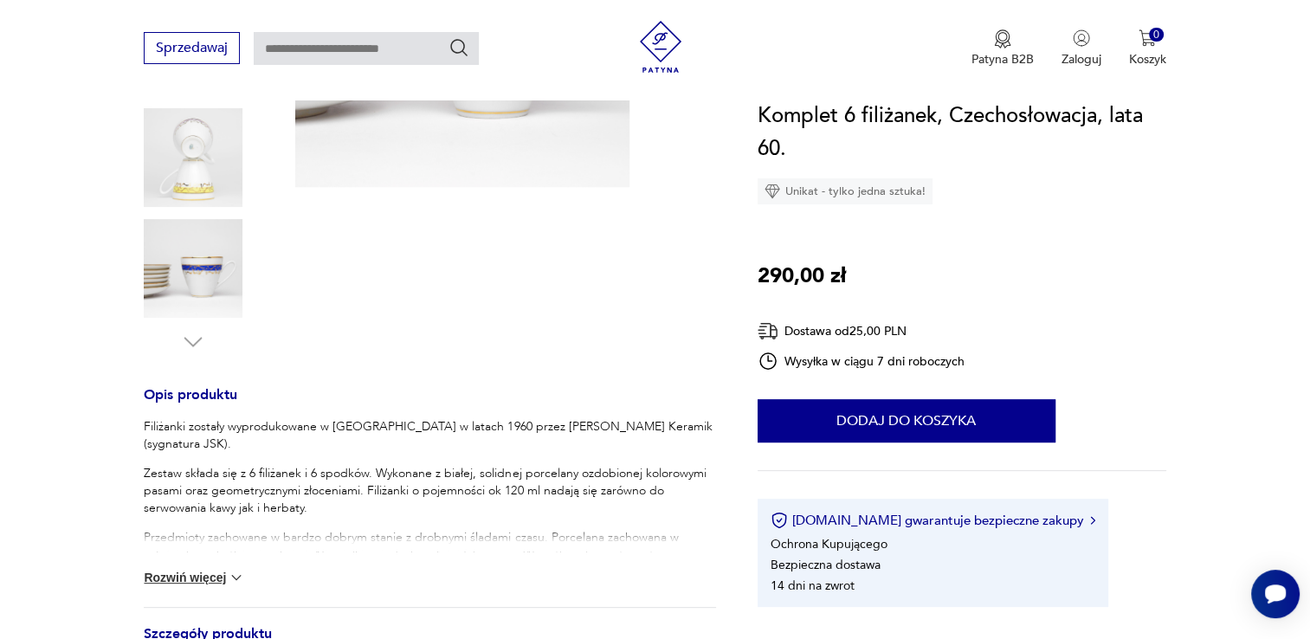
click at [274, 487] on p "Zestaw składa się z 6 filiżanek i 6 spodków. Wykonane z białej, solidnej porcel…" at bounding box center [429, 491] width 571 height 52
click at [193, 580] on button "Rozwiń więcej" at bounding box center [194, 577] width 100 height 17
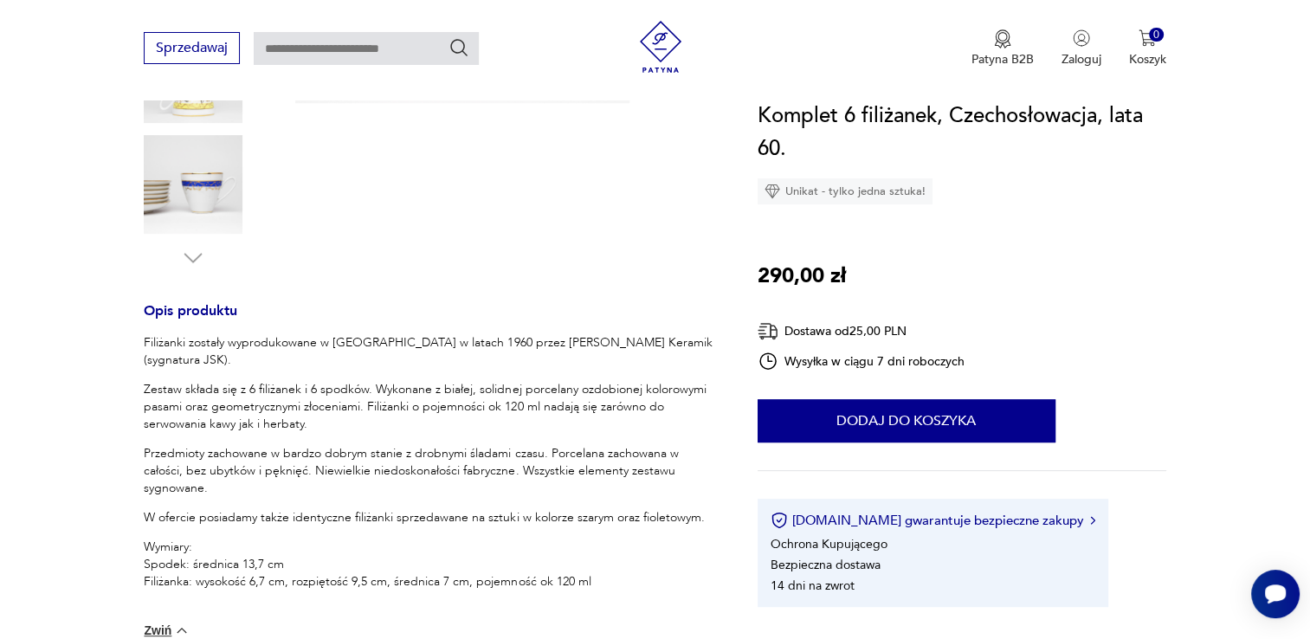
scroll to position [519, 0]
drag, startPoint x: 525, startPoint y: 337, endPoint x: 663, endPoint y: 335, distance: 137.7
click at [663, 335] on p "Filiżanki zostały wyprodukowane w Czechosłowacji w latach 1960 przez Johann Sch…" at bounding box center [429, 349] width 571 height 35
click at [661, 338] on p "Filiżanki zostały wyprodukowane w Czechosłowacji w latach 1960 przez Johann Sch…" at bounding box center [429, 349] width 571 height 35
copy p "Johann Schuldes Keramik"
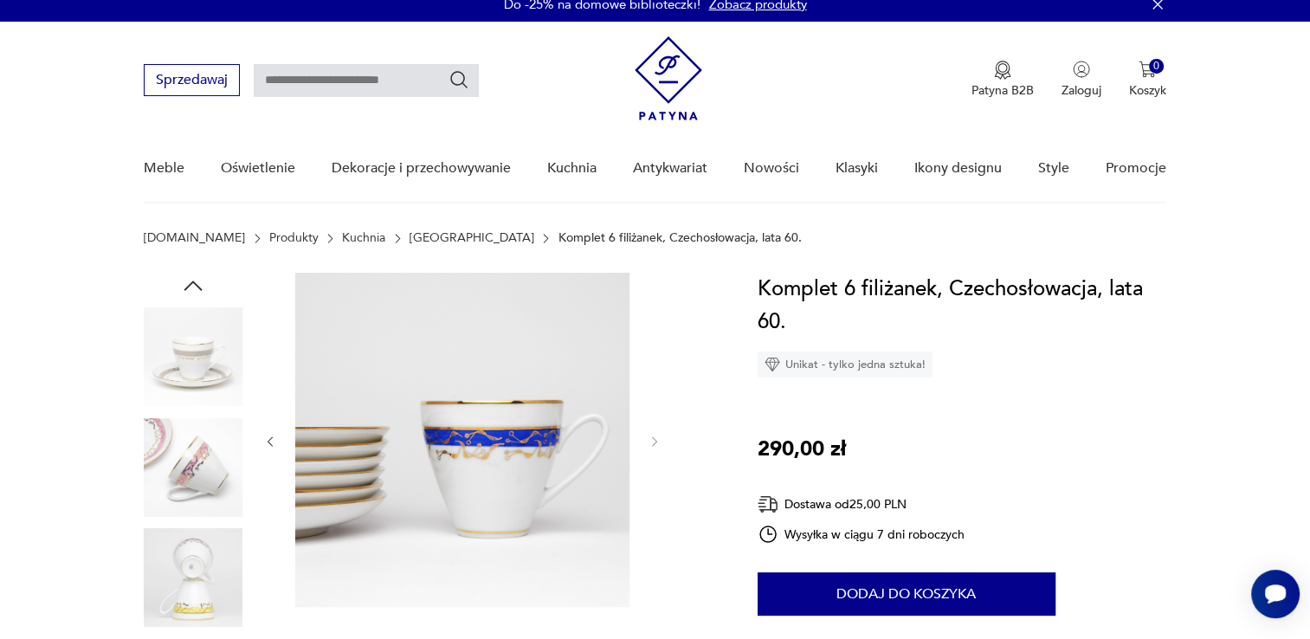
scroll to position [0, 0]
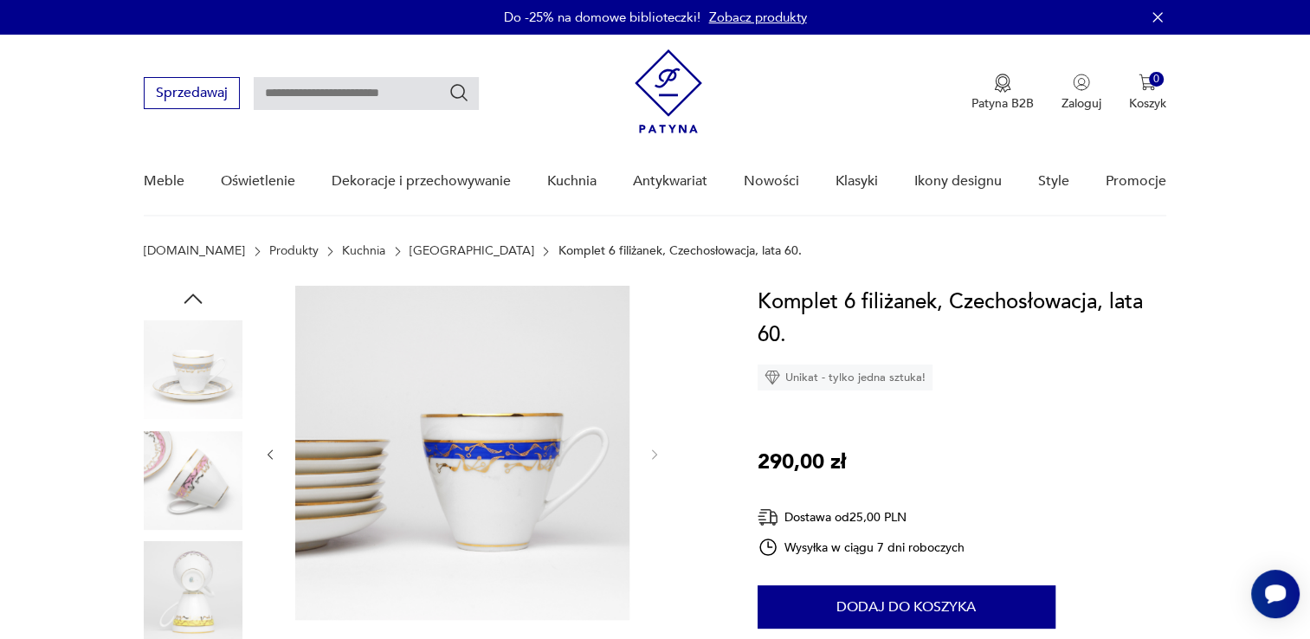
click at [268, 454] on icon "button" at bounding box center [270, 455] width 15 height 15
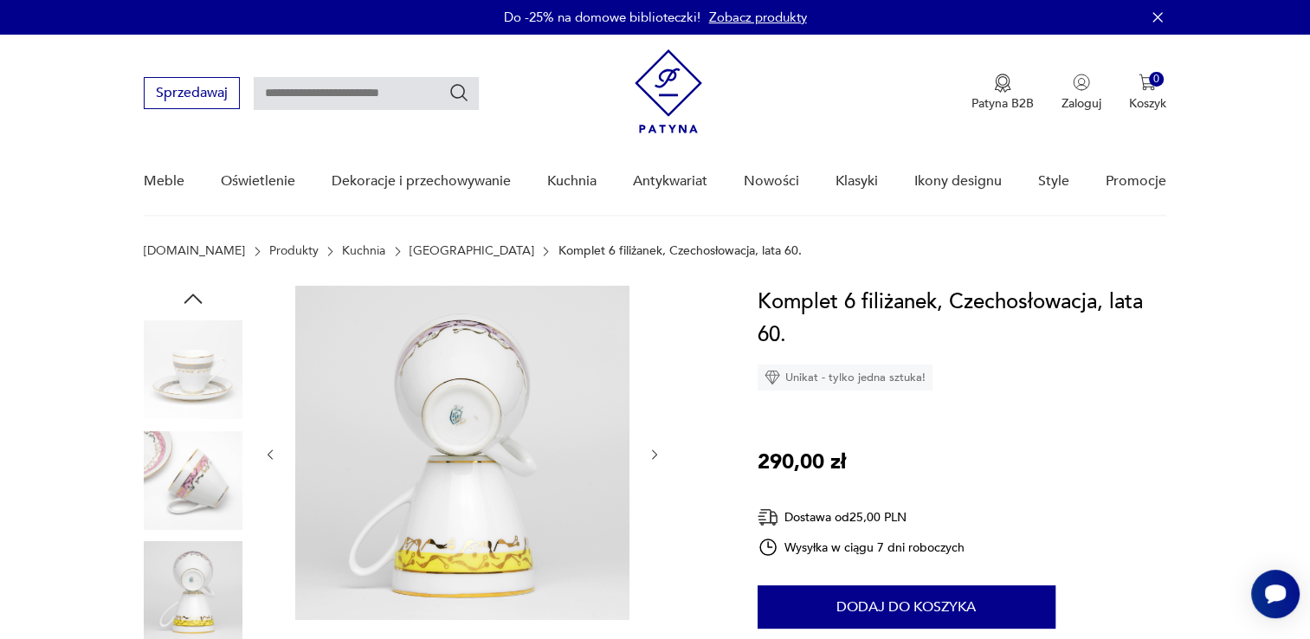
click at [268, 454] on icon "button" at bounding box center [270, 454] width 5 height 10
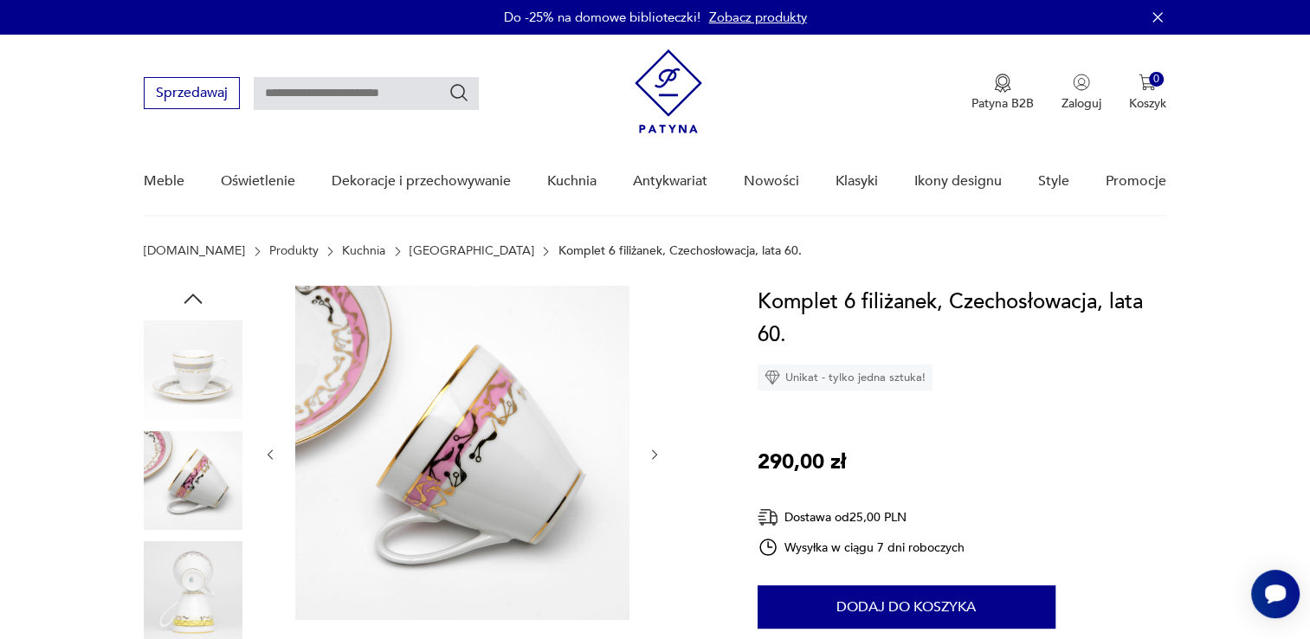
click at [270, 453] on icon "button" at bounding box center [270, 455] width 15 height 15
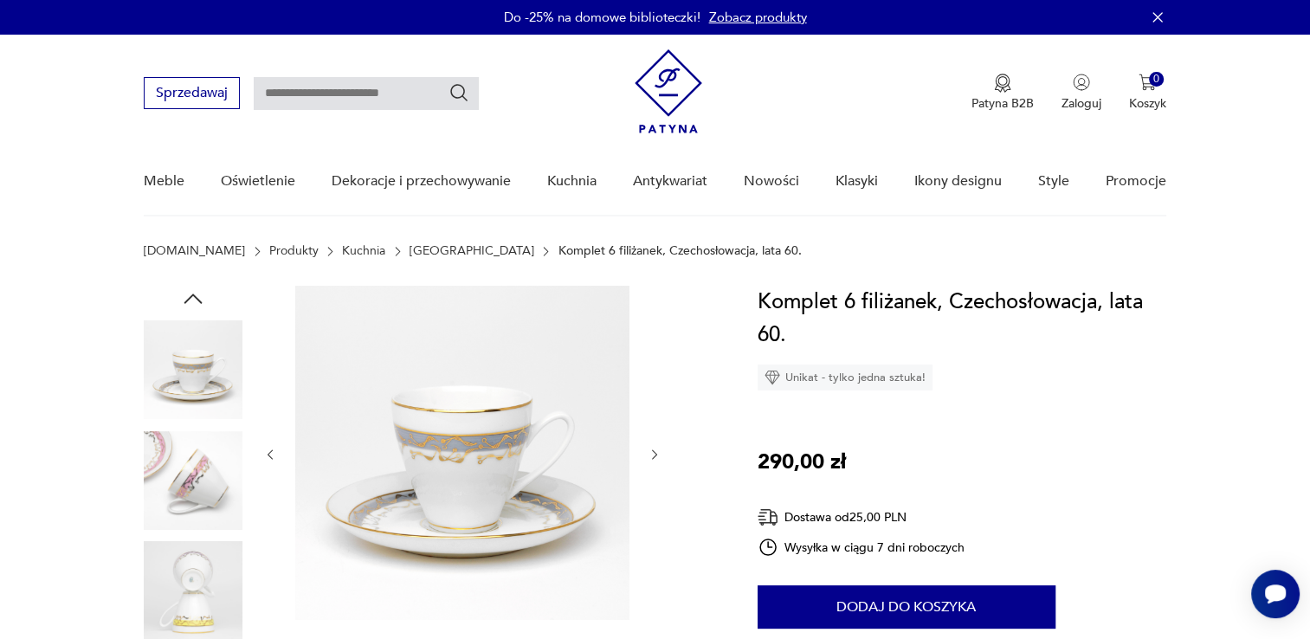
click at [270, 450] on icon "button" at bounding box center [270, 455] width 15 height 15
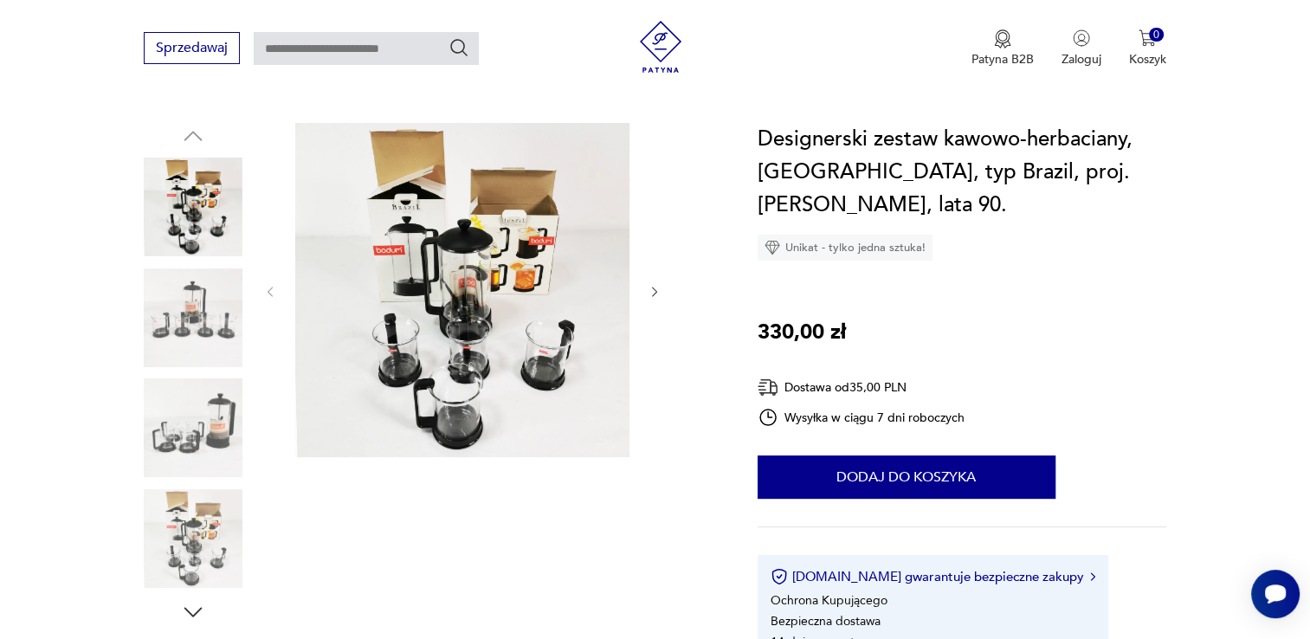
scroll to position [173, 0]
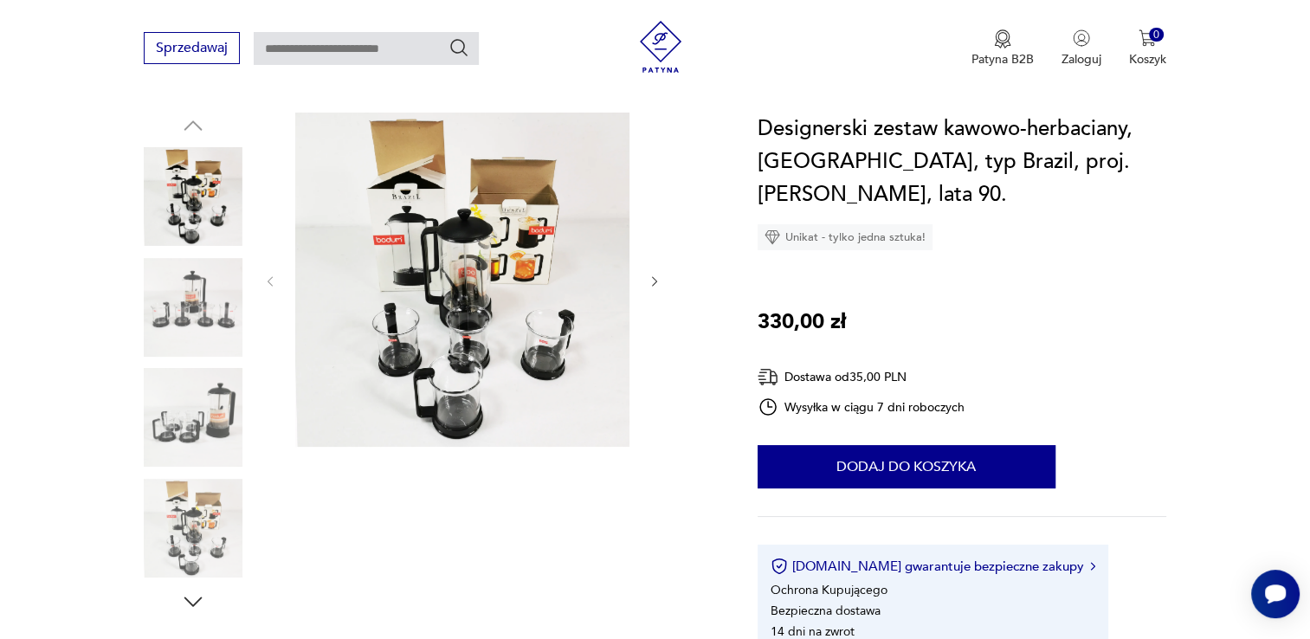
click at [211, 215] on img at bounding box center [193, 196] width 99 height 99
click at [651, 282] on icon "button" at bounding box center [655, 281] width 15 height 15
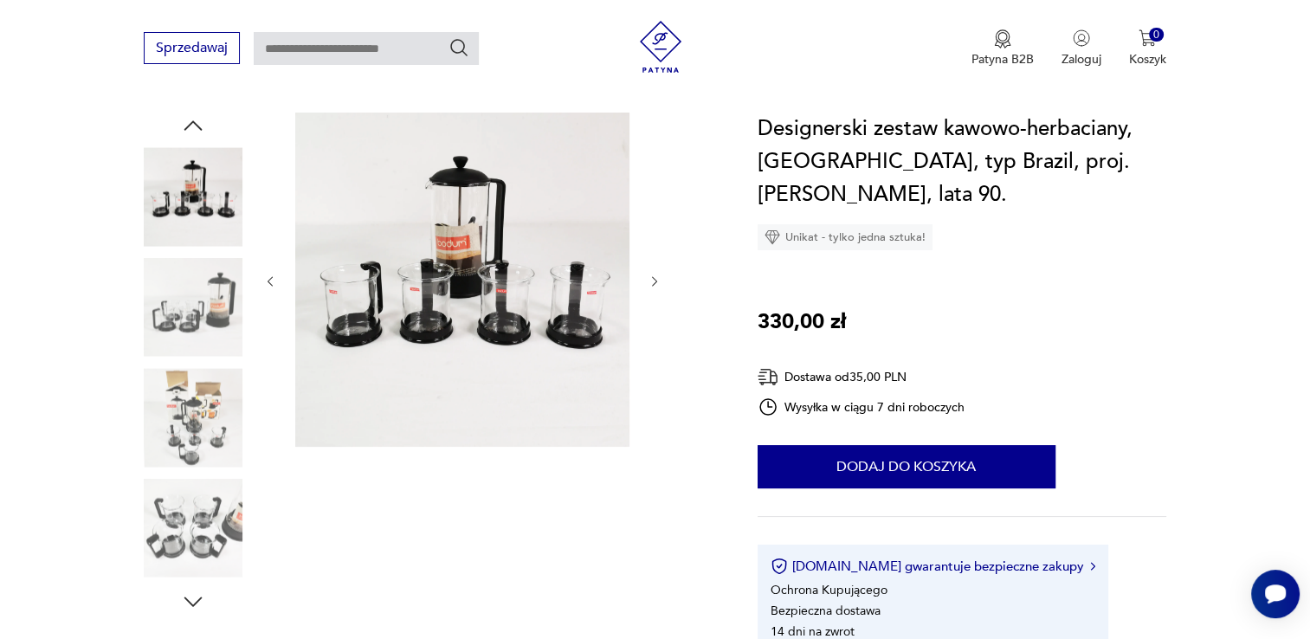
click at [651, 282] on icon "button" at bounding box center [655, 281] width 15 height 15
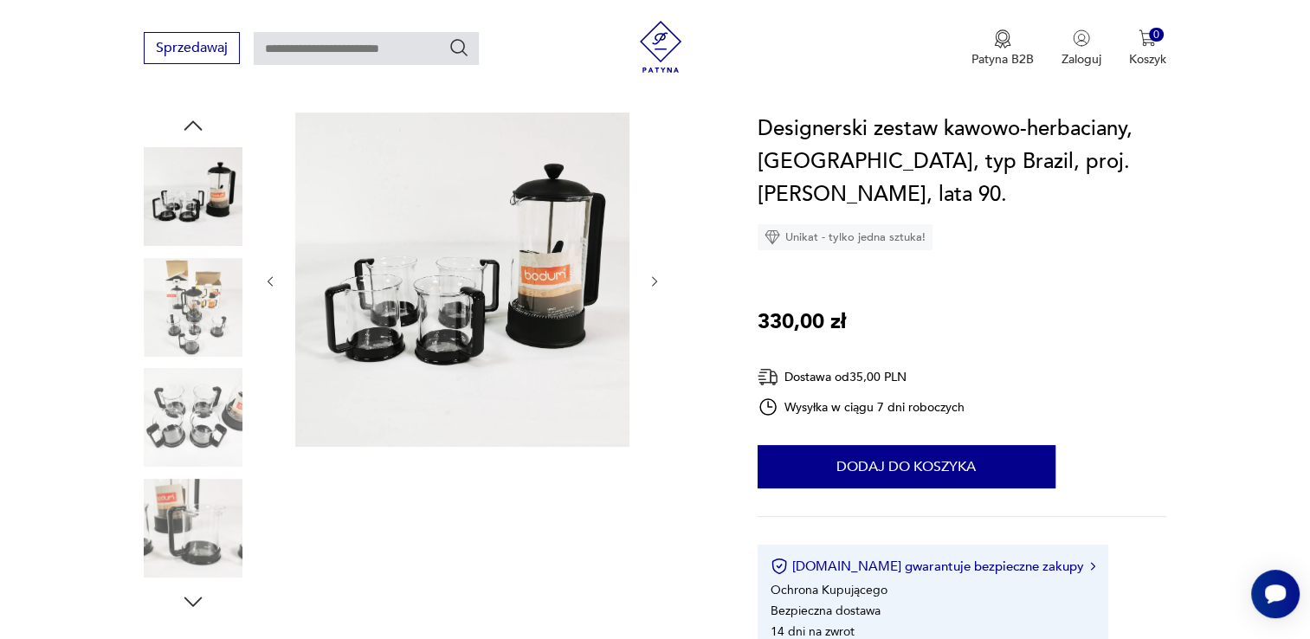
click at [651, 282] on icon "button" at bounding box center [655, 281] width 15 height 15
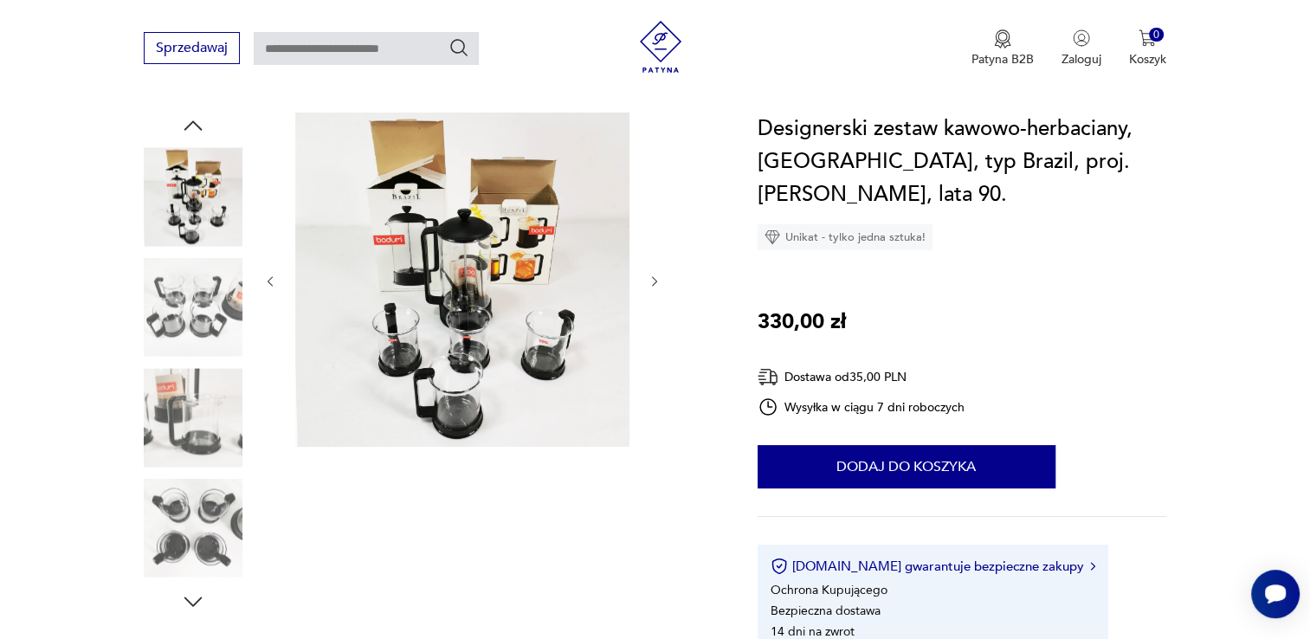
click at [651, 282] on icon "button" at bounding box center [655, 281] width 15 height 15
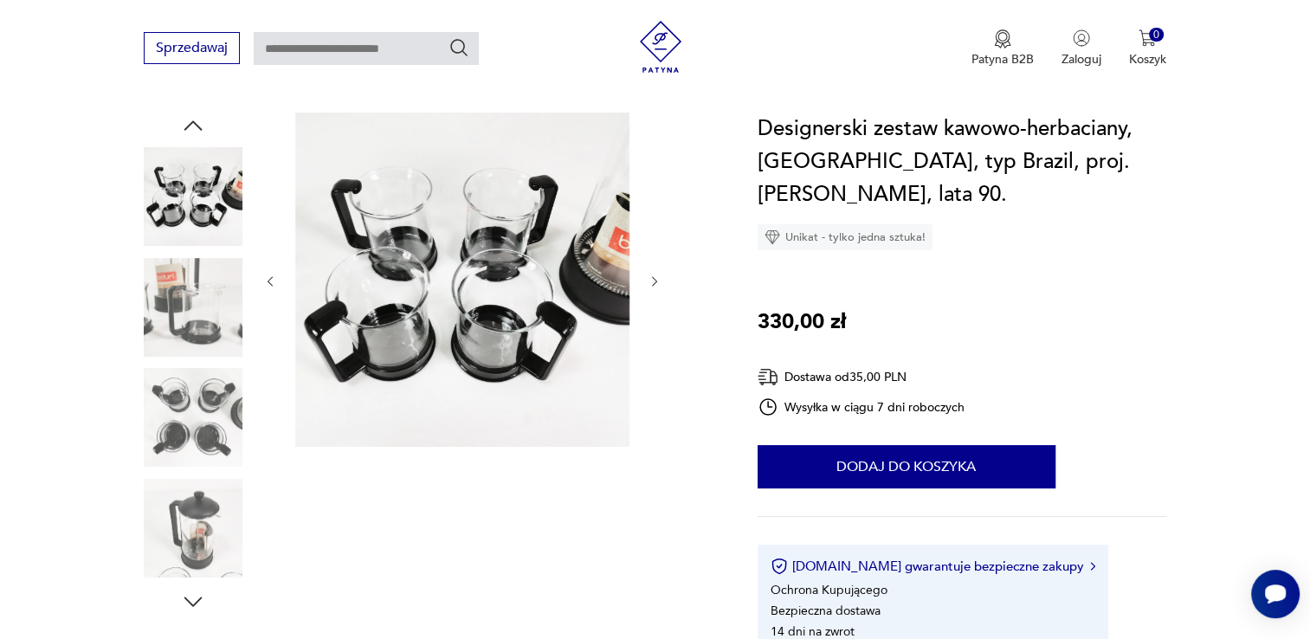
click at [651, 282] on icon "button" at bounding box center [655, 281] width 15 height 15
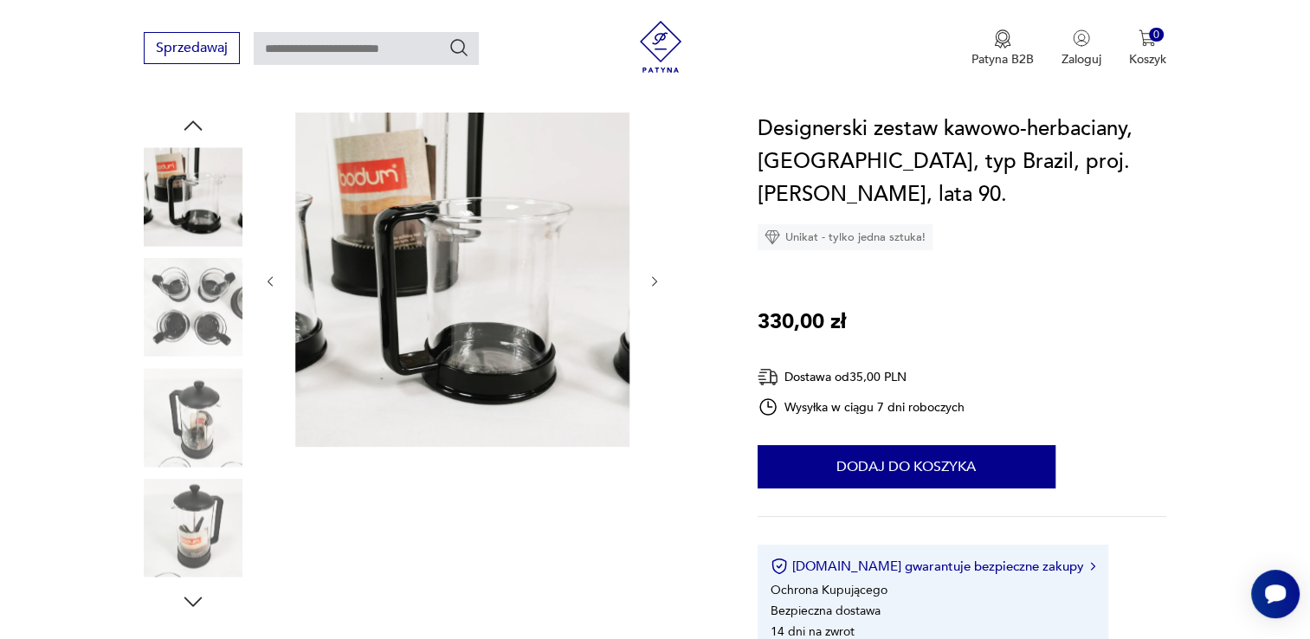
click at [651, 282] on icon "button" at bounding box center [655, 281] width 15 height 15
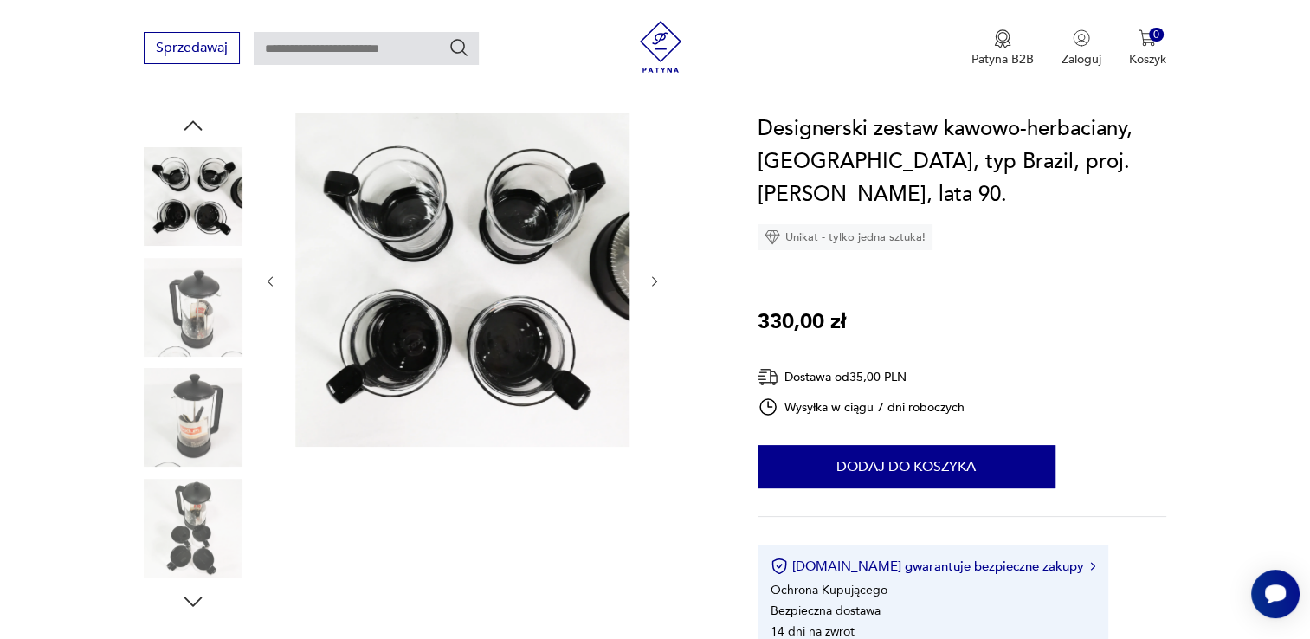
click at [651, 282] on icon "button" at bounding box center [655, 281] width 15 height 15
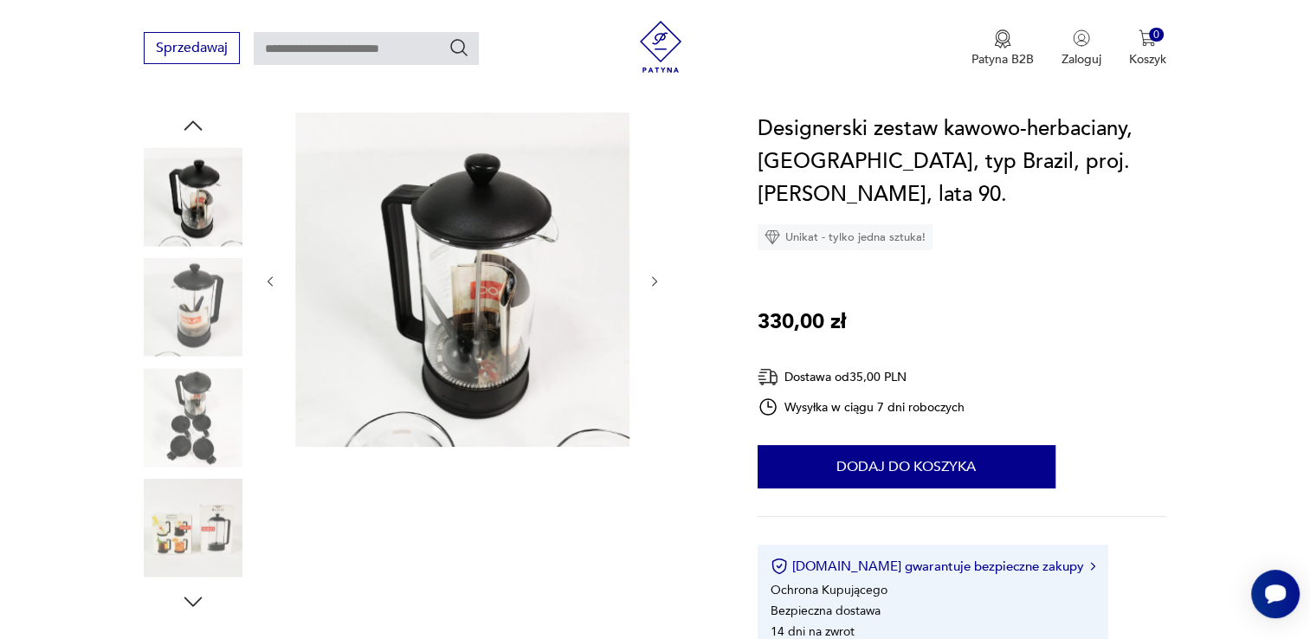
click at [651, 282] on icon "button" at bounding box center [655, 281] width 15 height 15
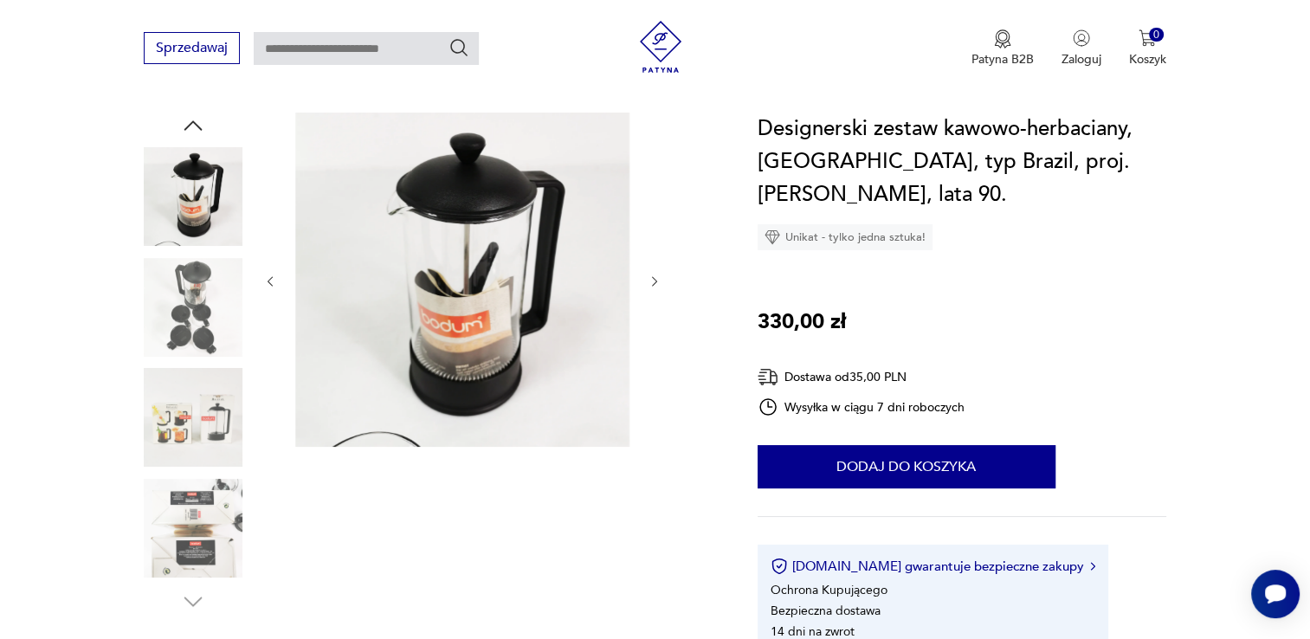
click at [651, 282] on icon "button" at bounding box center [655, 281] width 15 height 15
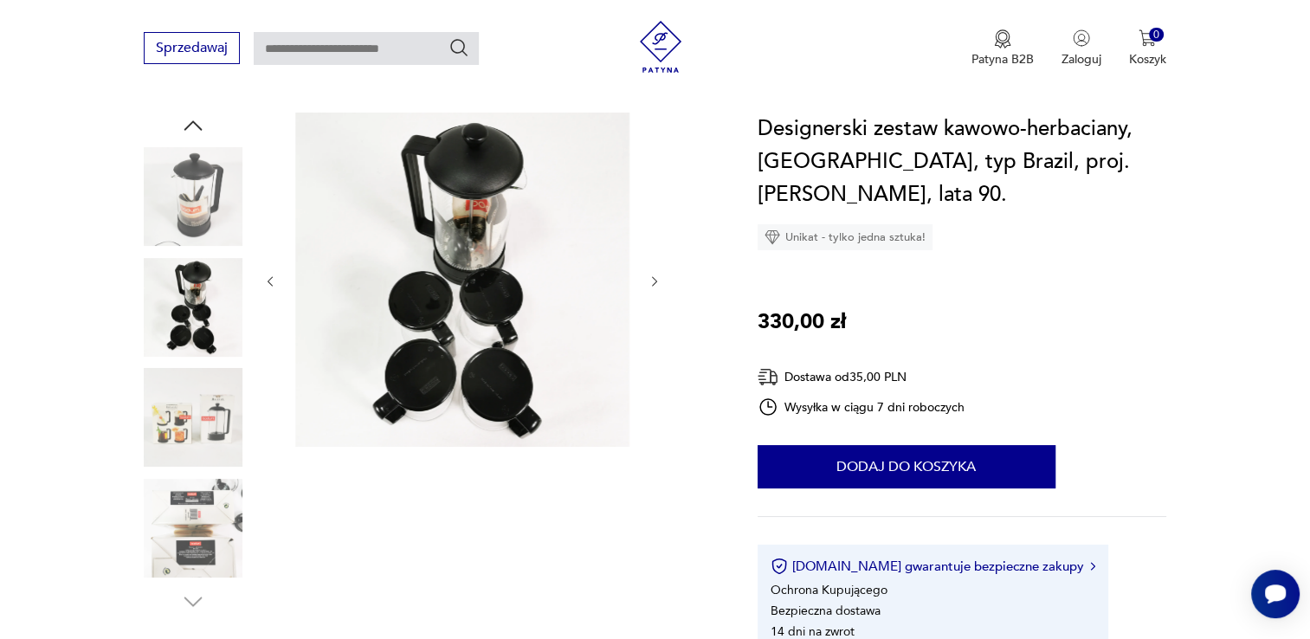
click at [651, 282] on icon "button" at bounding box center [655, 281] width 15 height 15
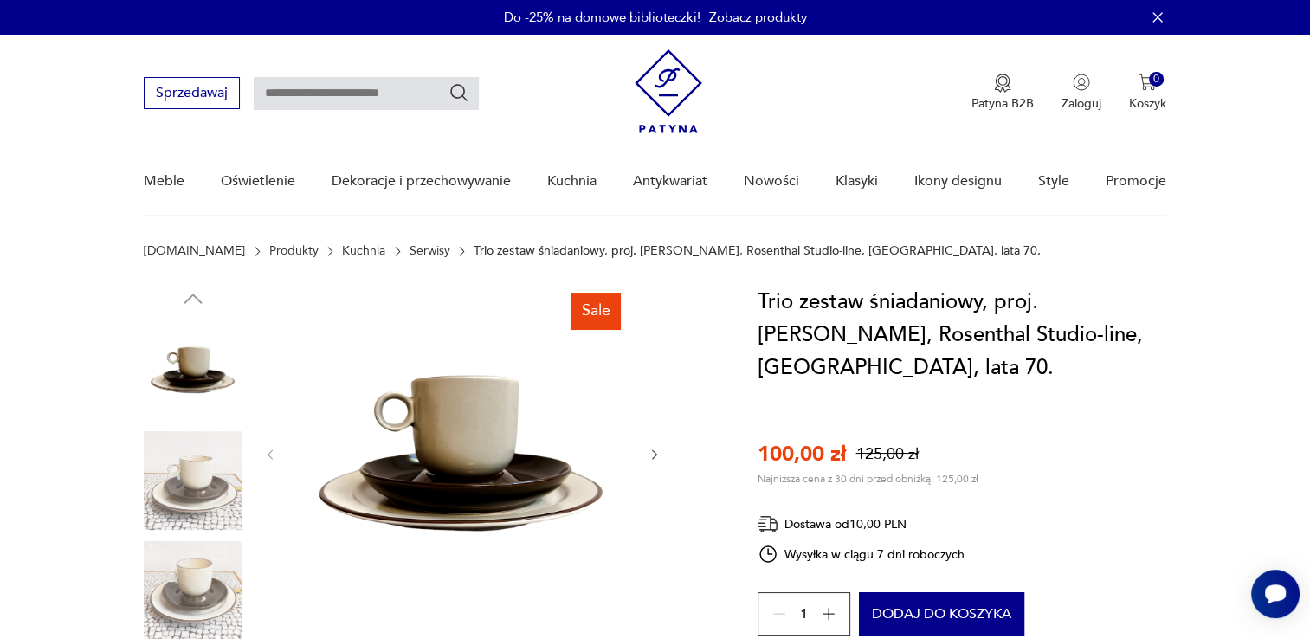
click at [652, 458] on icon "button" at bounding box center [654, 454] width 5 height 10
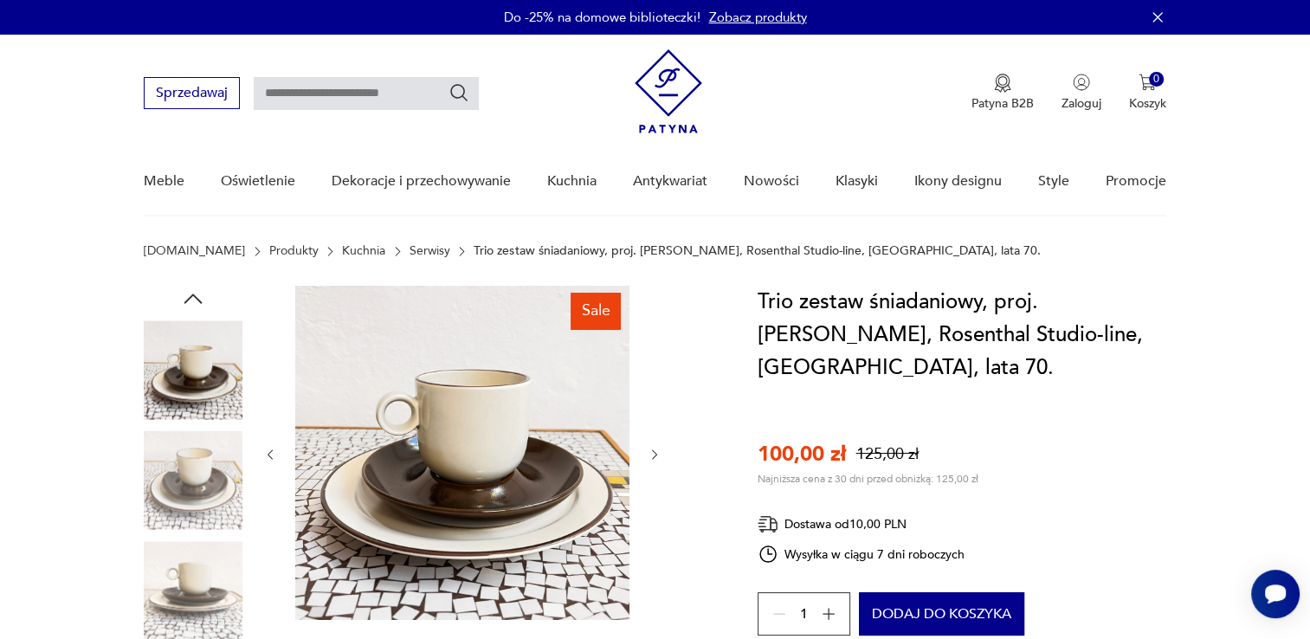
click at [651, 455] on icon "button" at bounding box center [655, 455] width 15 height 15
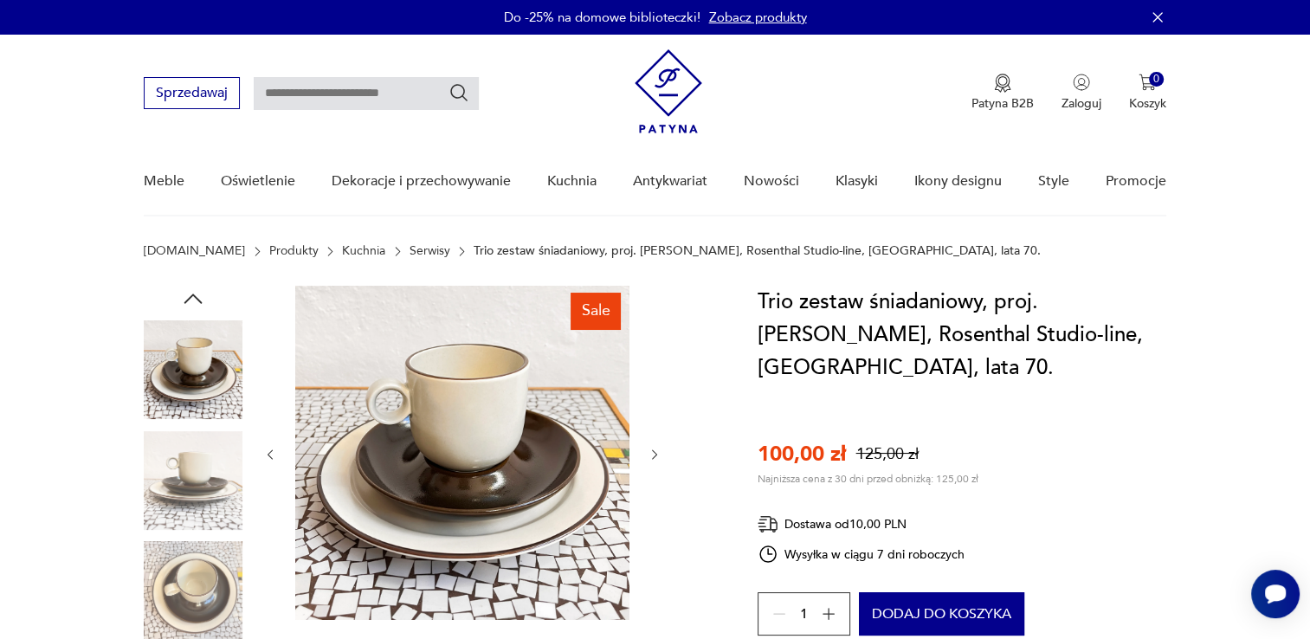
click at [651, 455] on icon "button" at bounding box center [655, 455] width 15 height 15
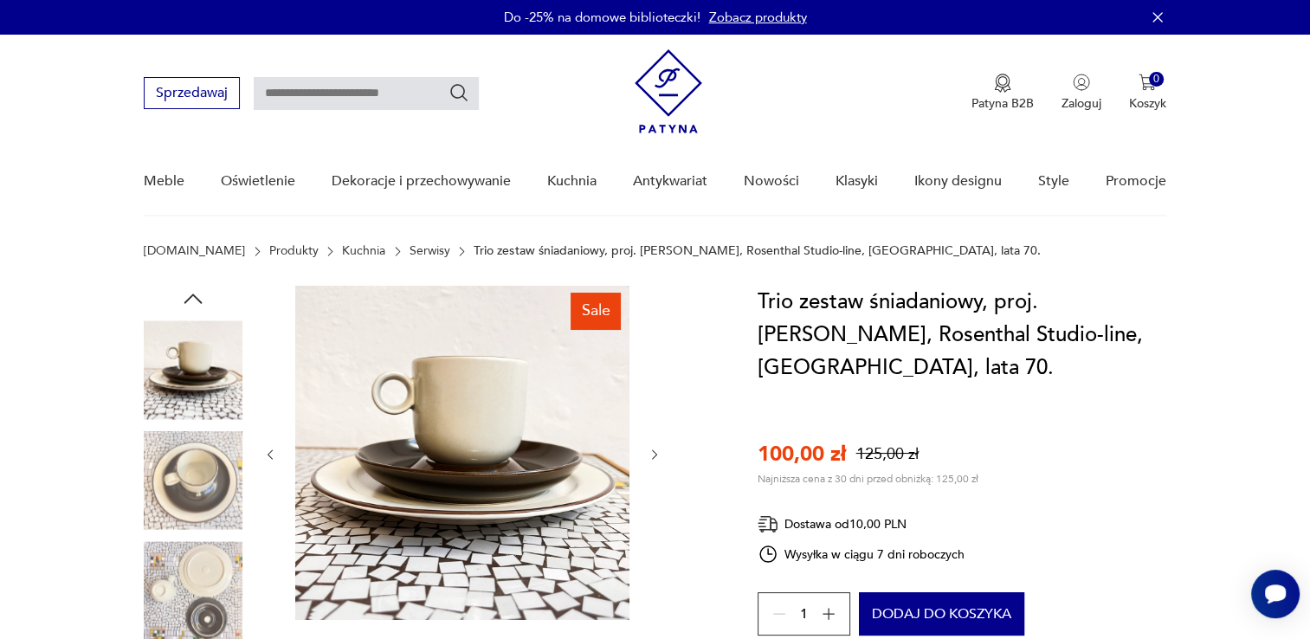
click at [651, 455] on icon "button" at bounding box center [655, 455] width 15 height 15
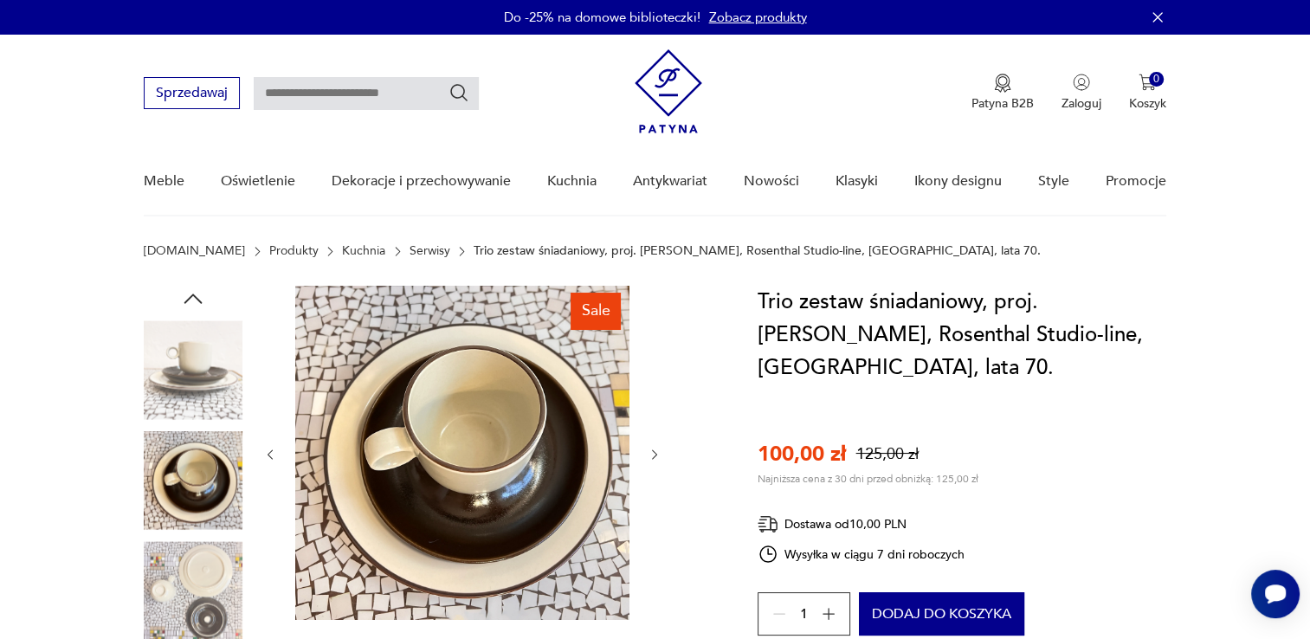
click at [651, 455] on icon "button" at bounding box center [655, 455] width 15 height 15
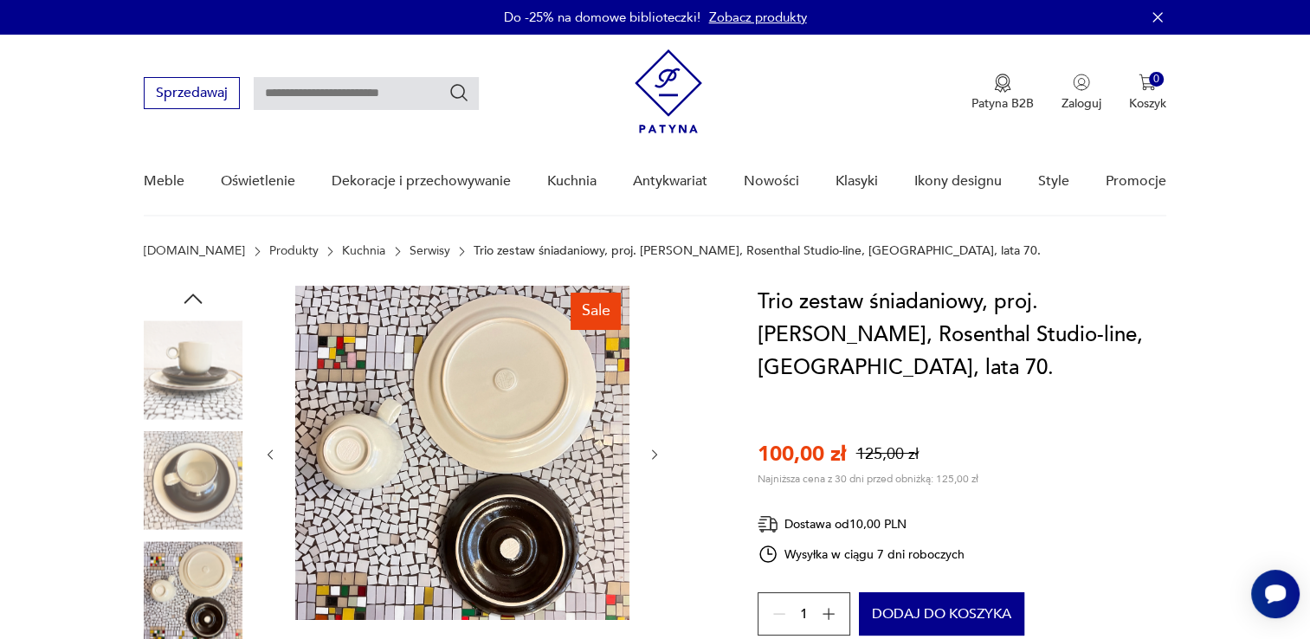
click at [651, 455] on icon "button" at bounding box center [655, 455] width 15 height 15
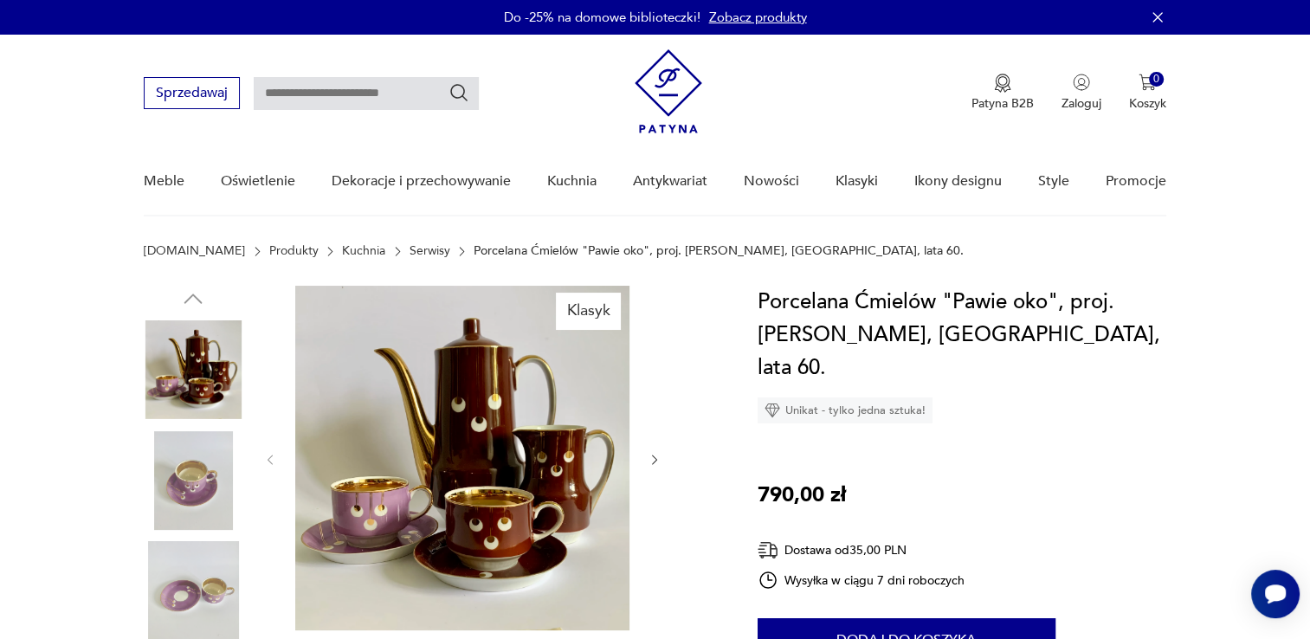
click at [654, 455] on icon "button" at bounding box center [655, 460] width 15 height 15
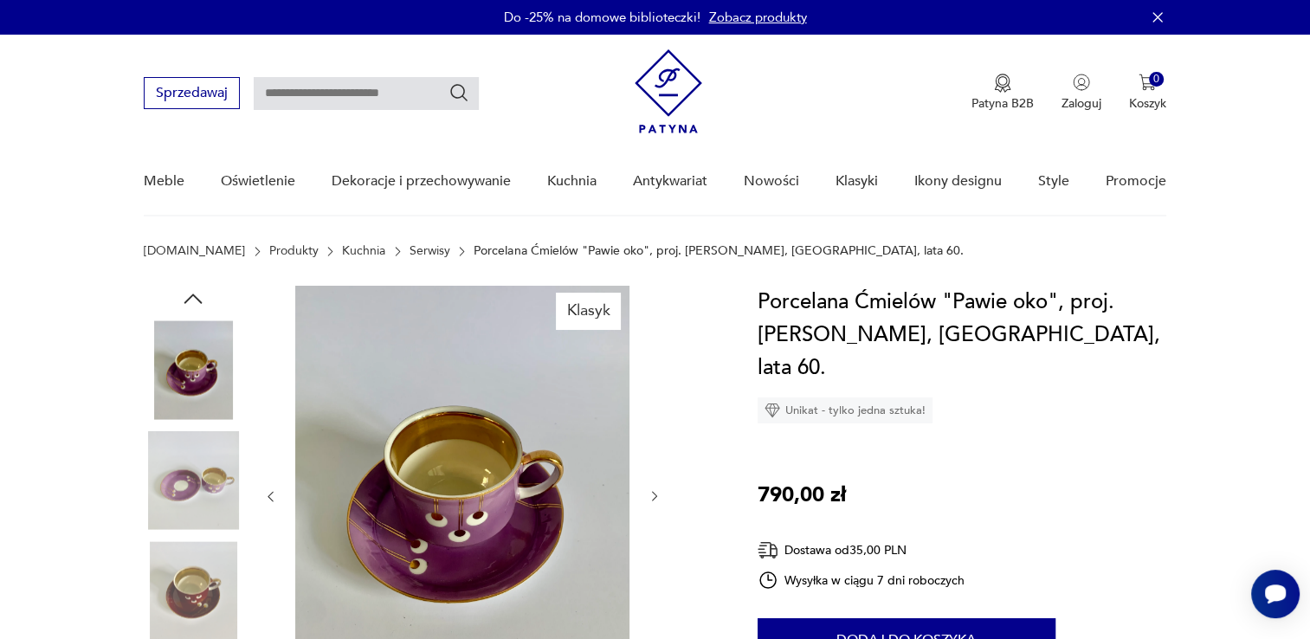
click at [660, 486] on div at bounding box center [462, 497] width 398 height 422
click at [656, 493] on icon "button" at bounding box center [655, 496] width 15 height 15
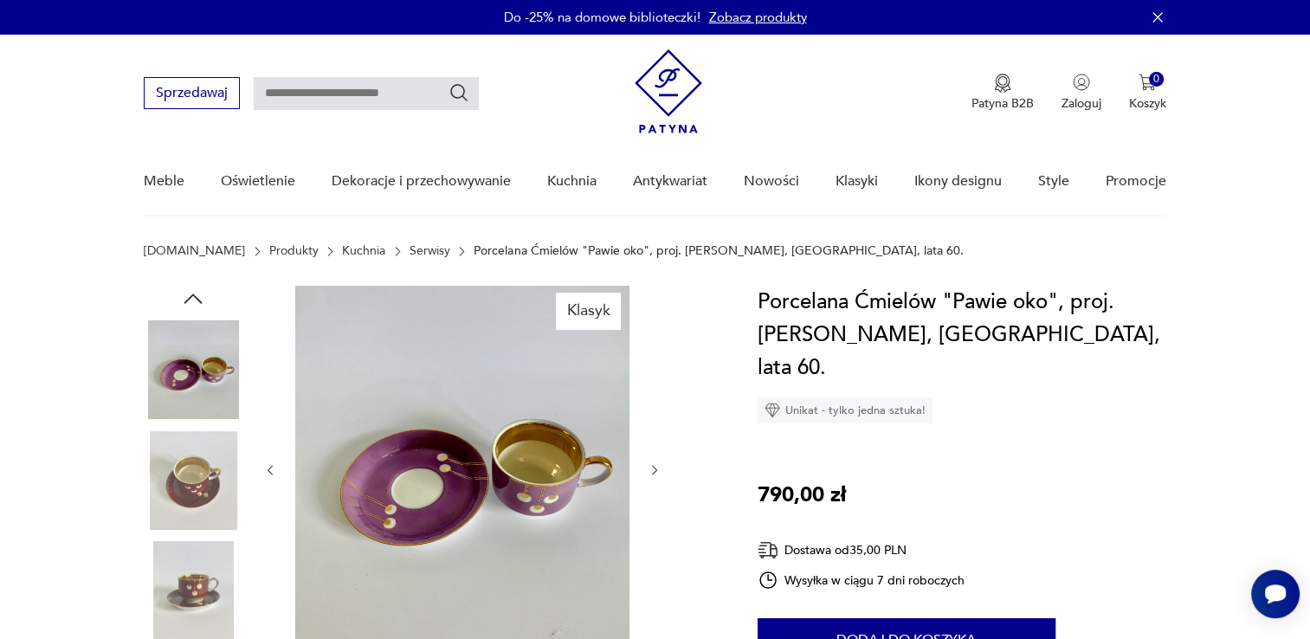
click at [657, 469] on icon "button" at bounding box center [655, 470] width 15 height 15
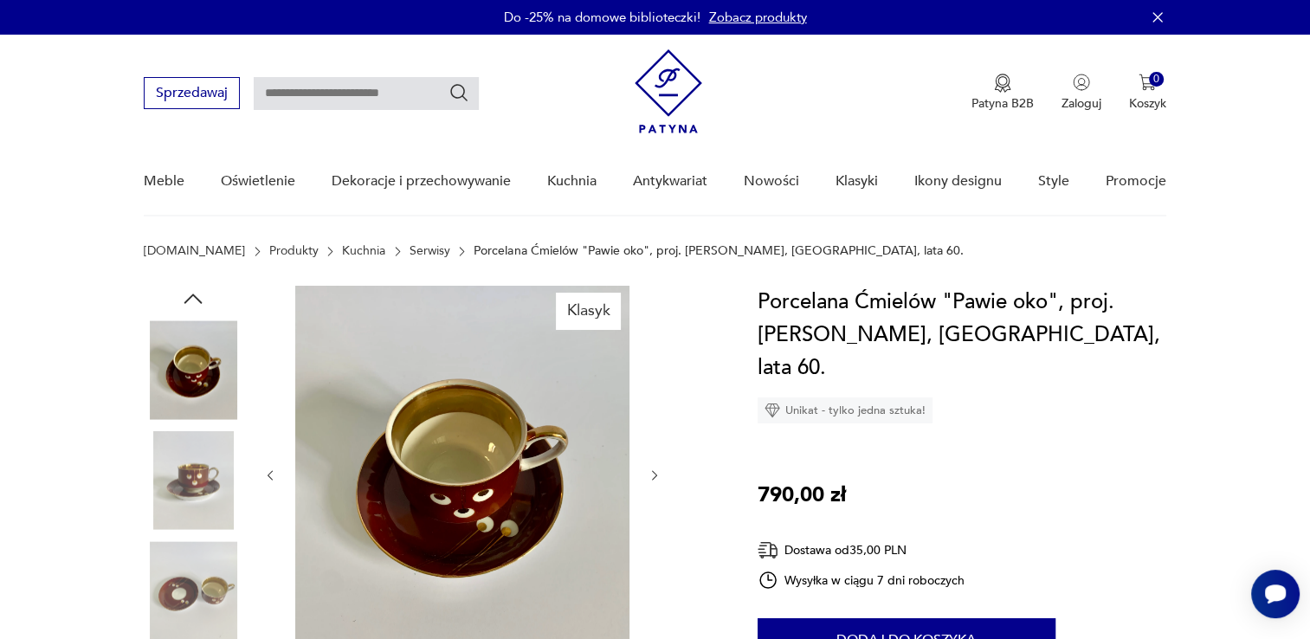
click at [657, 469] on icon "button" at bounding box center [655, 475] width 15 height 15
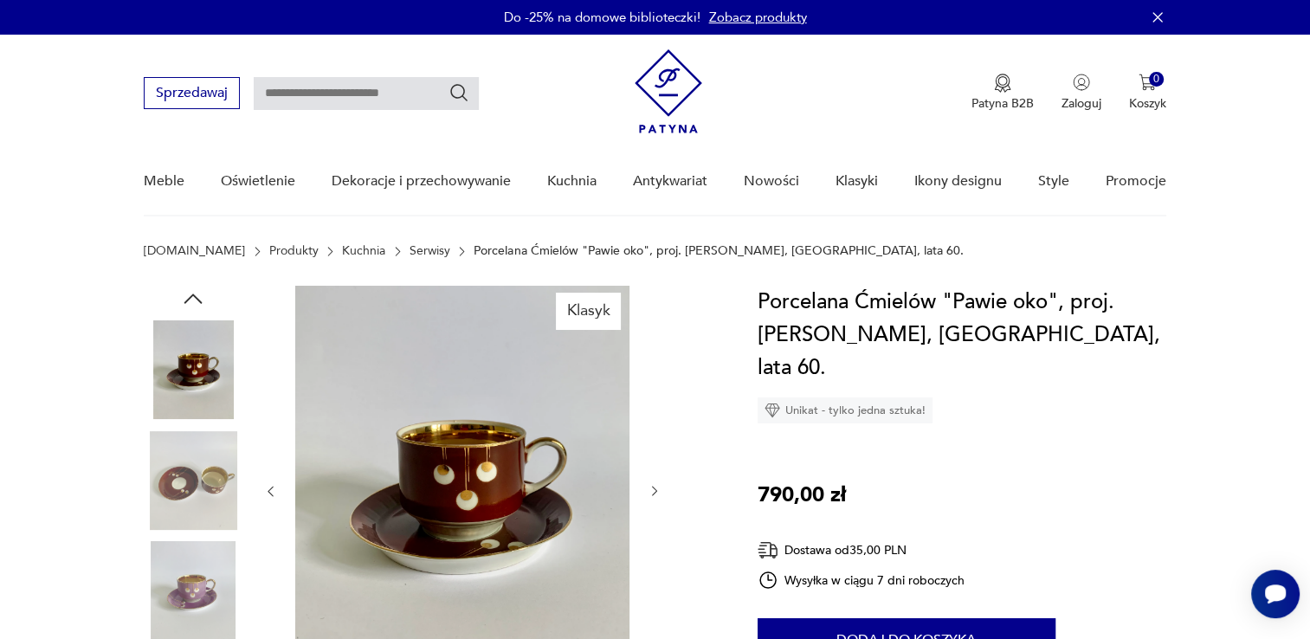
click at [657, 469] on div at bounding box center [462, 491] width 398 height 411
click at [654, 488] on icon "button" at bounding box center [655, 491] width 15 height 15
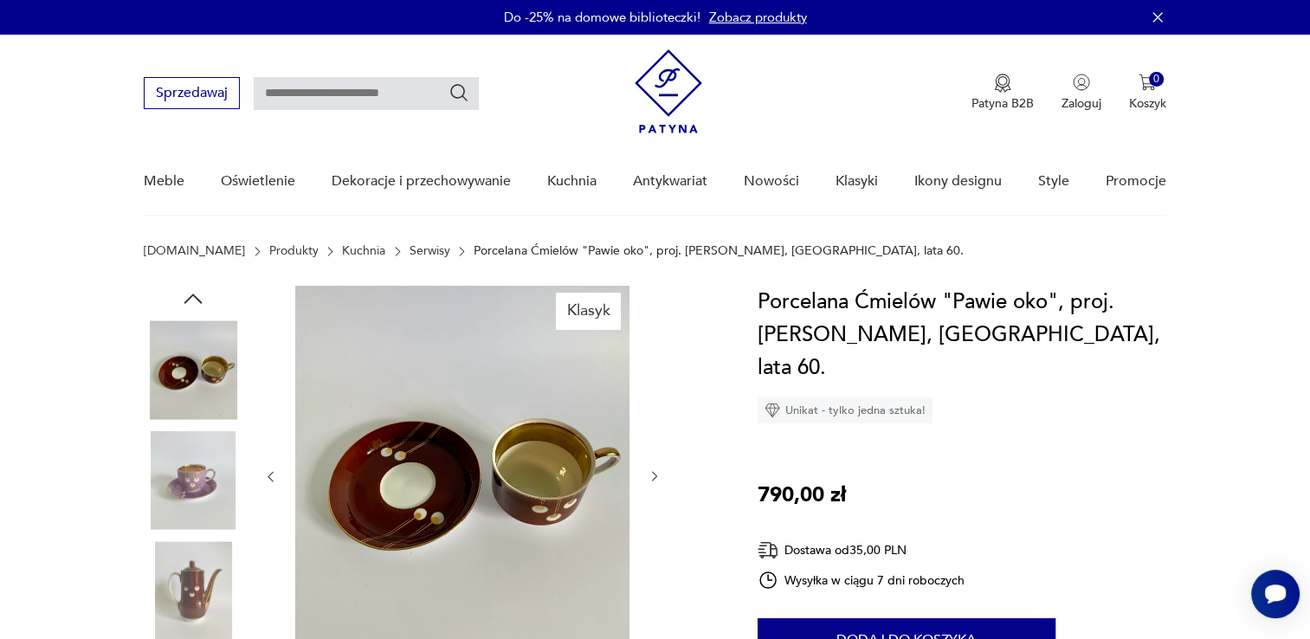
click at [654, 488] on div at bounding box center [462, 477] width 398 height 382
click at [654, 477] on icon "button" at bounding box center [655, 476] width 15 height 15
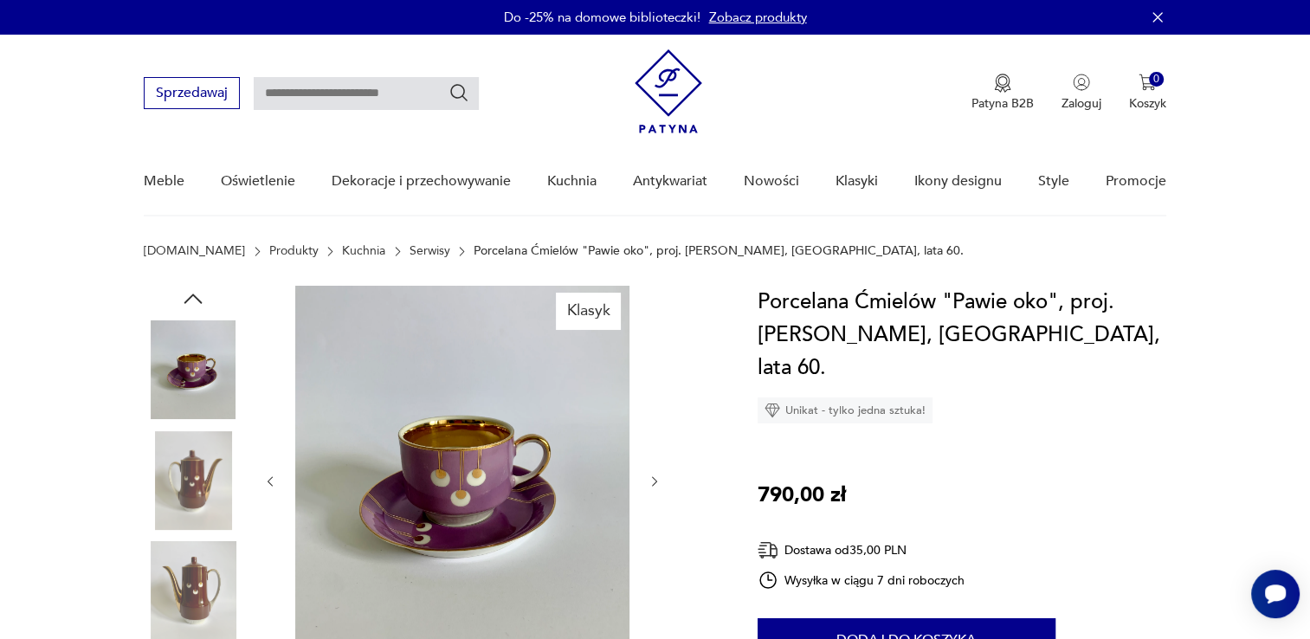
click at [654, 477] on icon "button" at bounding box center [654, 481] width 5 height 10
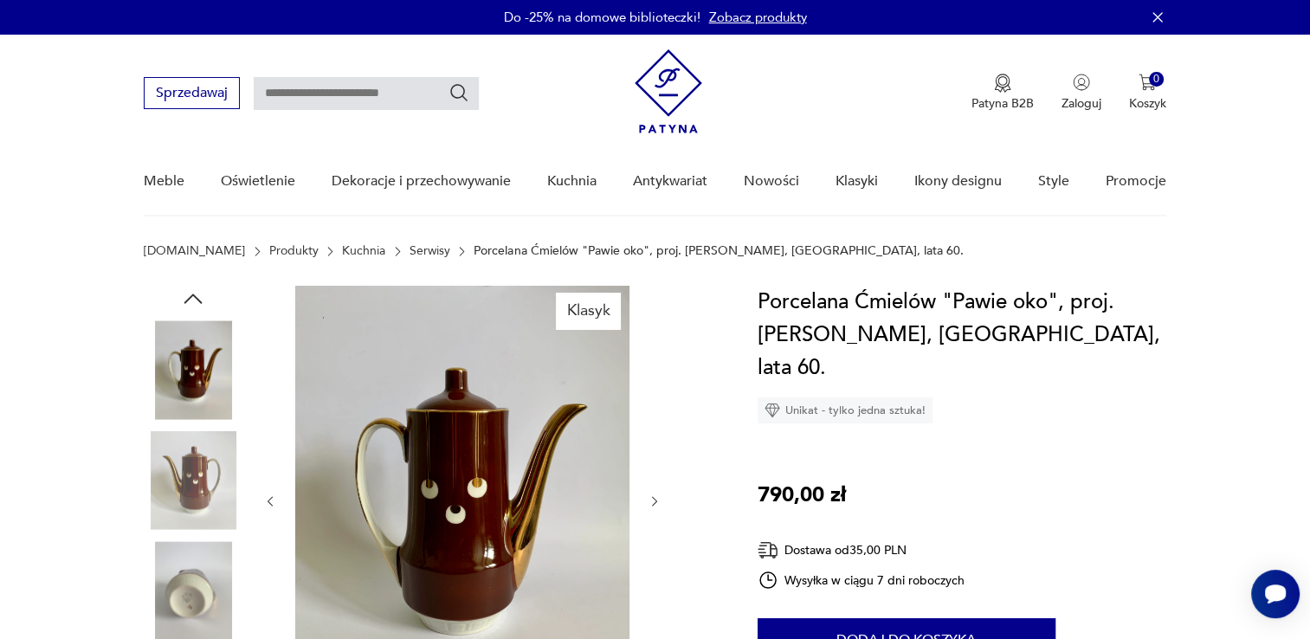
click at [650, 500] on icon "button" at bounding box center [655, 501] width 15 height 15
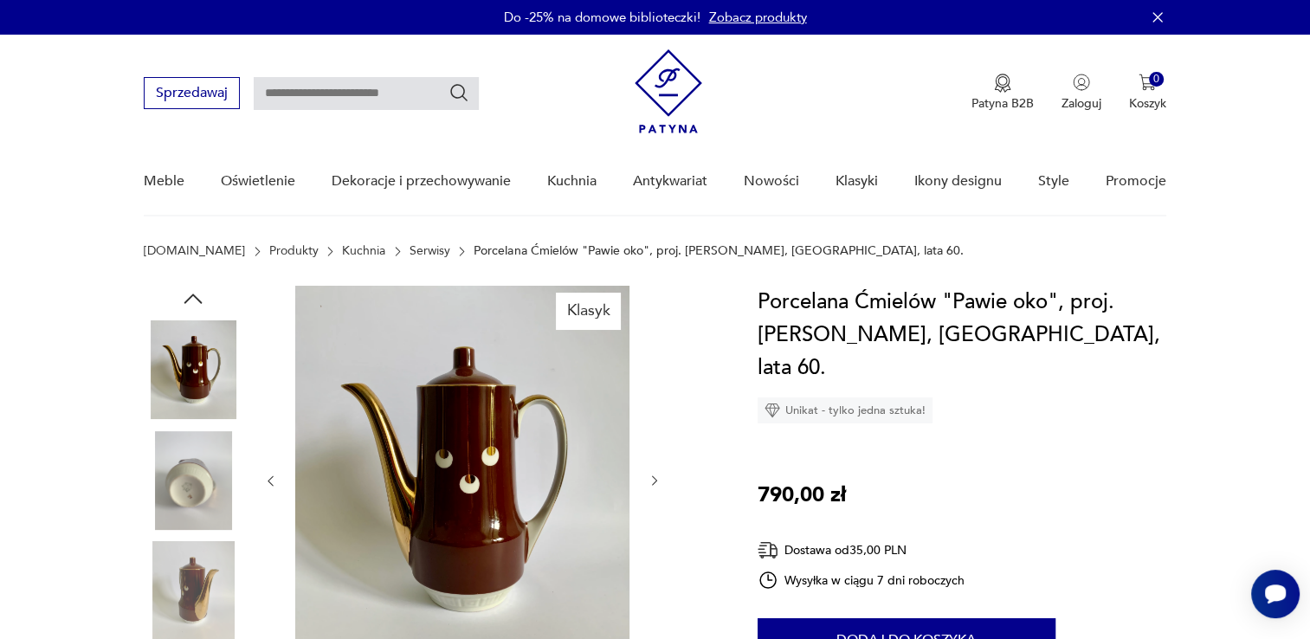
click at [654, 483] on icon "button" at bounding box center [655, 481] width 15 height 15
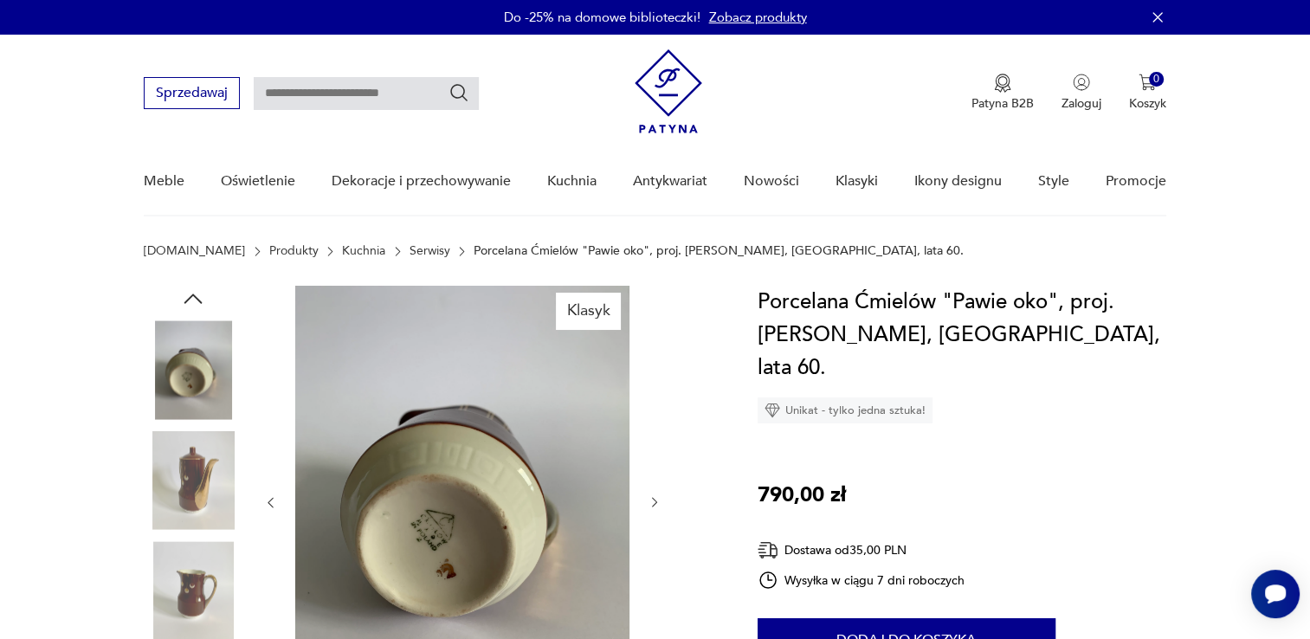
click at [656, 506] on icon "button" at bounding box center [655, 502] width 15 height 15
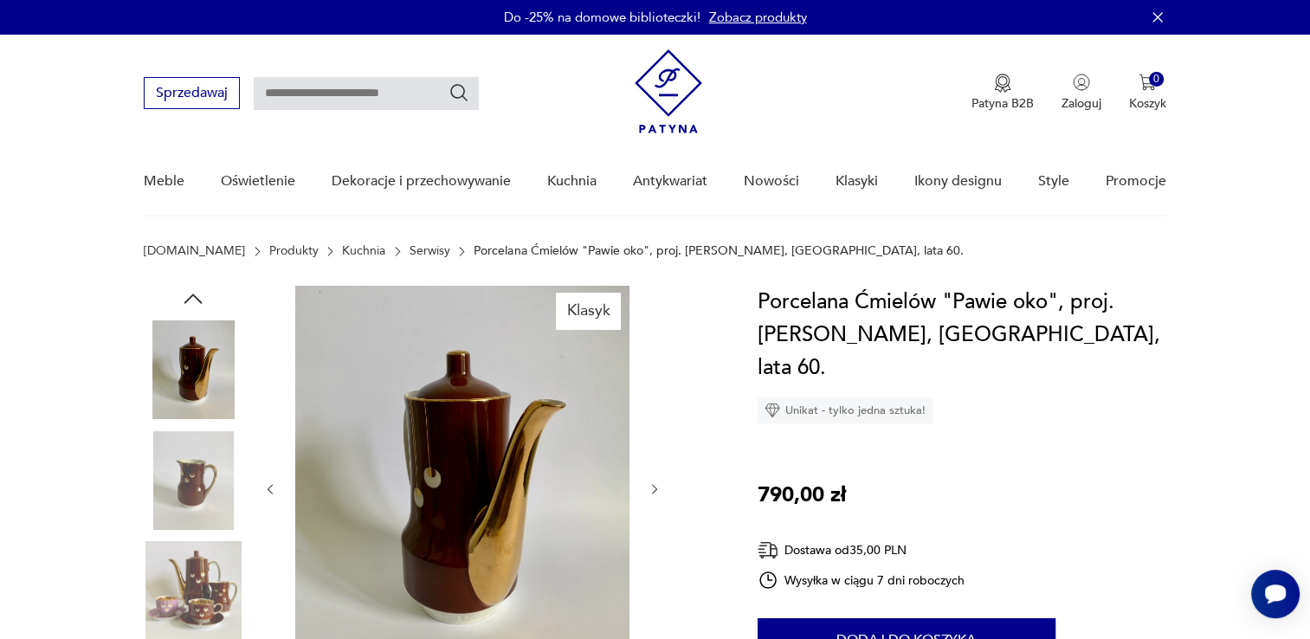
click at [652, 489] on icon "button" at bounding box center [655, 489] width 15 height 15
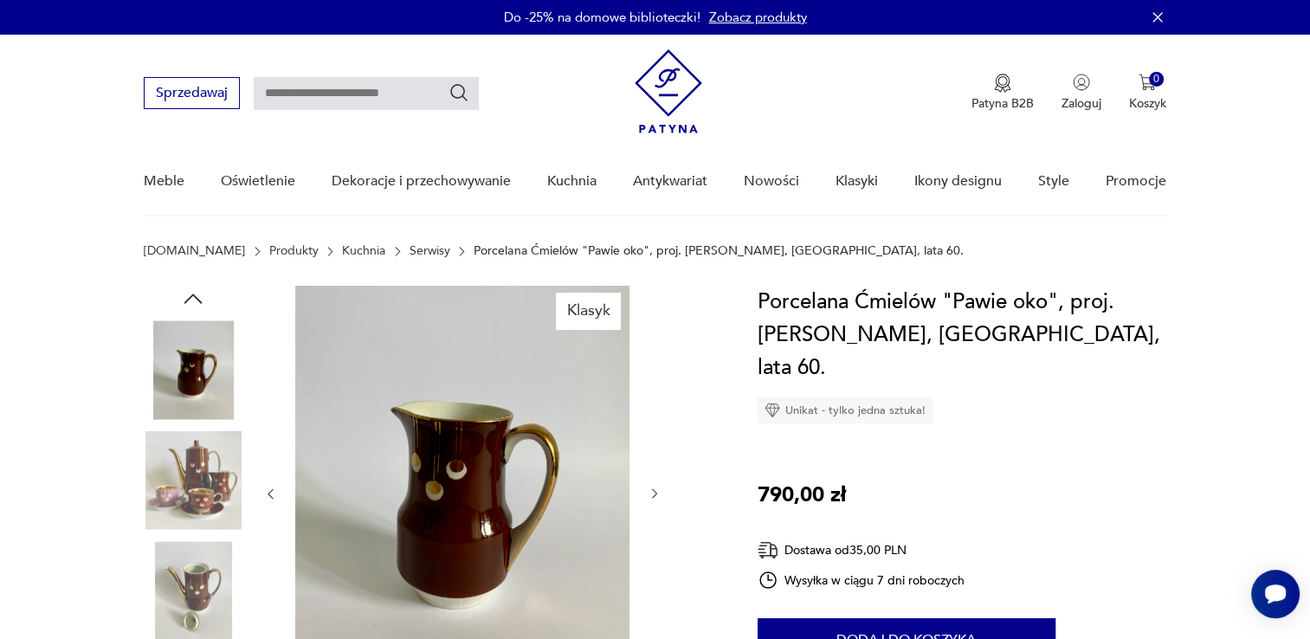
click at [652, 489] on icon "button" at bounding box center [654, 494] width 5 height 10
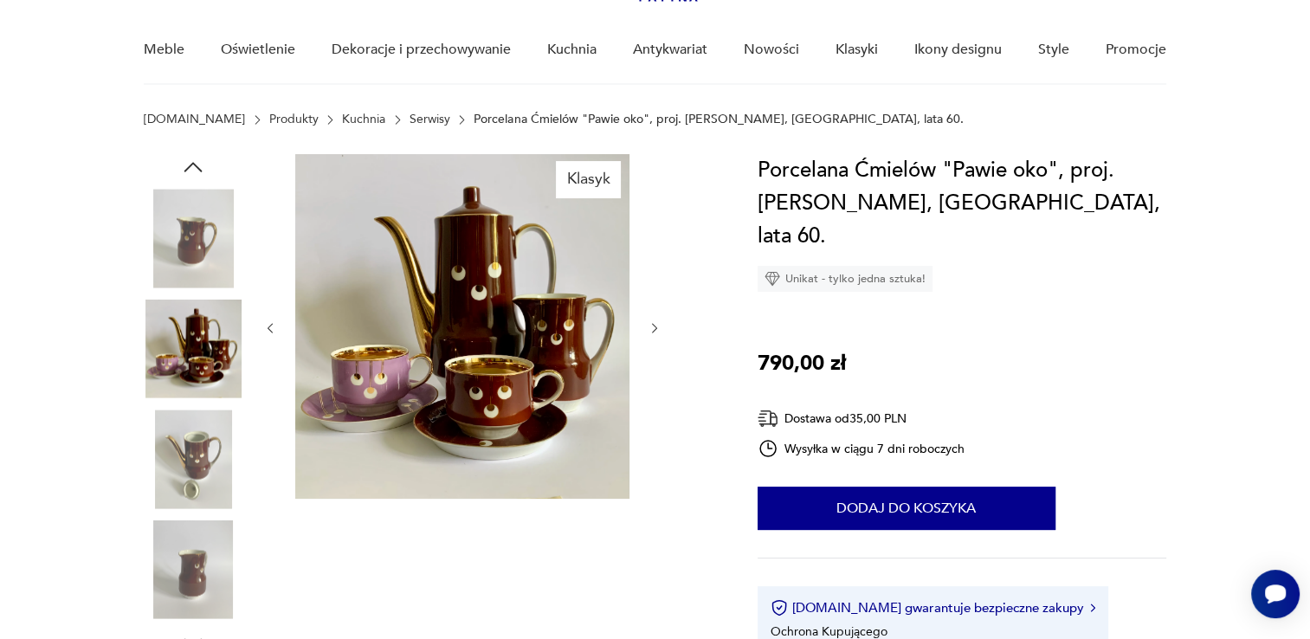
scroll to position [173, 0]
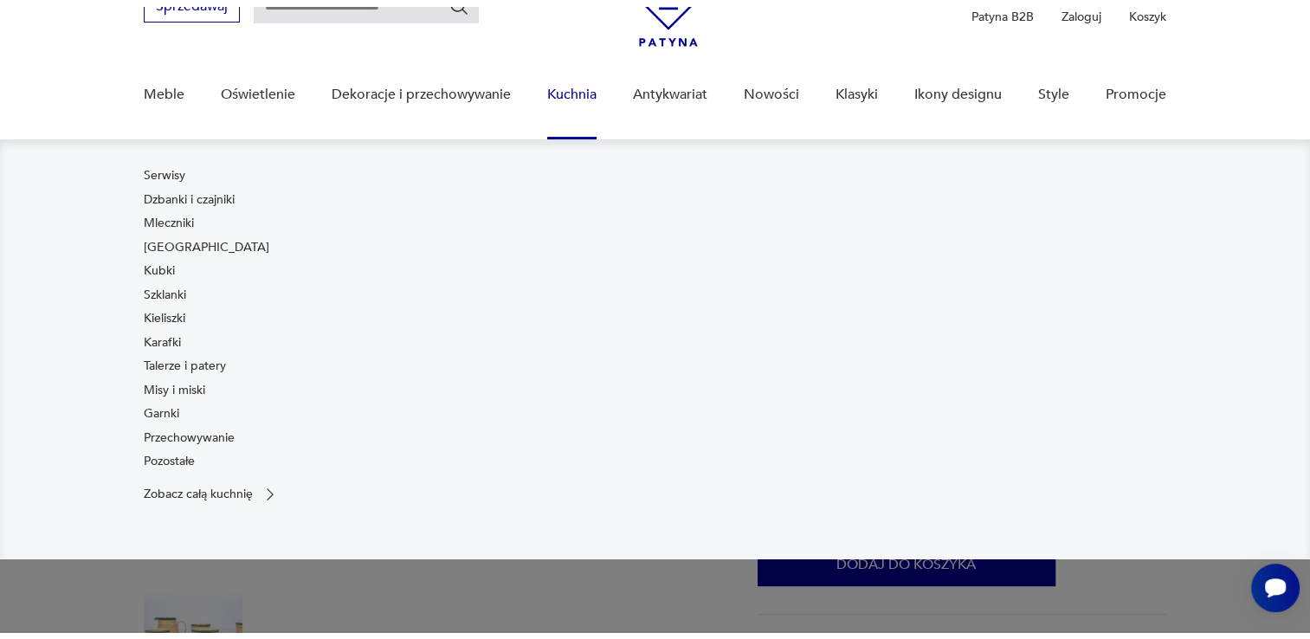
scroll to position [260, 0]
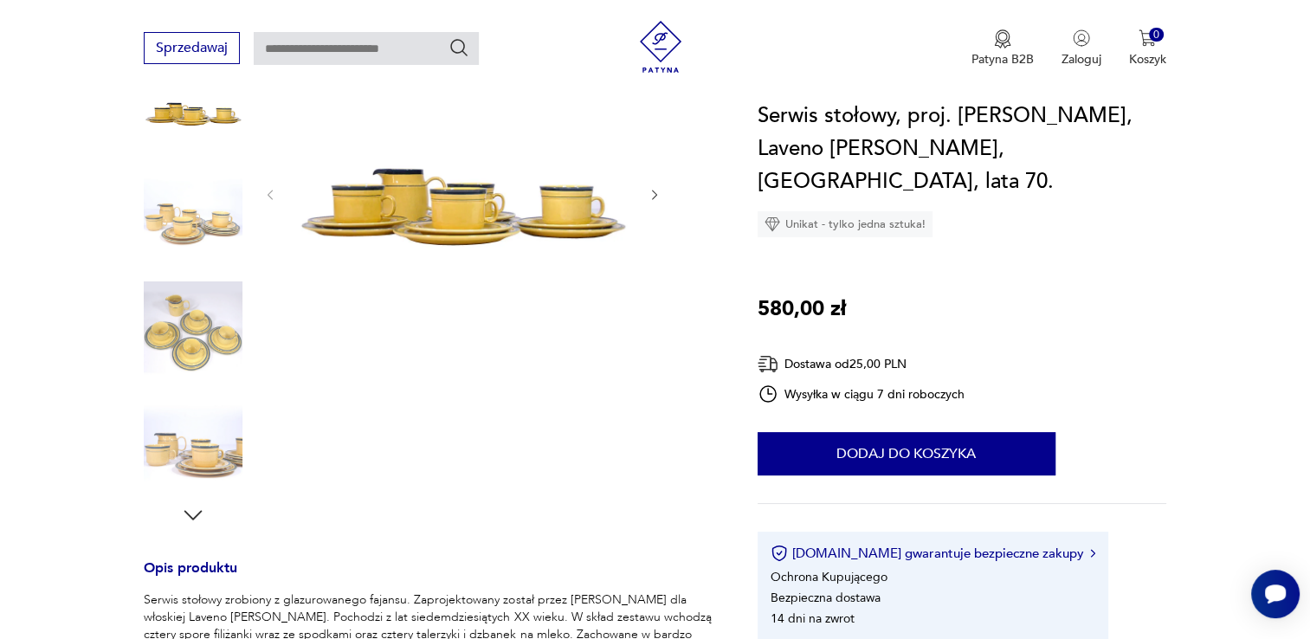
click at [648, 195] on icon "button" at bounding box center [655, 195] width 15 height 15
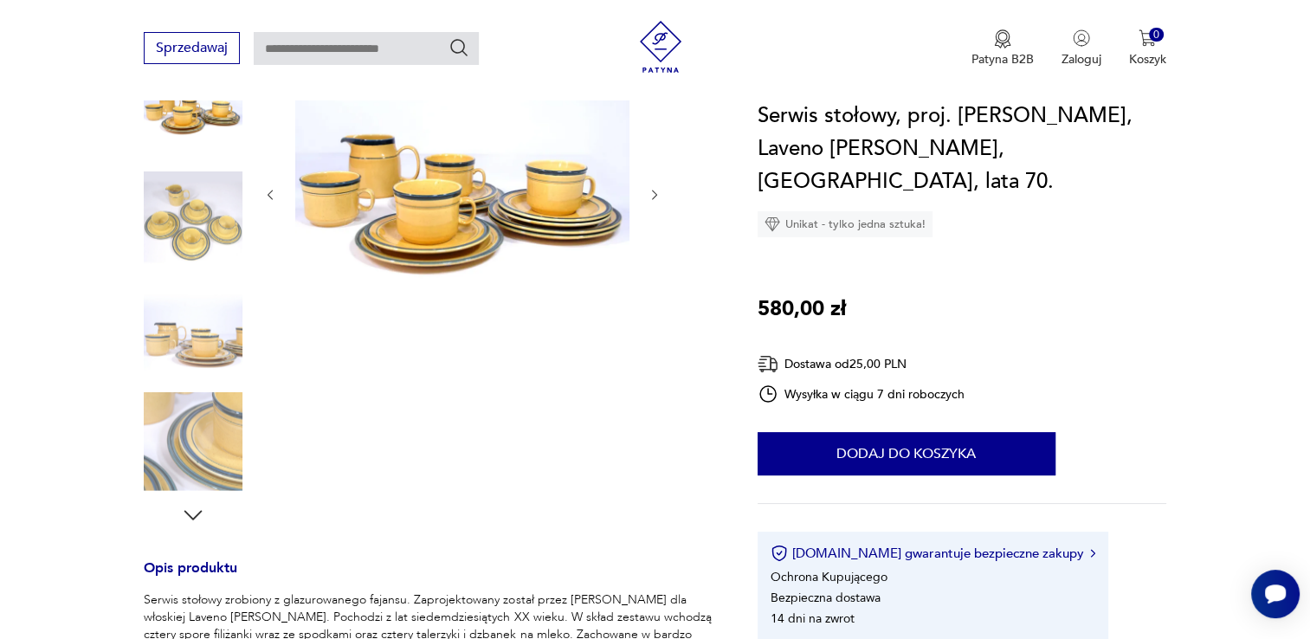
click at [648, 195] on icon "button" at bounding box center [655, 195] width 15 height 15
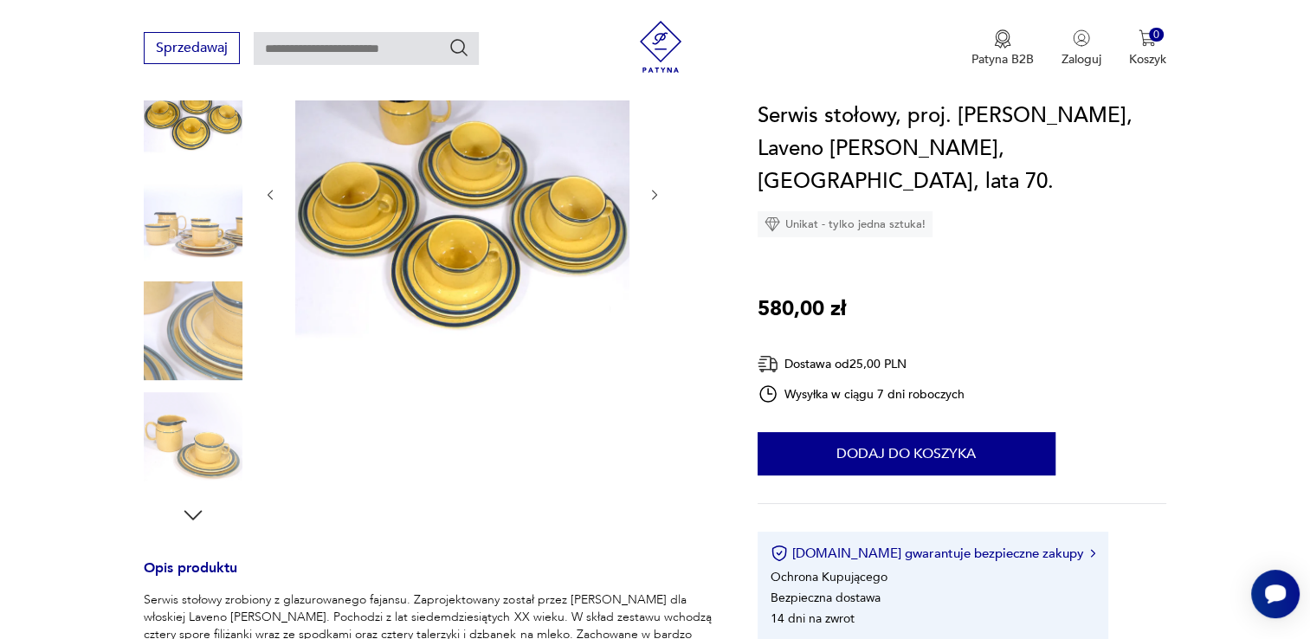
click at [648, 195] on icon "button" at bounding box center [655, 195] width 15 height 15
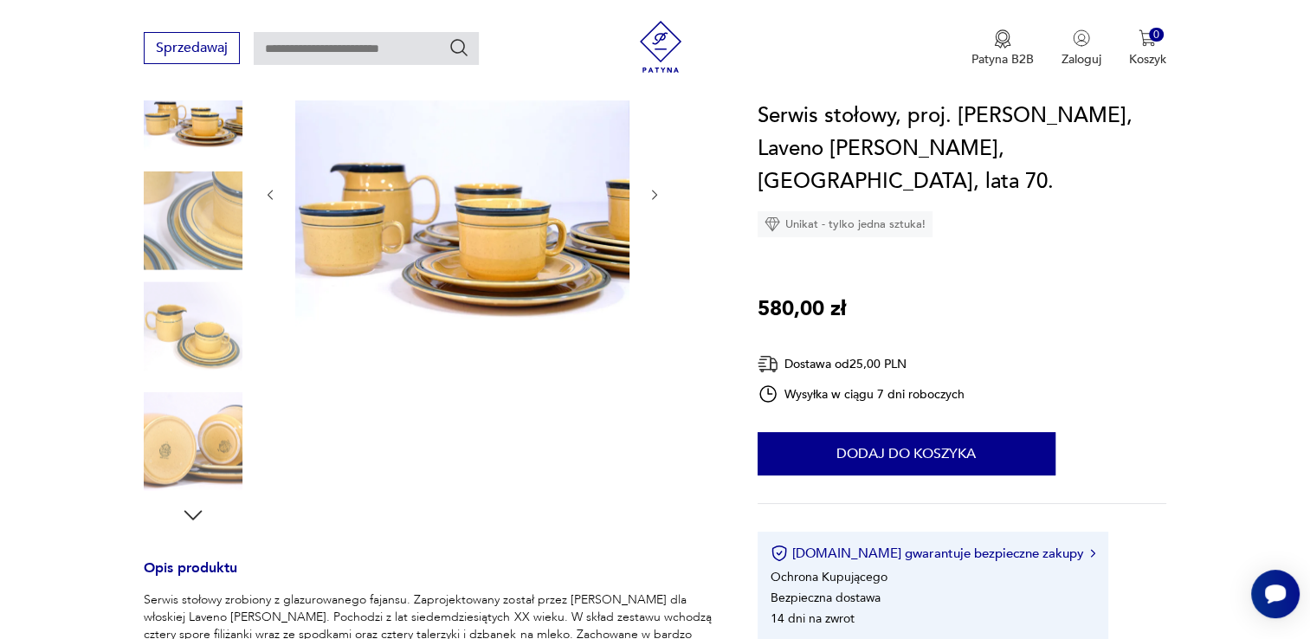
click at [648, 195] on icon "button" at bounding box center [655, 195] width 15 height 15
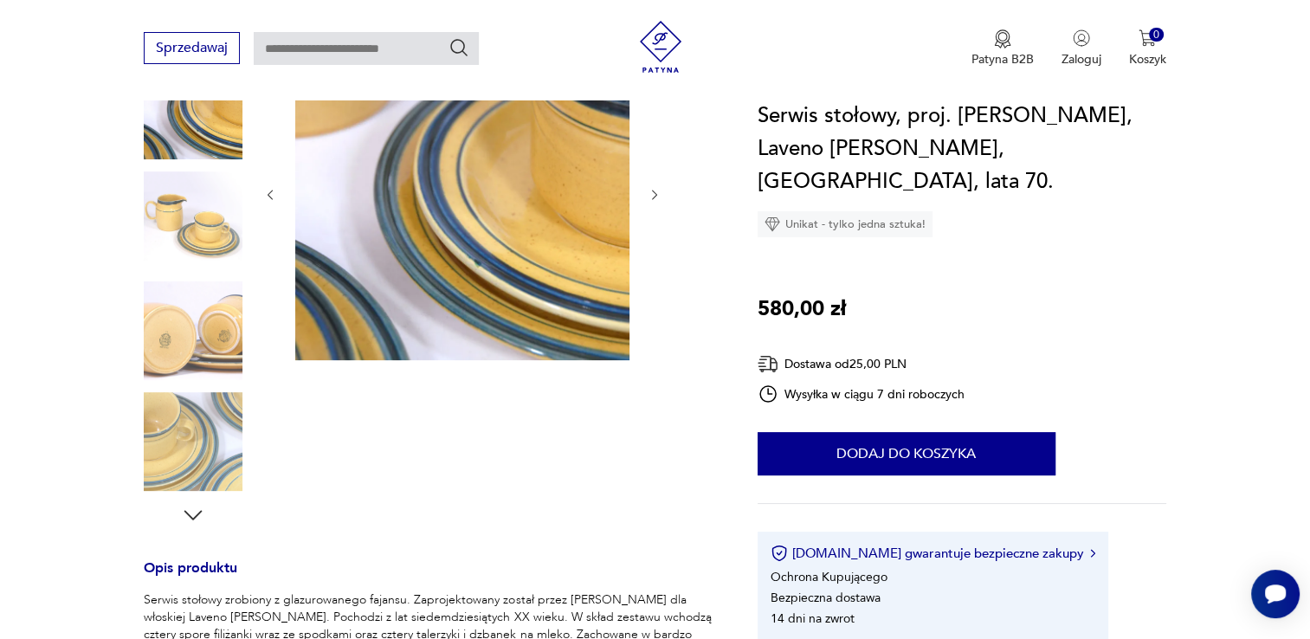
click at [648, 195] on icon "button" at bounding box center [655, 195] width 15 height 15
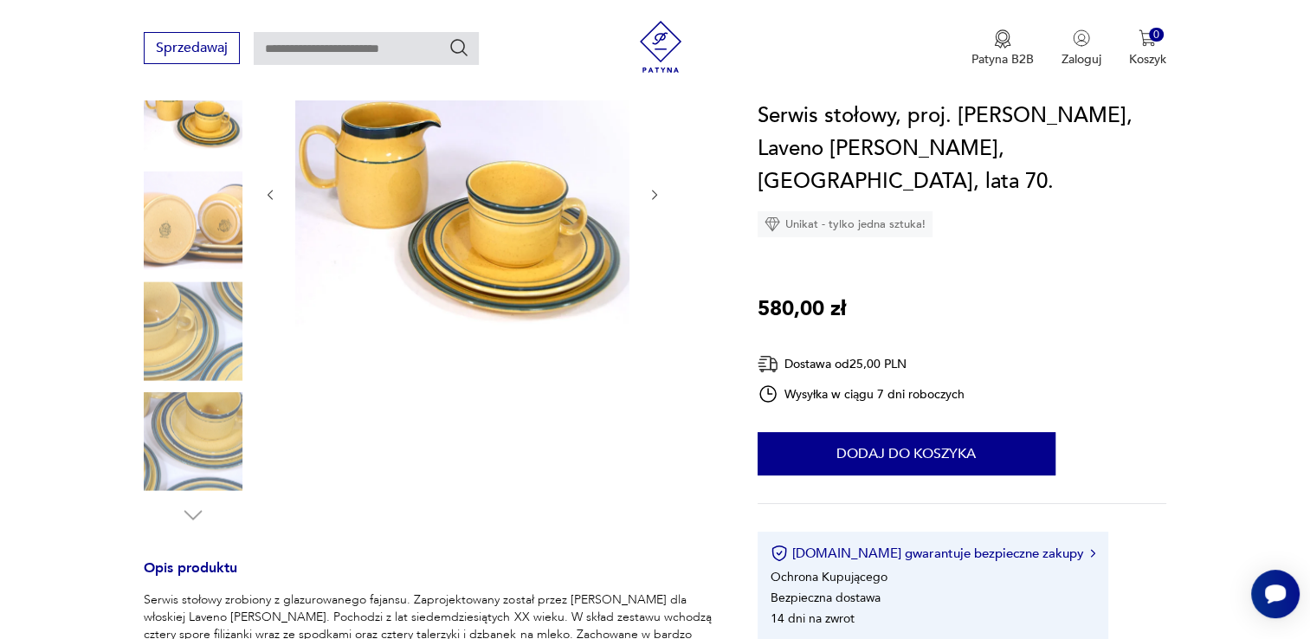
click at [648, 195] on icon "button" at bounding box center [655, 195] width 15 height 15
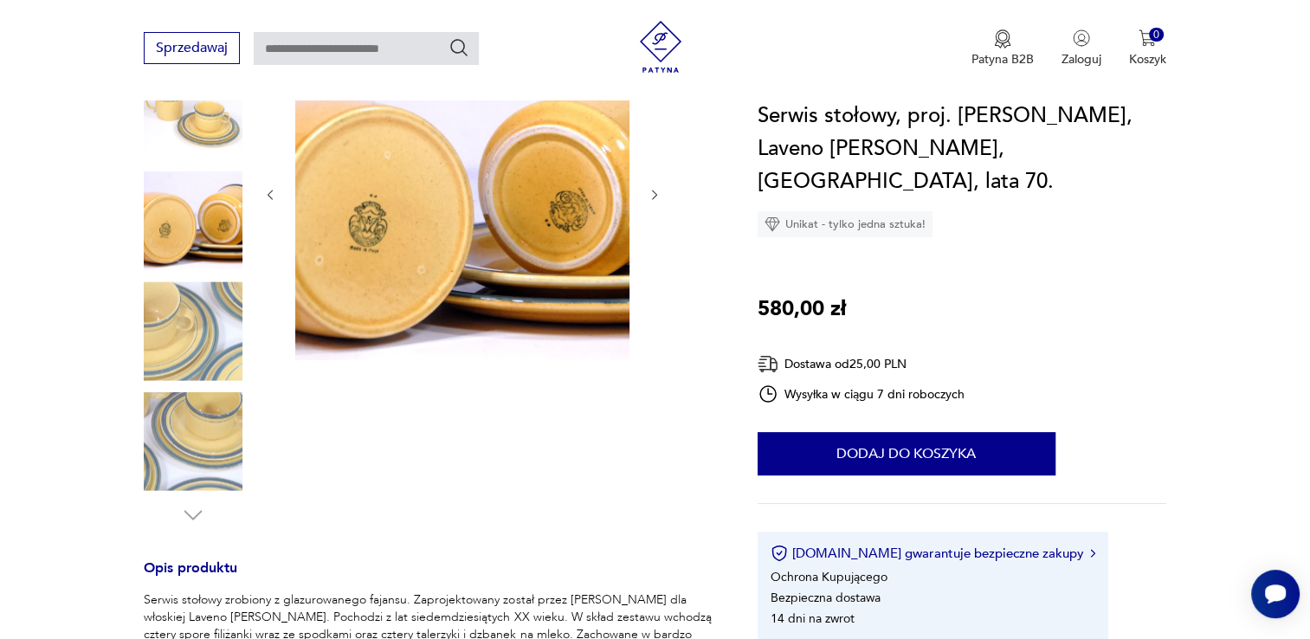
click at [648, 195] on icon "button" at bounding box center [655, 195] width 15 height 15
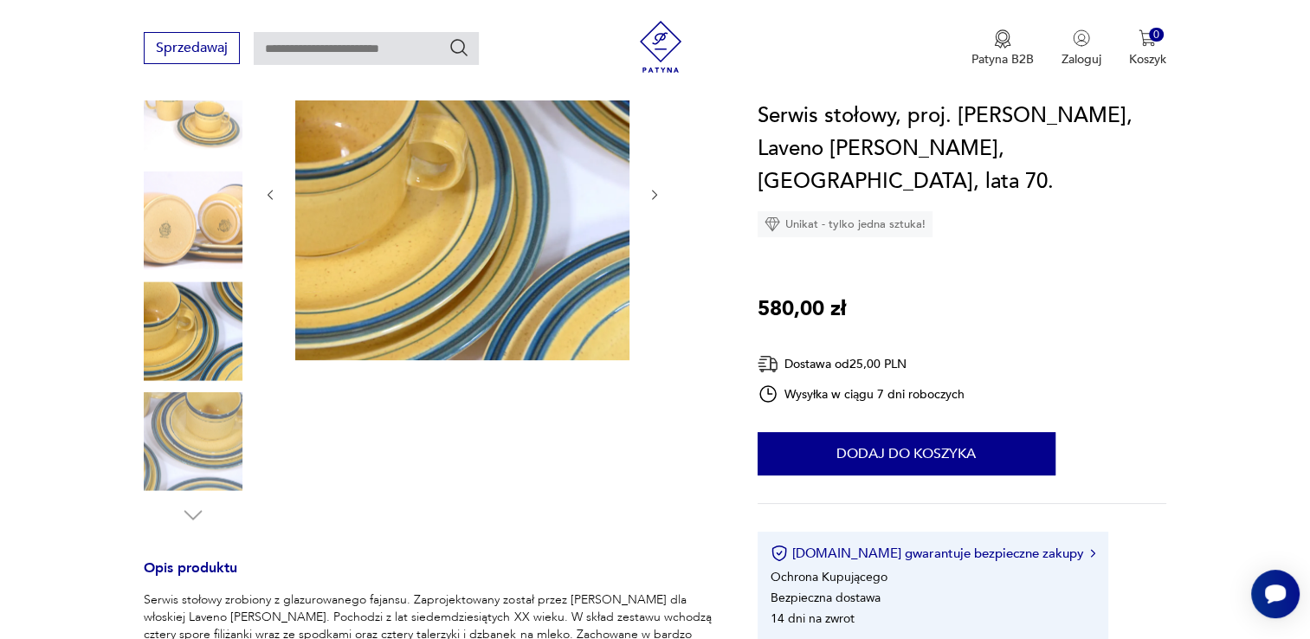
click at [648, 195] on icon "button" at bounding box center [655, 195] width 15 height 15
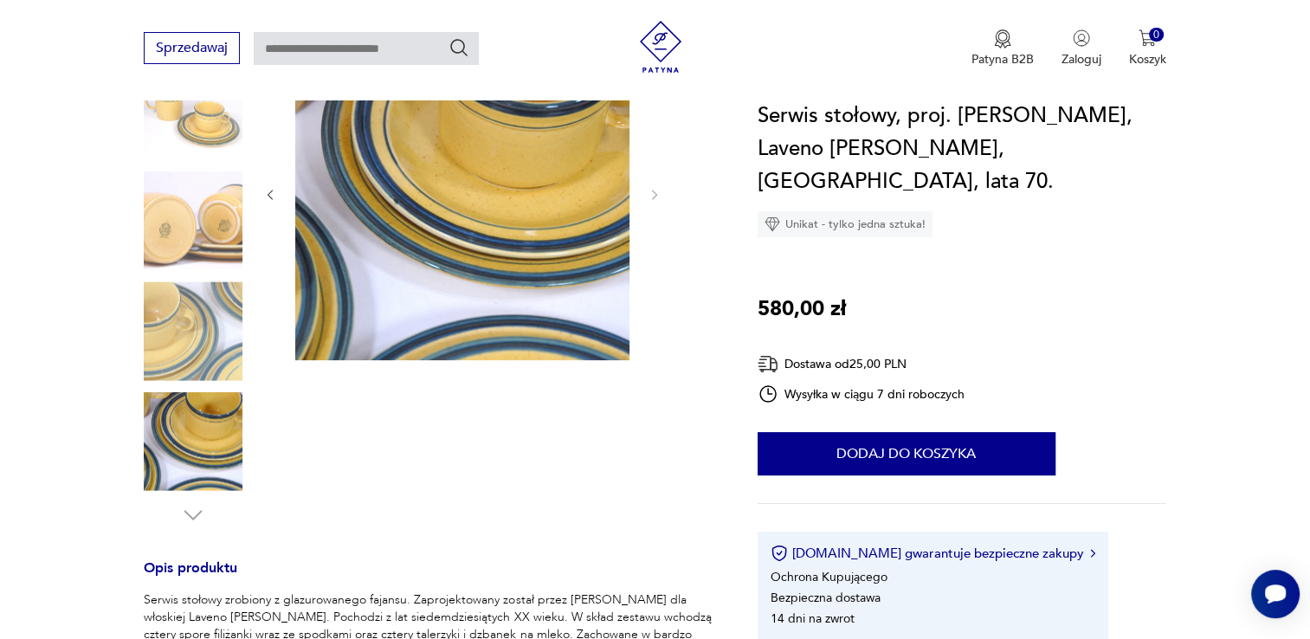
click at [645, 195] on div at bounding box center [462, 195] width 398 height 338
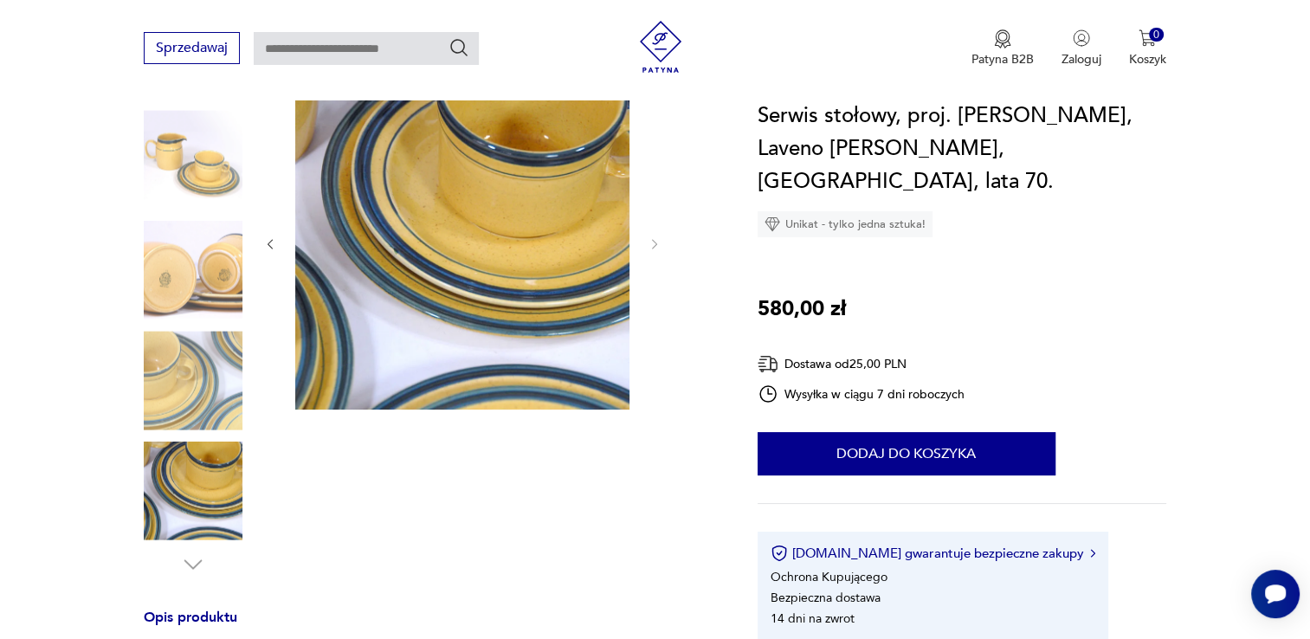
scroll to position [0, 0]
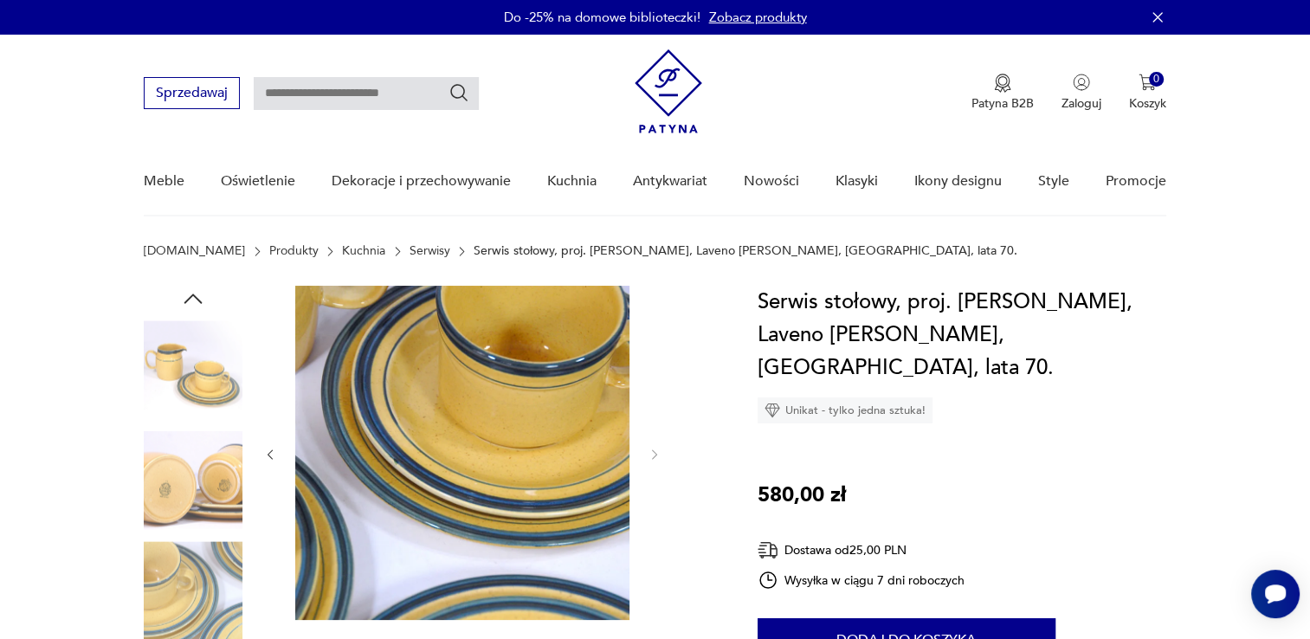
click at [212, 482] on img at bounding box center [193, 480] width 99 height 99
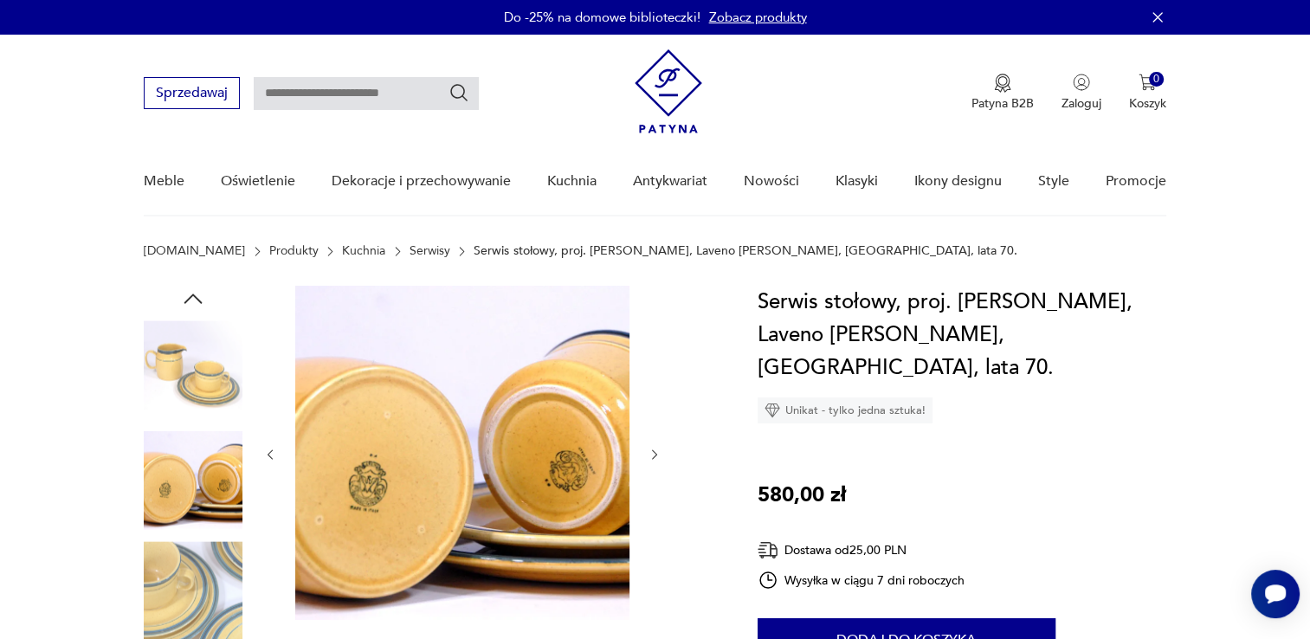
click at [197, 390] on img at bounding box center [193, 369] width 99 height 99
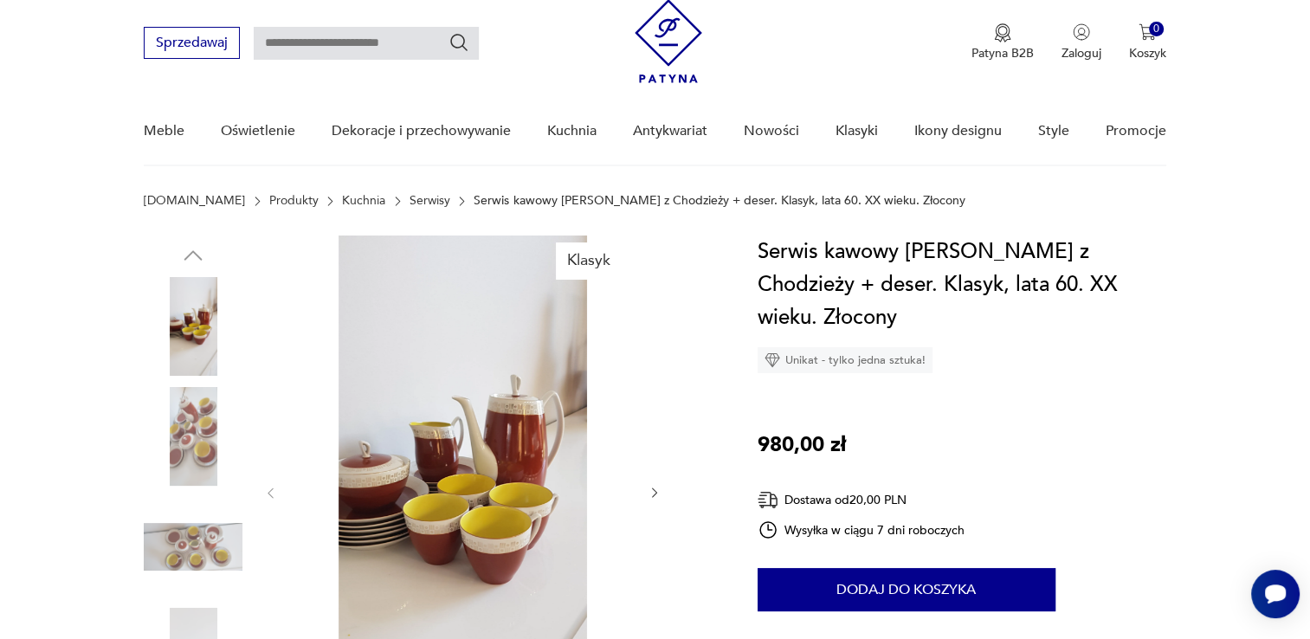
scroll to position [87, 0]
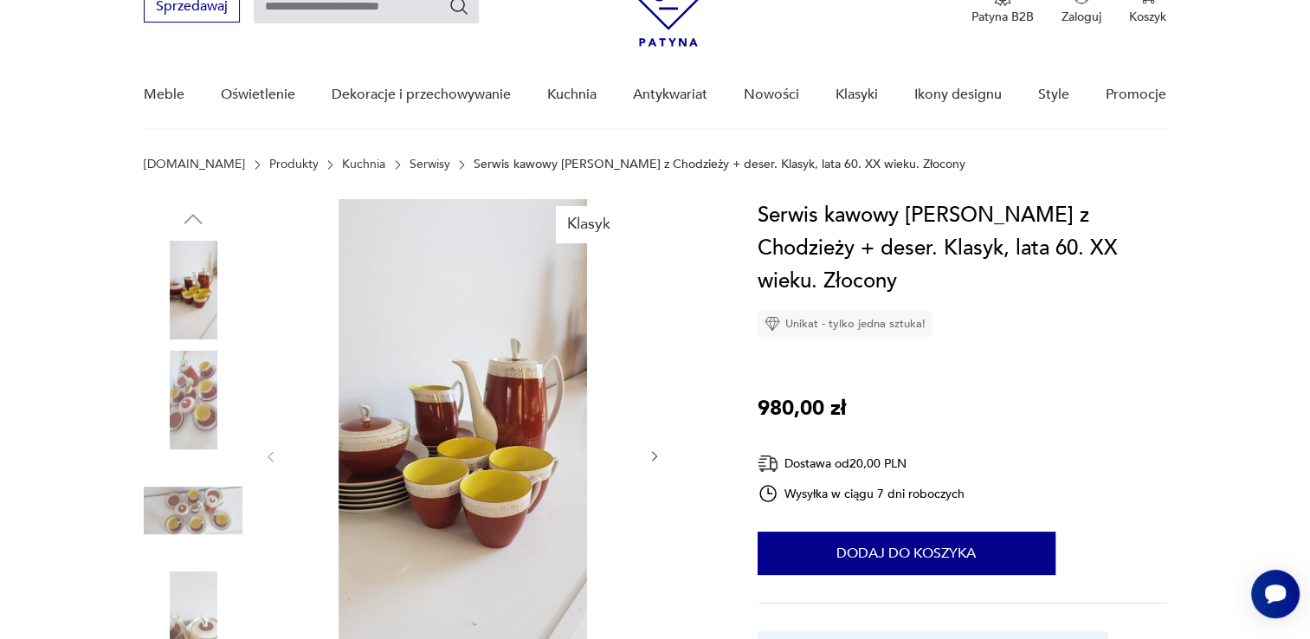
click at [661, 457] on icon "button" at bounding box center [655, 456] width 15 height 15
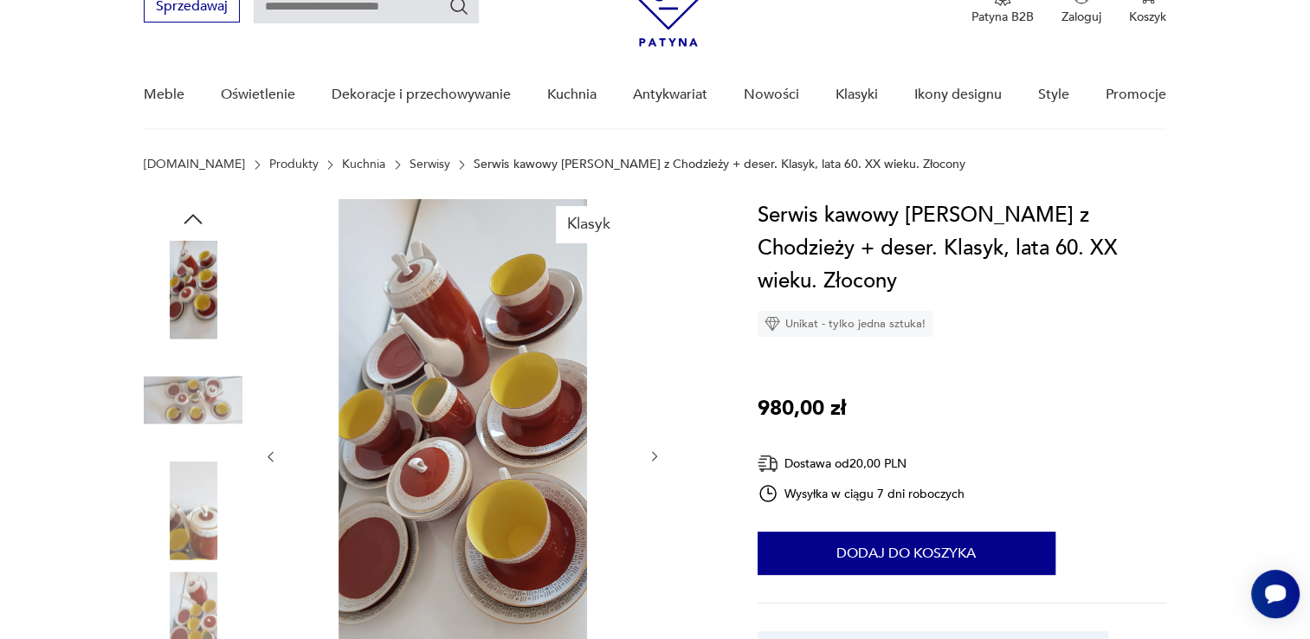
click at [654, 455] on icon "button" at bounding box center [654, 457] width 5 height 10
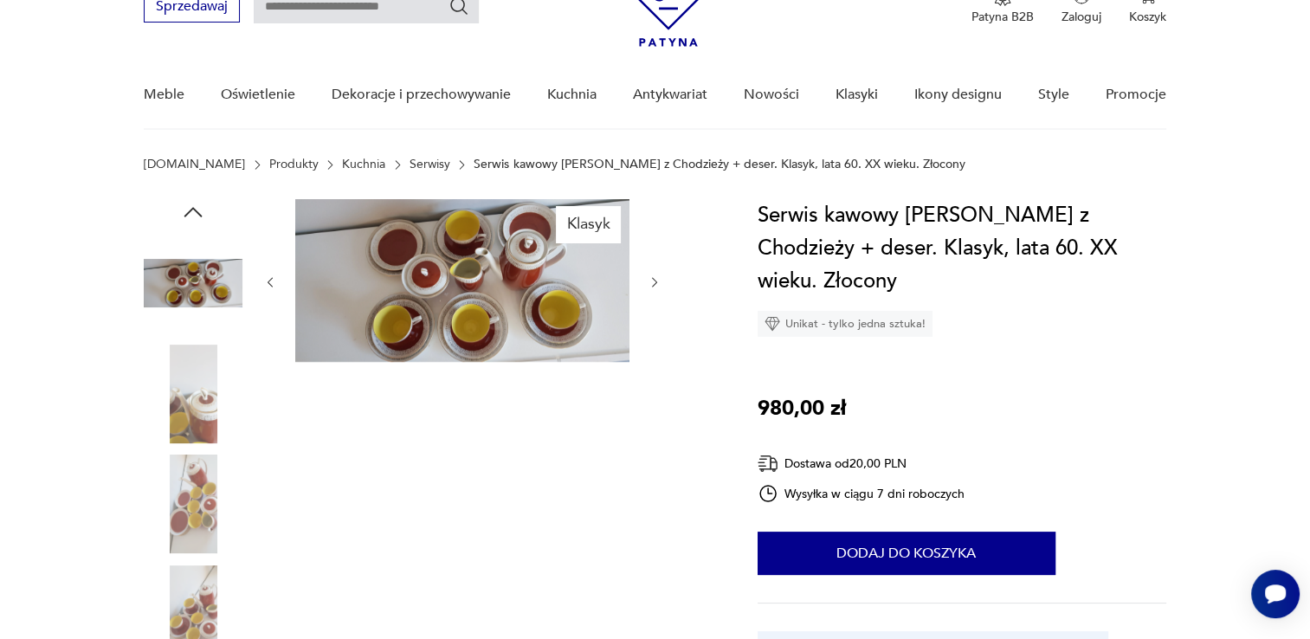
click at [656, 284] on icon "button" at bounding box center [655, 282] width 15 height 15
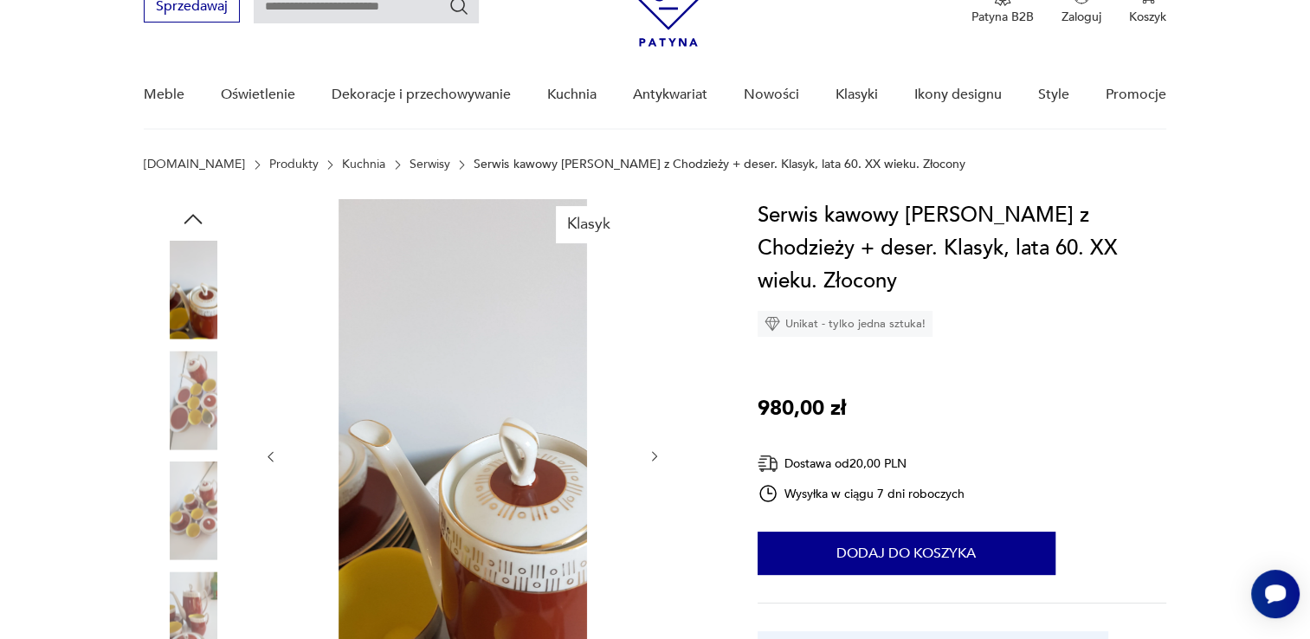
click at [652, 458] on icon "button" at bounding box center [655, 456] width 15 height 15
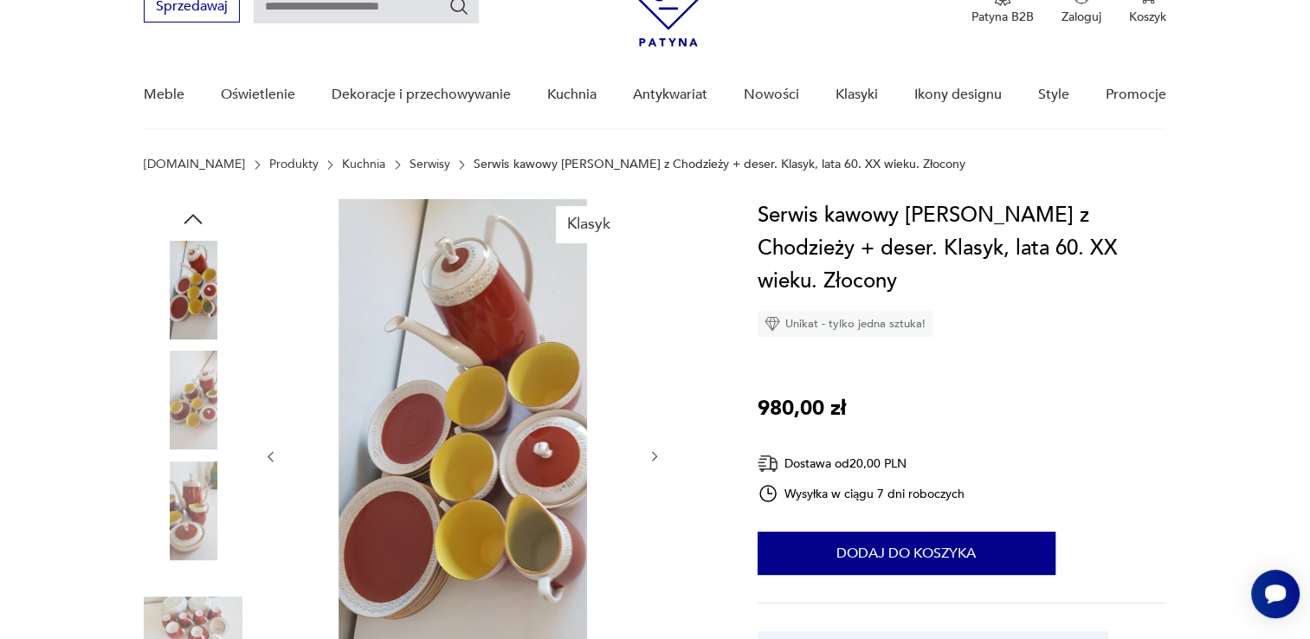
click at [652, 458] on icon "button" at bounding box center [655, 456] width 15 height 15
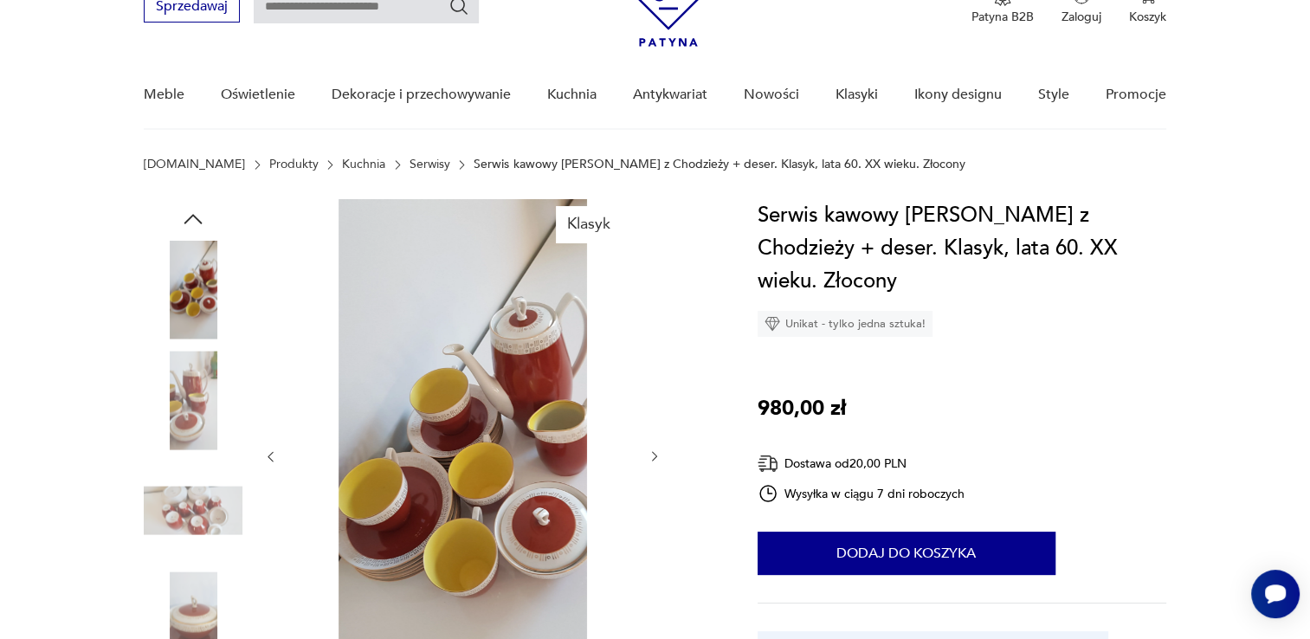
click at [652, 458] on icon "button" at bounding box center [655, 456] width 15 height 15
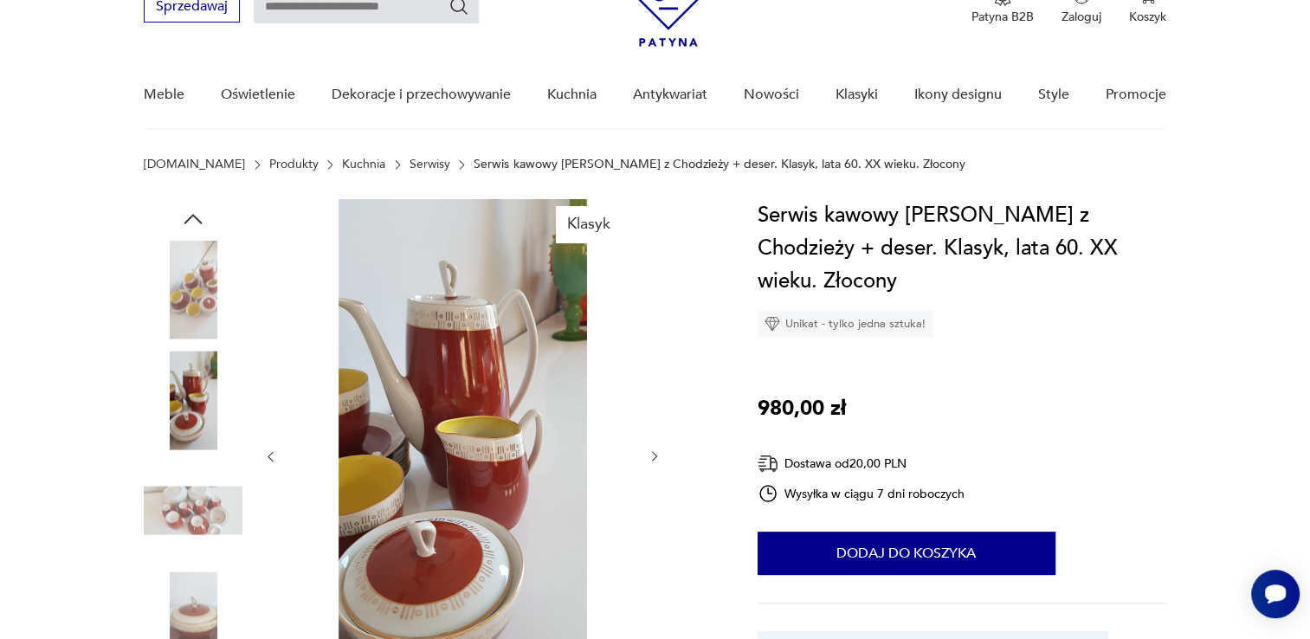
click at [648, 453] on icon "button" at bounding box center [655, 456] width 15 height 15
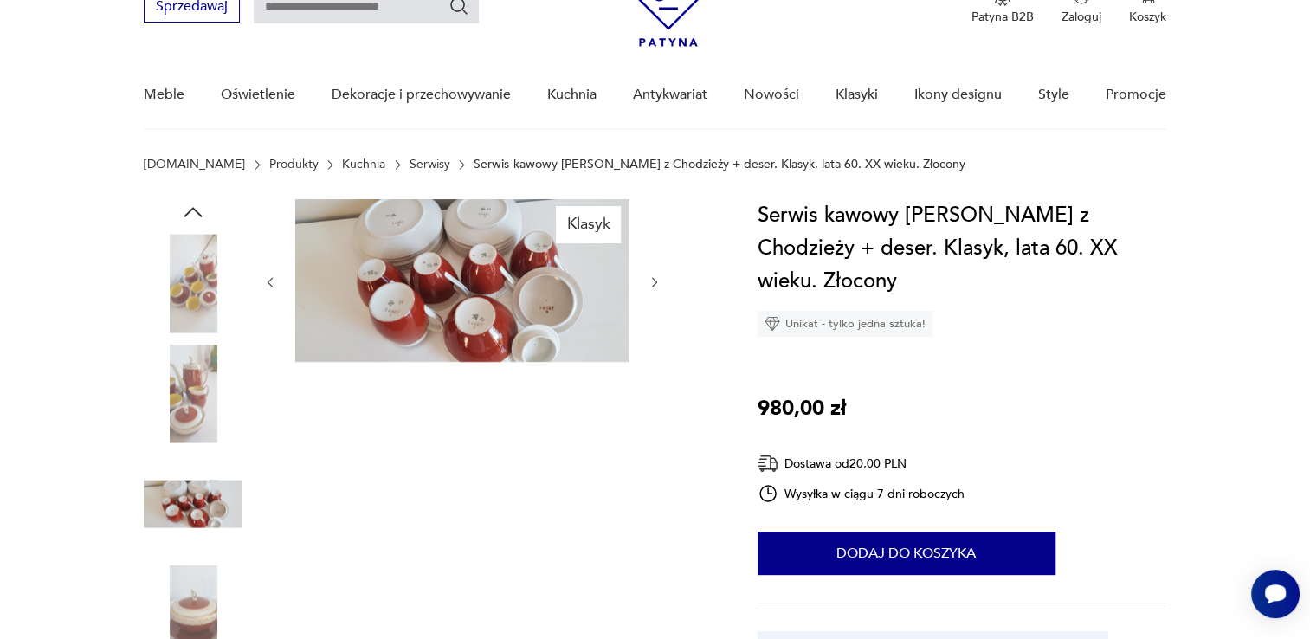
click at [650, 277] on icon "button" at bounding box center [655, 282] width 15 height 15
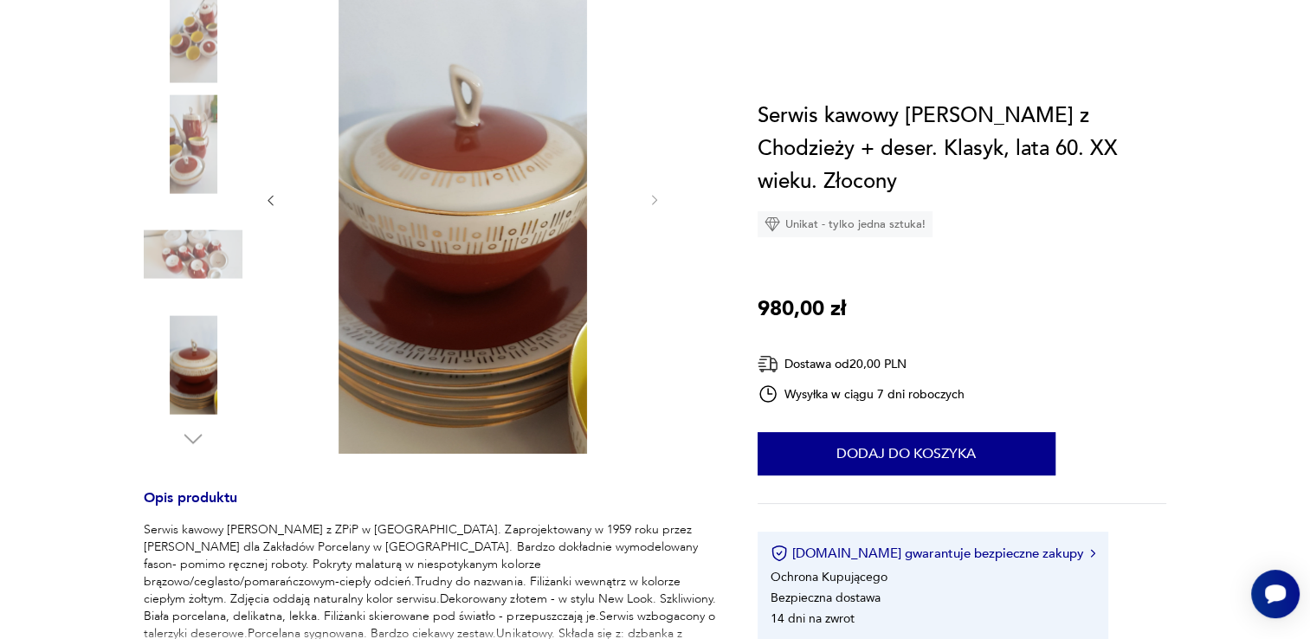
scroll to position [519, 0]
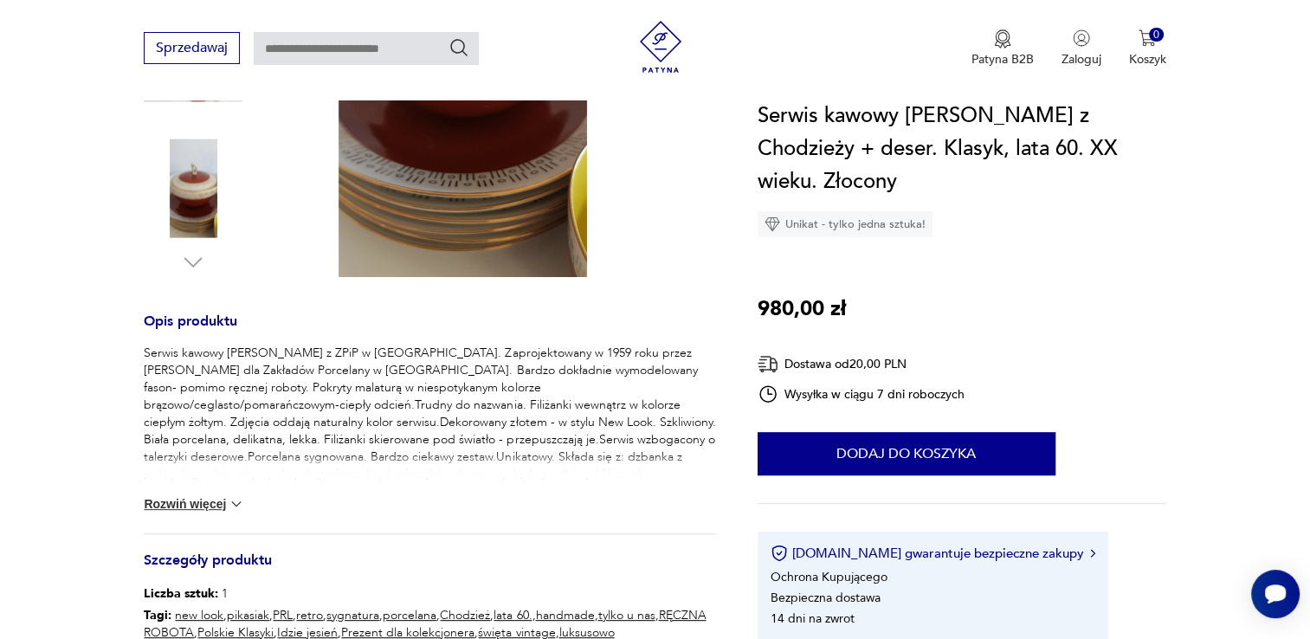
click at [210, 507] on button "Rozwiń więcej" at bounding box center [194, 503] width 100 height 17
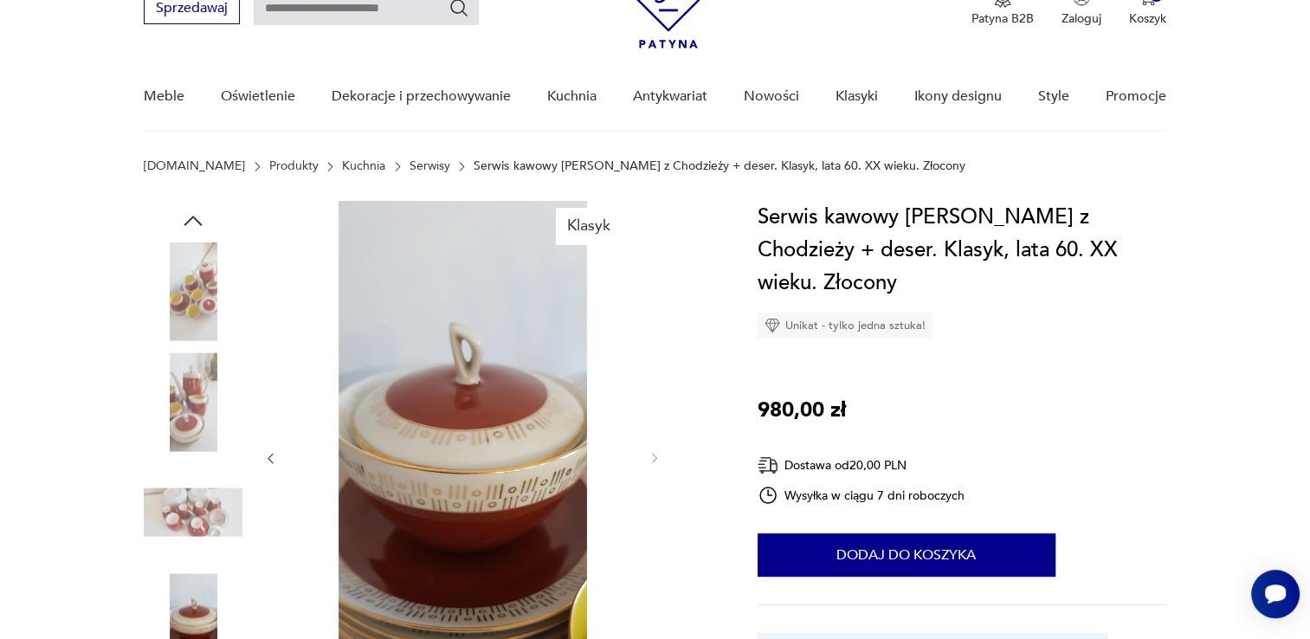
scroll to position [0, 0]
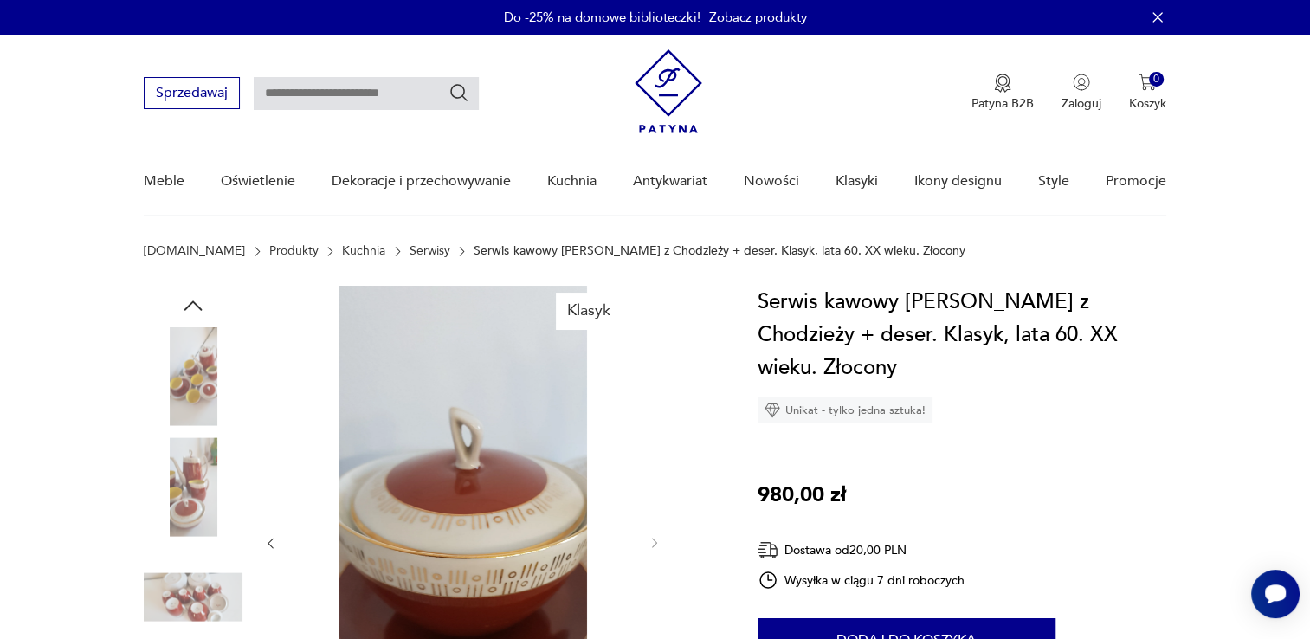
click at [270, 538] on icon "button" at bounding box center [270, 543] width 15 height 15
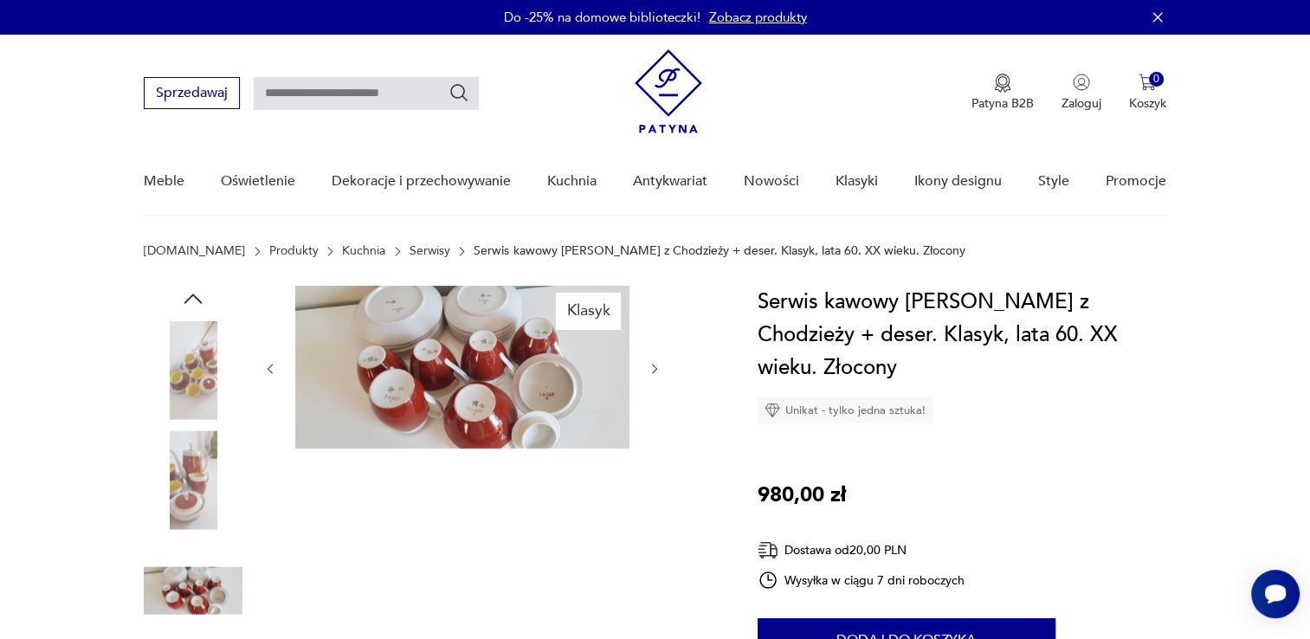
click at [270, 538] on div "Klasyk" at bounding box center [462, 537] width 398 height 502
click at [270, 369] on icon "button" at bounding box center [270, 369] width 15 height 15
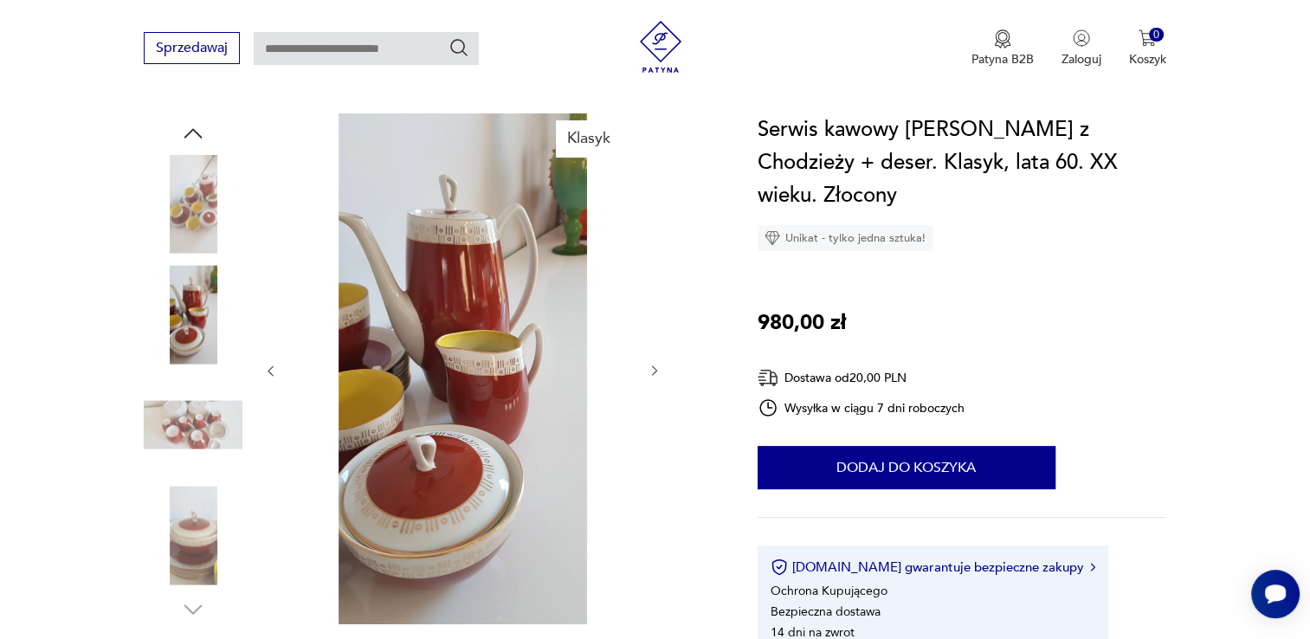
scroll to position [173, 0]
click at [207, 309] on img at bounding box center [193, 313] width 99 height 99
click at [185, 215] on img at bounding box center [193, 203] width 99 height 99
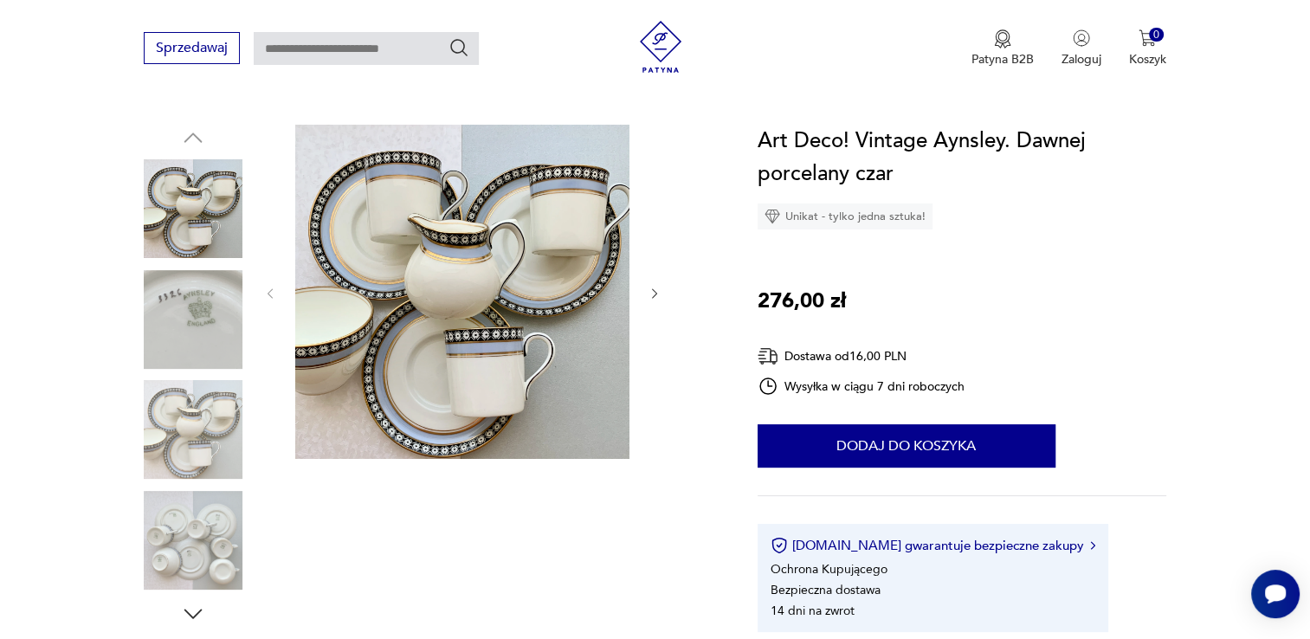
scroll to position [87, 0]
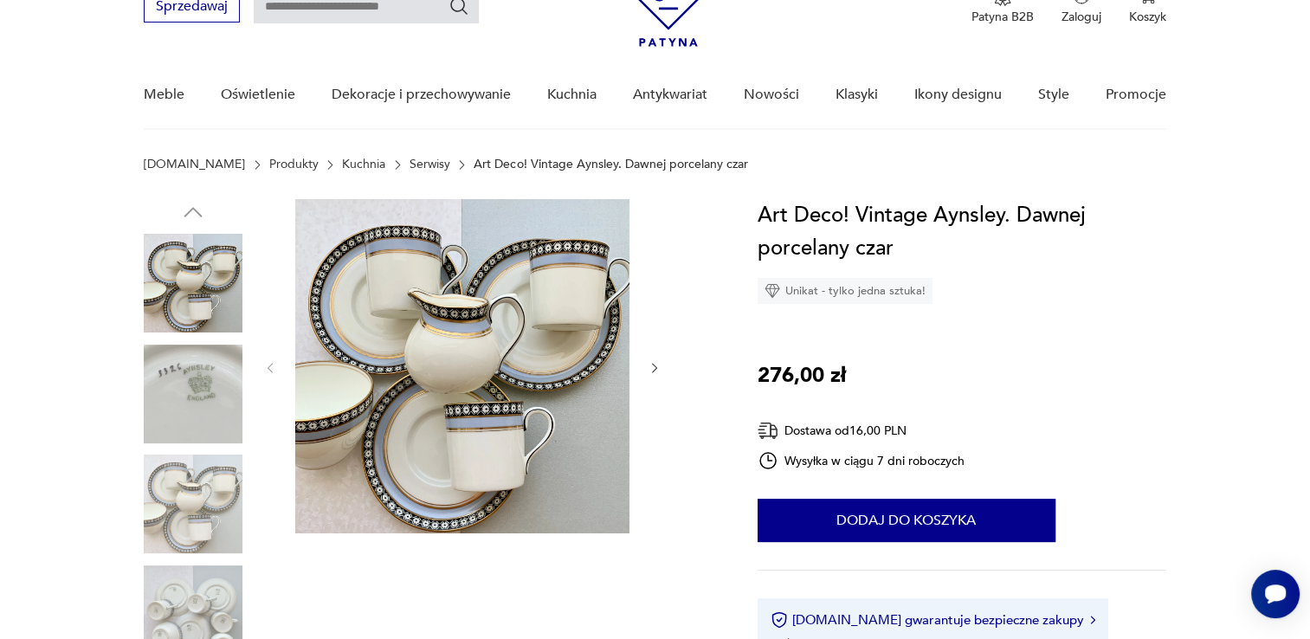
click at [488, 336] on img at bounding box center [462, 366] width 334 height 334
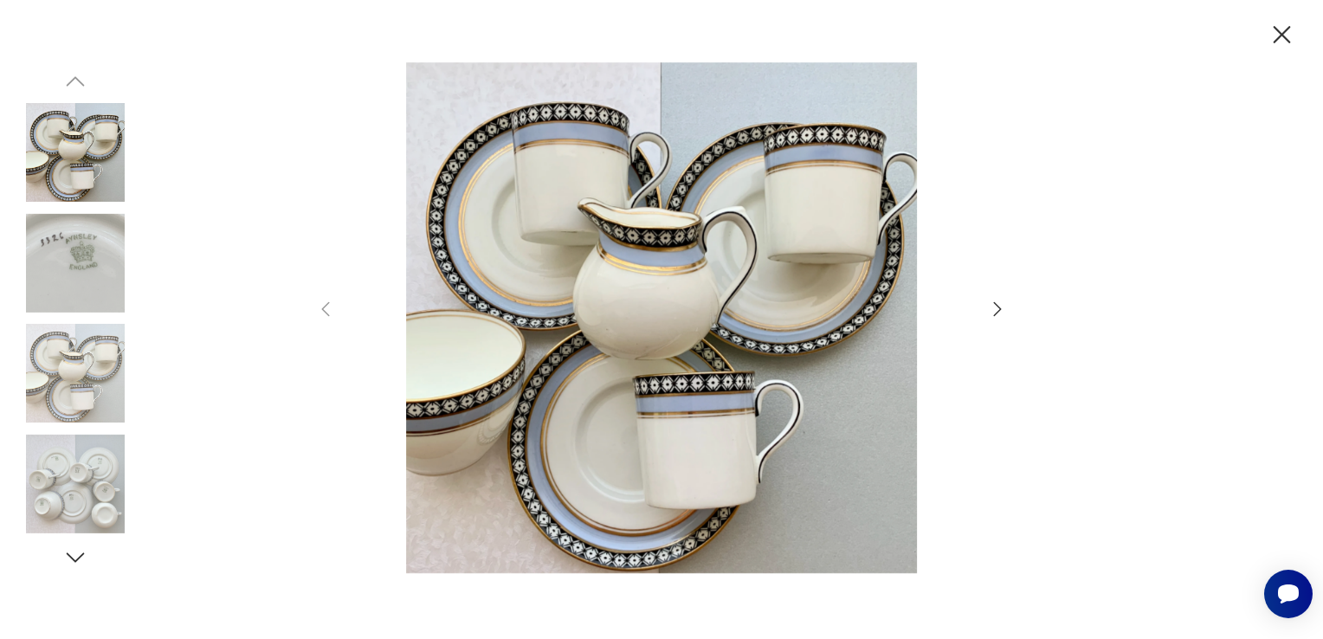
click at [998, 304] on icon "button" at bounding box center [997, 309] width 21 height 21
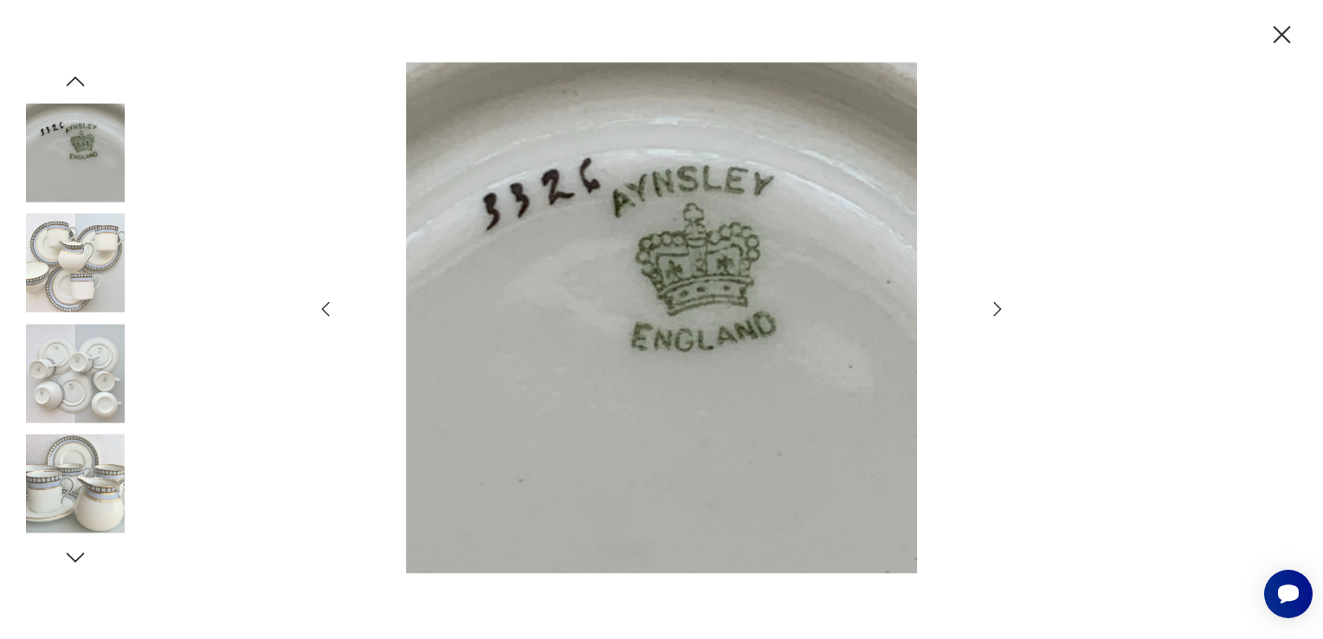
click at [998, 308] on icon "button" at bounding box center [997, 309] width 21 height 21
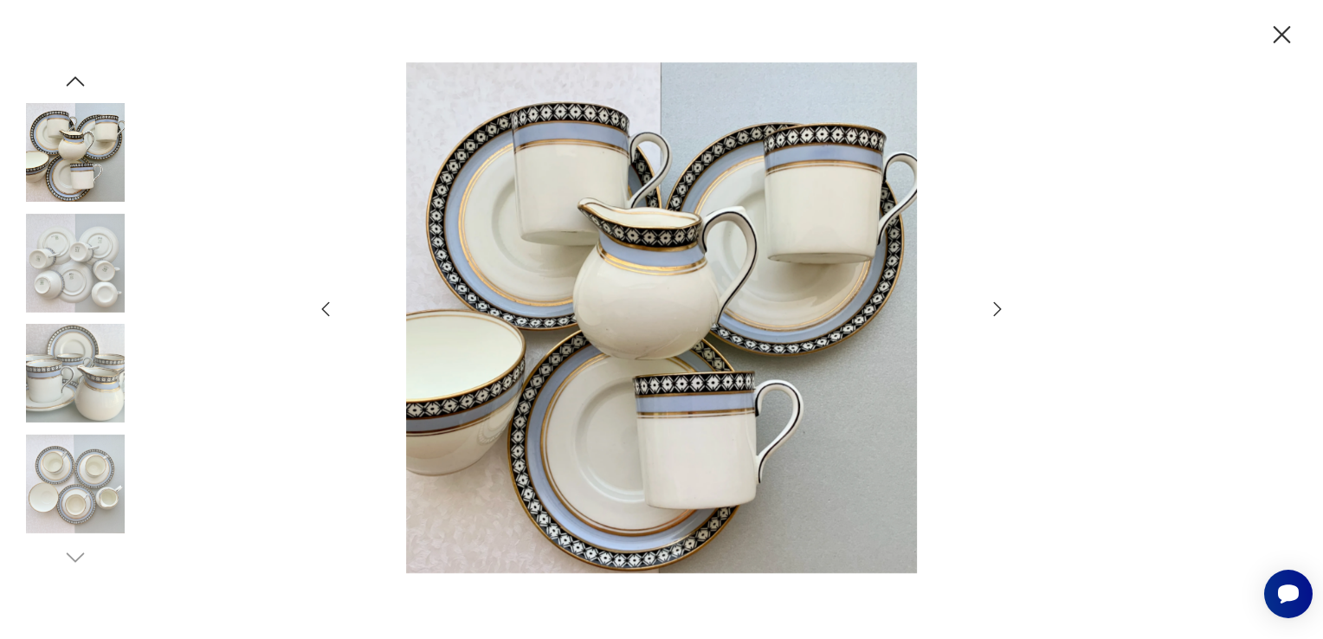
click at [998, 308] on icon "button" at bounding box center [997, 309] width 21 height 21
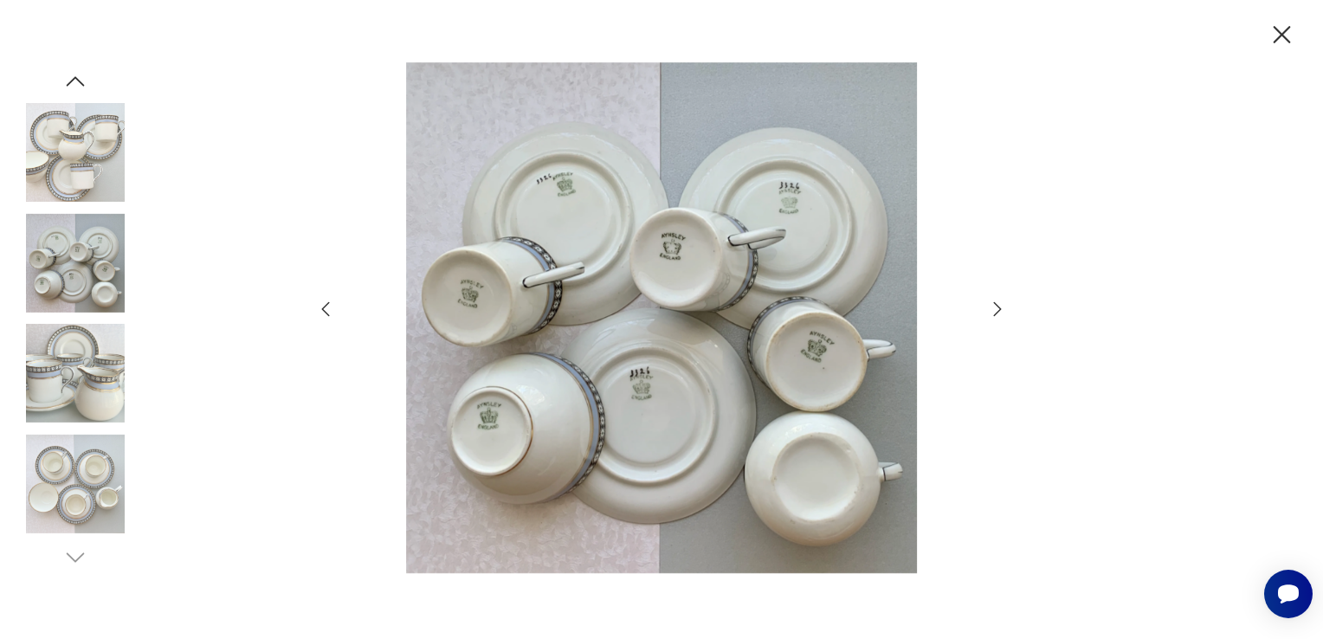
click at [998, 308] on icon "button" at bounding box center [997, 309] width 21 height 21
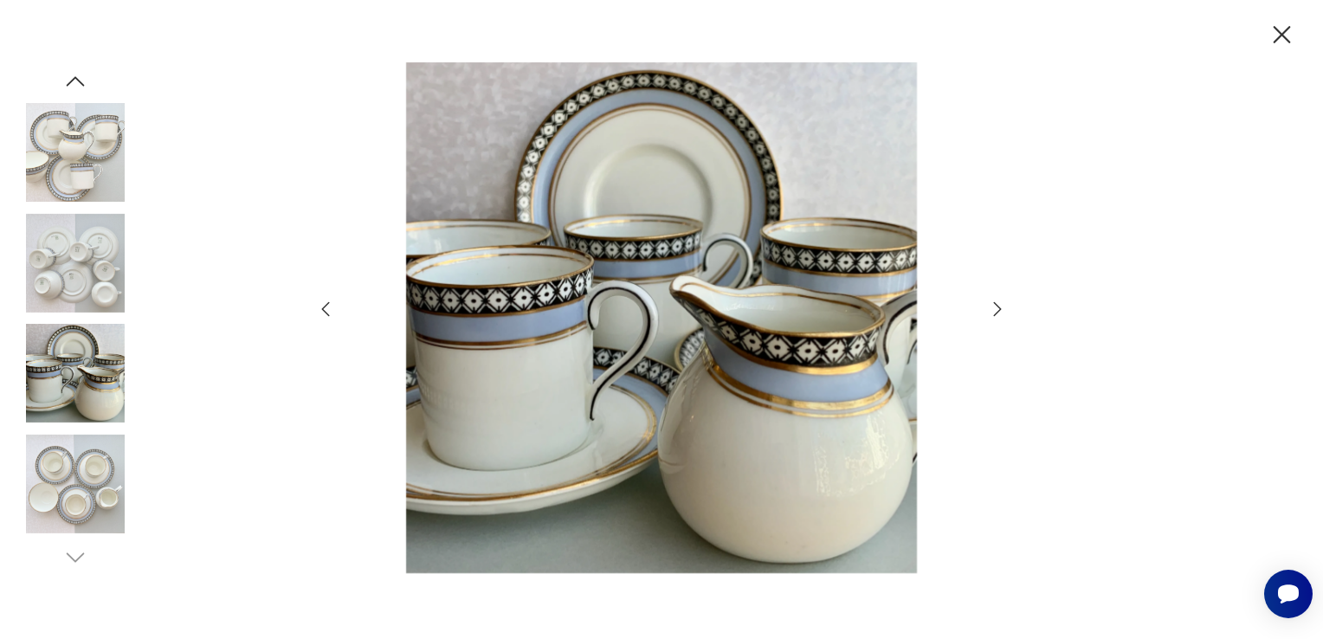
click at [998, 308] on icon "button" at bounding box center [997, 309] width 21 height 21
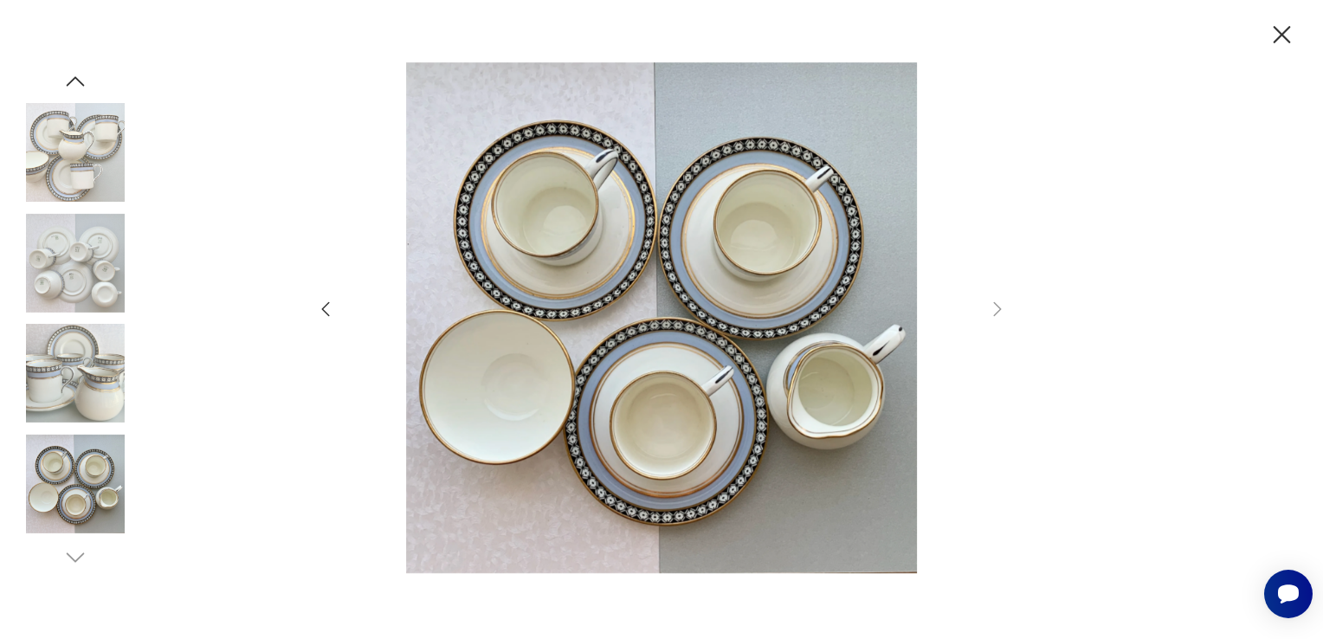
click at [1273, 36] on icon "button" at bounding box center [1282, 35] width 30 height 30
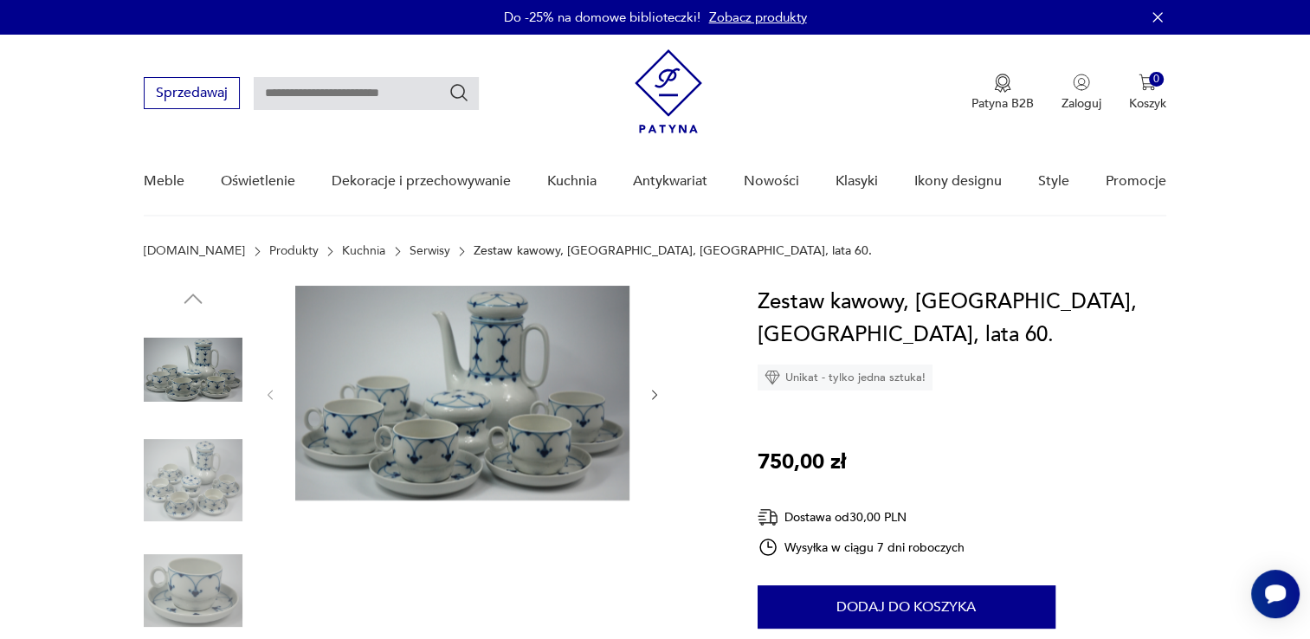
click at [654, 399] on icon "button" at bounding box center [655, 395] width 15 height 15
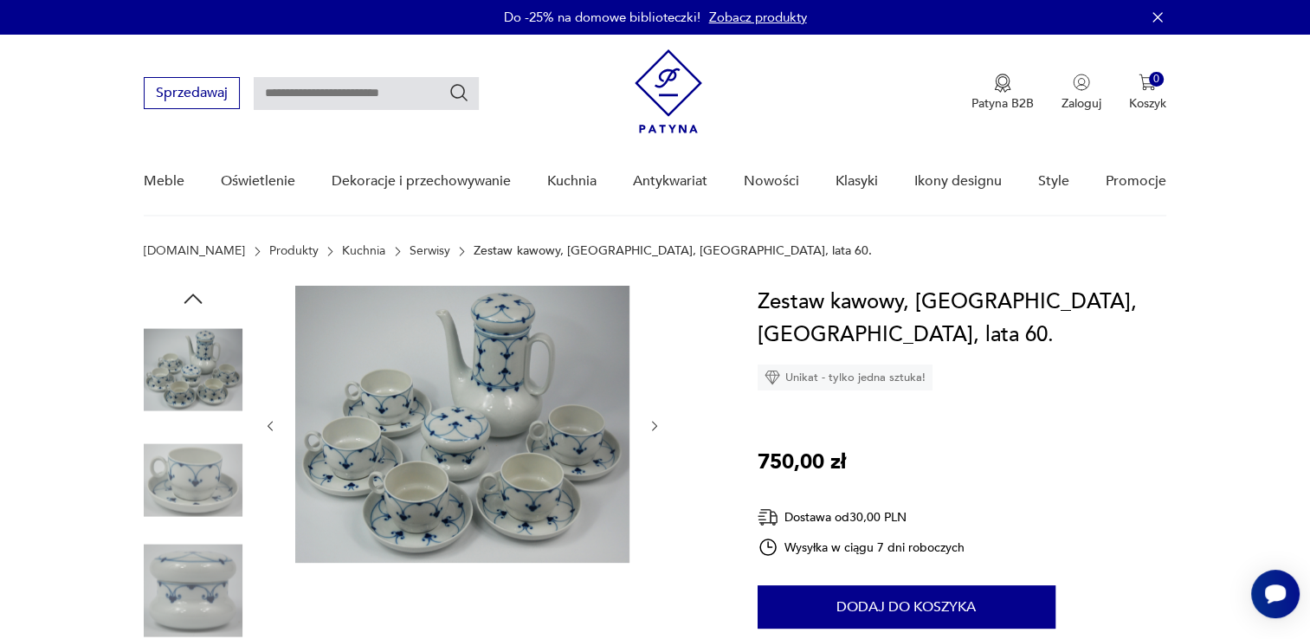
click at [654, 399] on div at bounding box center [462, 426] width 398 height 280
click at [650, 422] on icon "button" at bounding box center [655, 426] width 15 height 15
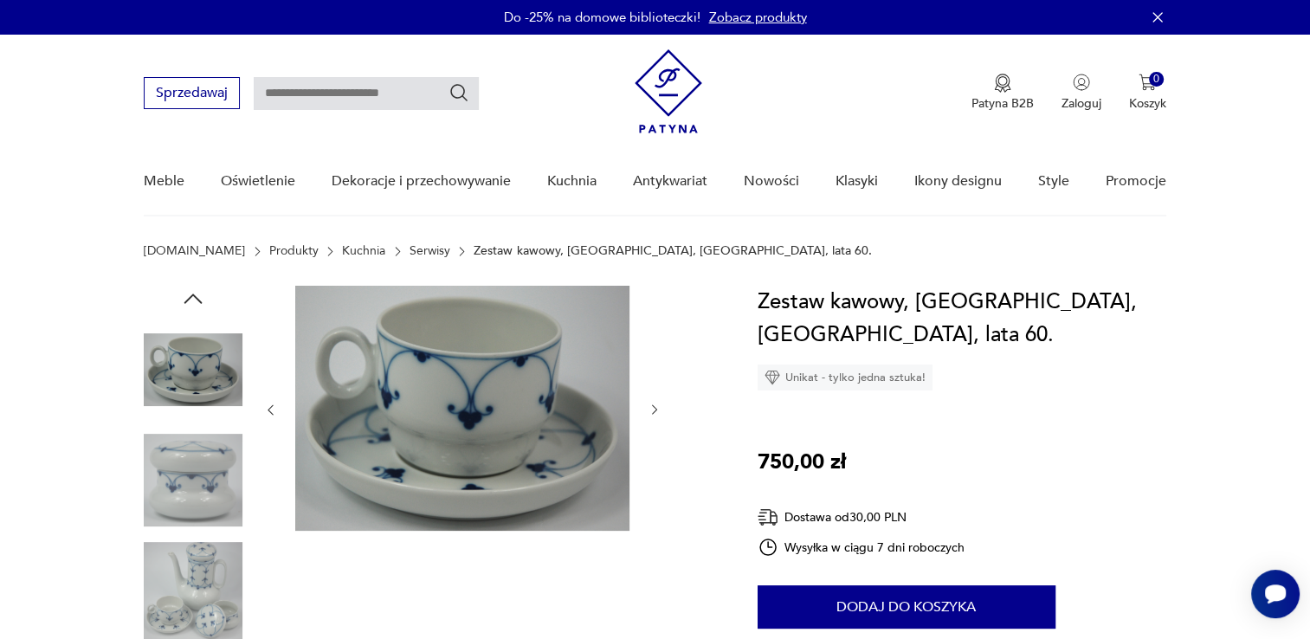
click at [650, 422] on div at bounding box center [462, 410] width 398 height 248
click at [649, 415] on icon "button" at bounding box center [655, 410] width 15 height 15
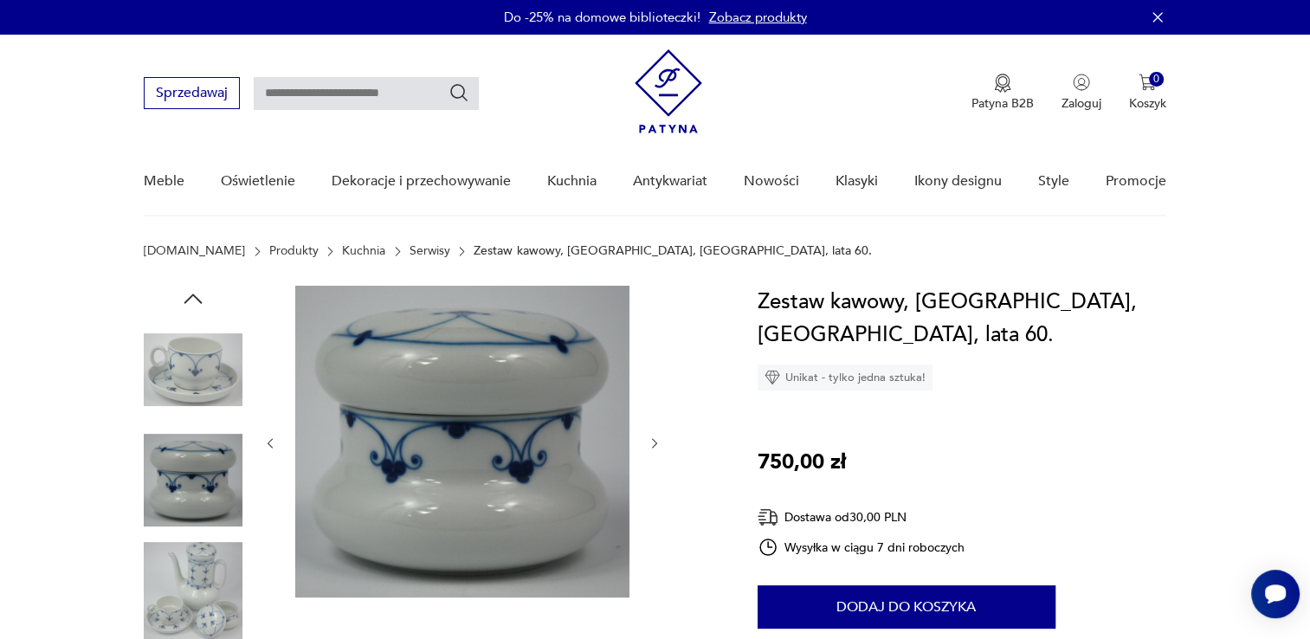
click at [651, 443] on icon "button" at bounding box center [655, 443] width 15 height 15
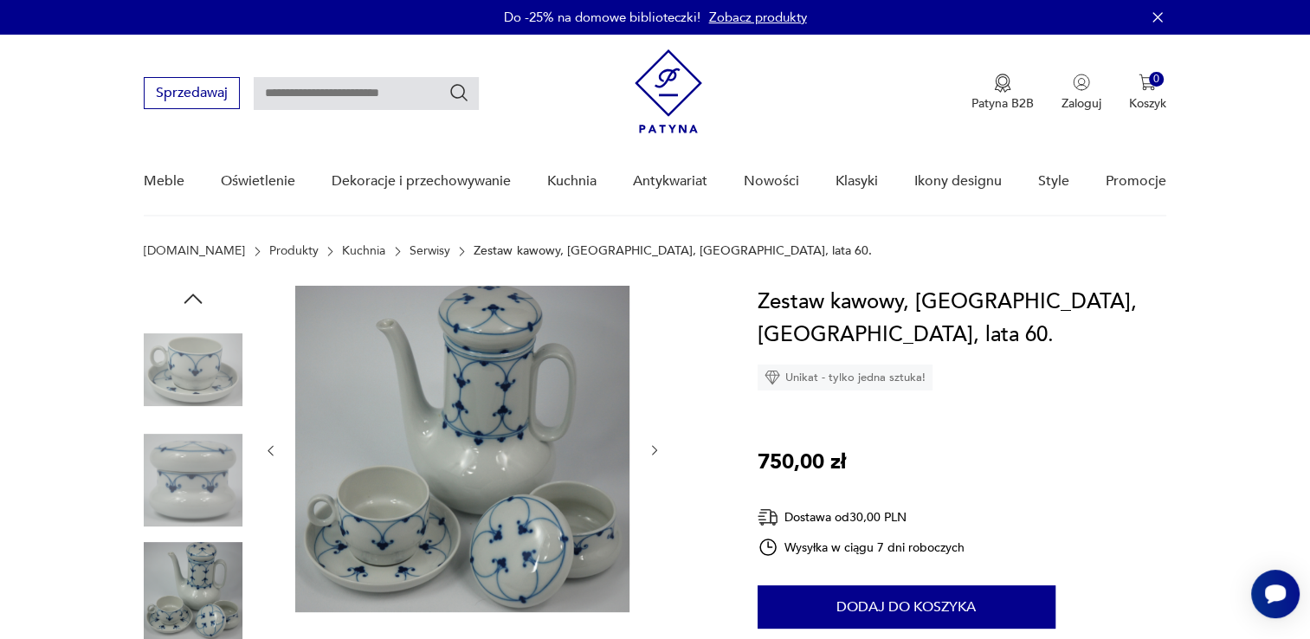
click at [652, 443] on icon "button" at bounding box center [655, 450] width 15 height 15
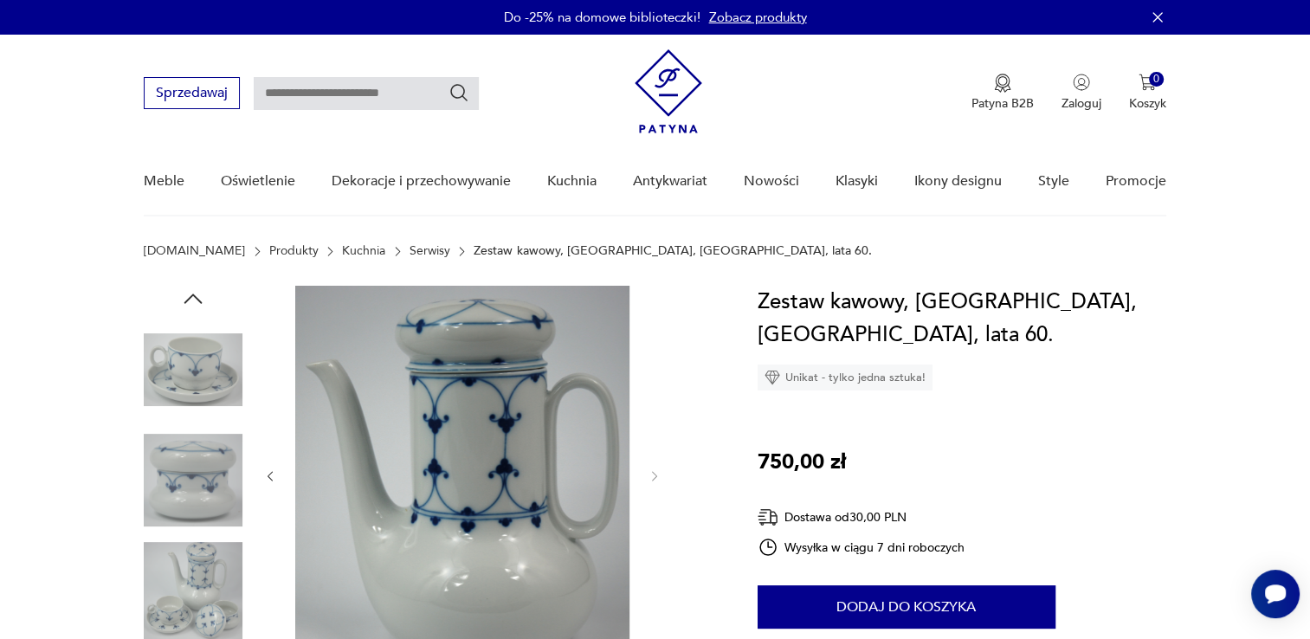
click at [654, 443] on div at bounding box center [462, 476] width 398 height 381
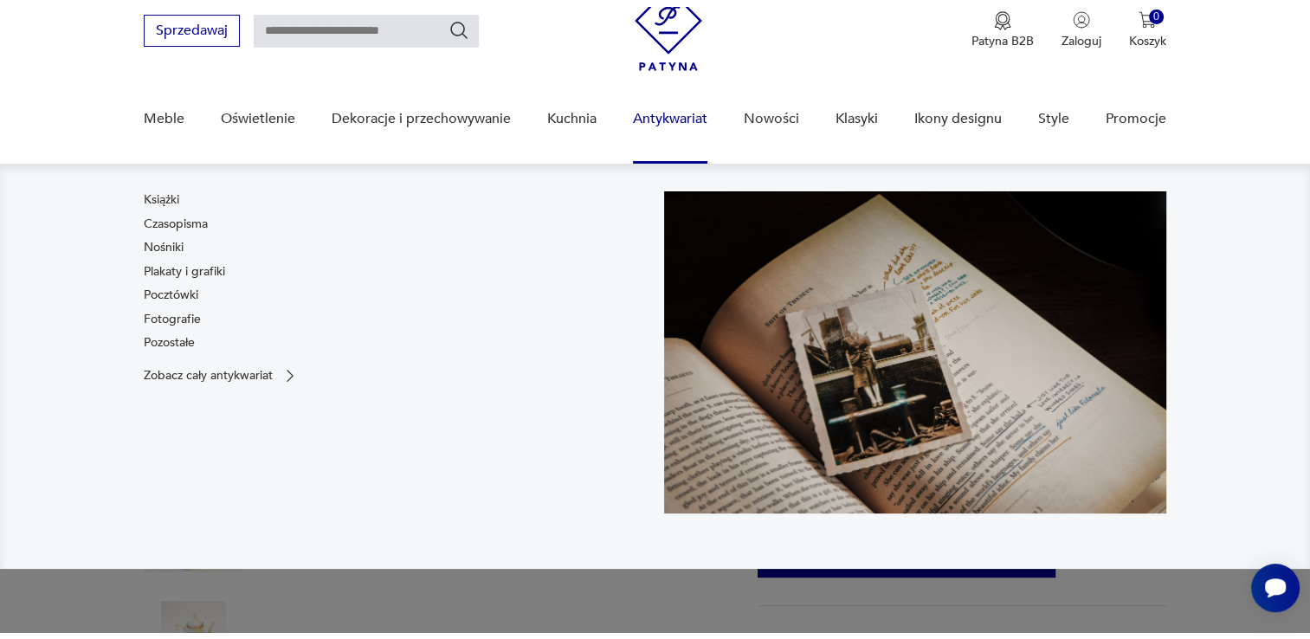
scroll to position [173, 0]
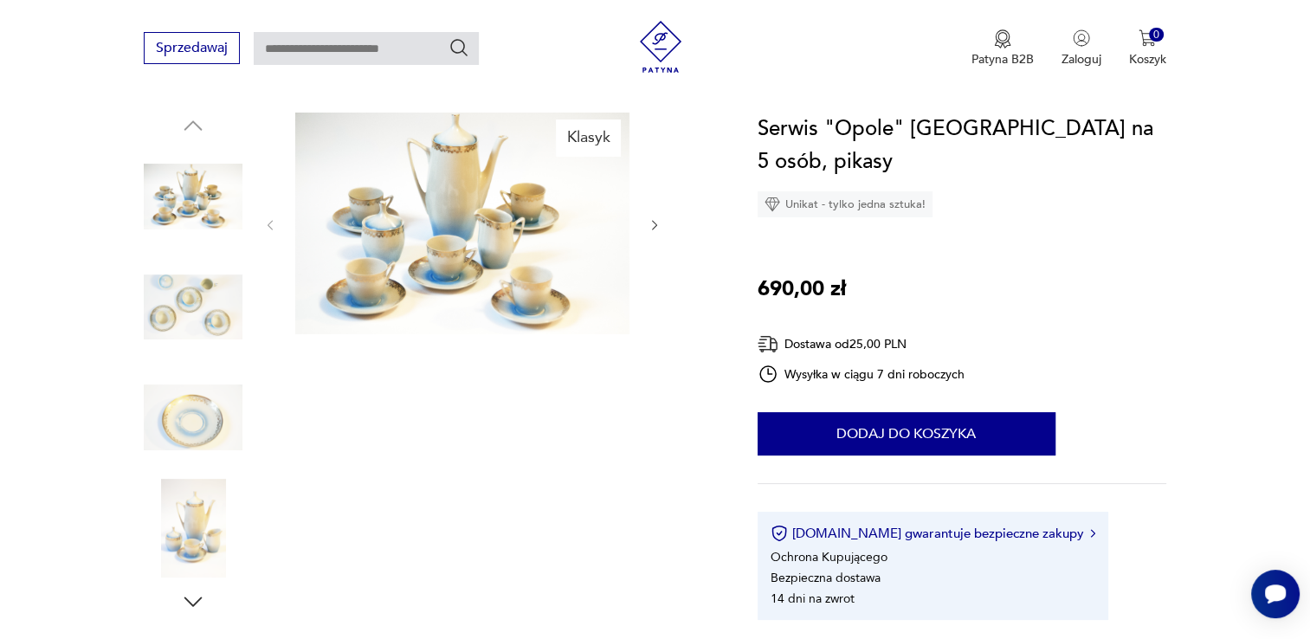
click at [529, 241] on img at bounding box center [462, 224] width 334 height 222
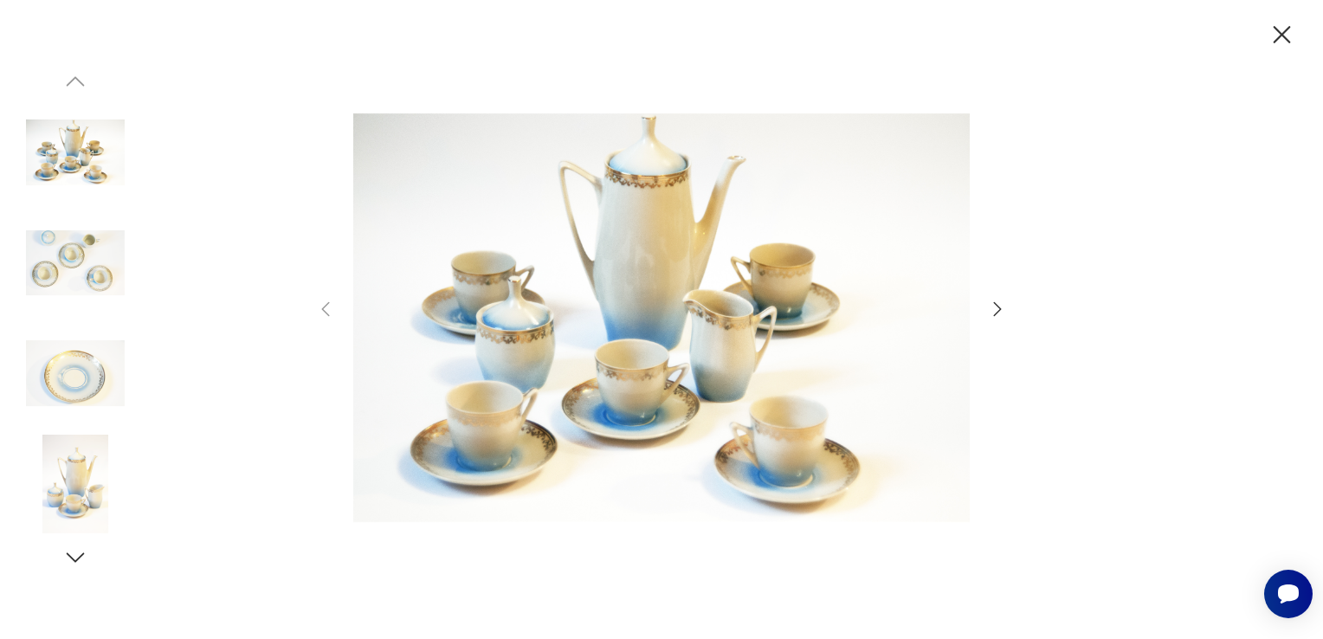
click at [1001, 306] on icon "button" at bounding box center [997, 309] width 21 height 21
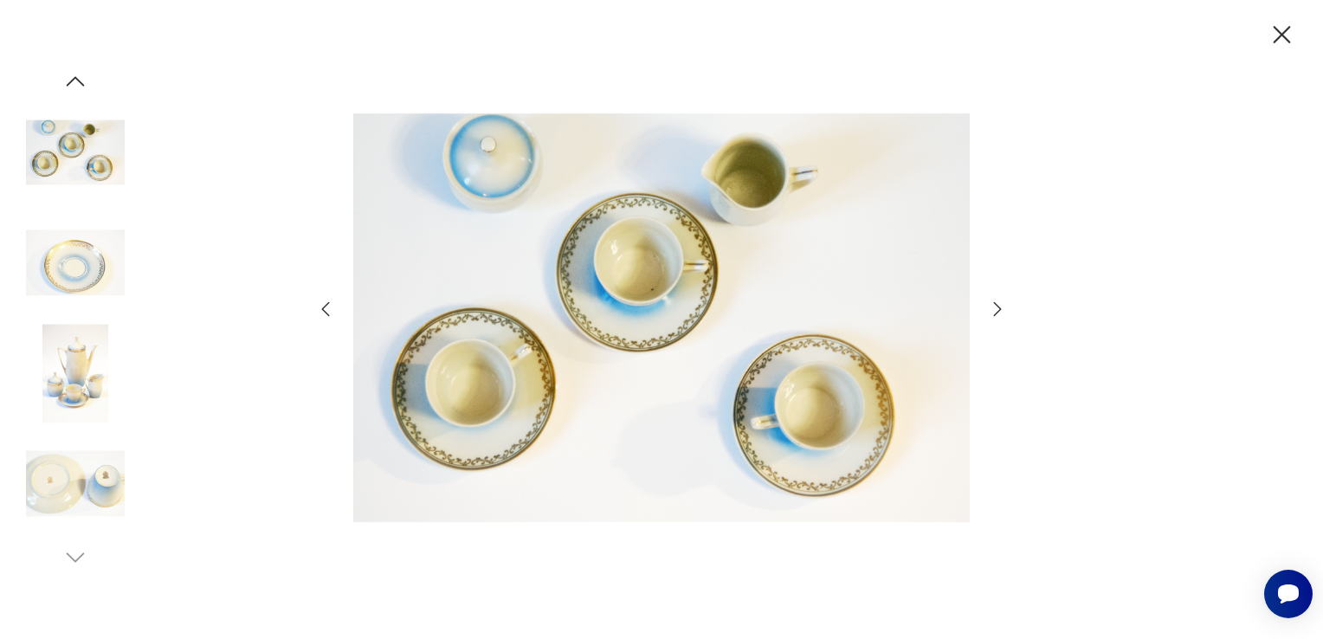
click at [998, 307] on icon "button" at bounding box center [998, 309] width 8 height 14
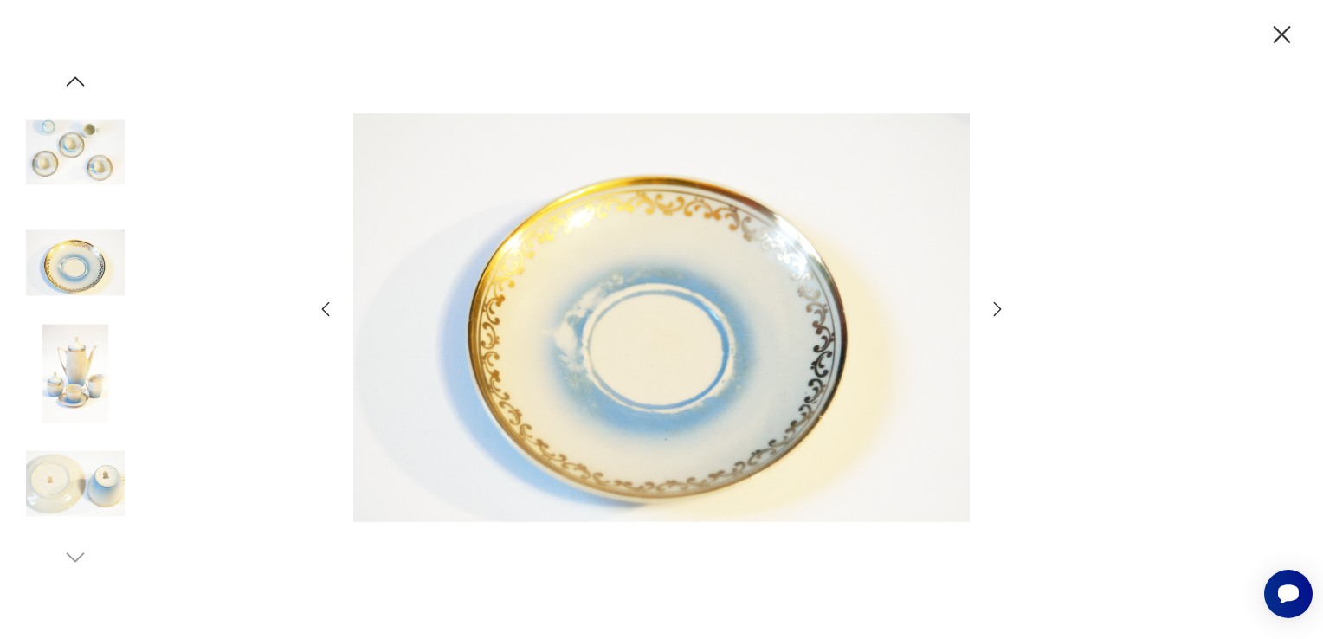
click at [998, 307] on icon "button" at bounding box center [998, 309] width 8 height 14
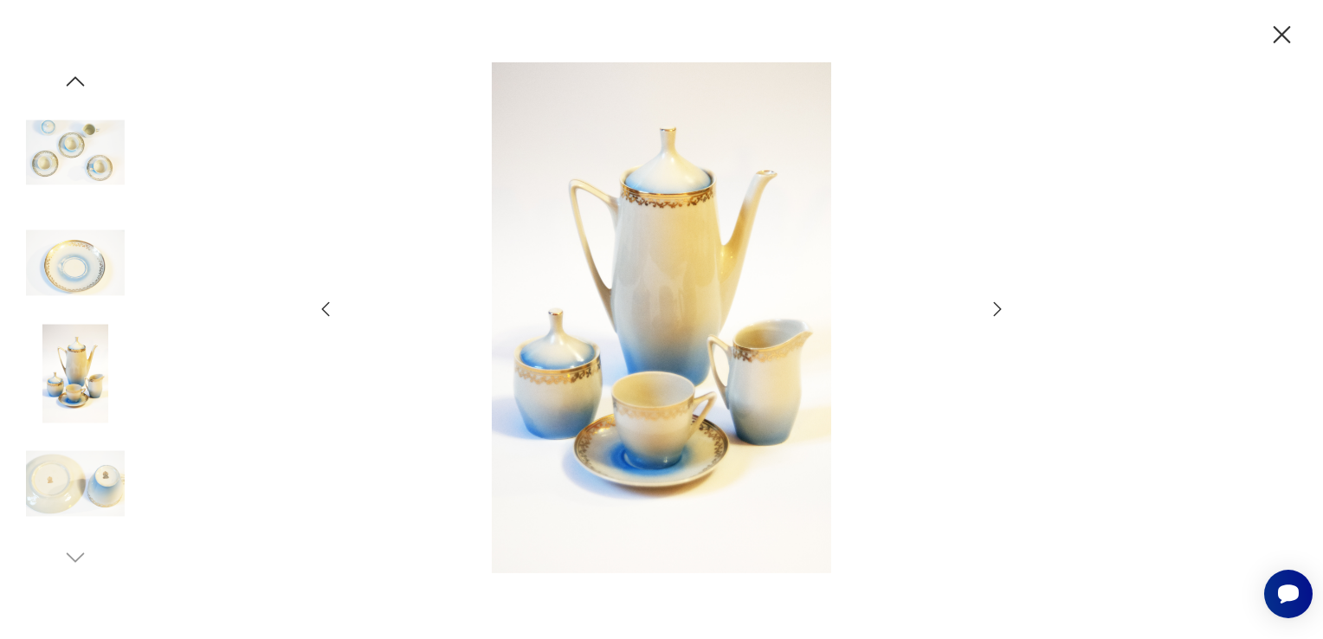
click at [998, 307] on icon "button" at bounding box center [998, 309] width 8 height 14
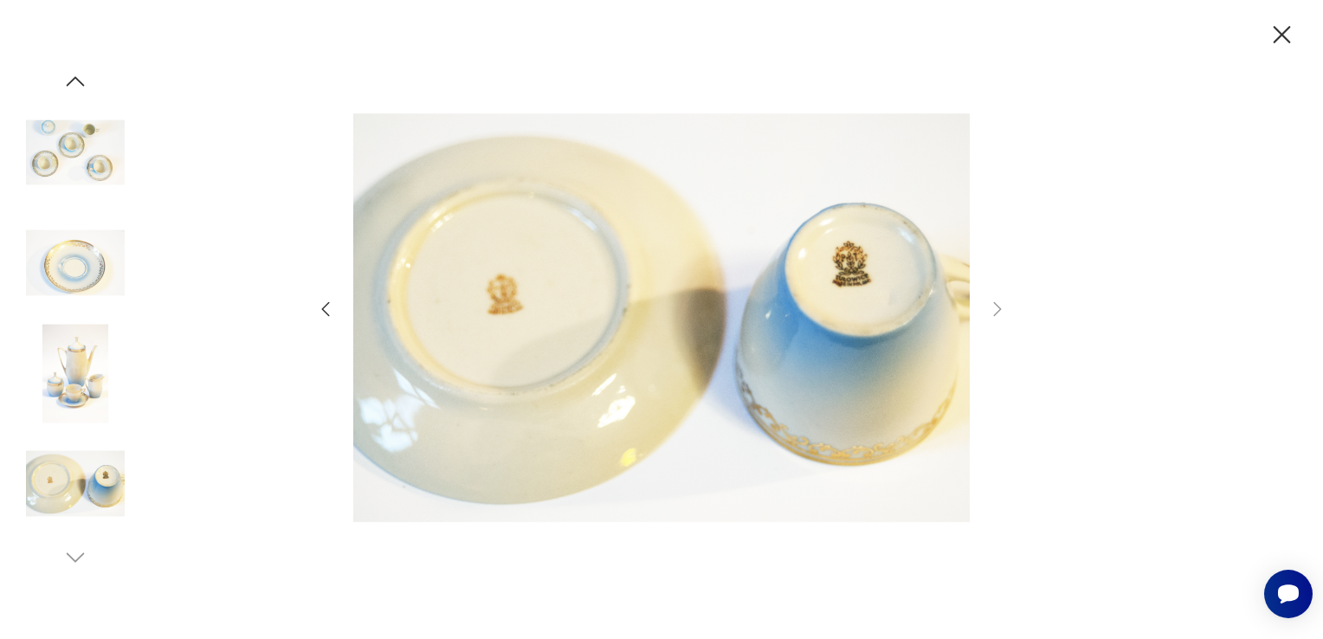
click at [1273, 34] on icon "button" at bounding box center [1282, 35] width 30 height 30
